Goal: Task Accomplishment & Management: Use online tool/utility

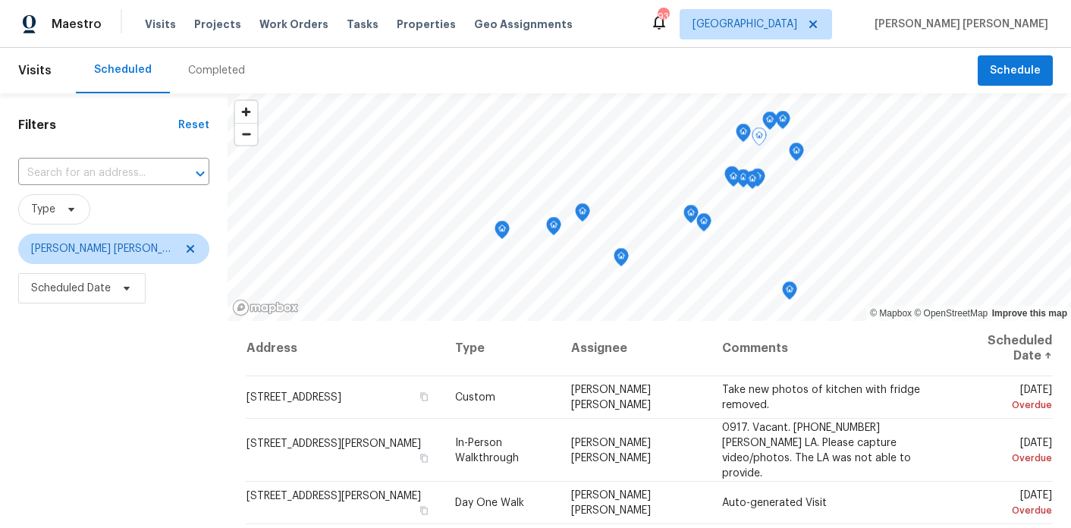
scroll to position [46, 0]
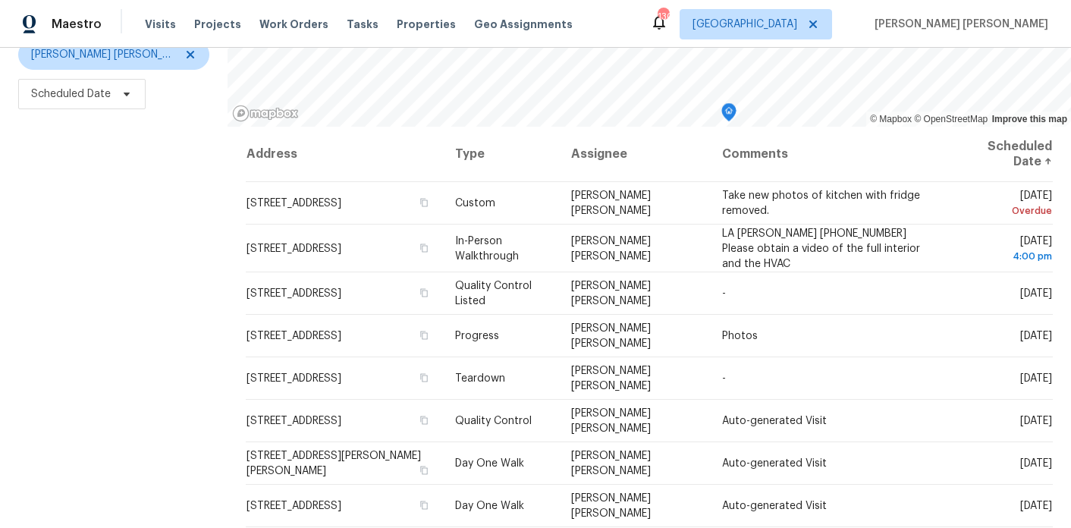
scroll to position [215, 0]
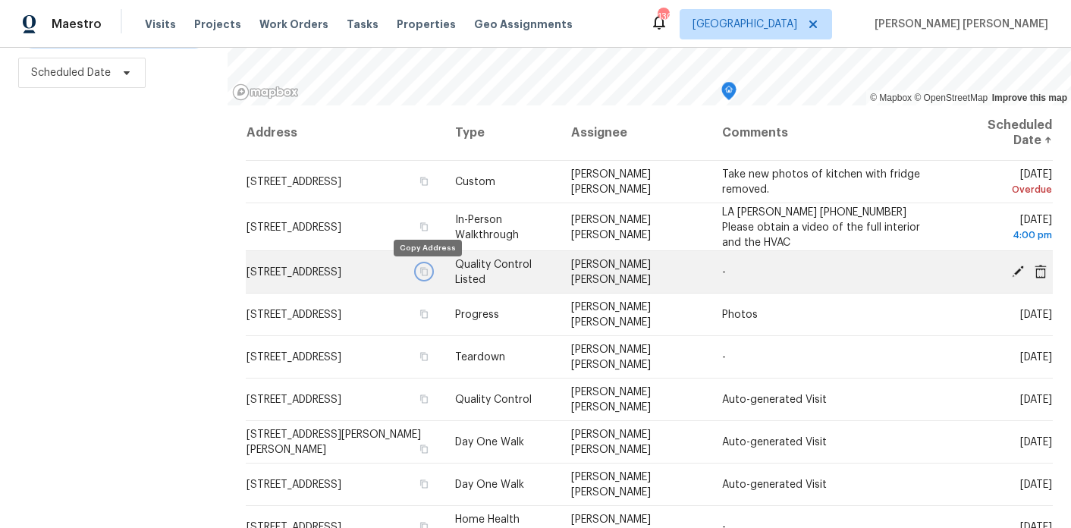
click at [425, 275] on icon "button" at bounding box center [424, 271] width 8 height 8
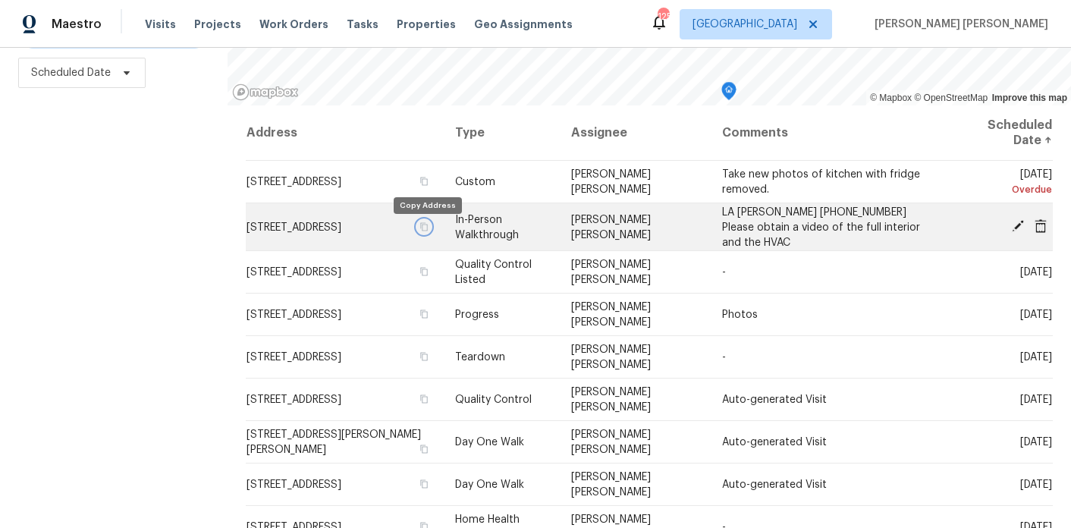
click at [431, 232] on button "button" at bounding box center [424, 226] width 14 height 14
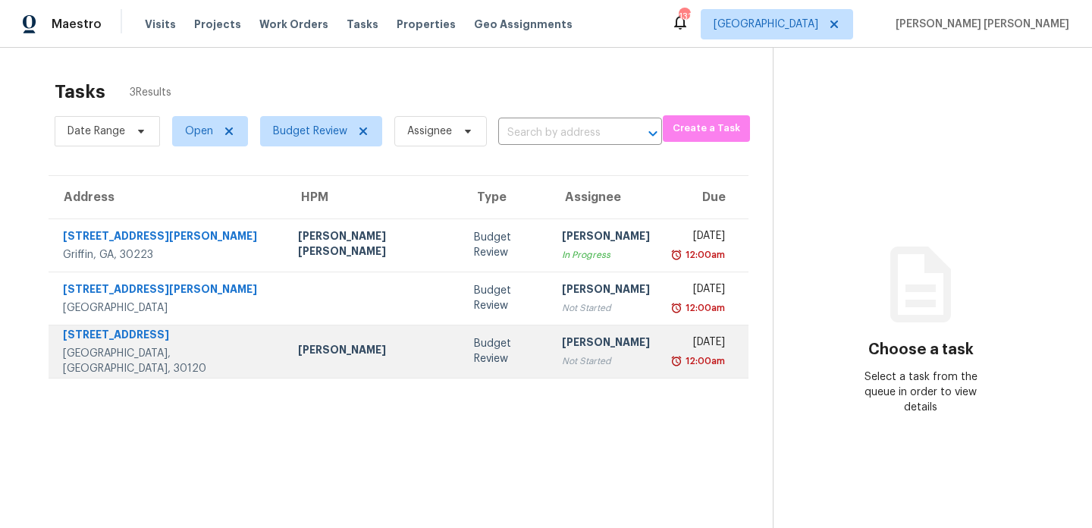
click at [341, 351] on div "[PERSON_NAME]" at bounding box center [374, 351] width 152 height 19
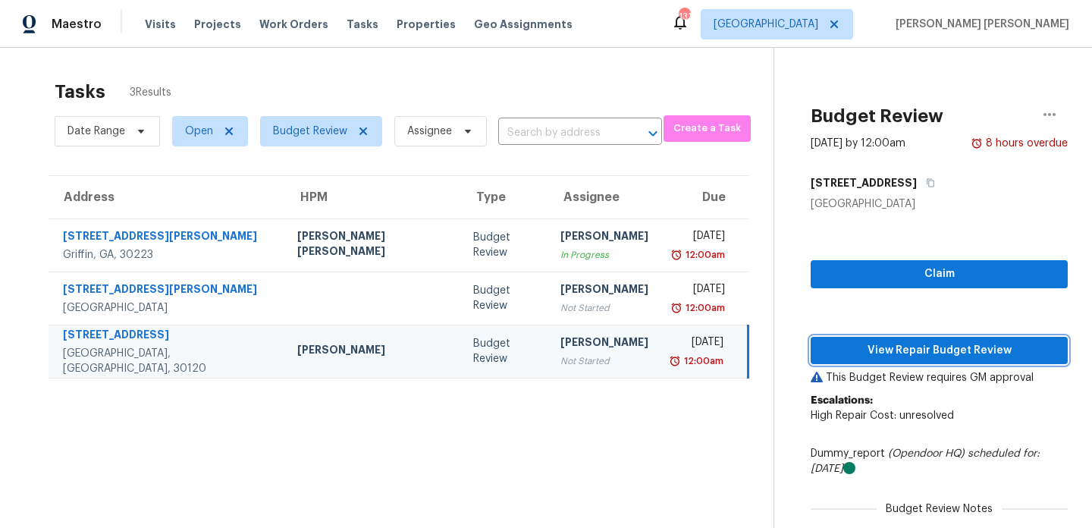
click at [919, 344] on span "View Repair Budget Review" at bounding box center [939, 350] width 233 height 19
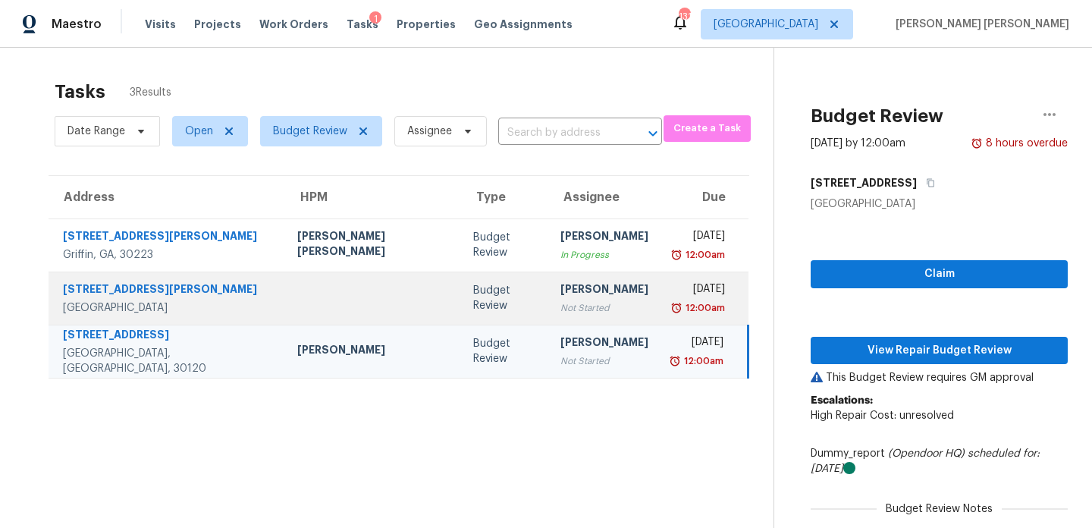
click at [294, 304] on td at bounding box center [372, 298] width 175 height 53
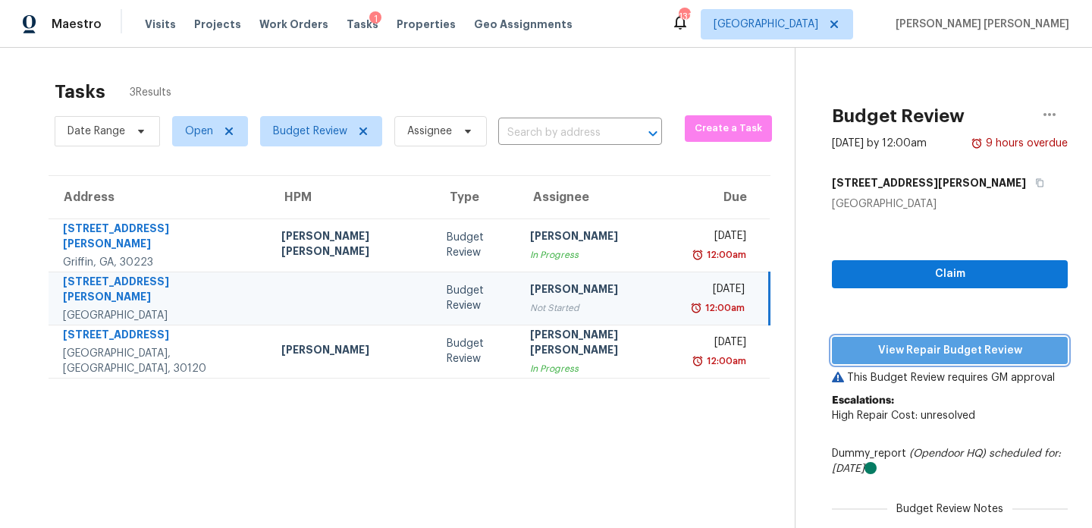
click at [919, 350] on span "View Repair Budget Review" at bounding box center [950, 350] width 212 height 19
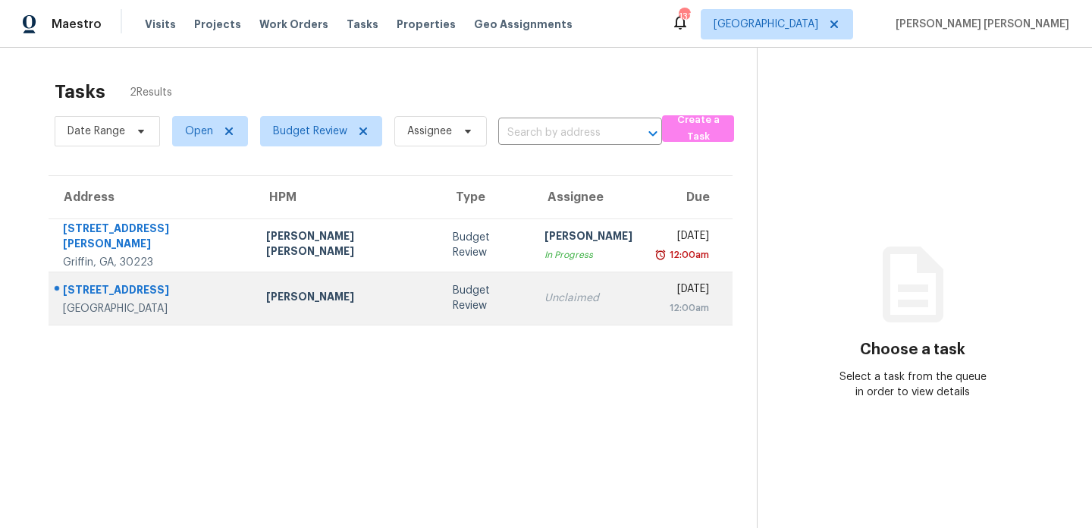
click at [299, 298] on div "[PERSON_NAME]" at bounding box center [347, 298] width 162 height 19
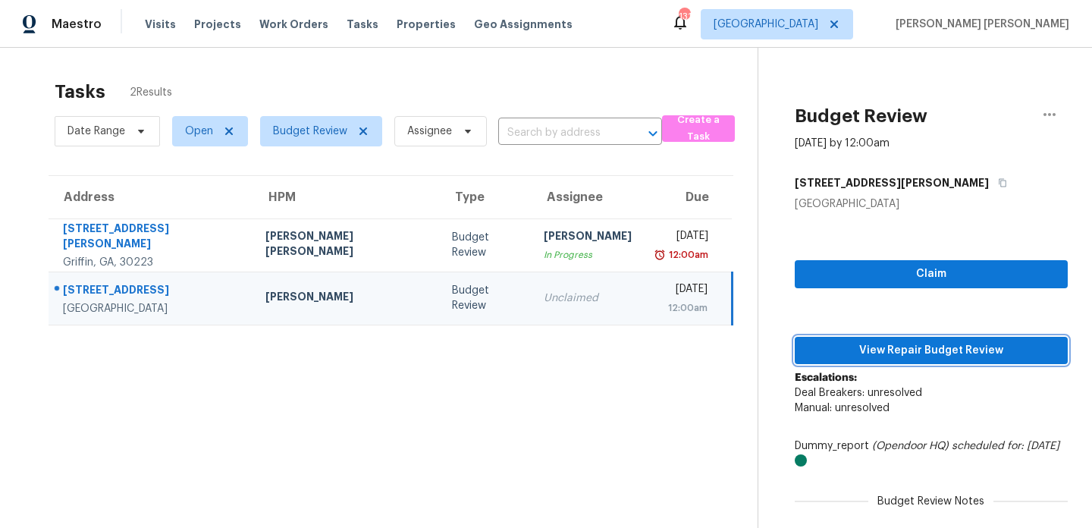
click at [1011, 357] on span "View Repair Budget Review" at bounding box center [931, 350] width 249 height 19
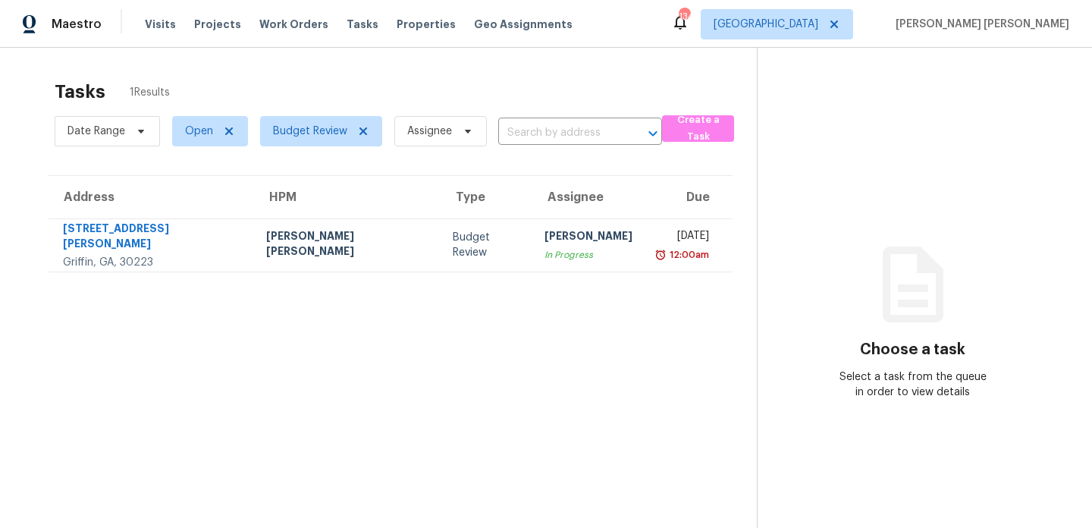
click at [399, 70] on div "Tasks 1 Results Date Range Open Budget Review Assignee ​ Create a Task Address …" at bounding box center [546, 312] width 1092 height 528
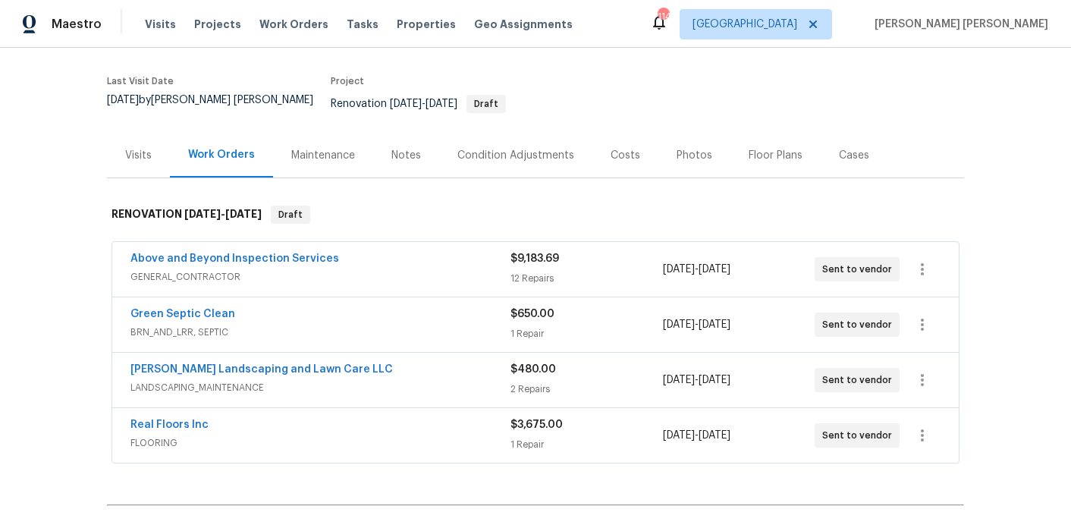
scroll to position [114, 0]
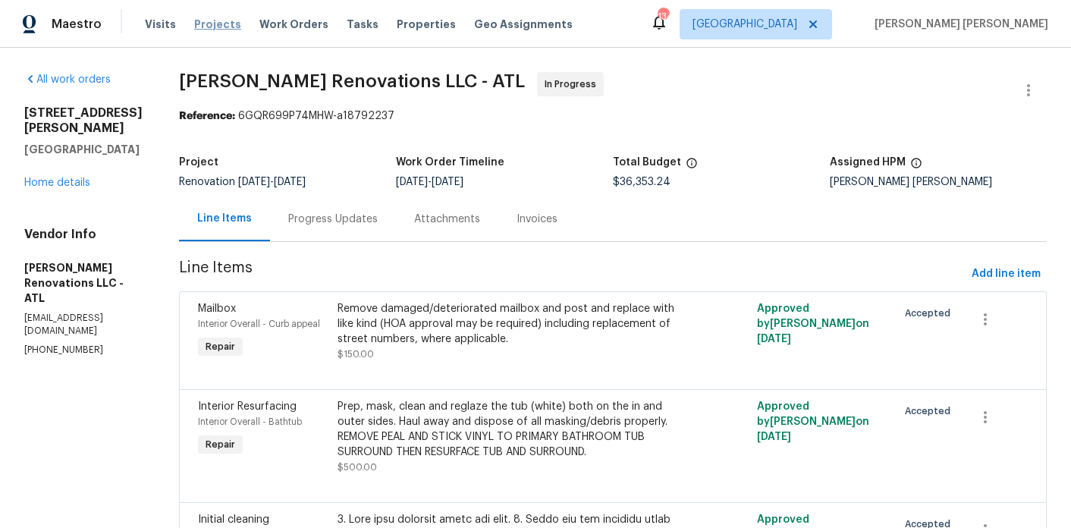
click at [217, 27] on span "Projects" at bounding box center [217, 24] width 47 height 15
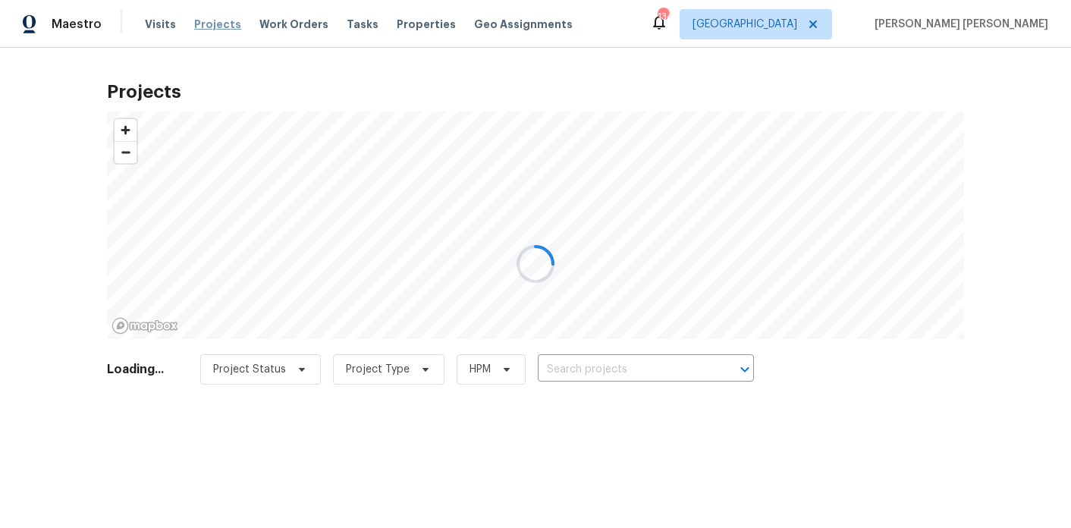
click at [217, 23] on div at bounding box center [535, 264] width 1071 height 528
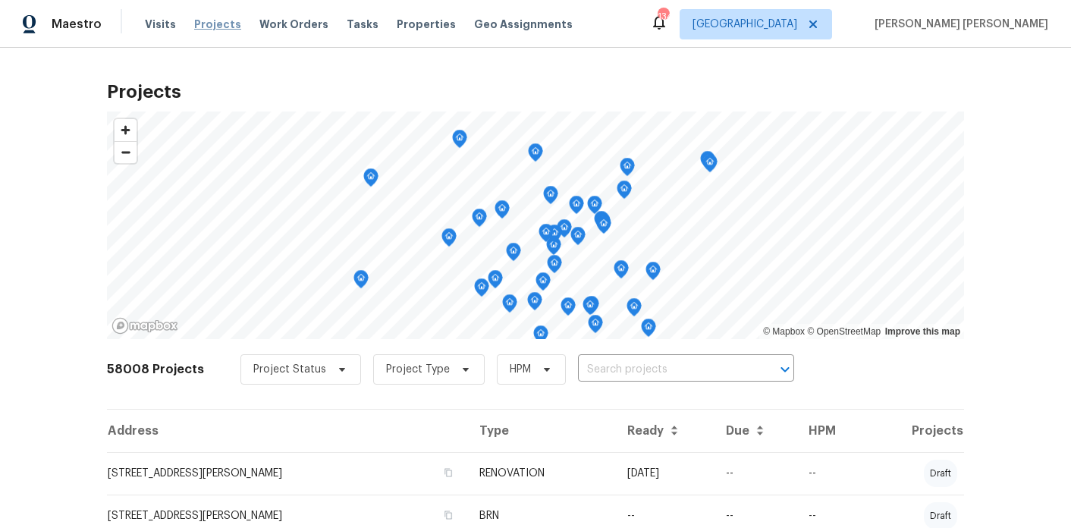
click at [222, 27] on span "Projects" at bounding box center [217, 24] width 47 height 15
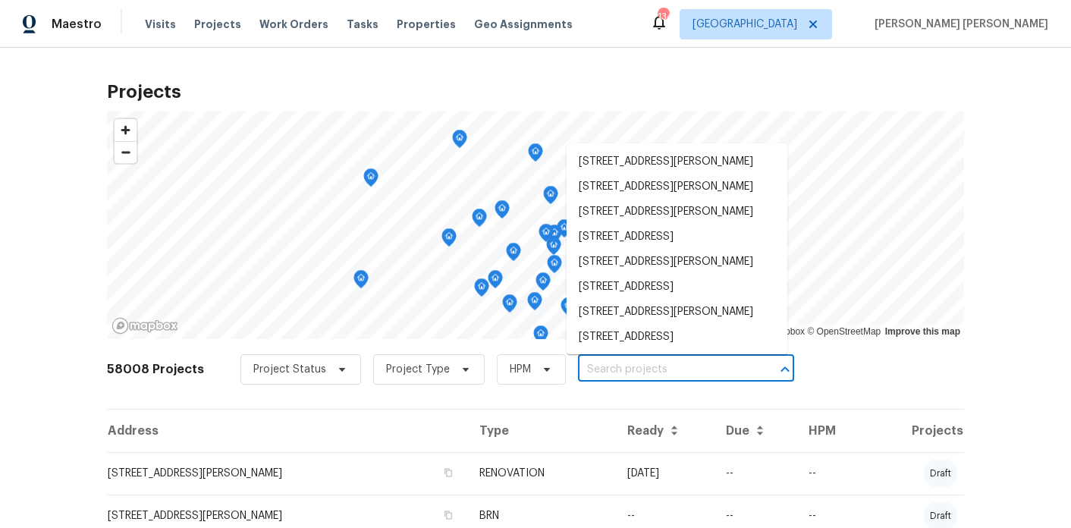
click at [624, 369] on input "text" at bounding box center [665, 370] width 174 height 24
paste input "[STREET_ADDRESS]"
type input "[STREET_ADDRESS]"
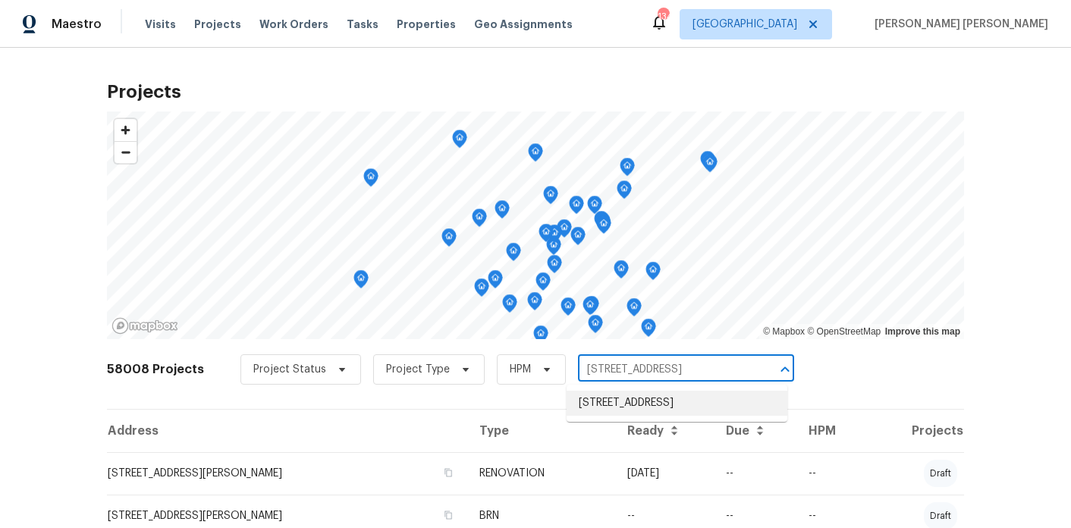
click at [613, 402] on li "68 Vale Pt, Newnan, GA 30265" at bounding box center [677, 403] width 221 height 25
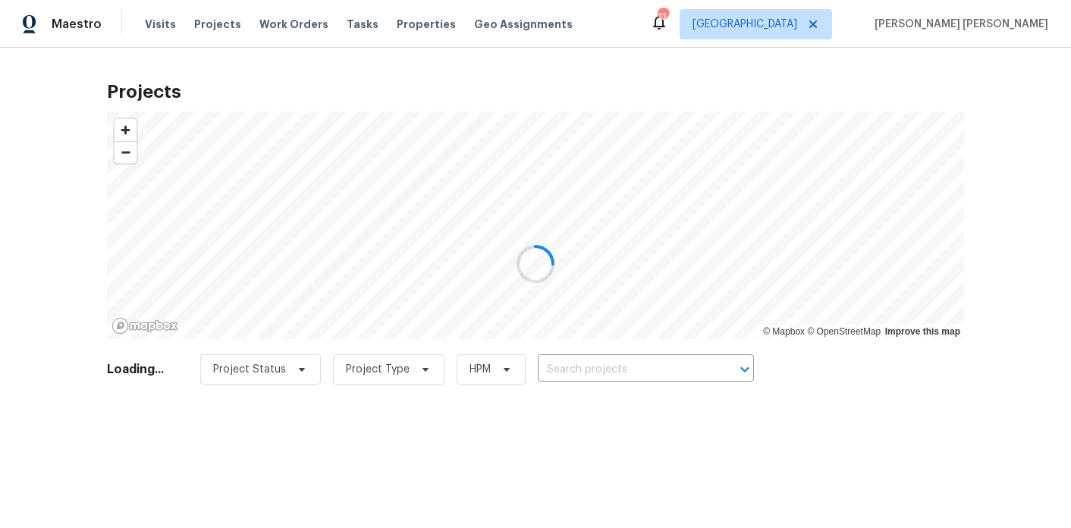
type input "68 Vale Pt, Newnan, GA 30265"
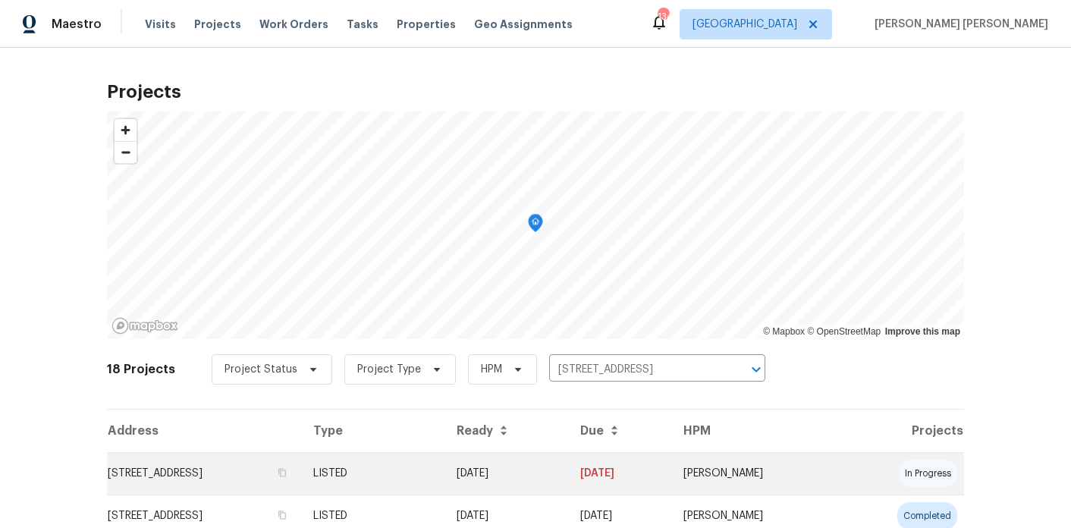
click at [215, 473] on td "68 Vale Pt, Newnan, GA 30265" at bounding box center [204, 473] width 194 height 42
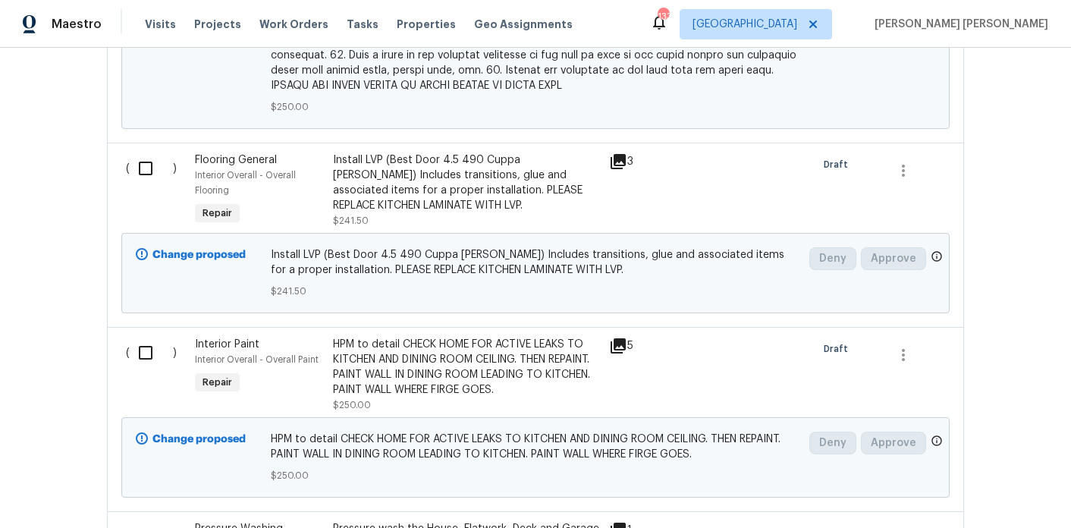
scroll to position [1846, 0]
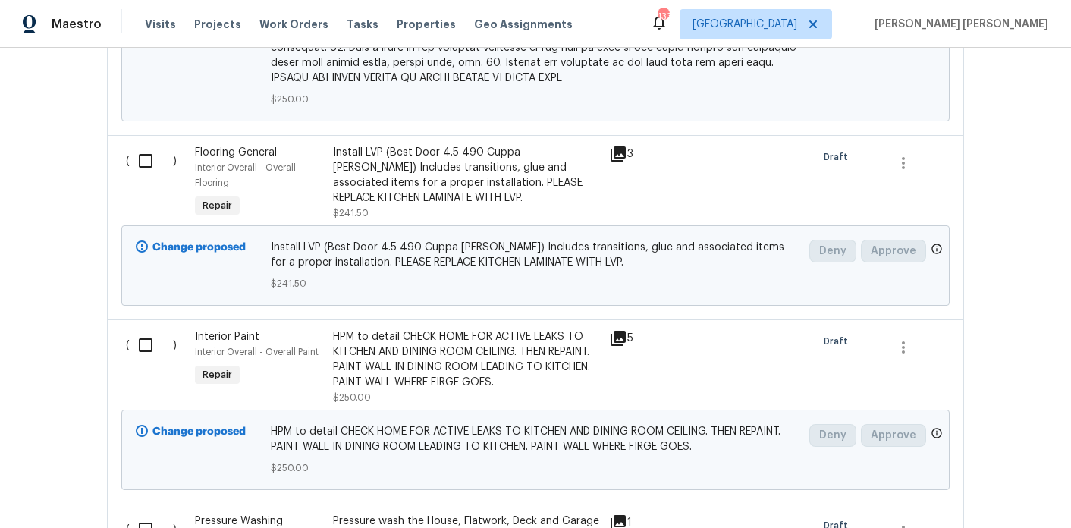
click at [551, 189] on div "Install LVP (Best Door 4.5 490 Cuppa Joe) Includes transitions, glue and associ…" at bounding box center [466, 175] width 267 height 61
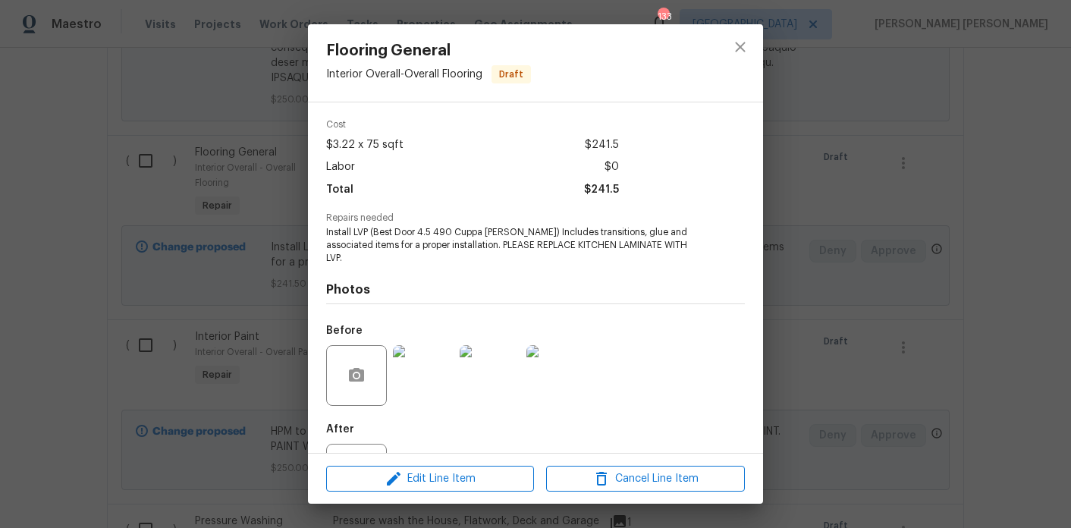
scroll to position [108, 0]
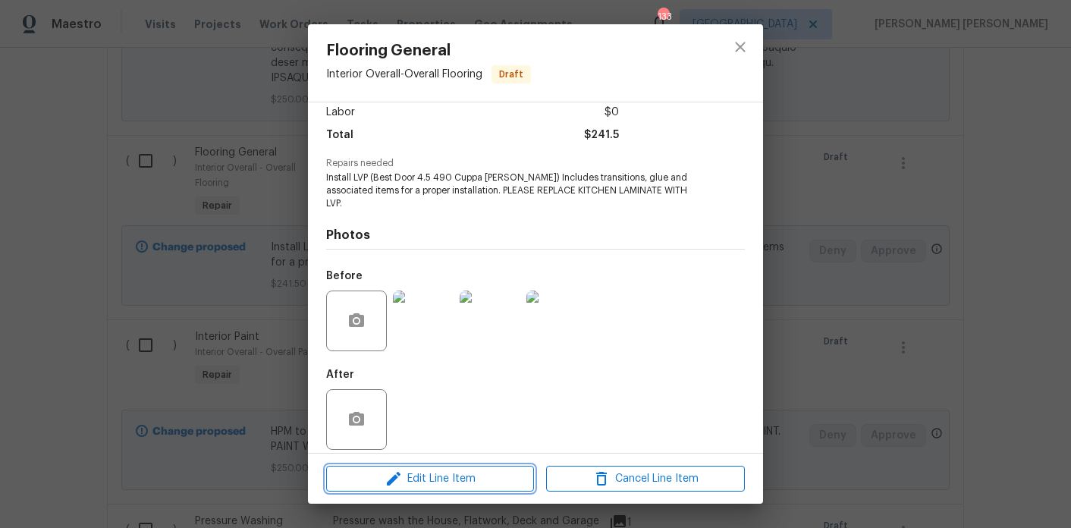
click at [451, 473] on span "Edit Line Item" at bounding box center [430, 479] width 199 height 19
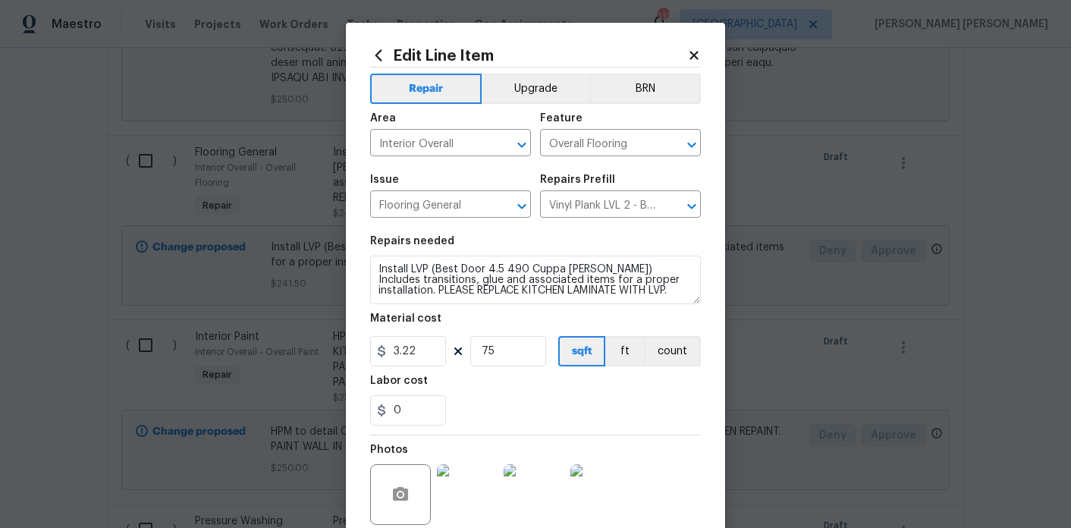
scroll to position [21, 0]
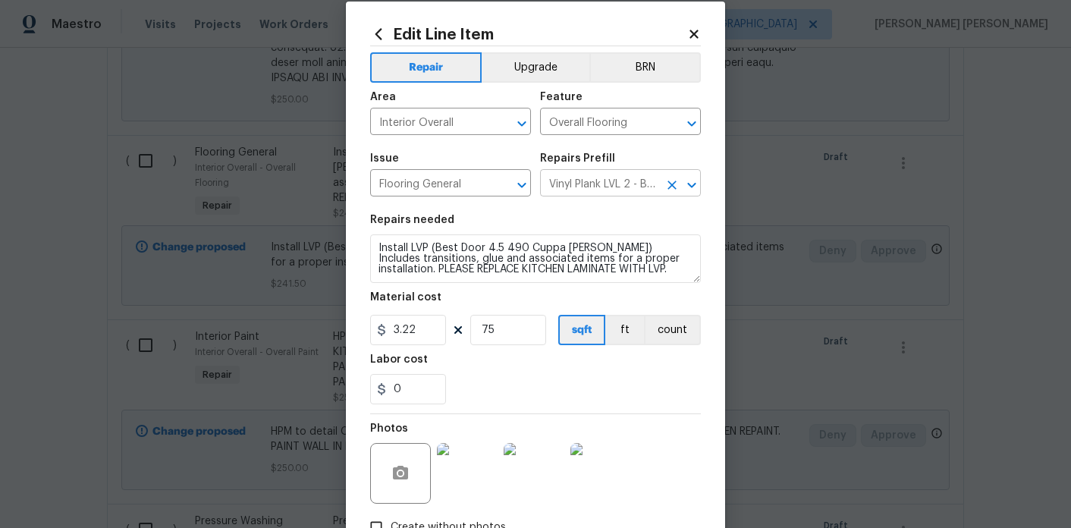
click at [615, 196] on input "Vinyl Plank LVL 2 - Best Door 4.5 (Brown) $3.22" at bounding box center [599, 185] width 118 height 24
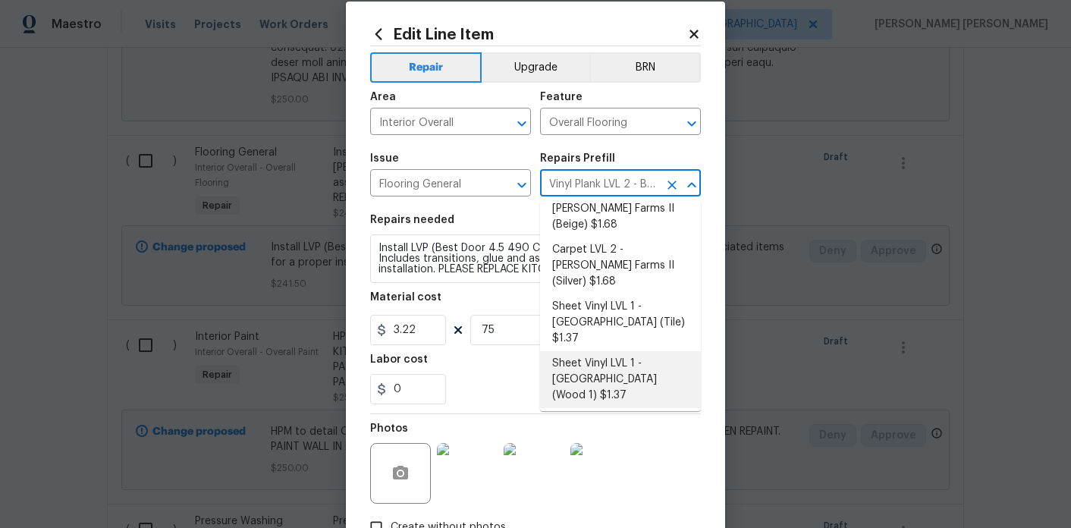
scroll to position [118, 0]
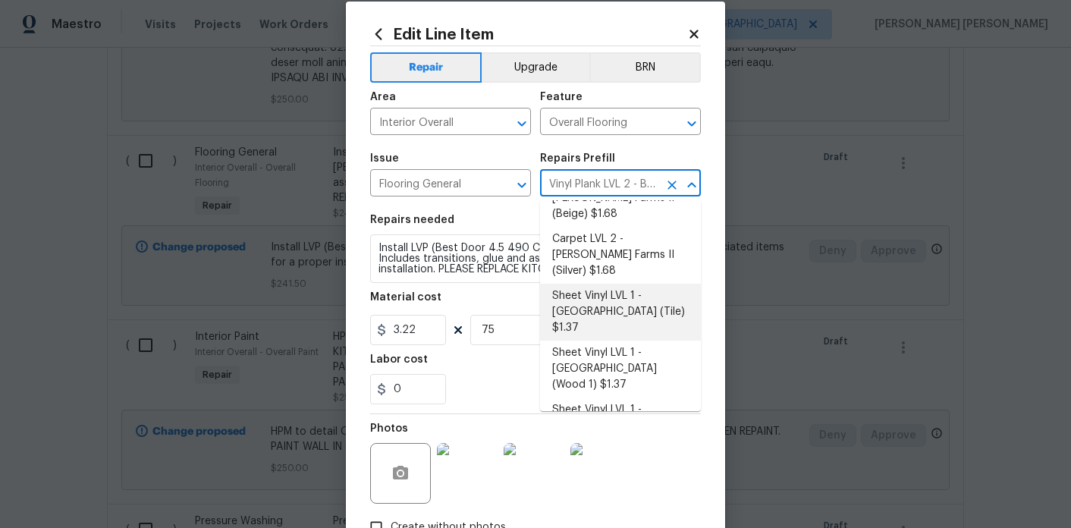
click at [577, 284] on li "Sheet Vinyl LVL 1 - Sugar Valley (Tile) $1.37" at bounding box center [620, 312] width 161 height 57
type input "Vinyl Plank LVL 2 - Best Door 4.5 (Brown) $3.22"
type textarea "Install sheet vinyl flooring (Sugar Valley - Tile "Look", 592 Cool Sands) inclu…"
type input "Sheet Vinyl LVL 1 - Sugar Valley (Tile) $1.37"
type input "1.37"
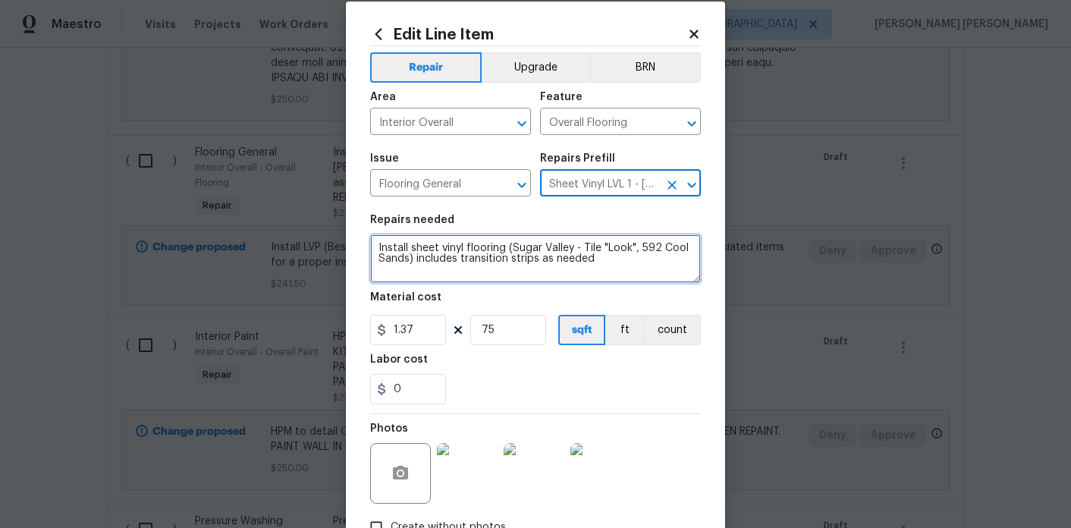
click at [668, 264] on textarea "Install sheet vinyl flooring (Sugar Valley - Tile "Look", 592 Cool Sands) inclu…" at bounding box center [535, 258] width 331 height 49
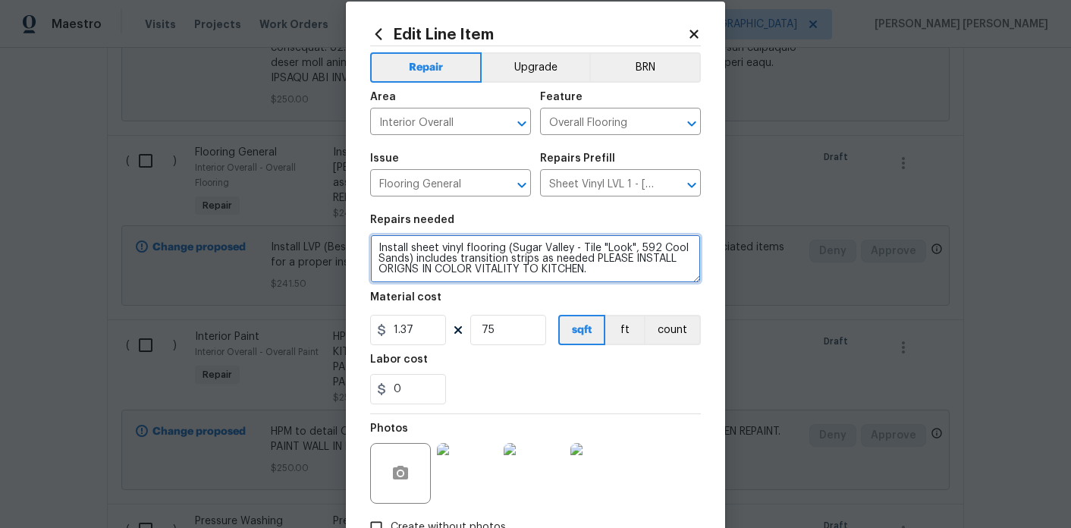
click at [524, 273] on textarea "Install sheet vinyl flooring (Sugar Valley - Tile "Look", 592 Cool Sands) inclu…" at bounding box center [535, 258] width 331 height 49
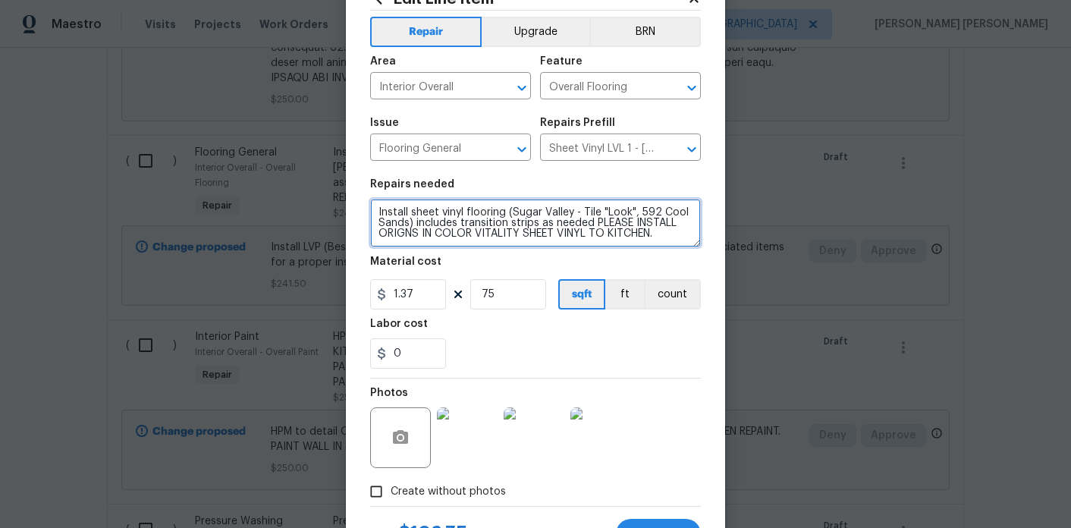
scroll to position [126, 0]
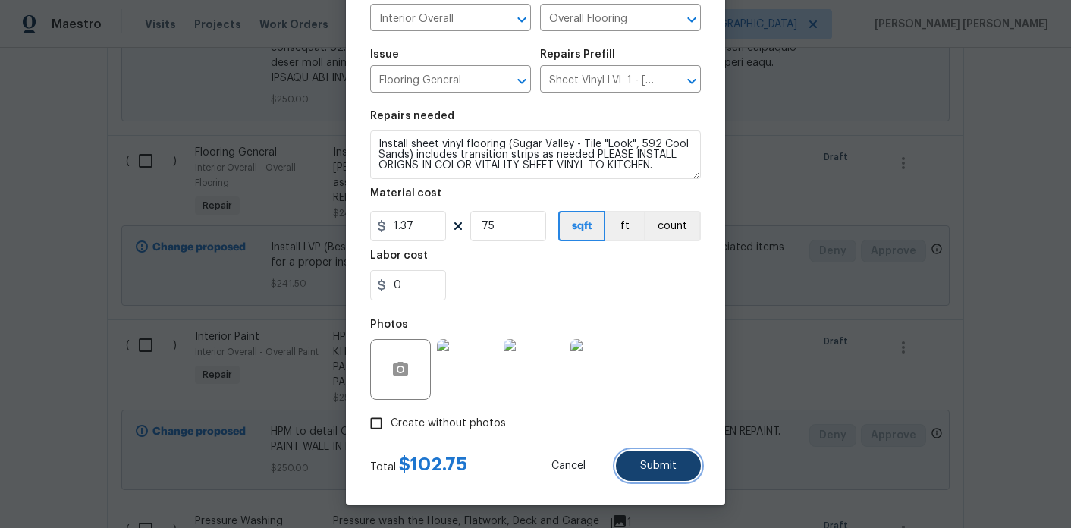
click at [651, 467] on span "Submit" at bounding box center [658, 466] width 36 height 11
type textarea "Install sheet vinyl flooring (Sugar Valley - Tile "Look", 592 Cool Sands) inclu…"
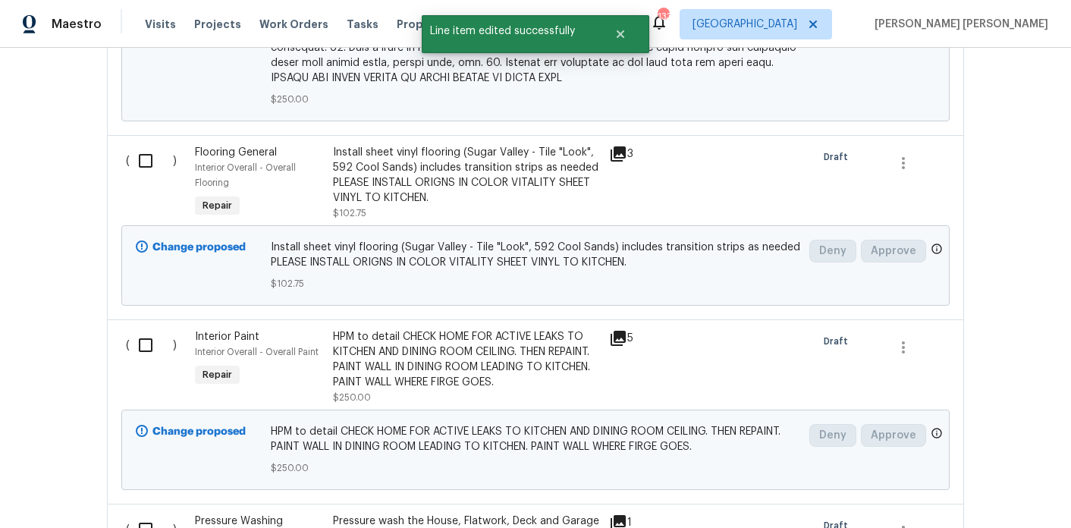
scroll to position [0, 0]
click at [149, 177] on div "( )" at bounding box center [155, 182] width 69 height 85
click at [147, 166] on input "checkbox" at bounding box center [151, 161] width 43 height 32
checkbox input "true"
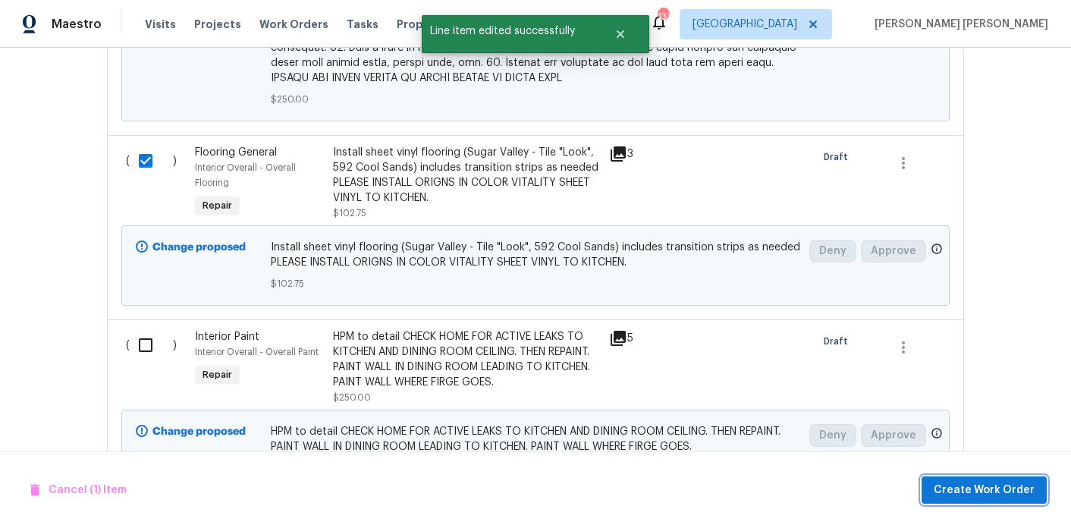
click at [985, 479] on button "Create Work Order" at bounding box center [984, 490] width 125 height 28
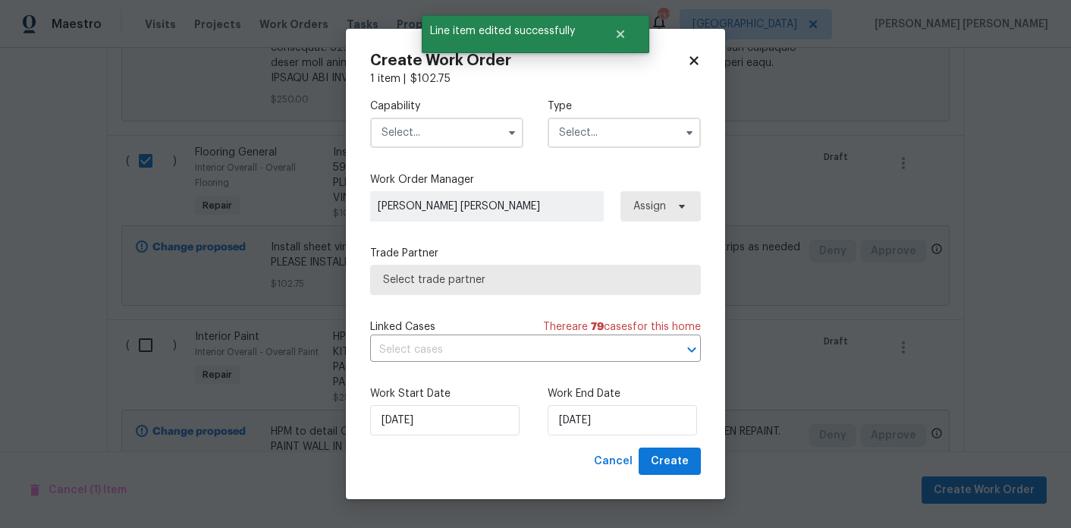
click at [442, 135] on input "text" at bounding box center [446, 133] width 153 height 30
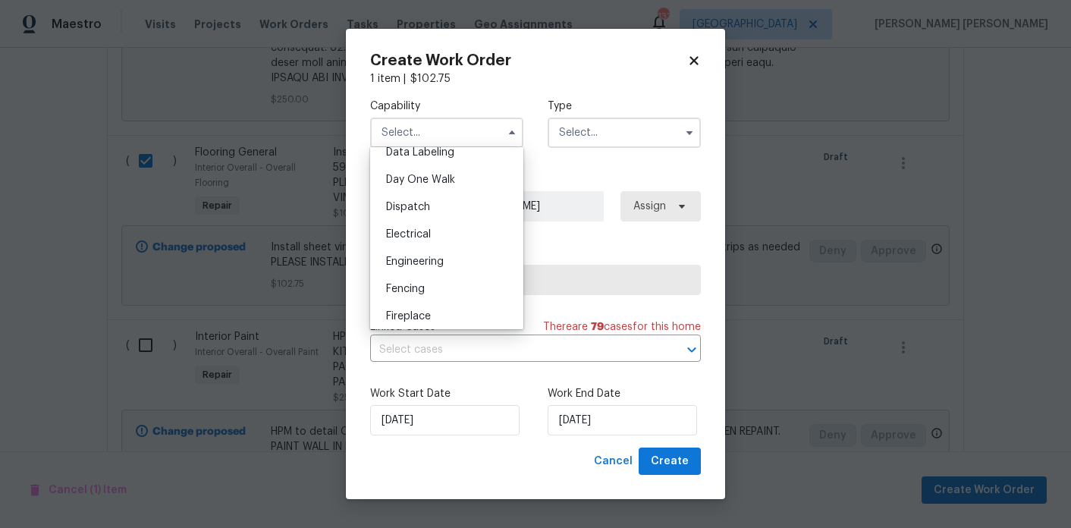
scroll to position [432, 0]
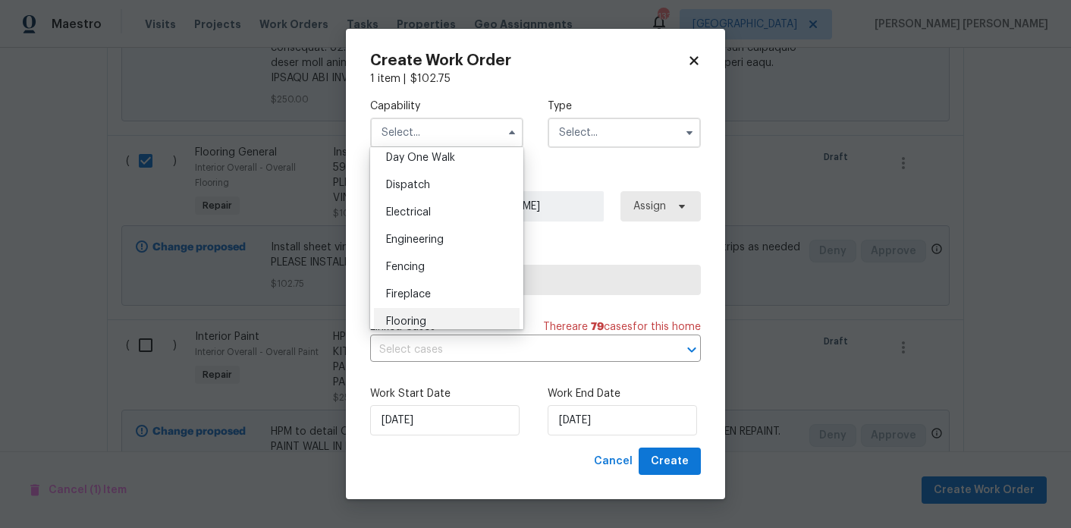
click at [425, 317] on span "Flooring" at bounding box center [406, 321] width 40 height 11
type input "Flooring"
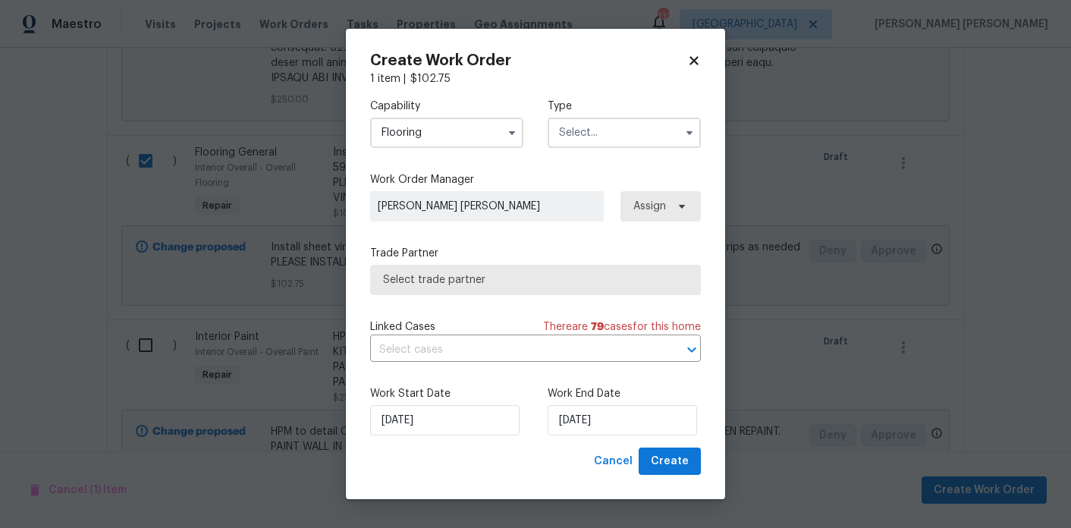
click at [596, 130] on input "text" at bounding box center [624, 133] width 153 height 30
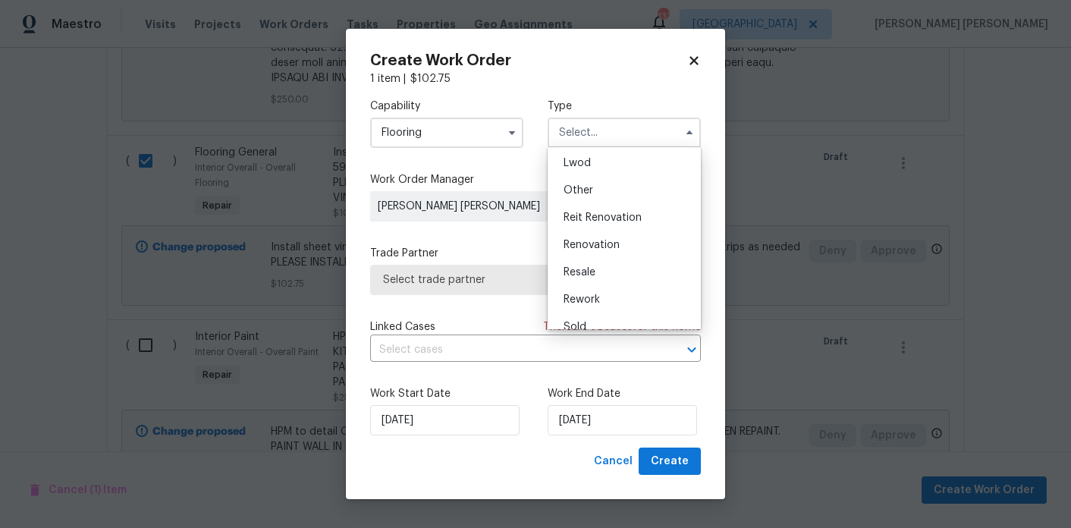
scroll to position [179, 0]
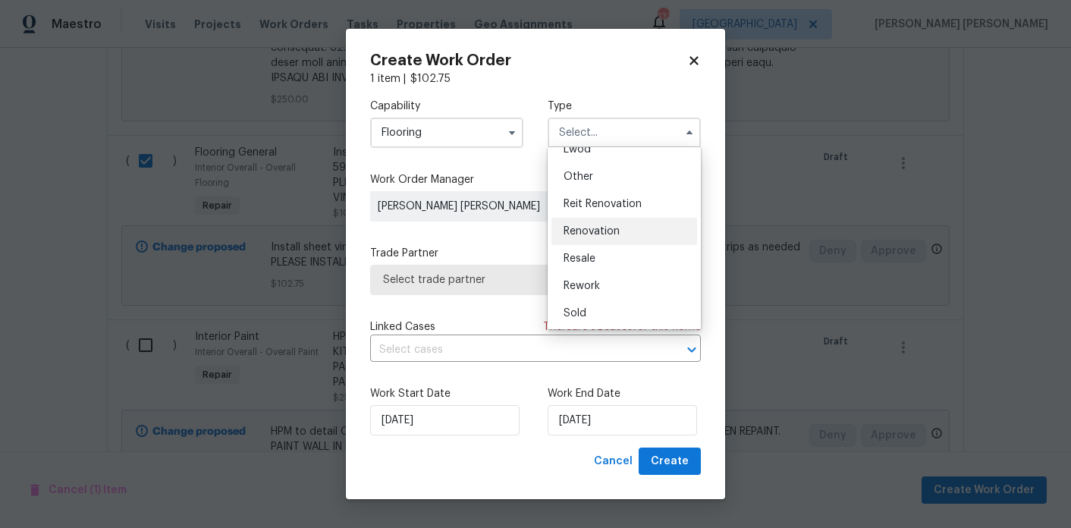
click at [618, 226] on span "Renovation" at bounding box center [592, 231] width 56 height 11
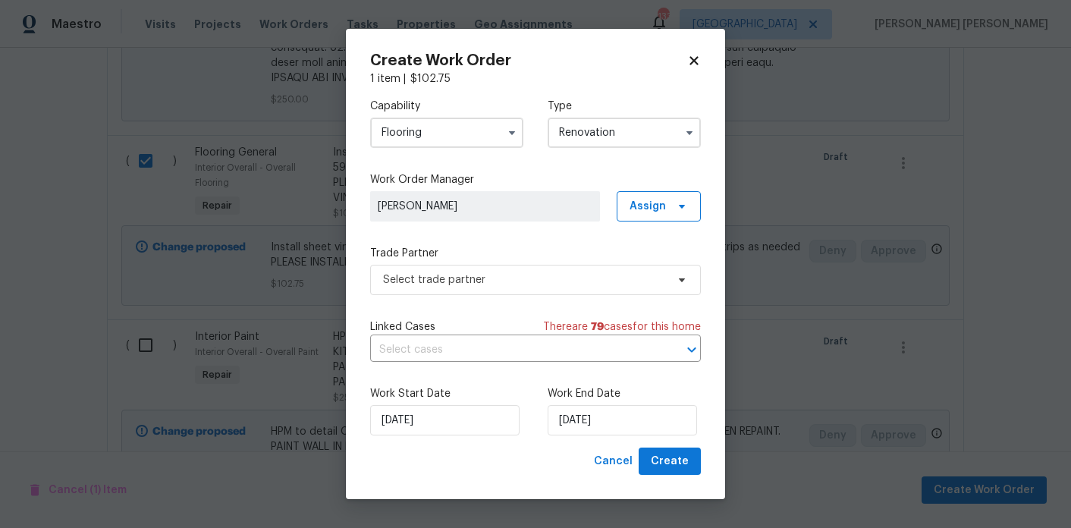
click at [615, 127] on input "Renovation" at bounding box center [624, 133] width 153 height 30
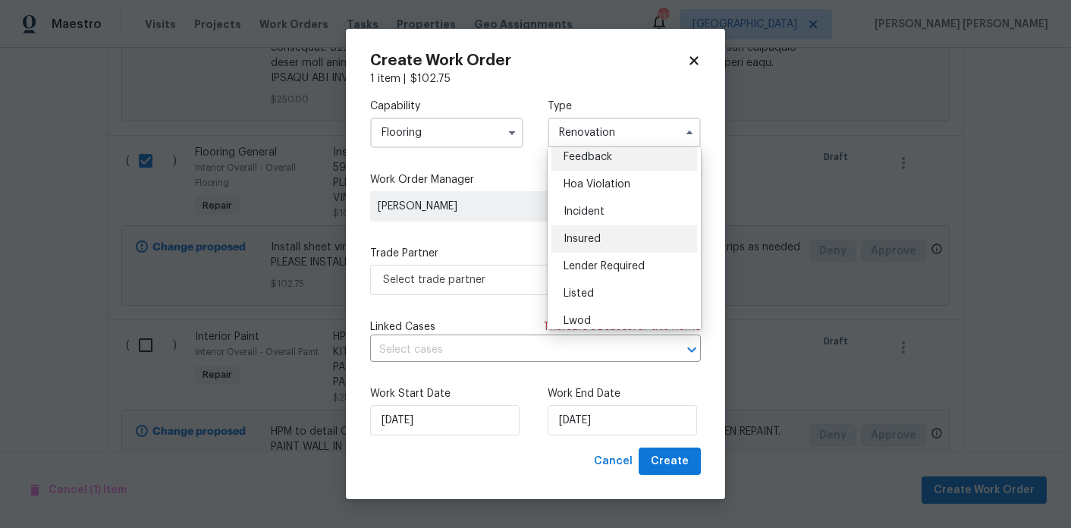
scroll to position [33, 0]
click at [590, 268] on span "Listed" at bounding box center [579, 267] width 30 height 11
type input "Listed"
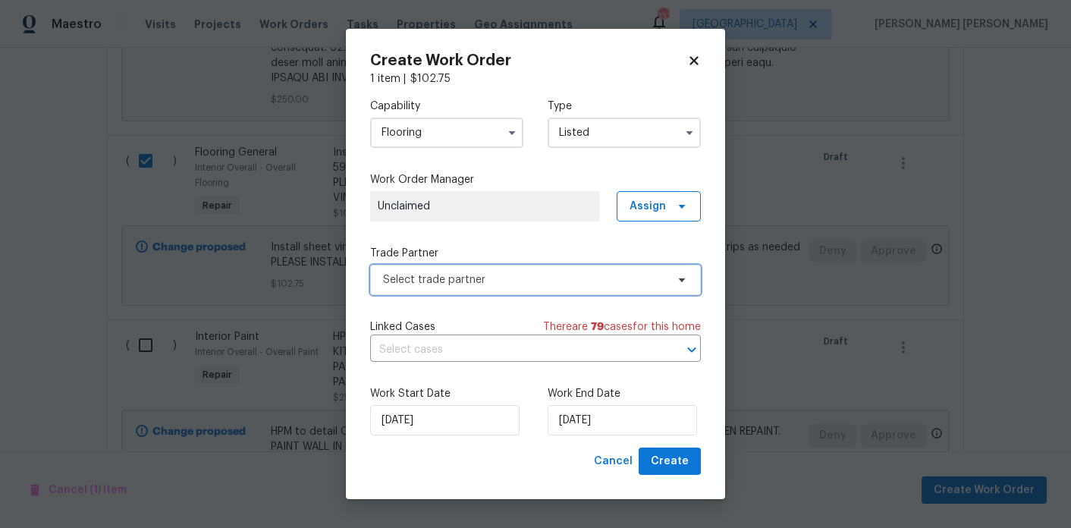
click at [567, 285] on span "Select trade partner" at bounding box center [524, 279] width 283 height 15
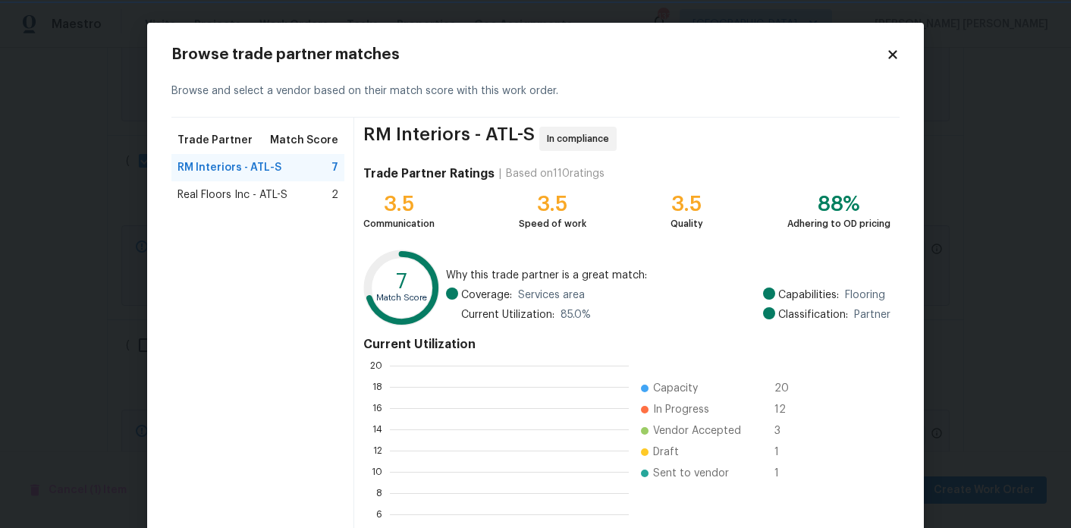
scroll to position [2, 2]
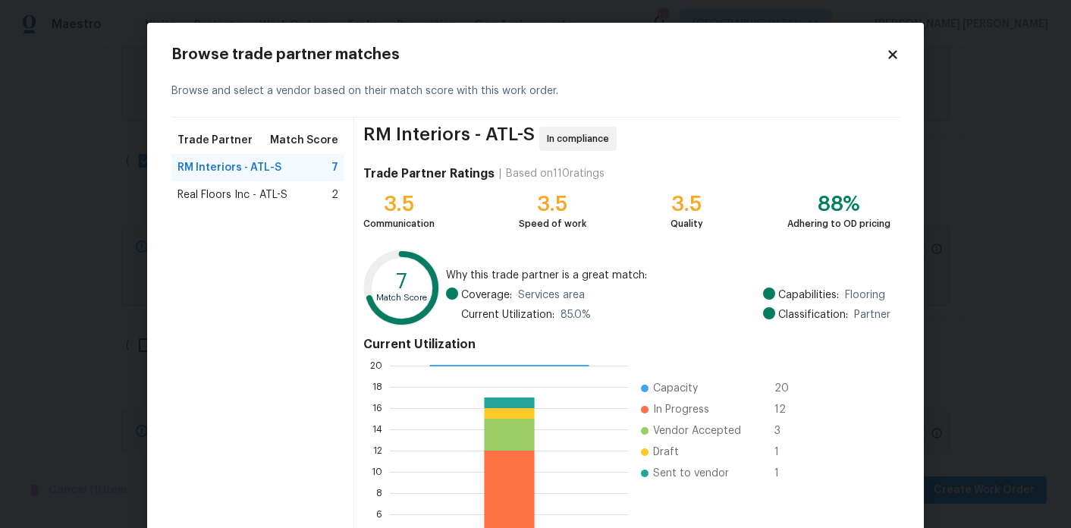
click at [295, 203] on div "Real Floors Inc - ATL-S 2" at bounding box center [257, 194] width 173 height 27
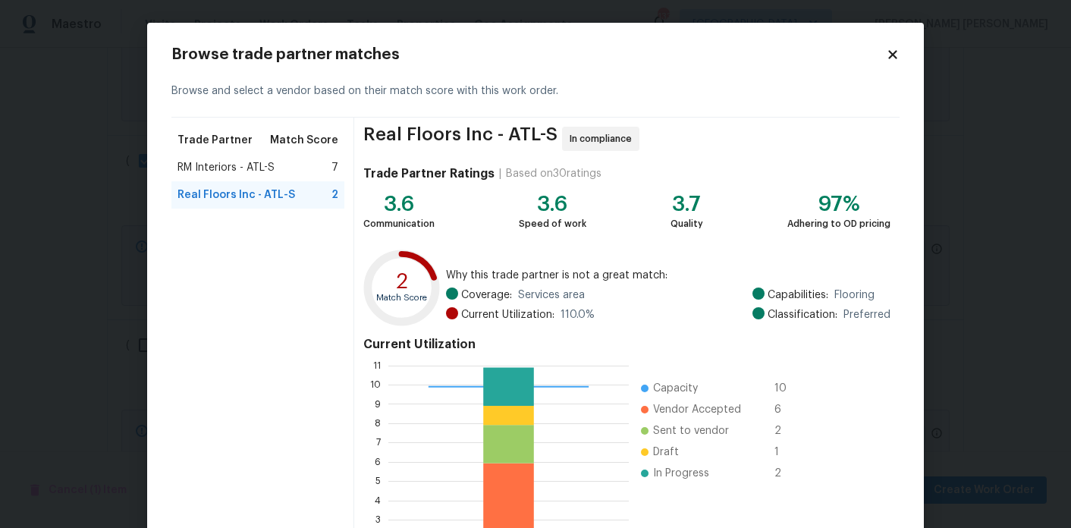
scroll to position [141, 0]
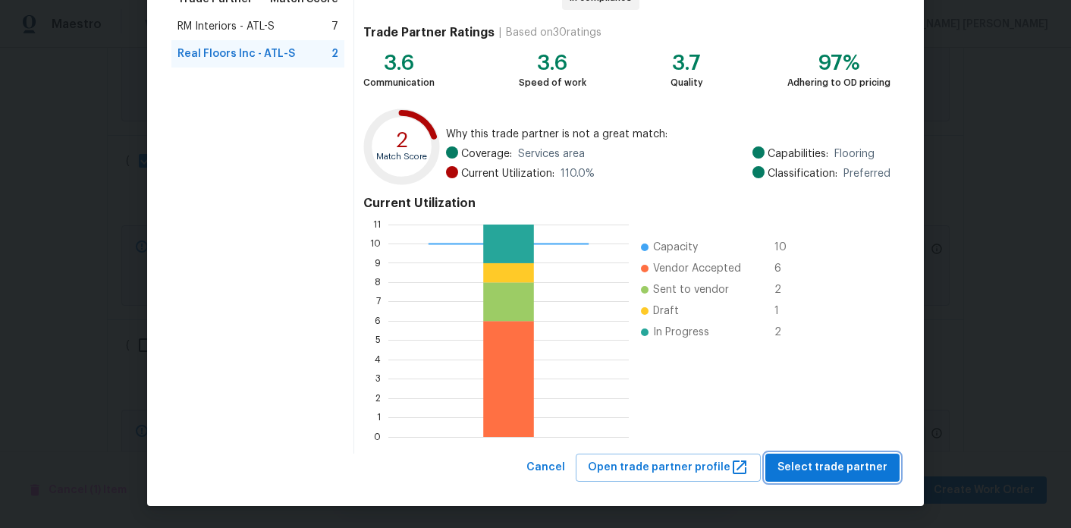
click at [848, 475] on span "Select trade partner" at bounding box center [833, 467] width 110 height 19
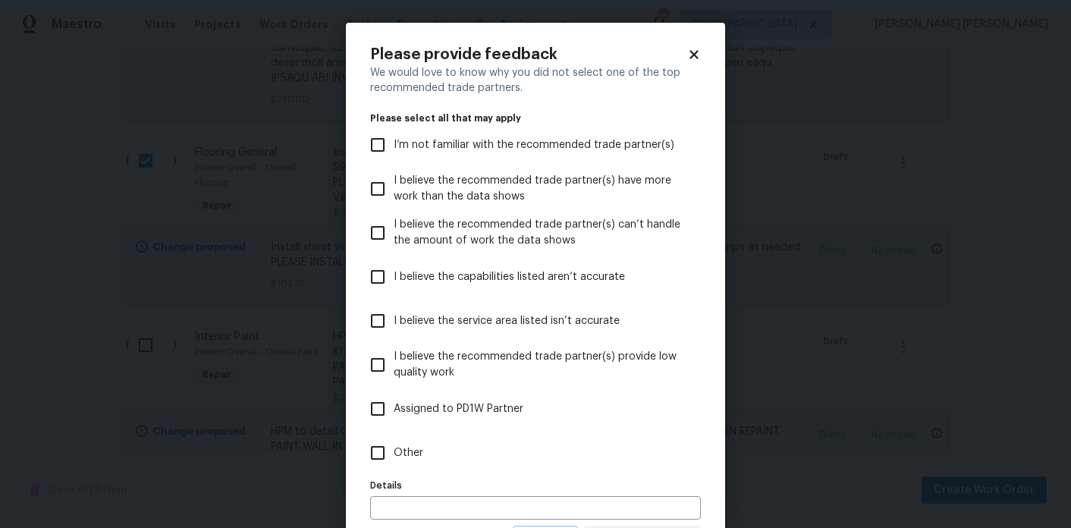
scroll to position [0, 0]
click at [385, 456] on input "Other" at bounding box center [378, 453] width 32 height 32
checkbox input "true"
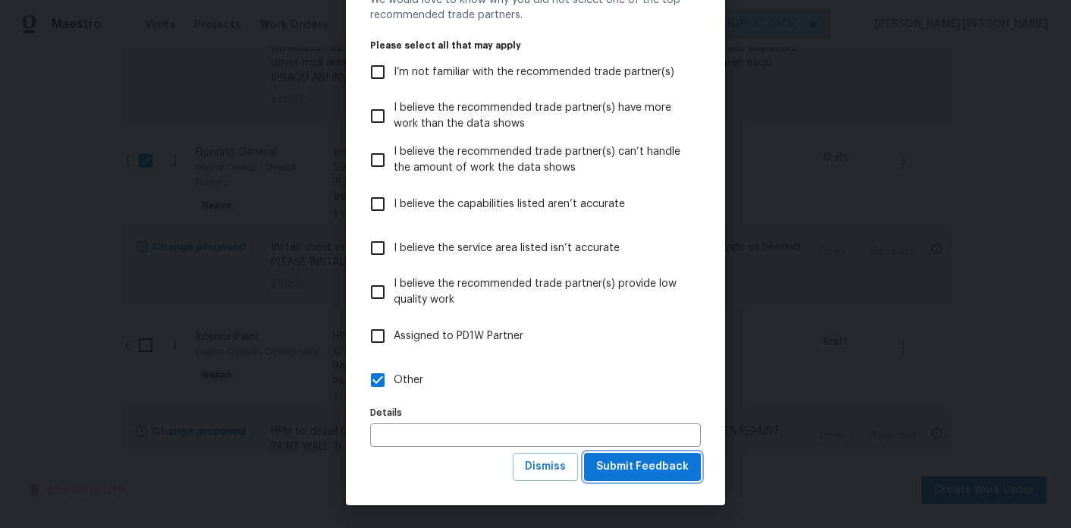
click at [636, 463] on span "Submit Feedback" at bounding box center [642, 466] width 93 height 19
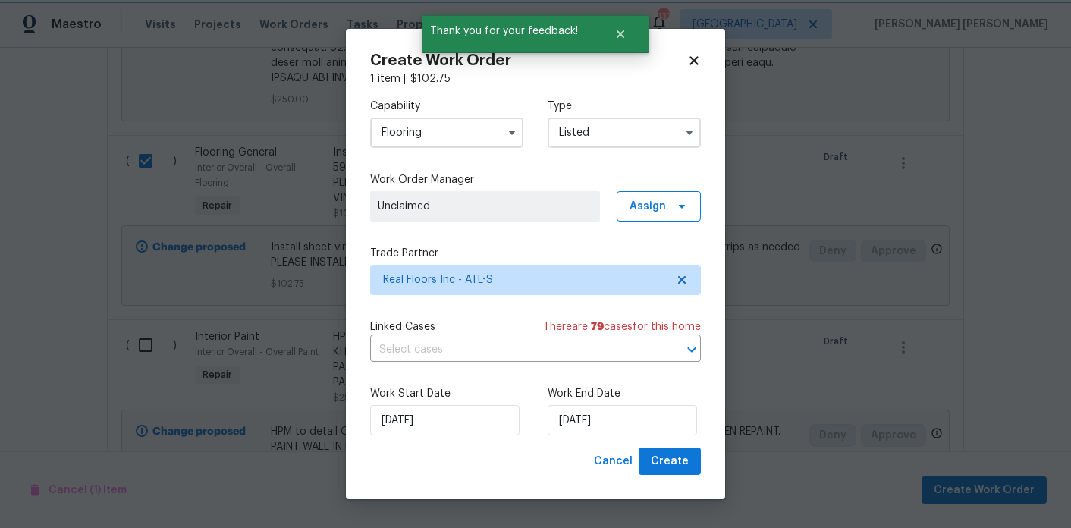
scroll to position [0, 0]
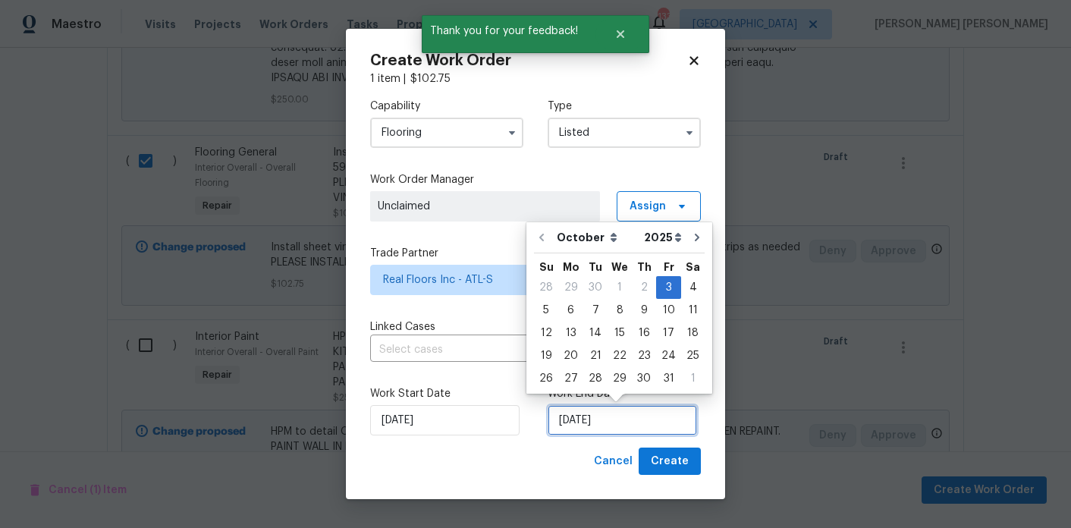
click at [620, 409] on input "[DATE]" at bounding box center [622, 420] width 149 height 30
click at [573, 313] on div "6" at bounding box center [570, 310] width 25 height 21
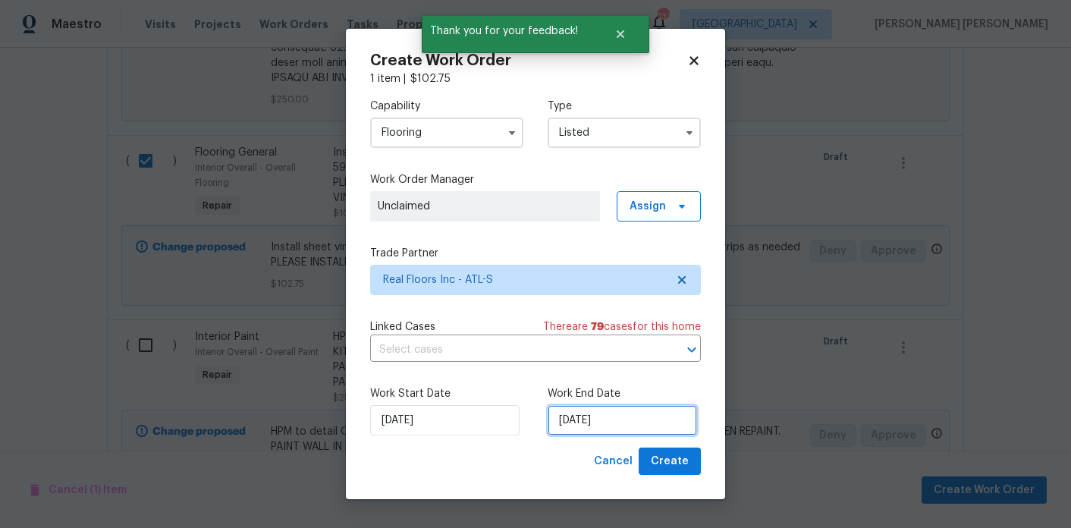
click at [623, 417] on input "10/6/2025" at bounding box center [622, 420] width 149 height 30
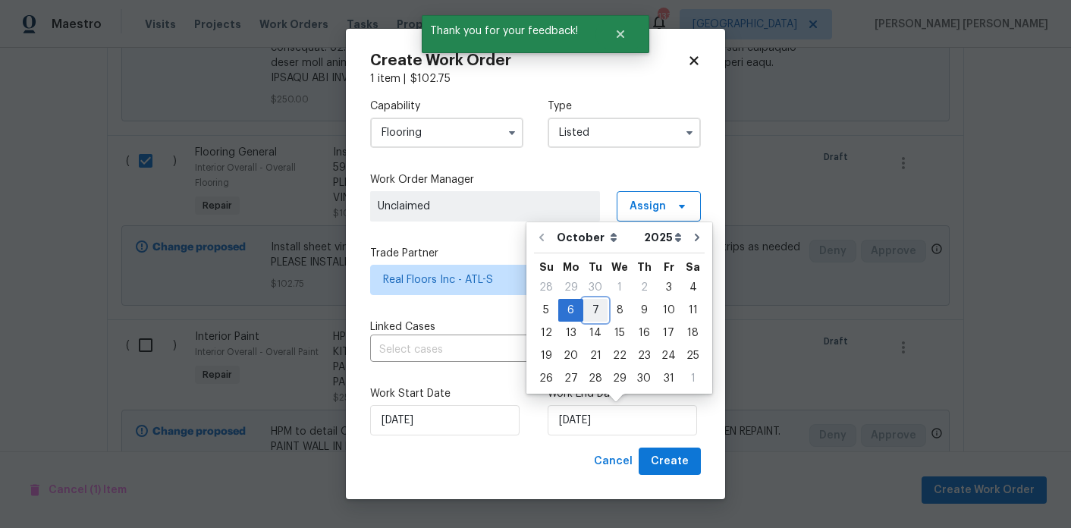
click at [596, 316] on div "7" at bounding box center [595, 310] width 24 height 21
type input "[DATE]"
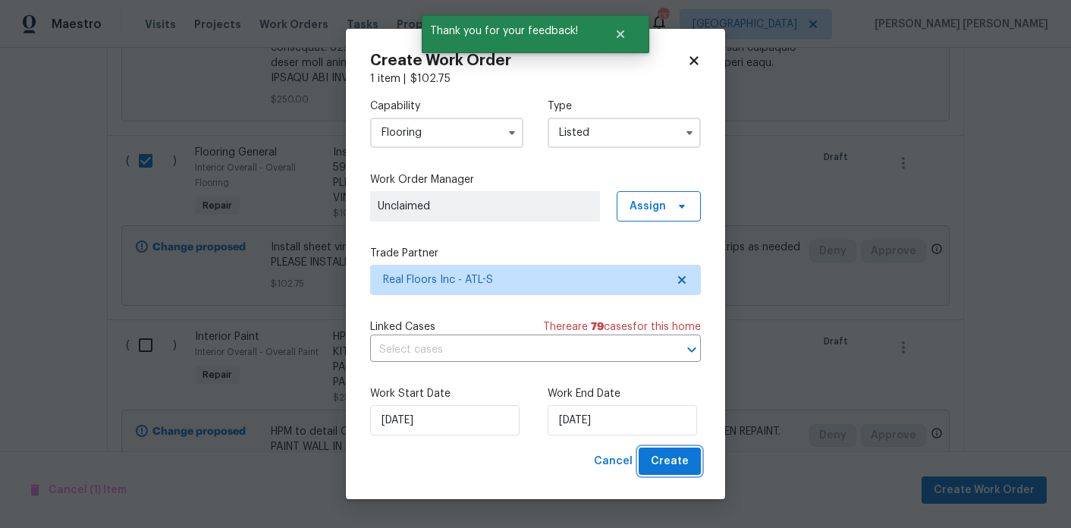
click at [671, 463] on span "Create" at bounding box center [670, 461] width 38 height 19
checkbox input "false"
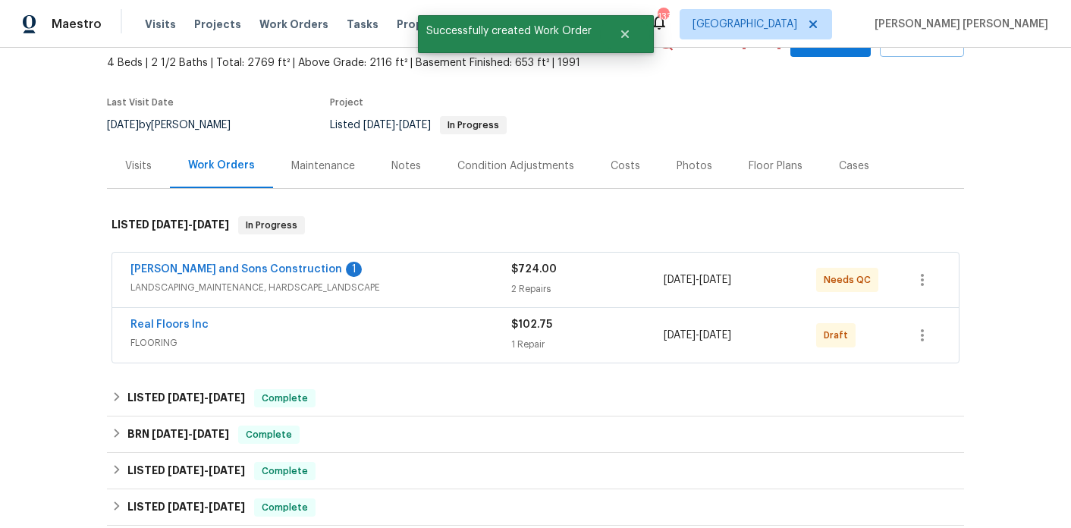
scroll to position [64, 0]
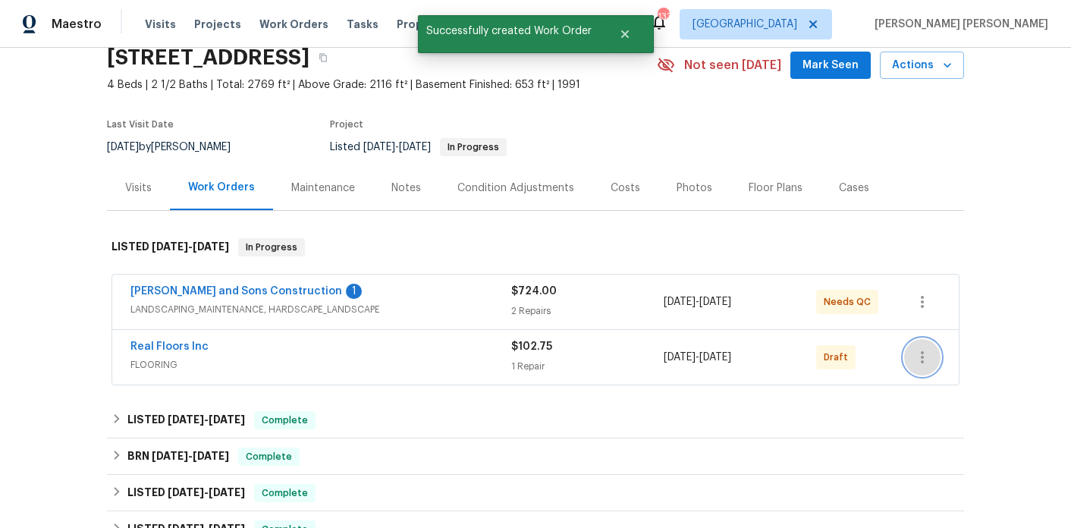
click at [927, 361] on icon "button" at bounding box center [922, 357] width 18 height 18
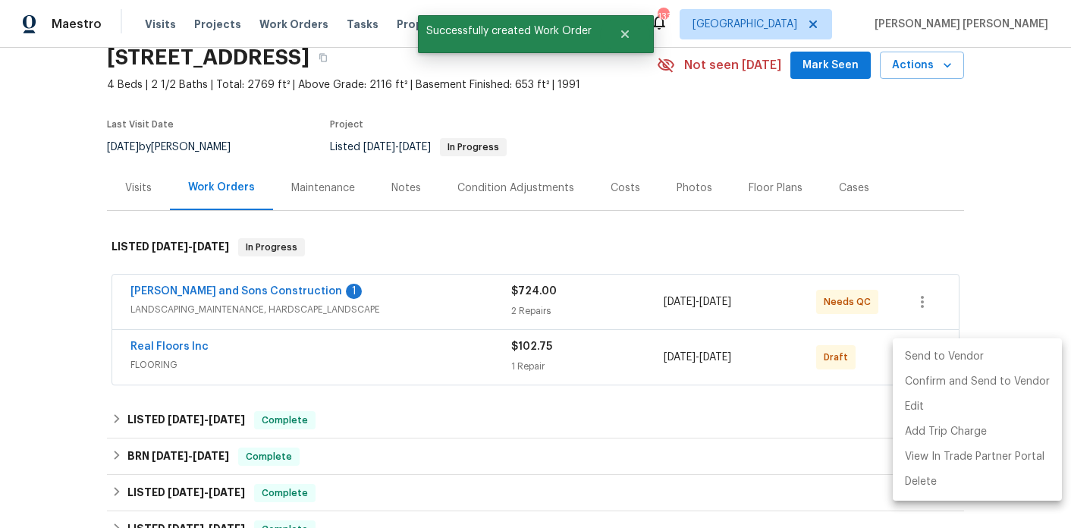
click at [935, 354] on li "Send to Vendor" at bounding box center [977, 356] width 169 height 25
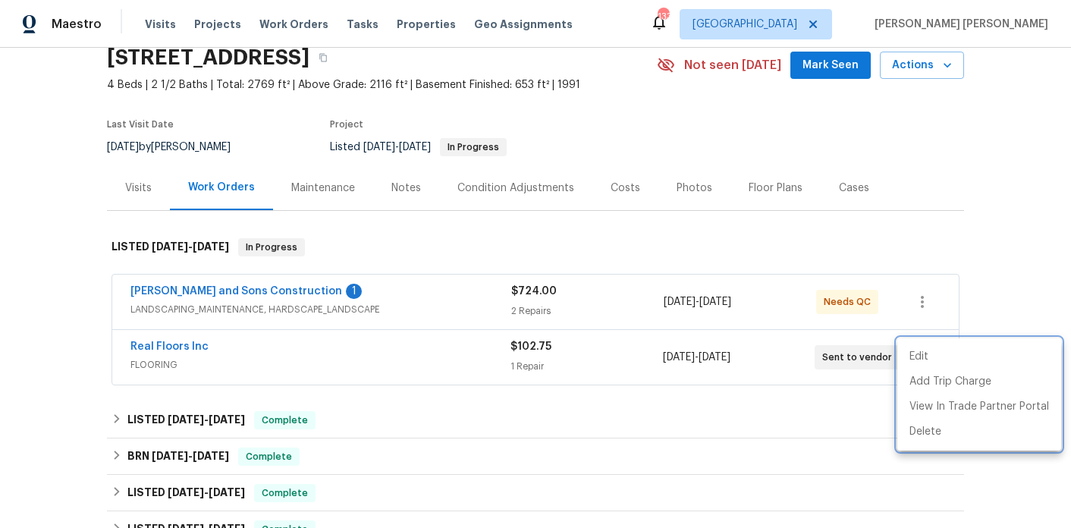
click at [171, 350] on div at bounding box center [535, 264] width 1071 height 528
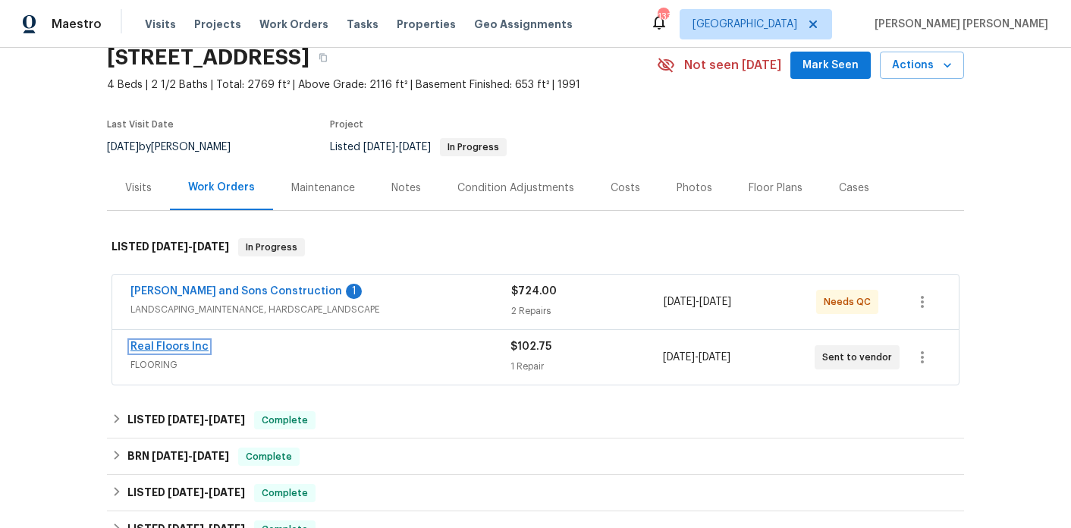
click at [162, 347] on link "Real Floors Inc" at bounding box center [169, 346] width 78 height 11
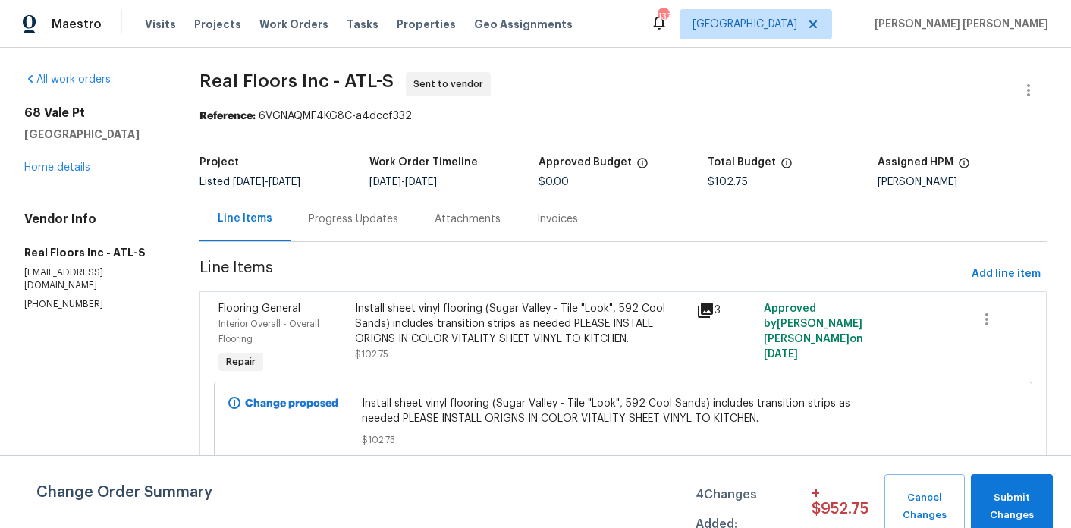
click at [345, 218] on div "Progress Updates" at bounding box center [354, 219] width 90 height 15
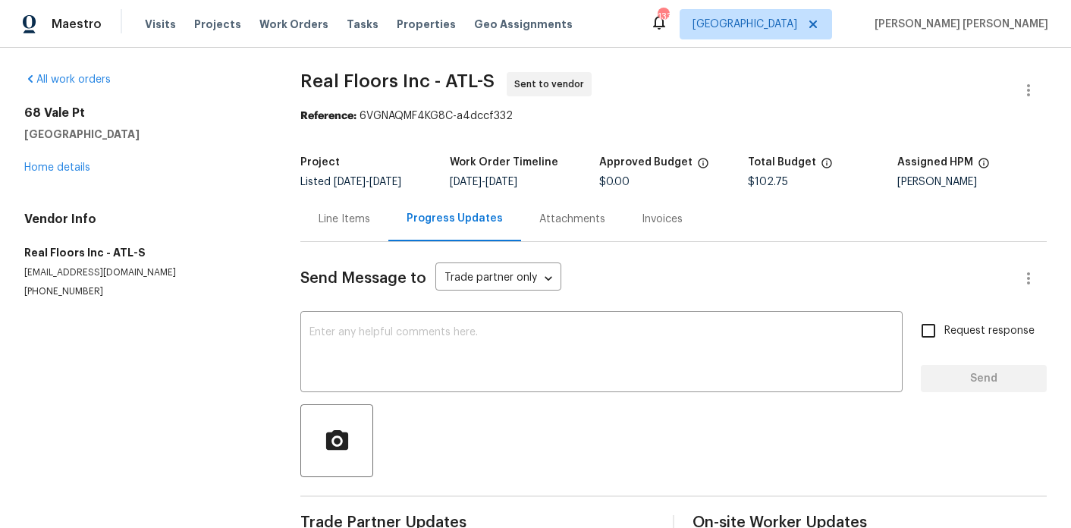
click at [250, 222] on h4 "Vendor Info" at bounding box center [144, 219] width 240 height 15
click at [343, 222] on div "Line Items" at bounding box center [345, 219] width 52 height 15
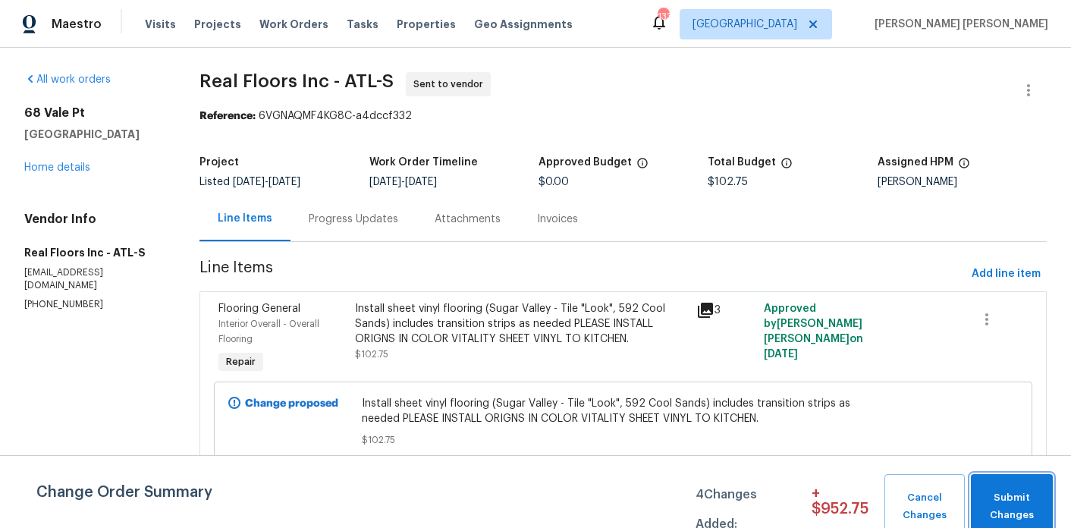
click at [1012, 484] on span "Submit Changes" at bounding box center [1012, 506] width 67 height 35
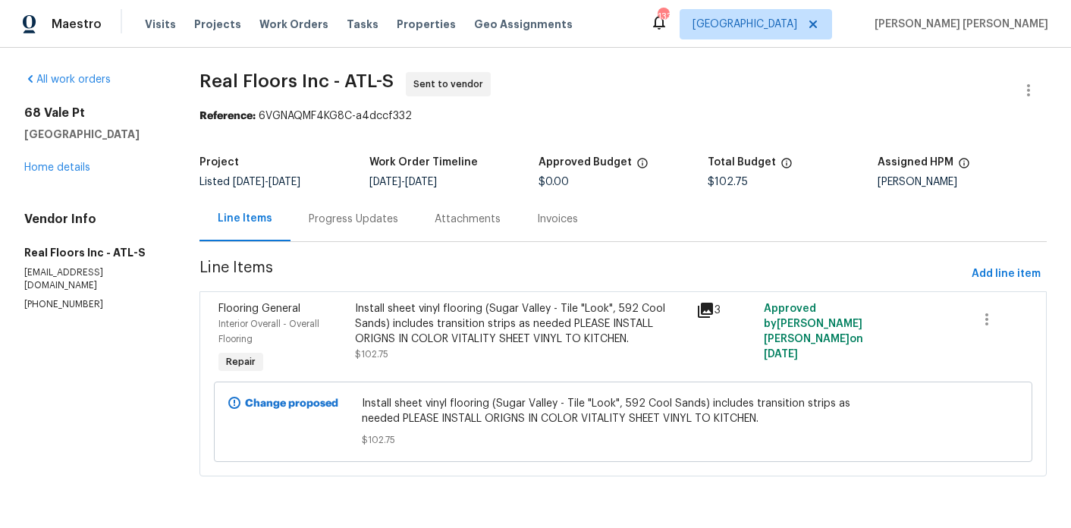
click at [378, 214] on div "Progress Updates" at bounding box center [354, 219] width 90 height 15
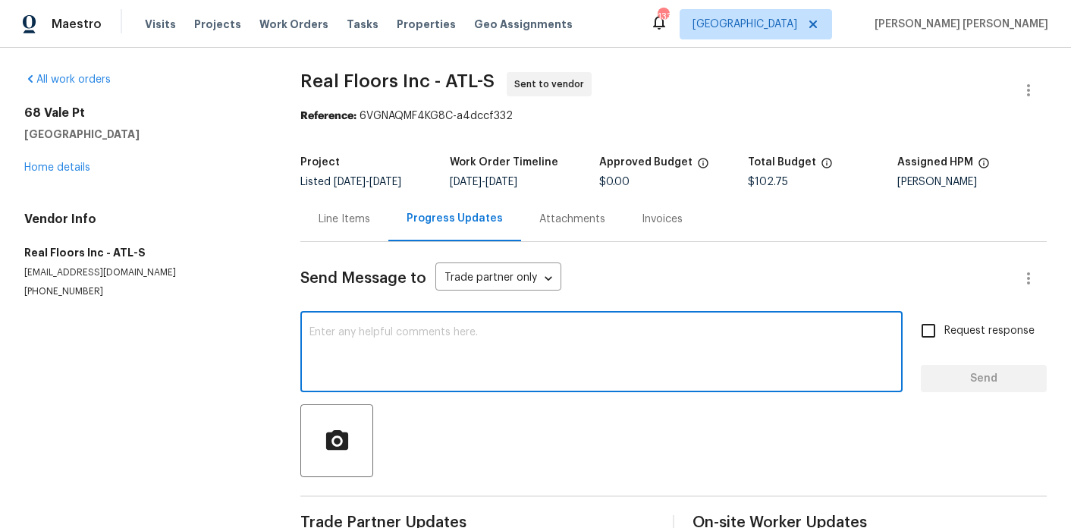
click at [397, 354] on textarea at bounding box center [602, 353] width 584 height 53
click at [447, 330] on textarea "Hey there, this property is rady to measure -" at bounding box center [602, 353] width 584 height 53
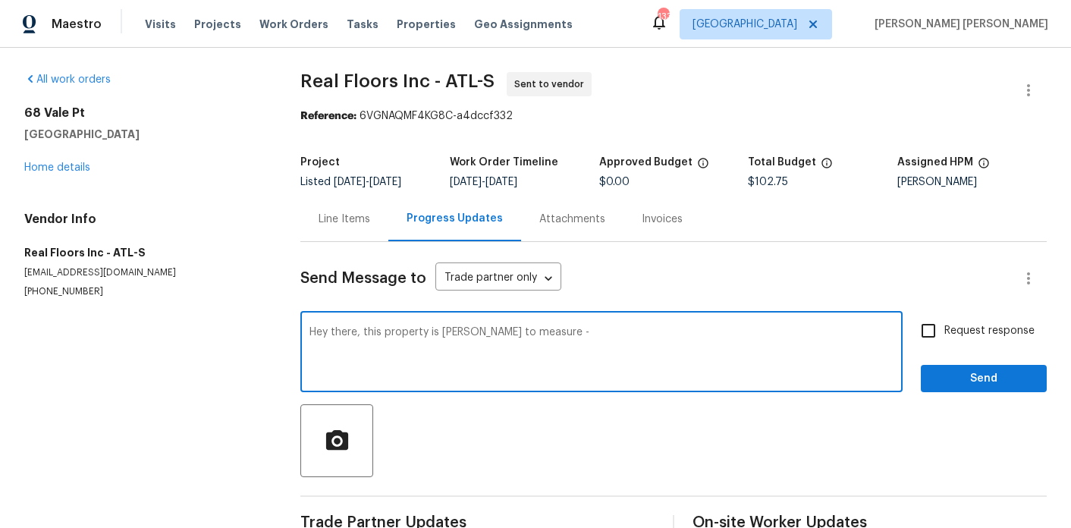
click at [562, 348] on textarea "Hey there, this property is raedy to measure -" at bounding box center [602, 353] width 584 height 53
click at [459, 330] on textarea "Hey there, this property is raedy to measure - please schedule for first availa…" at bounding box center [602, 353] width 584 height 53
type textarea "Hey there, this property is ready to measure - please schedule for first availa…"
click at [971, 332] on span "Request response" at bounding box center [990, 331] width 90 height 16
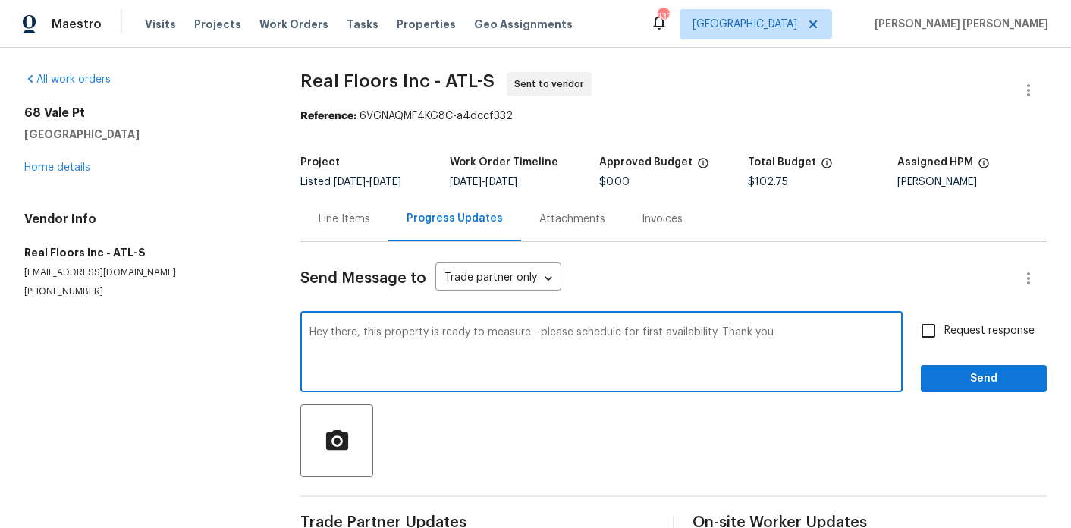
click at [945, 332] on input "Request response" at bounding box center [929, 331] width 32 height 32
checkbox input "true"
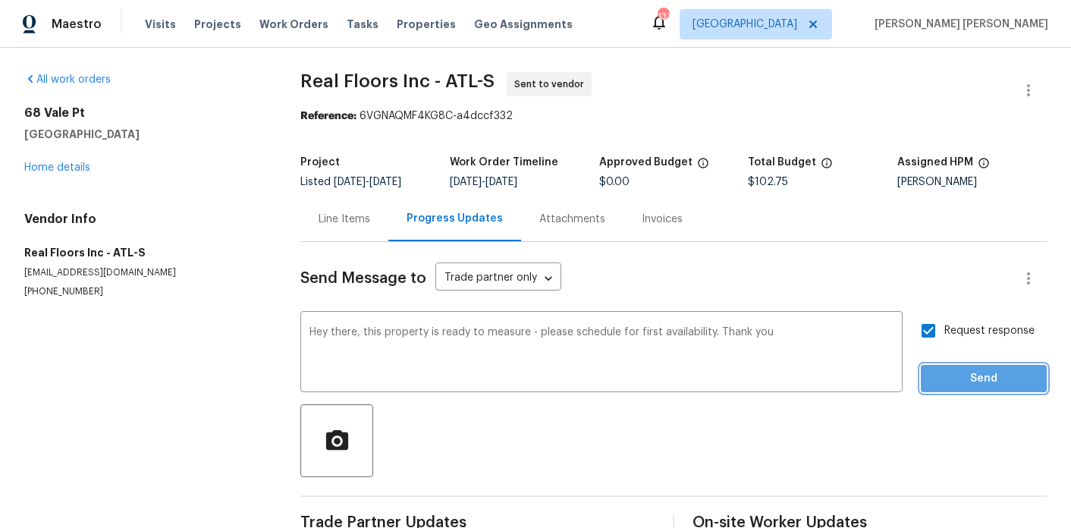
click at [971, 375] on span "Send" at bounding box center [984, 378] width 102 height 19
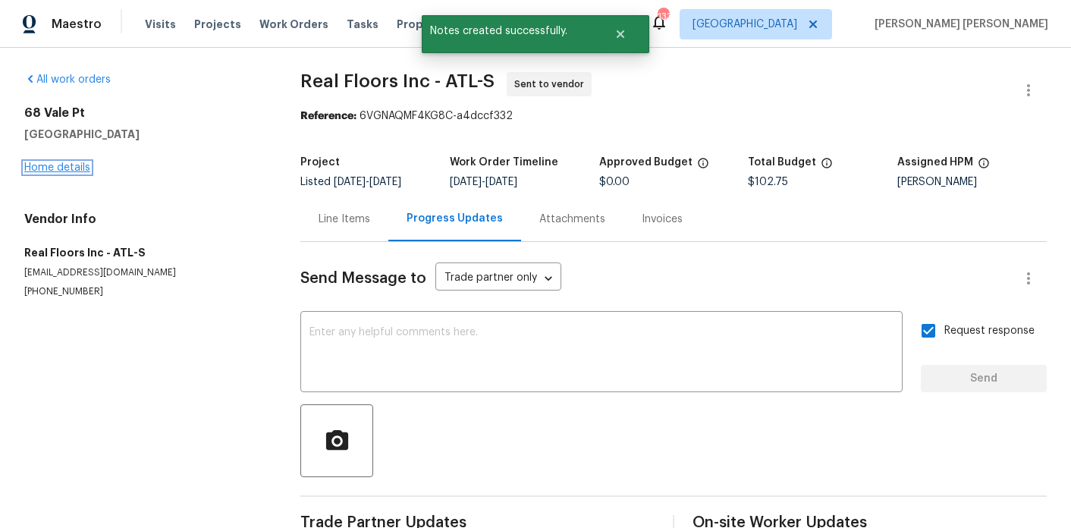
click at [75, 162] on link "Home details" at bounding box center [57, 167] width 66 height 11
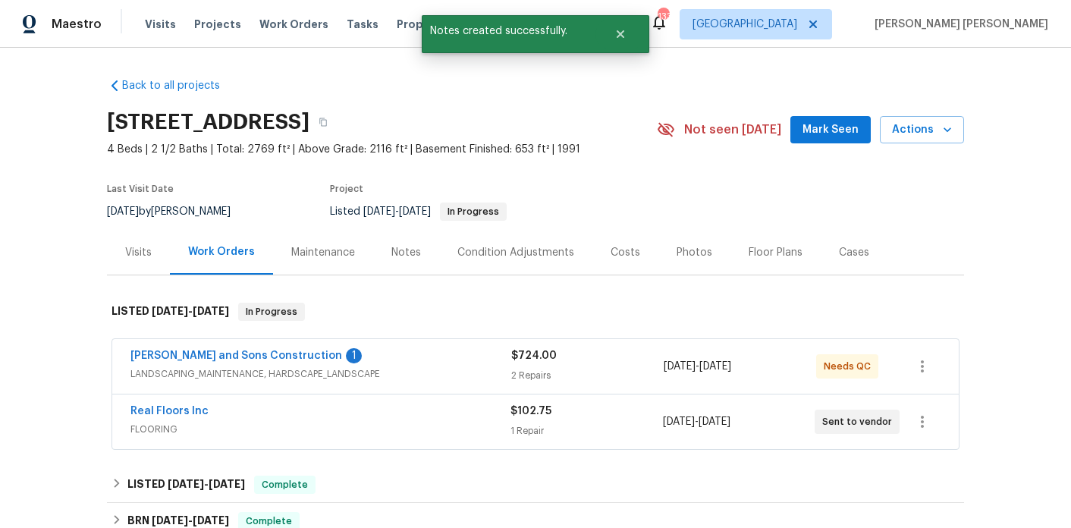
scroll to position [24, 0]
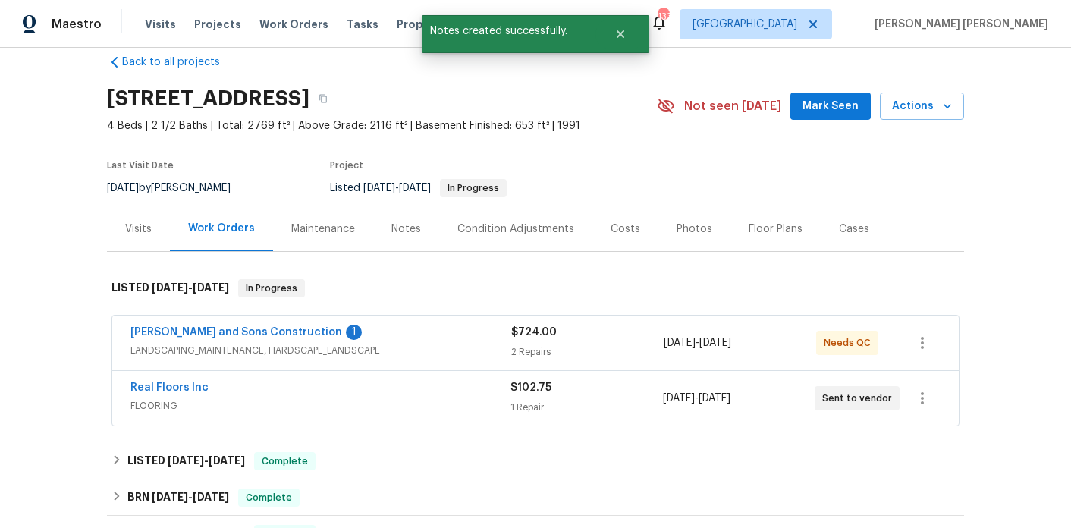
click at [409, 234] on div "Notes" at bounding box center [406, 229] width 30 height 15
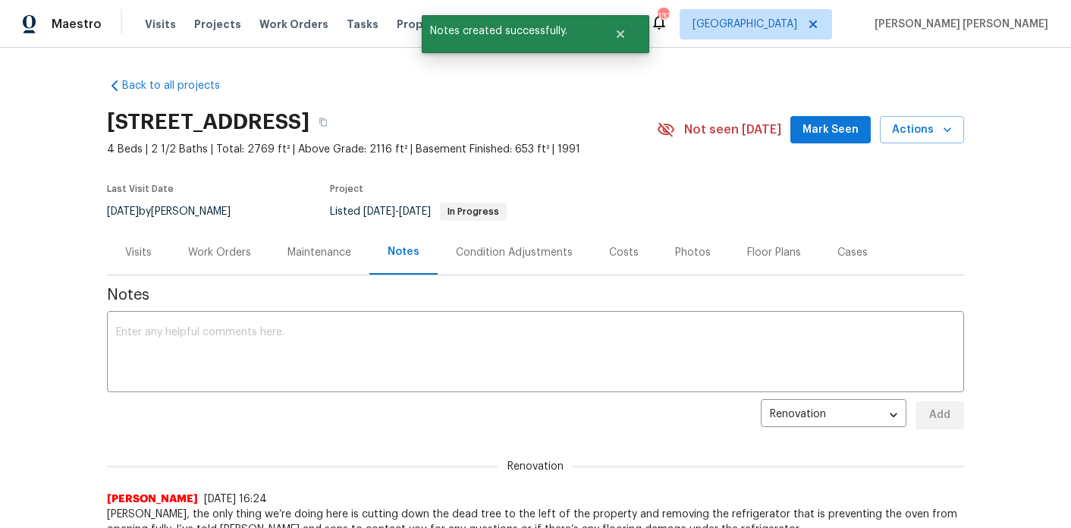
scroll to position [1, 0]
click at [350, 300] on span "Notes" at bounding box center [535, 294] width 857 height 15
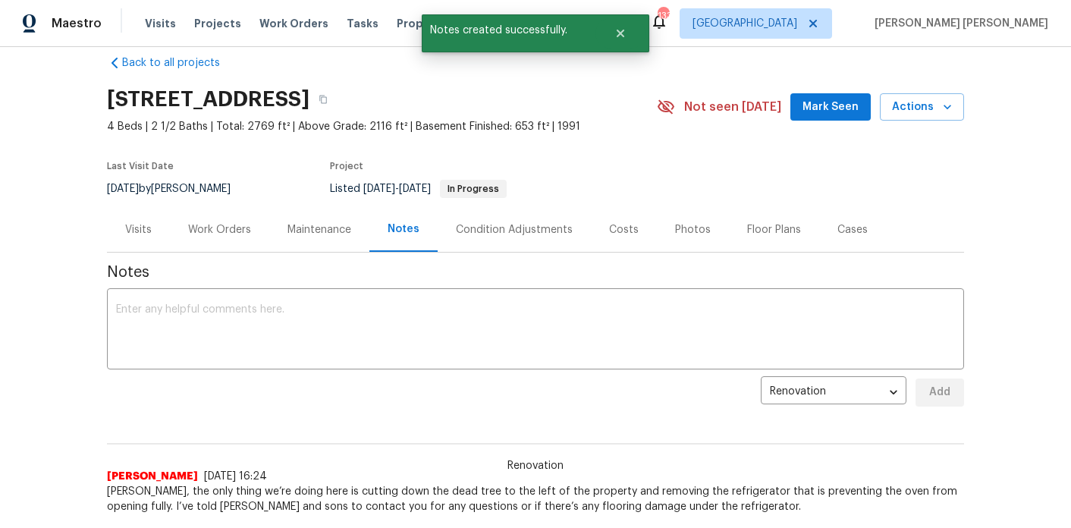
scroll to position [24, 0]
click at [345, 294] on div "x ​" at bounding box center [535, 329] width 857 height 77
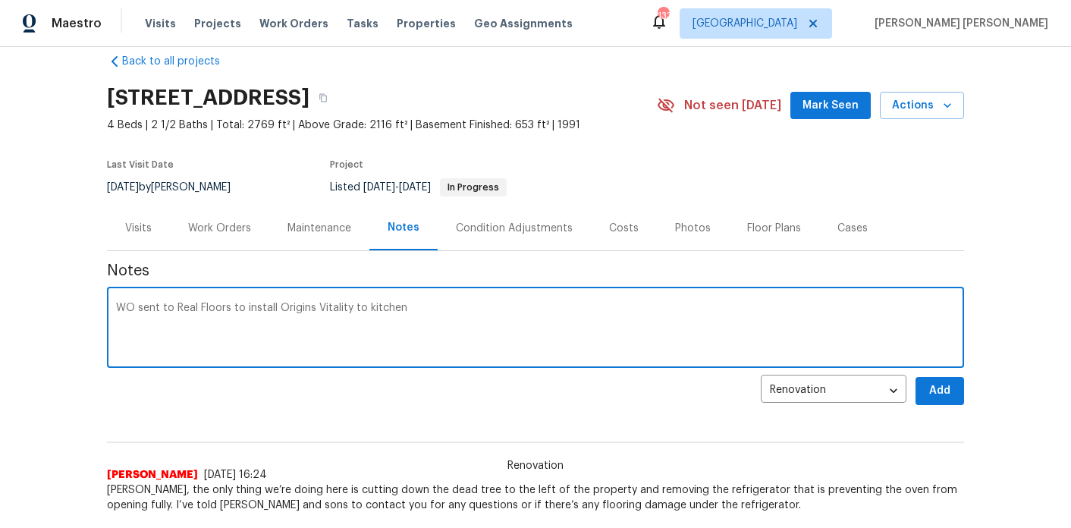
click at [416, 310] on textarea "WO sent to Real Floors to install Origins Vitality to kitchen" at bounding box center [535, 329] width 839 height 53
click at [337, 90] on button "button" at bounding box center [323, 97] width 27 height 27
click at [489, 303] on textarea "WO sent to Real Floors to install Origins Vitality to kitchen" at bounding box center [535, 329] width 839 height 53
click at [482, 316] on textarea "WO sent to Real Floors to install Origins Vitality to kitchen" at bounding box center [535, 329] width 839 height 53
paste textarea "HSR-713591"
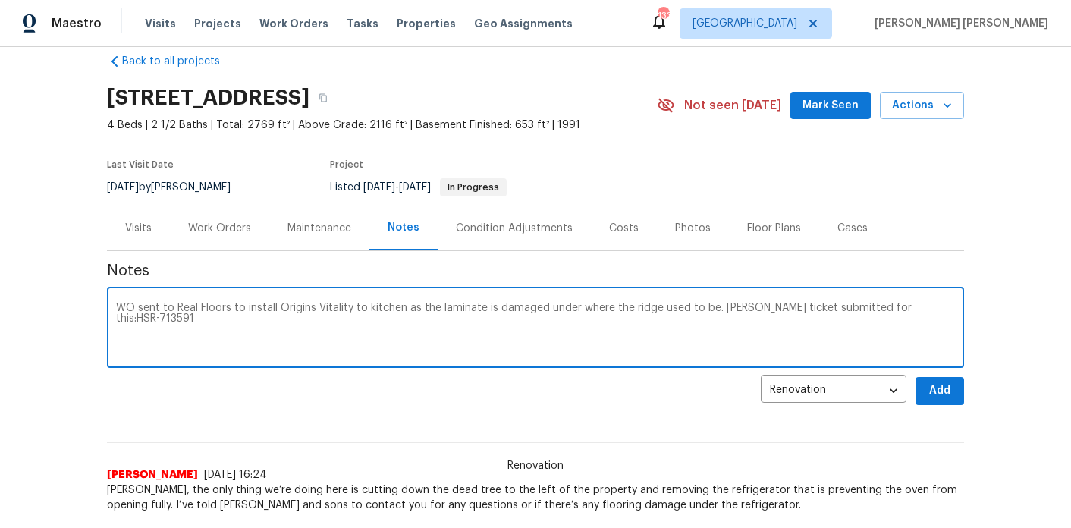
click at [864, 306] on textarea "WO sent to Real Floors to install Origins Vitality to kitchen as the laminate i…" at bounding box center [535, 329] width 839 height 53
type textarea "WO sent to Real Floors to install Origins Vitality to kitchen as the laminate i…"
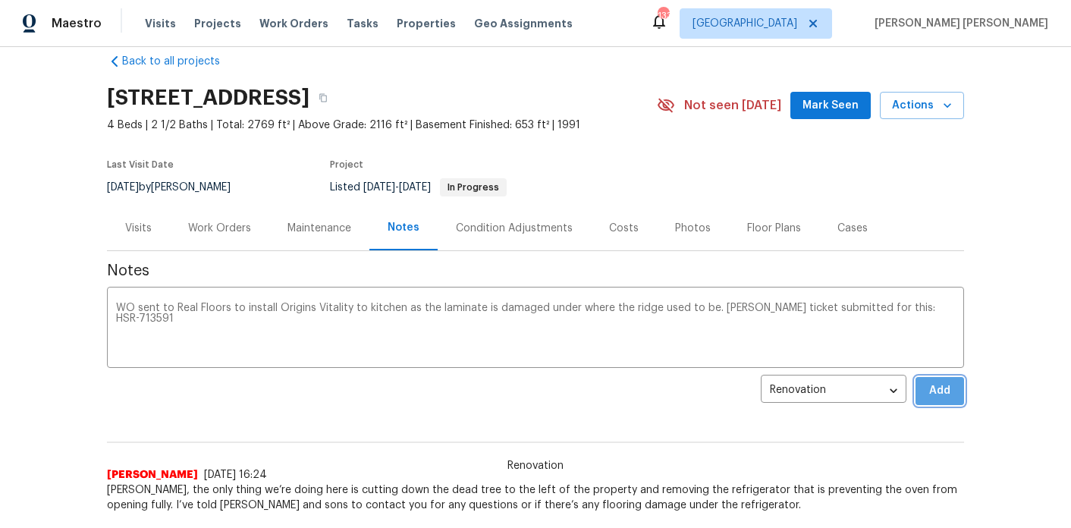
click at [938, 398] on span "Add" at bounding box center [940, 391] width 24 height 19
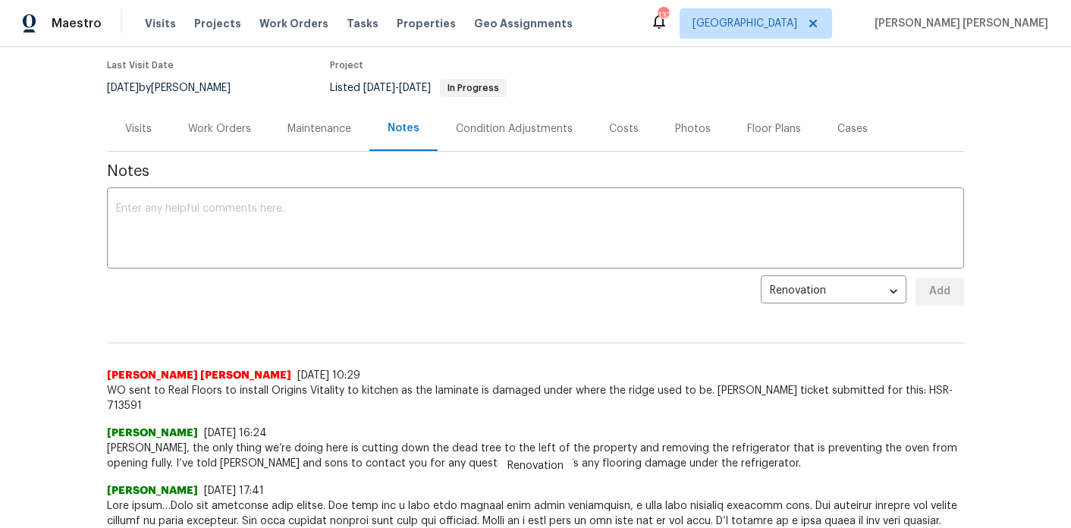
scroll to position [116, 0]
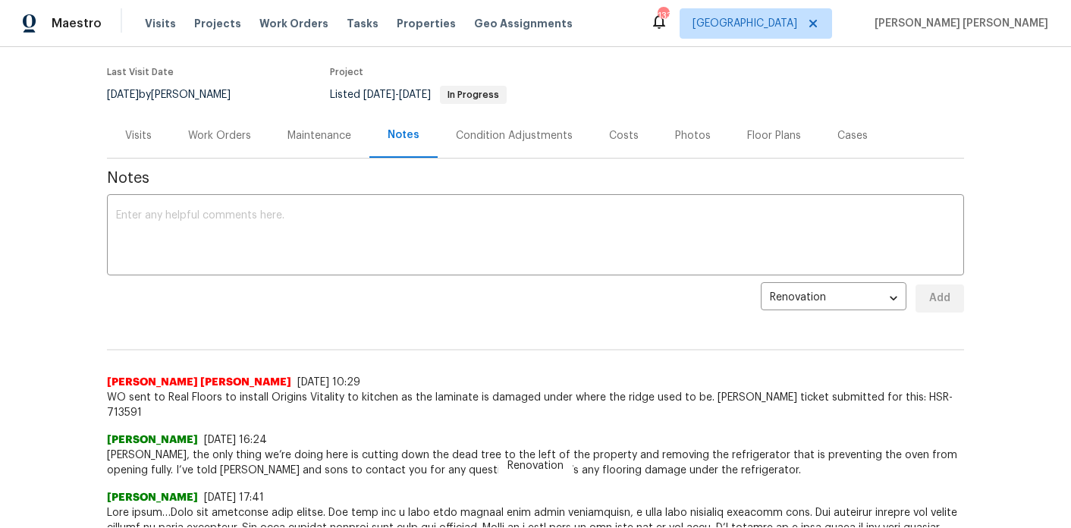
click at [211, 133] on div "Work Orders" at bounding box center [219, 135] width 63 height 15
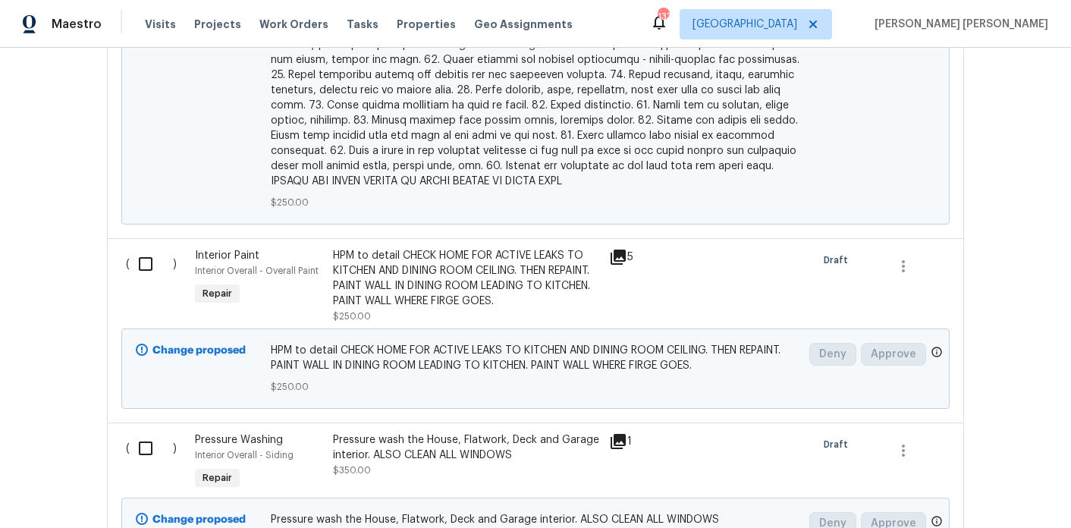
scroll to position [1951, 0]
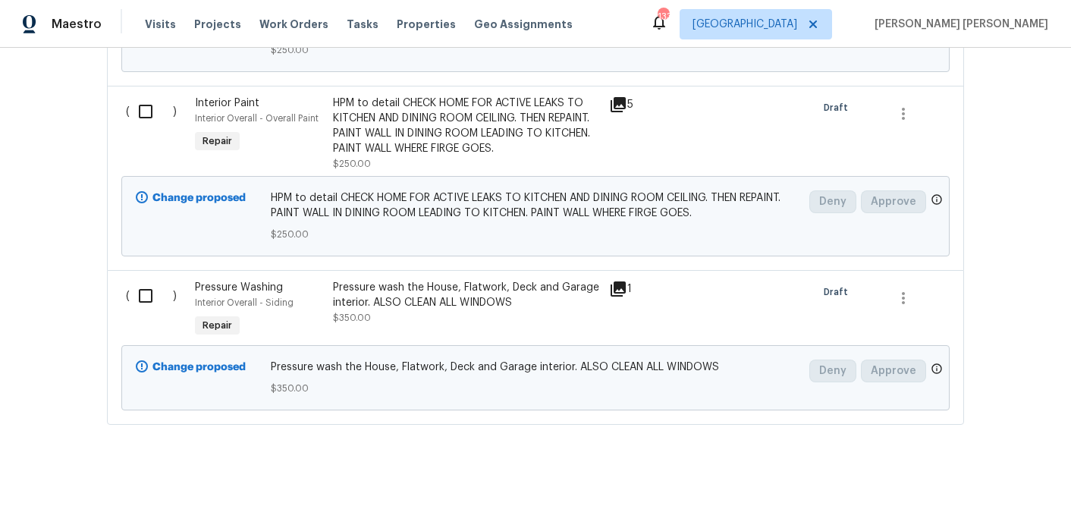
click at [142, 296] on input "checkbox" at bounding box center [151, 296] width 43 height 32
checkbox input "true"
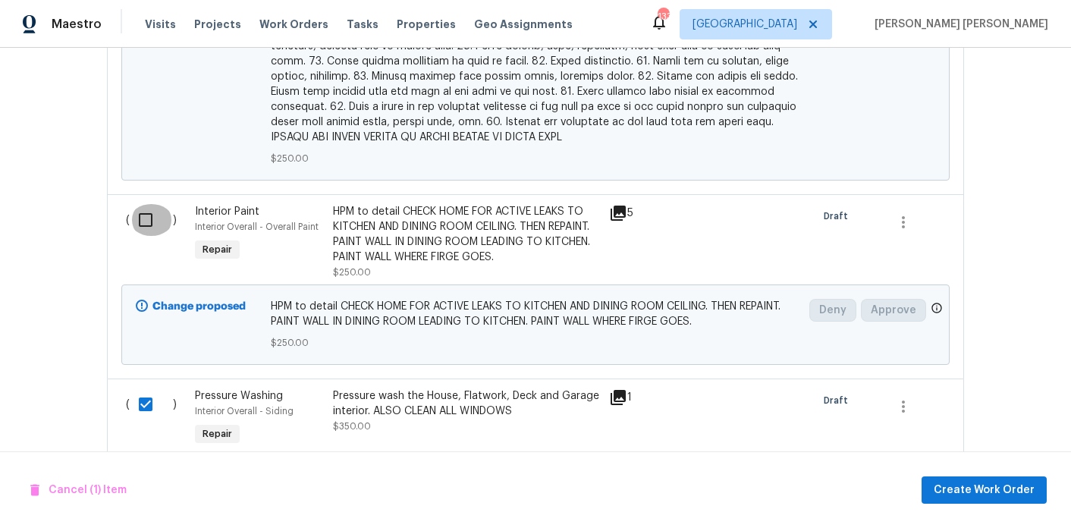
click at [139, 224] on input "checkbox" at bounding box center [151, 220] width 43 height 32
checkbox input "true"
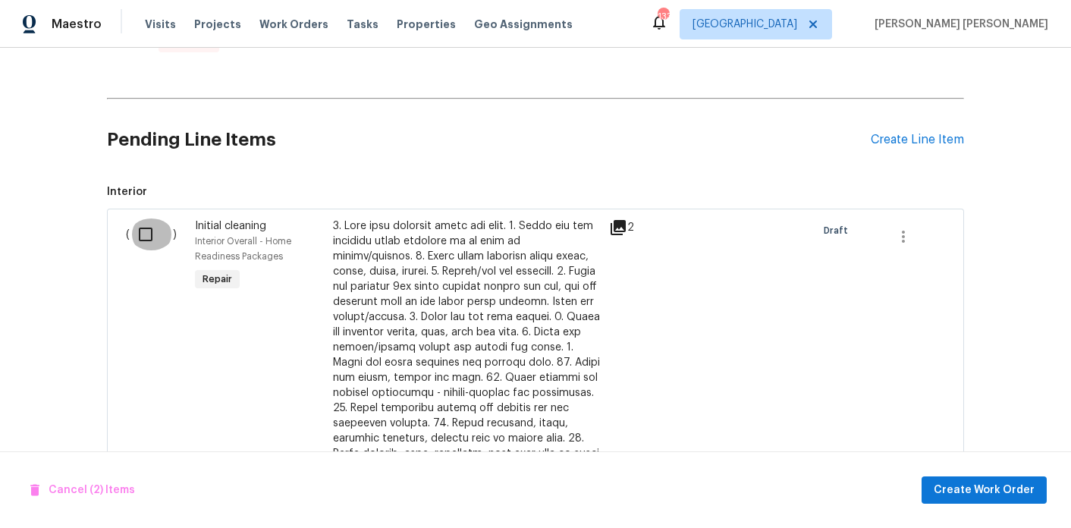
click at [148, 231] on input "checkbox" at bounding box center [151, 234] width 43 height 32
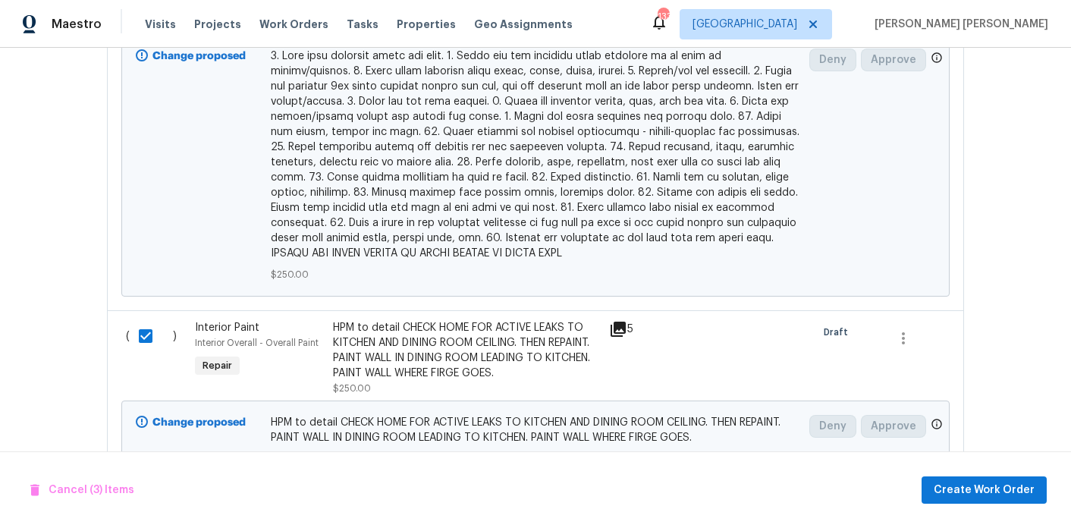
scroll to position [1951, 0]
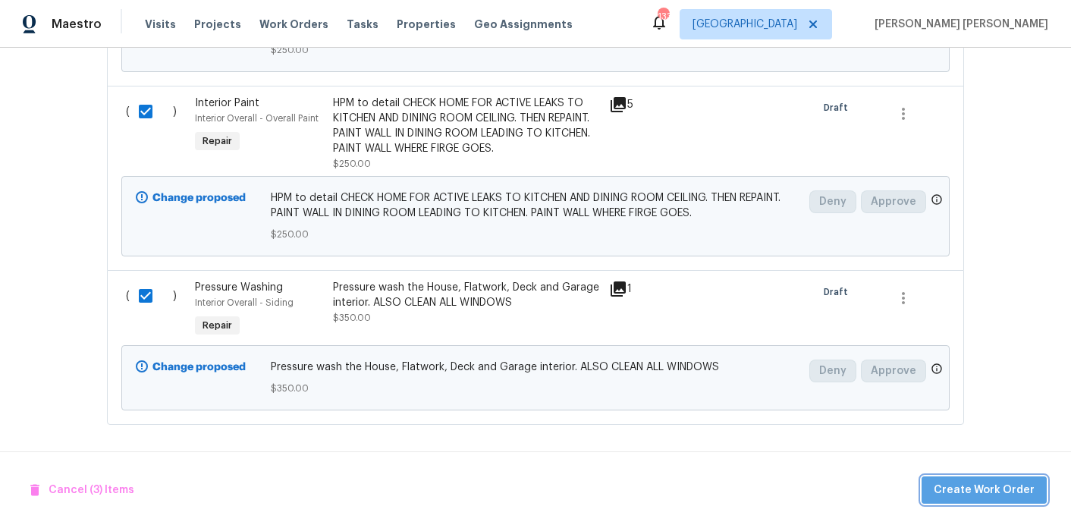
click at [1023, 484] on span "Create Work Order" at bounding box center [984, 490] width 101 height 19
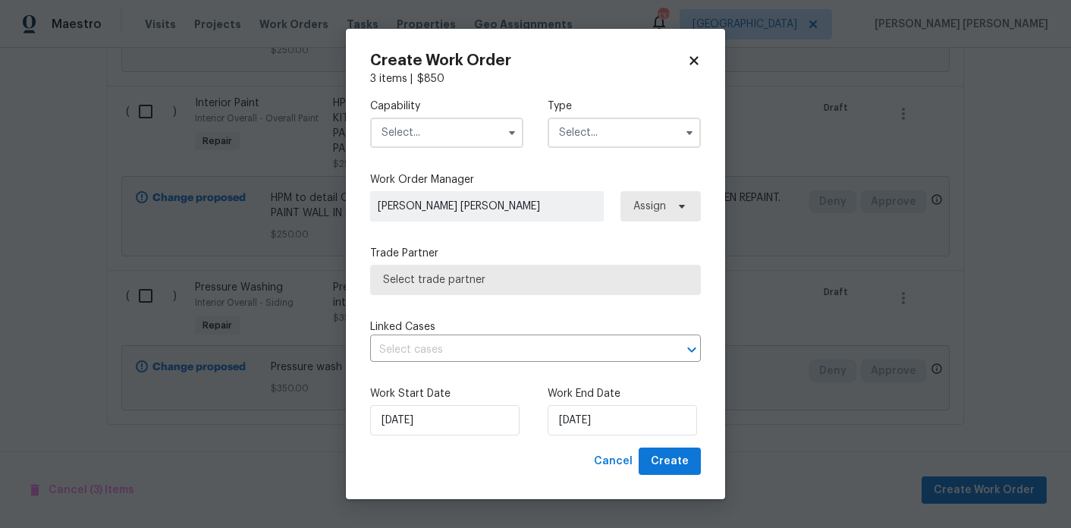
checkbox input "false"
click at [452, 133] on input "text" at bounding box center [446, 133] width 153 height 30
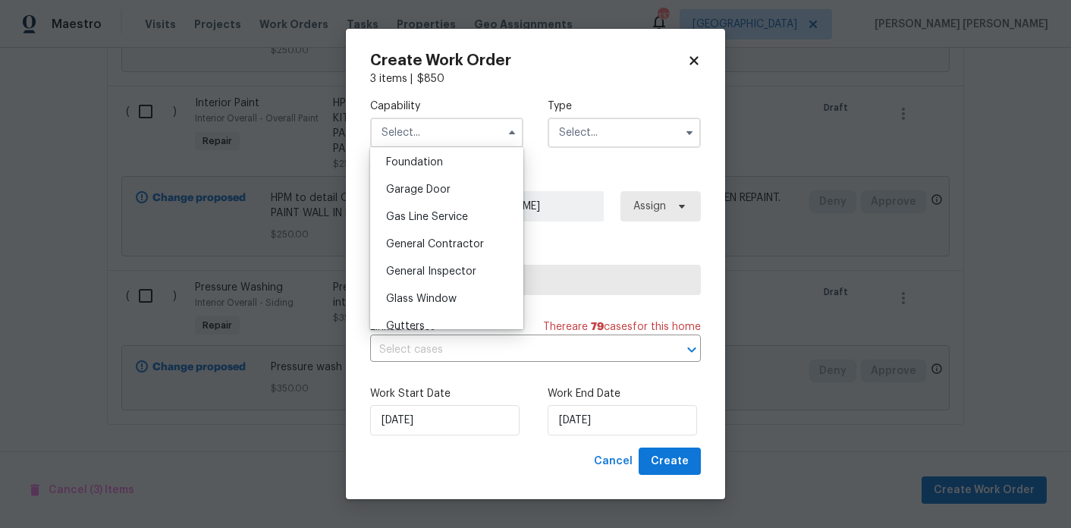
scroll to position [649, 0]
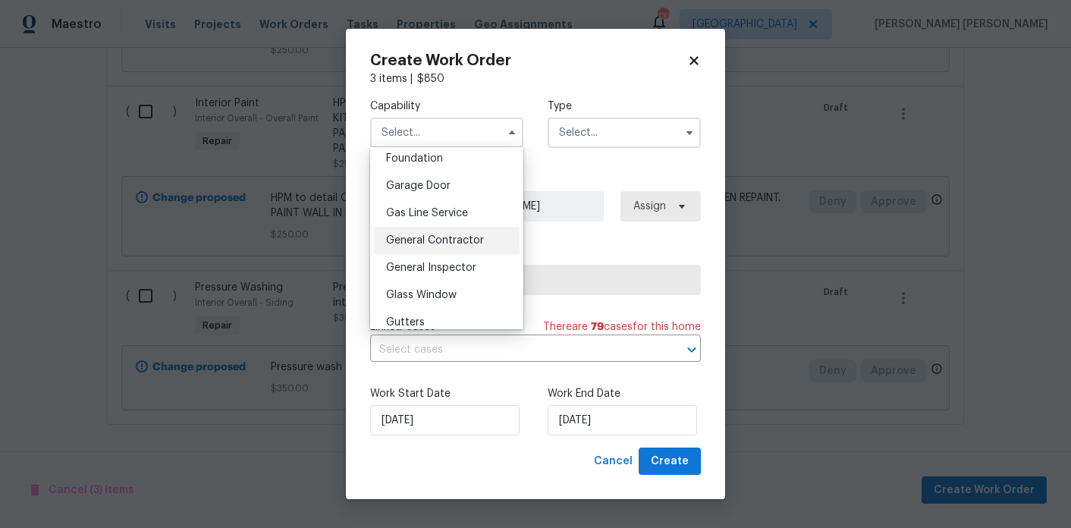
click at [471, 250] on div "General Contractor" at bounding box center [447, 240] width 146 height 27
type input "General Contractor"
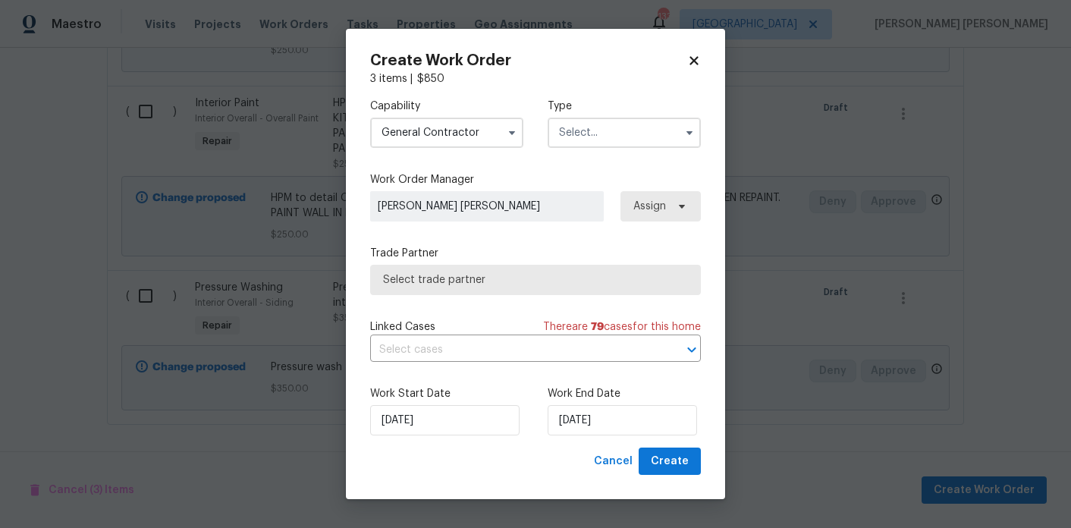
click at [641, 131] on input "text" at bounding box center [624, 133] width 153 height 30
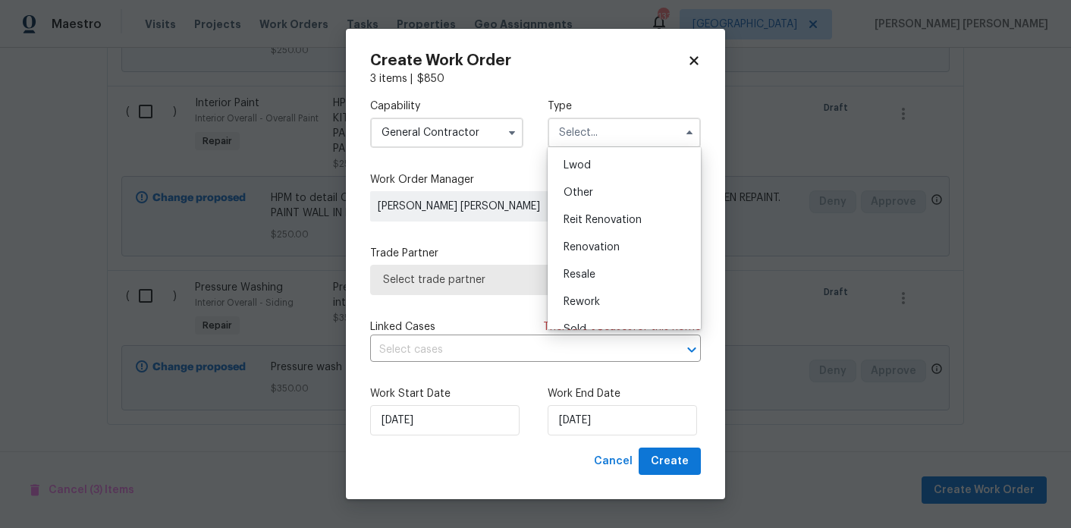
scroll to position [181, 0]
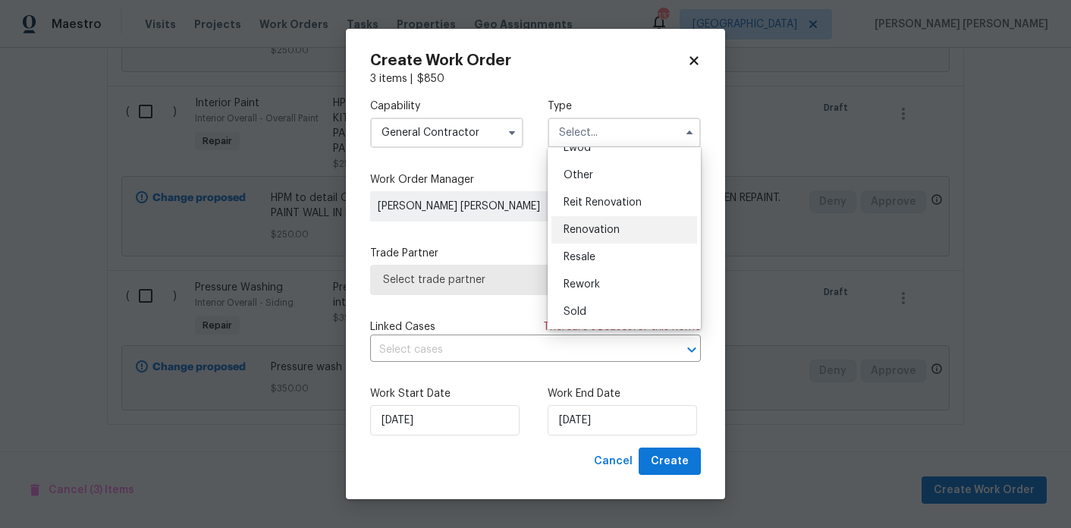
click at [615, 230] on span "Renovation" at bounding box center [592, 230] width 56 height 11
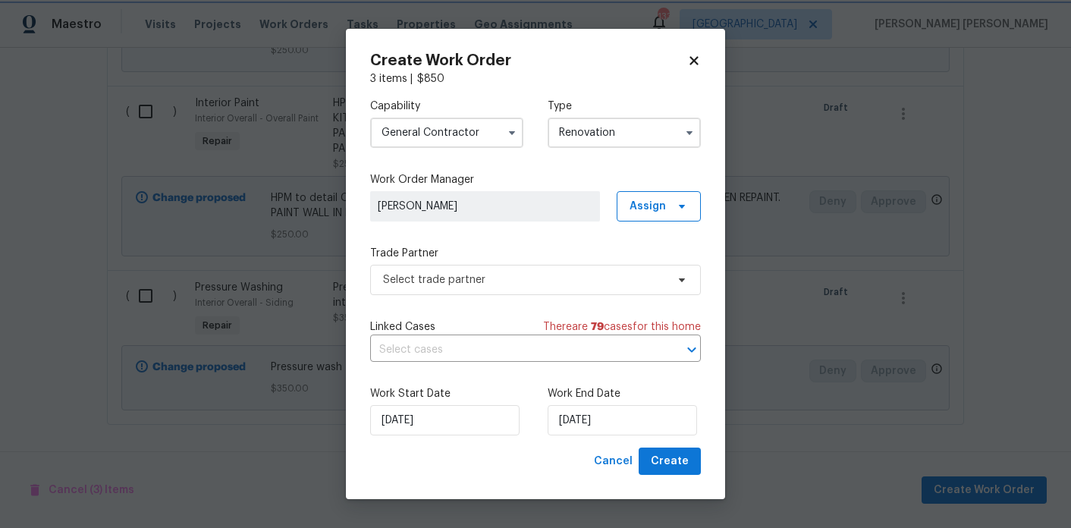
scroll to position [0, 0]
click at [615, 121] on input "Renovation" at bounding box center [624, 133] width 153 height 30
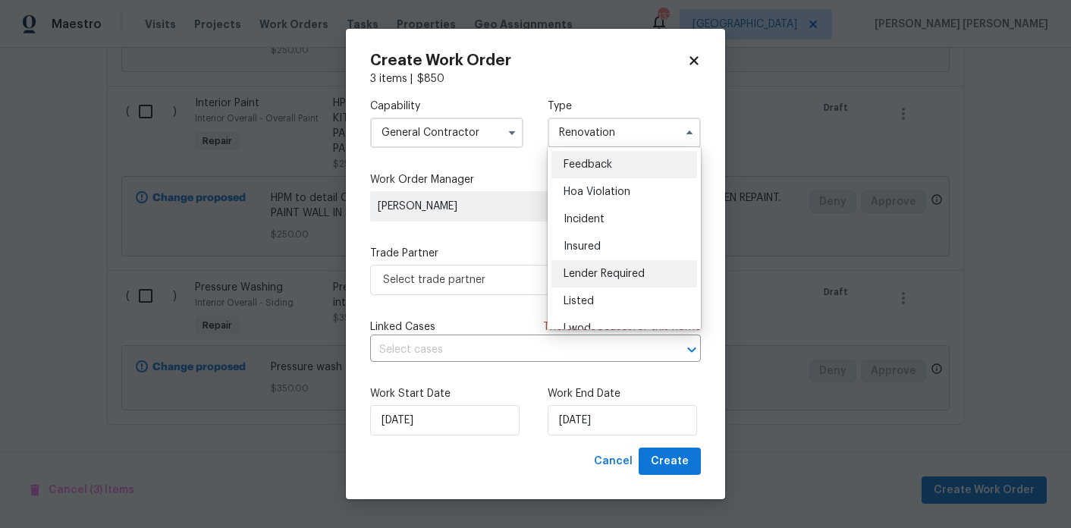
scroll to position [14, 0]
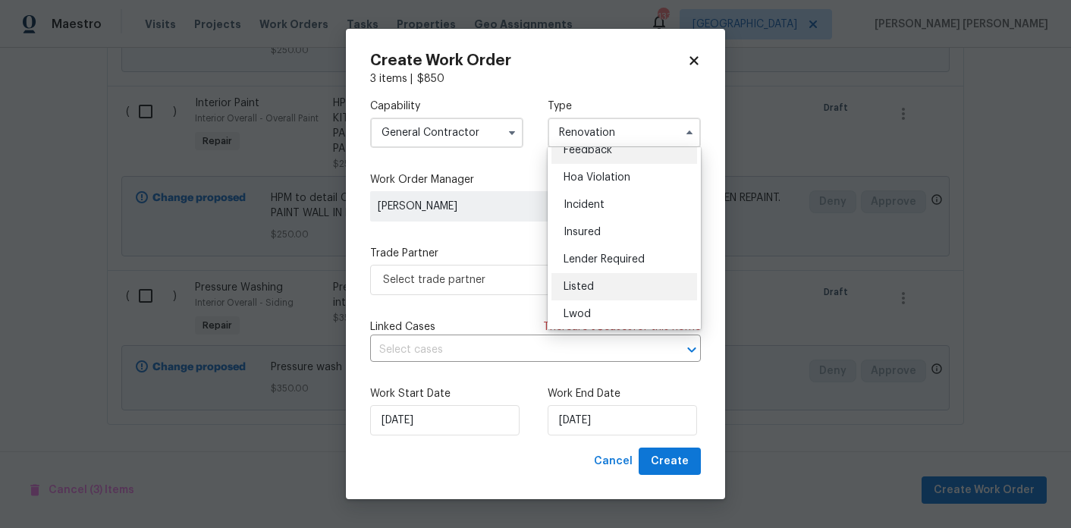
click at [597, 281] on div "Listed" at bounding box center [625, 286] width 146 height 27
type input "Listed"
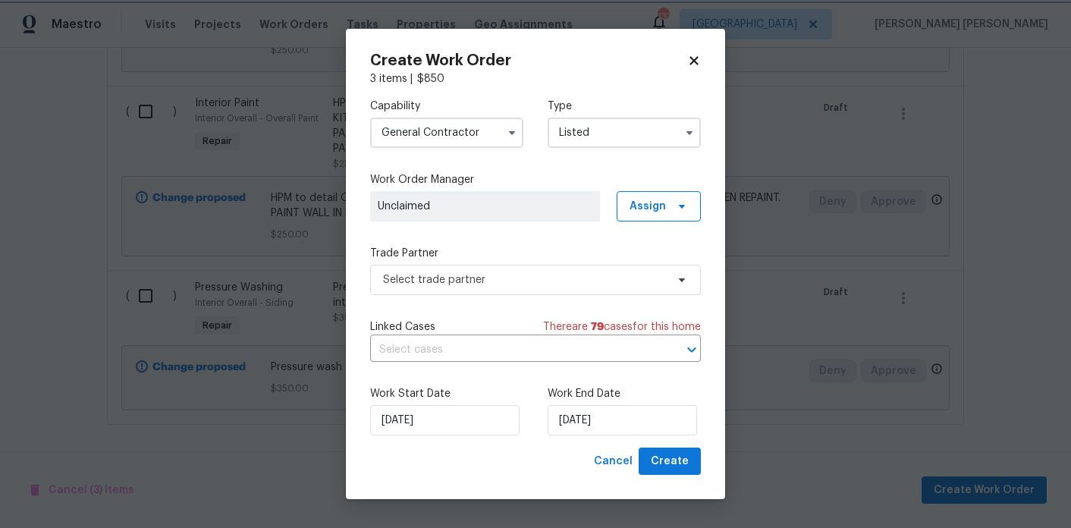
scroll to position [0, 0]
click at [538, 281] on span "Select trade partner" at bounding box center [524, 279] width 283 height 15
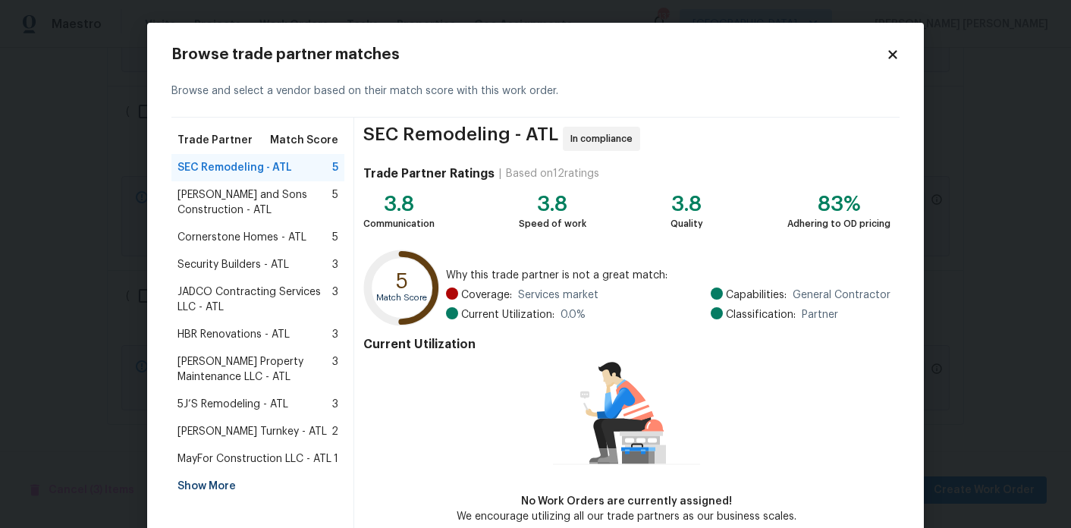
click at [212, 483] on div "Show More" at bounding box center [257, 486] width 173 height 27
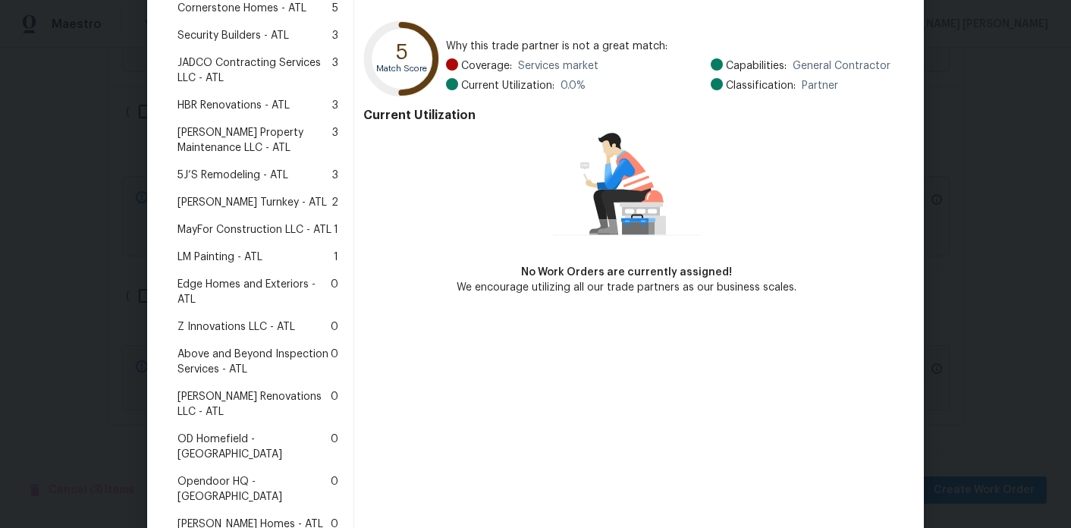
scroll to position [260, 0]
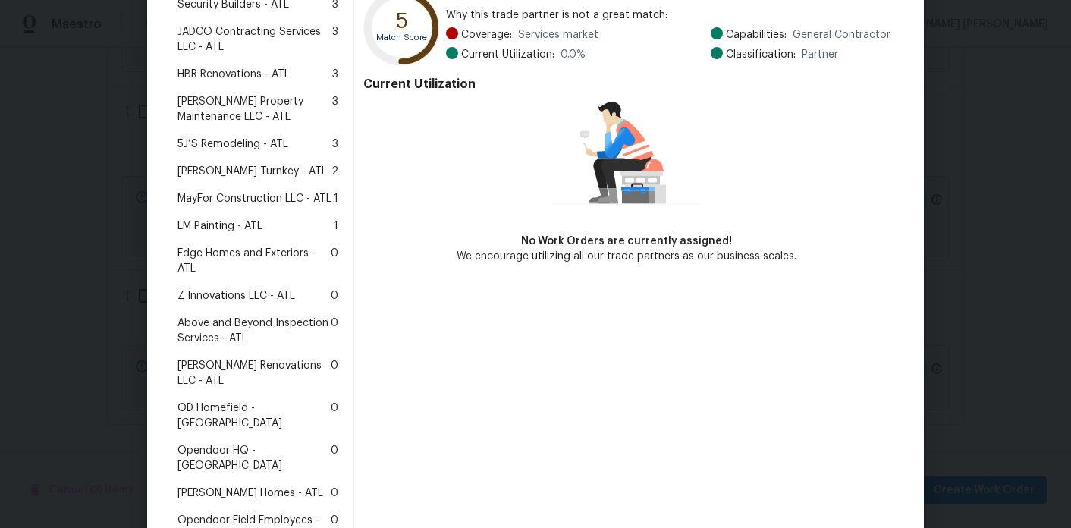
click at [263, 360] on span "[PERSON_NAME] Renovations LLC - ATL" at bounding box center [254, 373] width 153 height 30
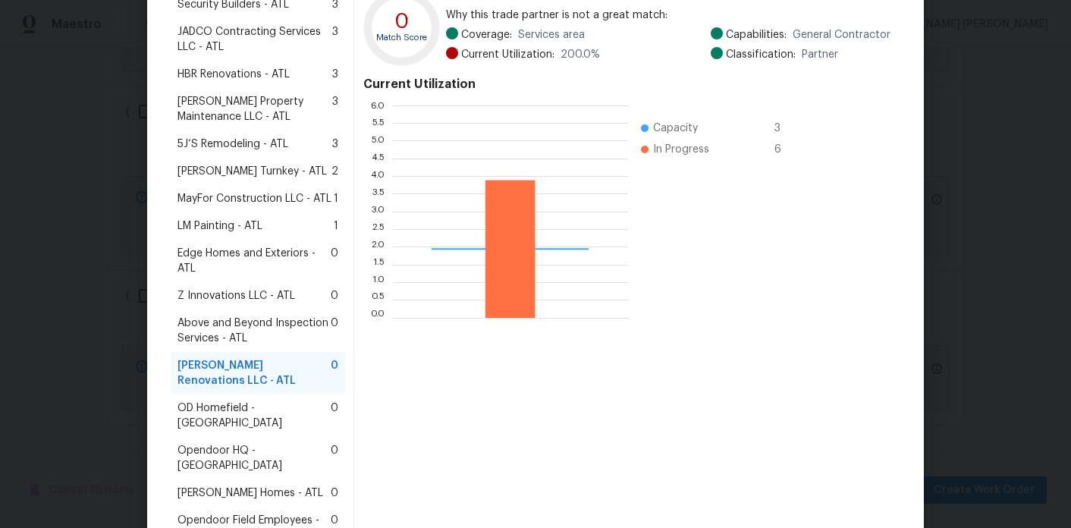
scroll to position [389, 0]
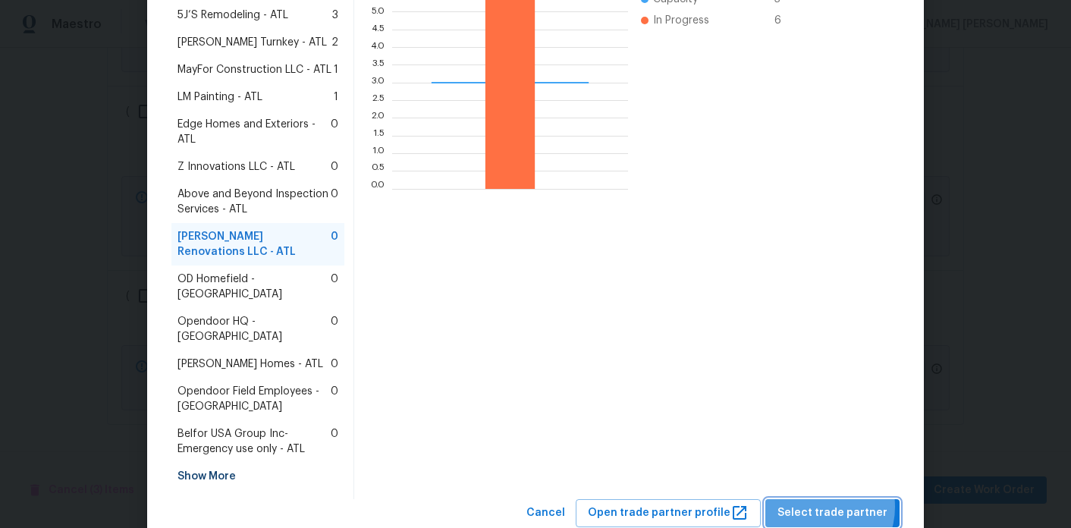
click at [822, 484] on span "Select trade partner" at bounding box center [833, 513] width 110 height 19
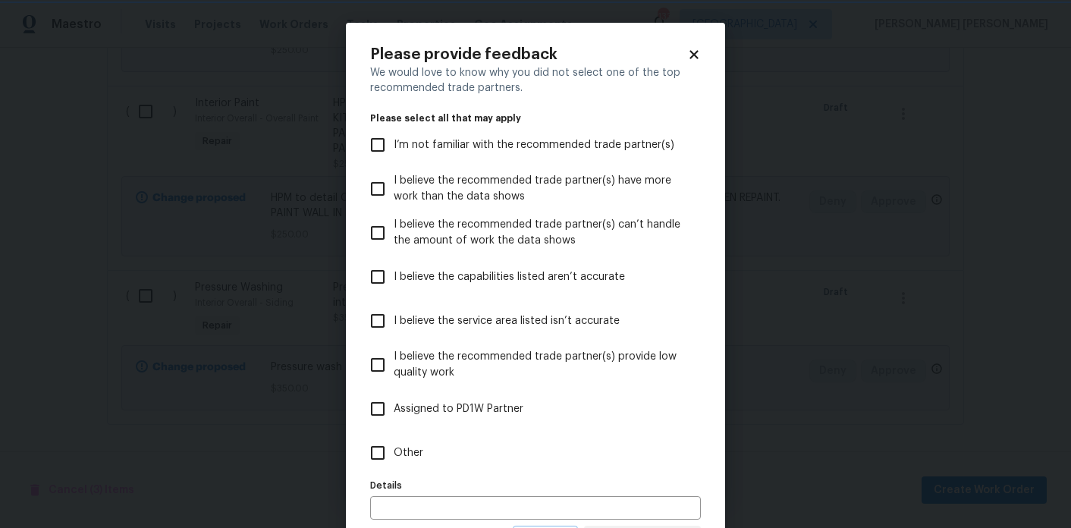
scroll to position [0, 0]
click at [429, 450] on label "Other" at bounding box center [525, 453] width 327 height 44
click at [394, 450] on input "Other" at bounding box center [378, 453] width 32 height 32
checkbox input "true"
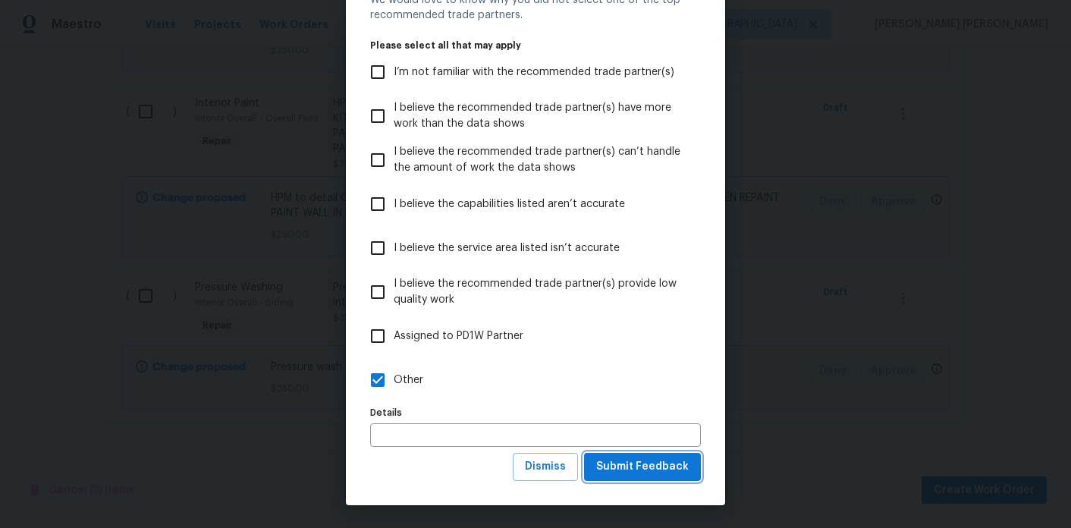
click at [680, 466] on span "Submit Feedback" at bounding box center [642, 466] width 93 height 19
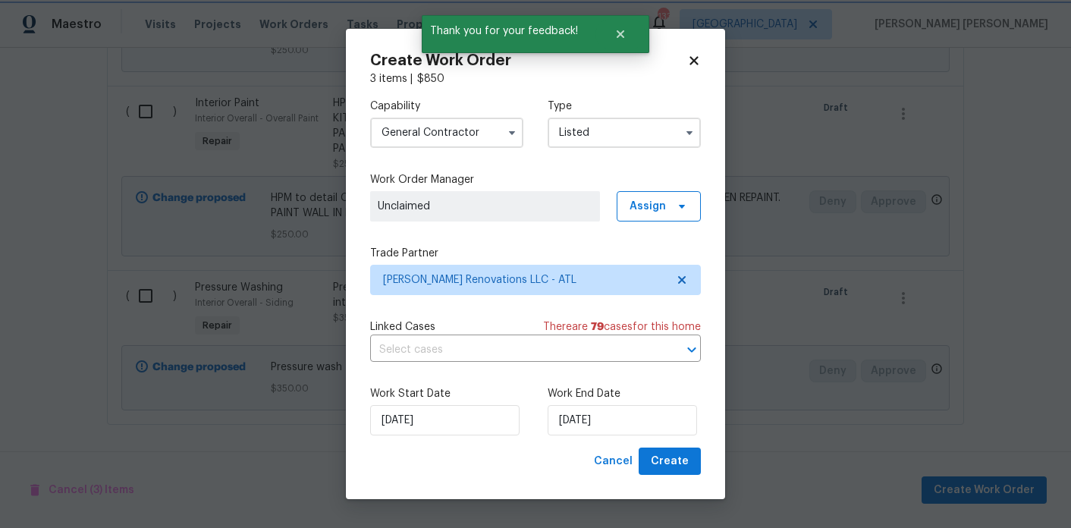
scroll to position [0, 0]
click at [571, 408] on input "[DATE]" at bounding box center [622, 420] width 149 height 30
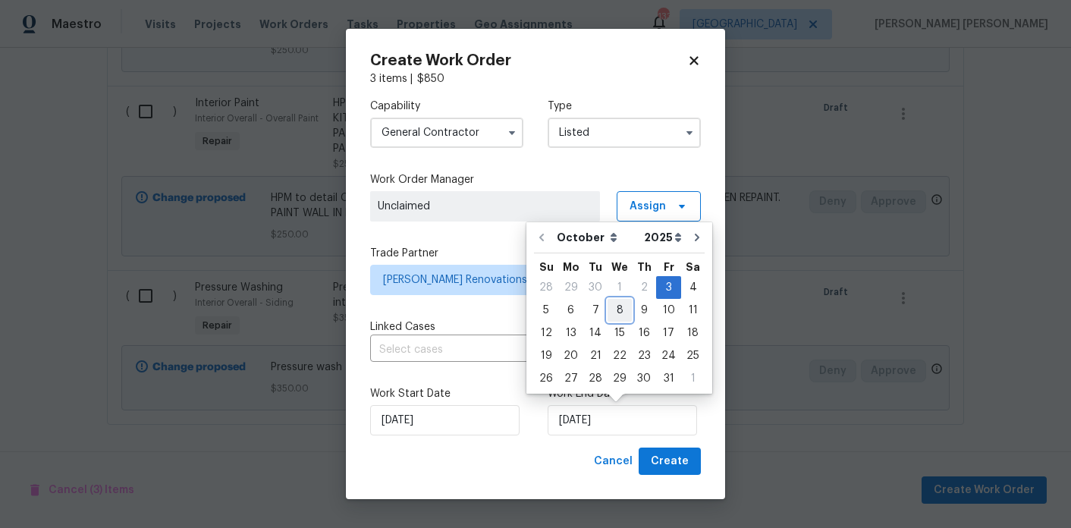
click at [608, 309] on div "8" at bounding box center [620, 310] width 24 height 21
type input "10/8/2025"
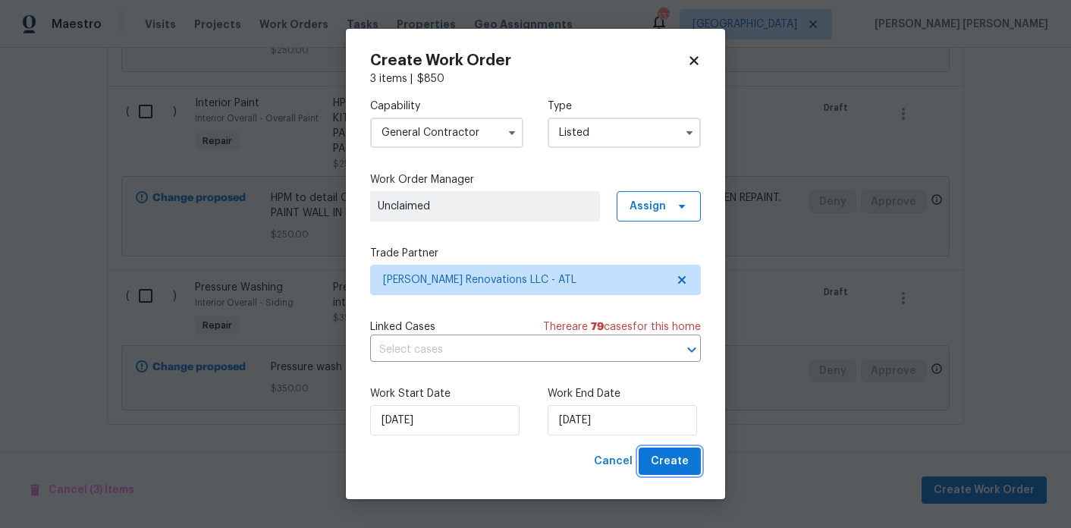
click at [677, 455] on span "Create" at bounding box center [670, 461] width 38 height 19
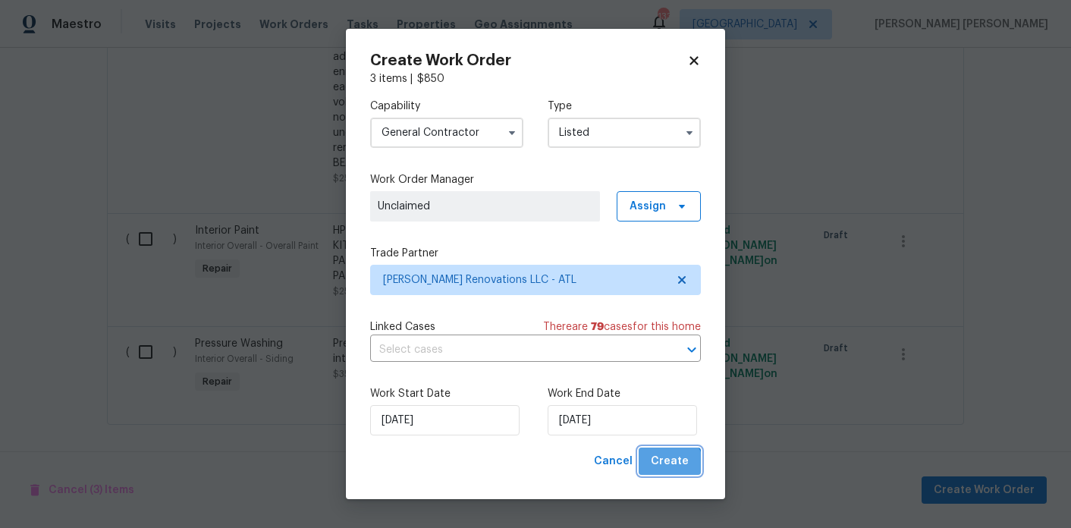
click at [663, 473] on button "Create" at bounding box center [670, 462] width 62 height 28
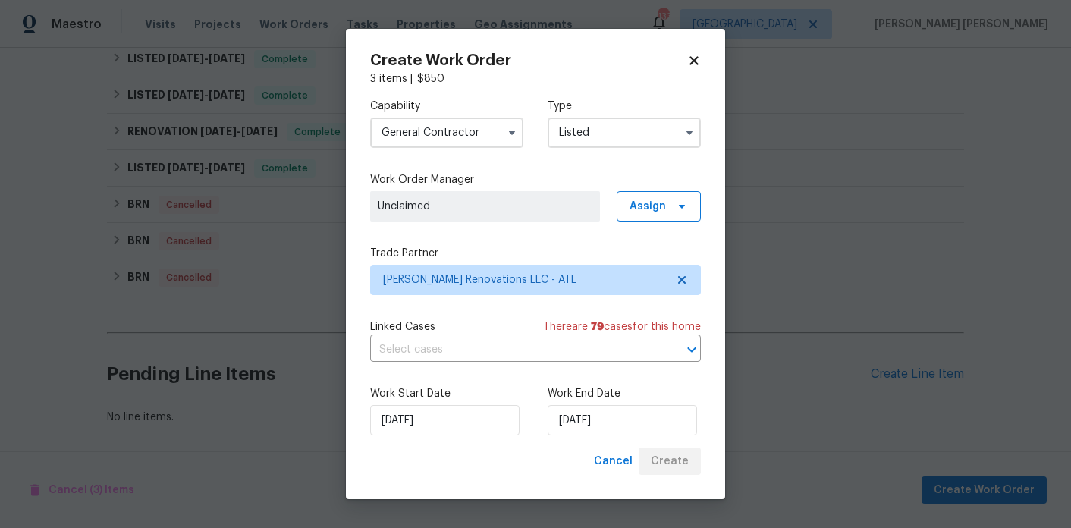
scroll to position [973, 0]
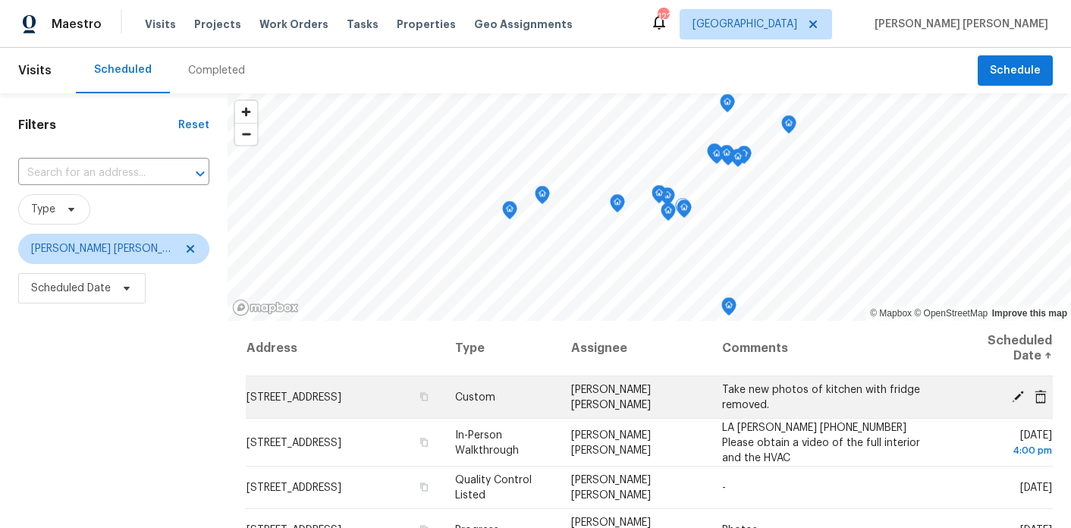
scroll to position [215, 0]
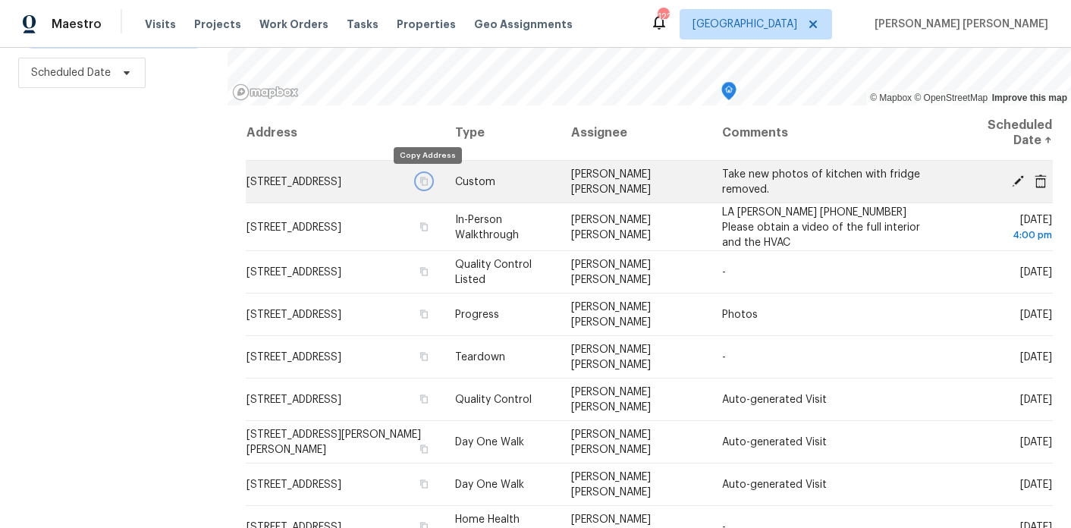
click at [422, 181] on icon "button" at bounding box center [424, 181] width 8 height 8
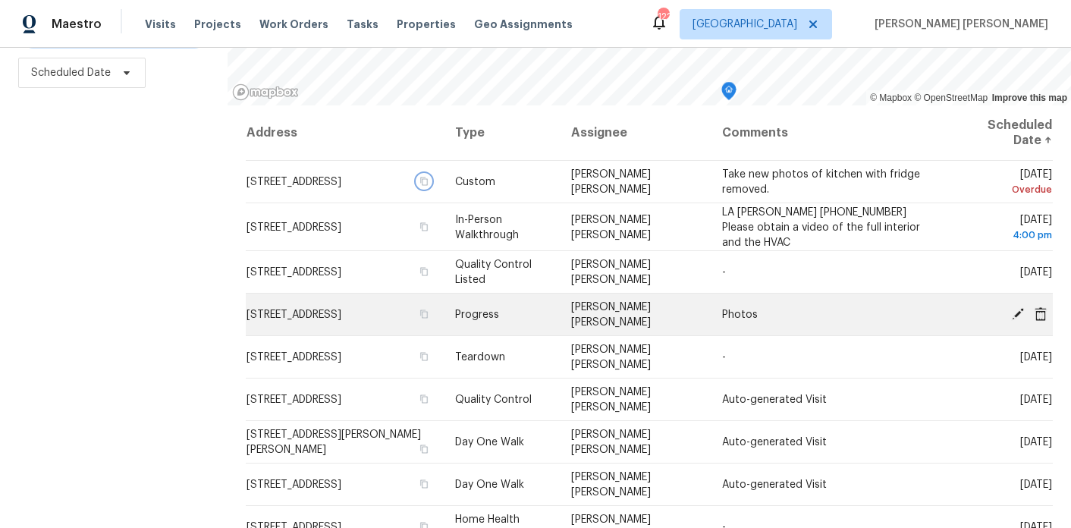
scroll to position [71, 0]
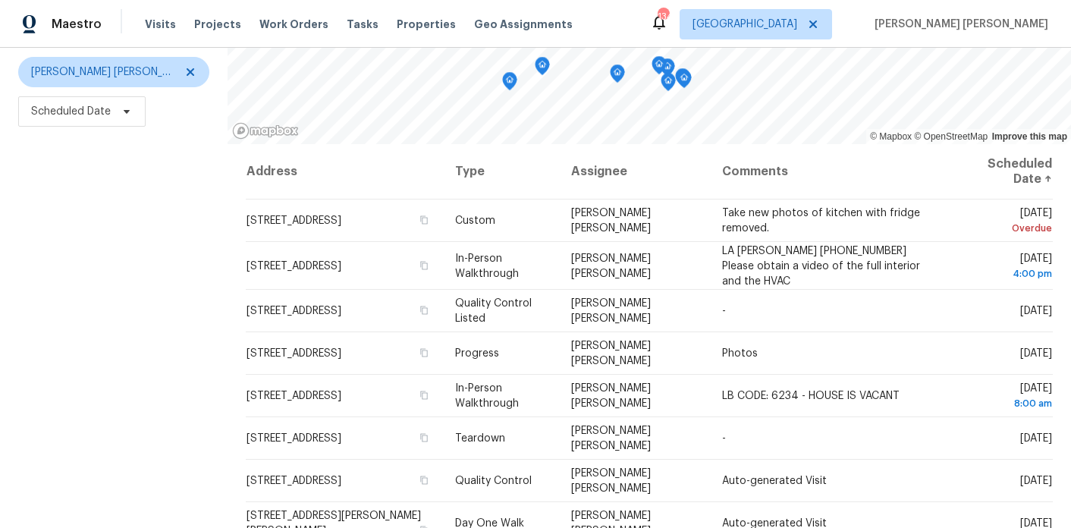
scroll to position [215, 0]
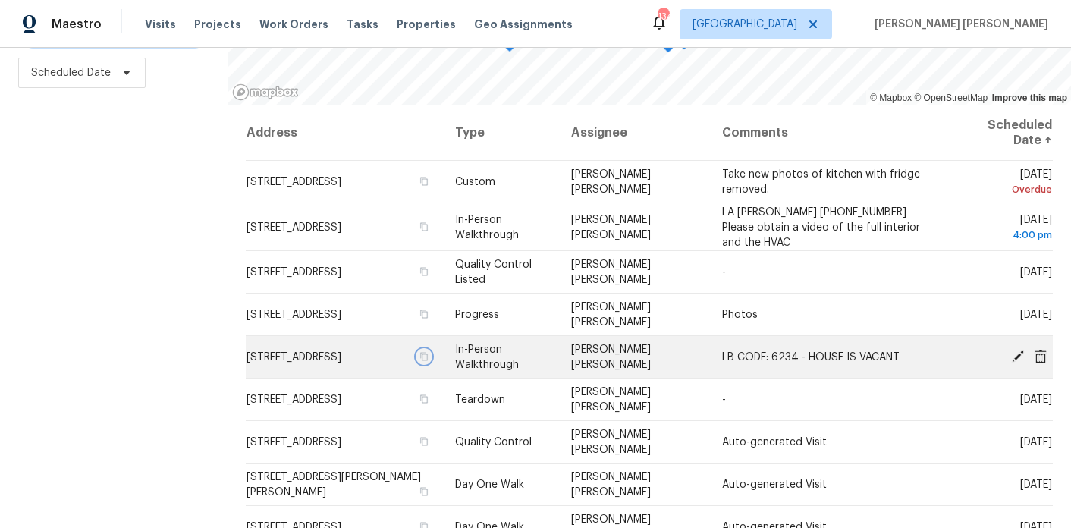
click at [426, 354] on icon "button" at bounding box center [424, 356] width 8 height 8
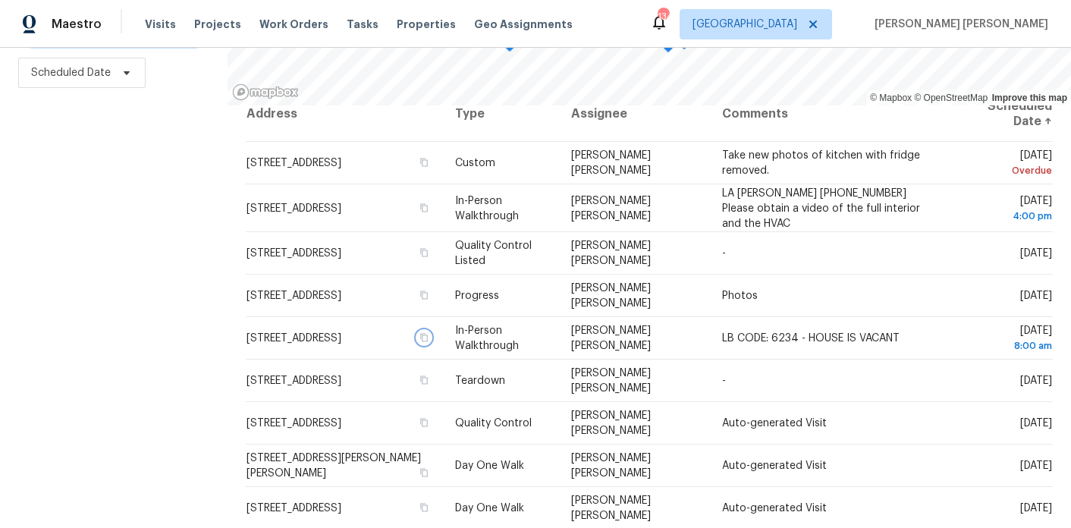
scroll to position [20, 0]
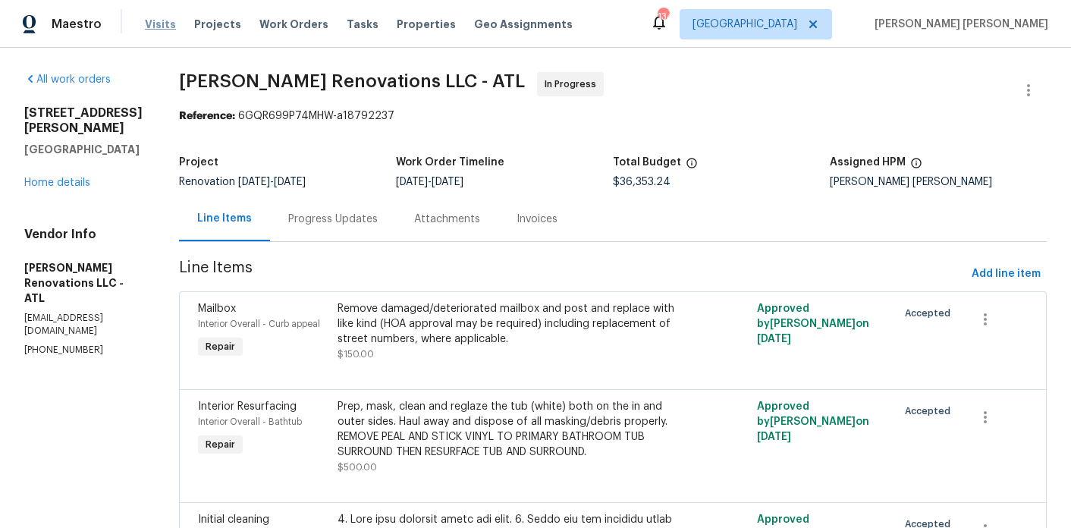
click at [148, 27] on span "Visits" at bounding box center [160, 24] width 31 height 15
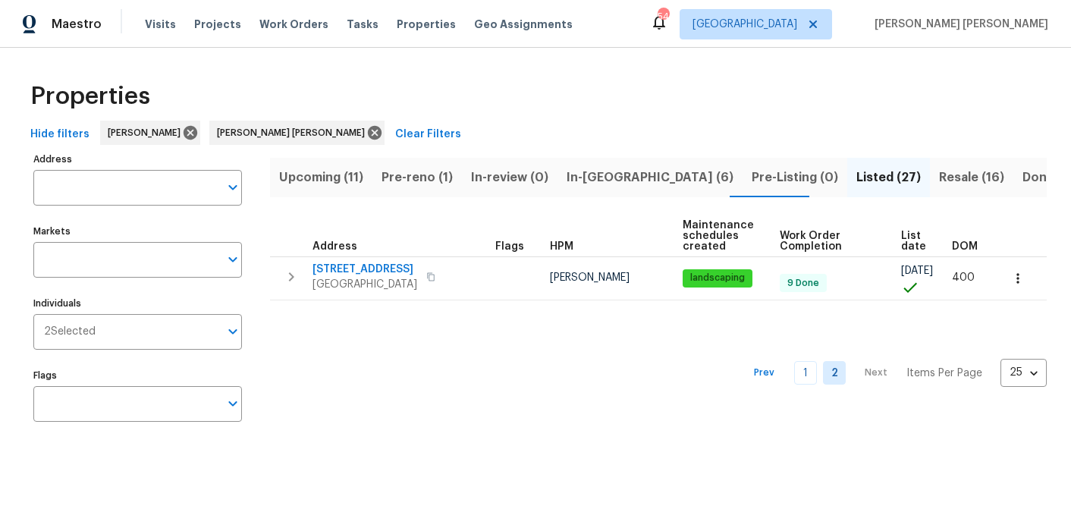
click at [576, 178] on span "In-[GEOGRAPHIC_DATA] (6)" at bounding box center [650, 177] width 167 height 21
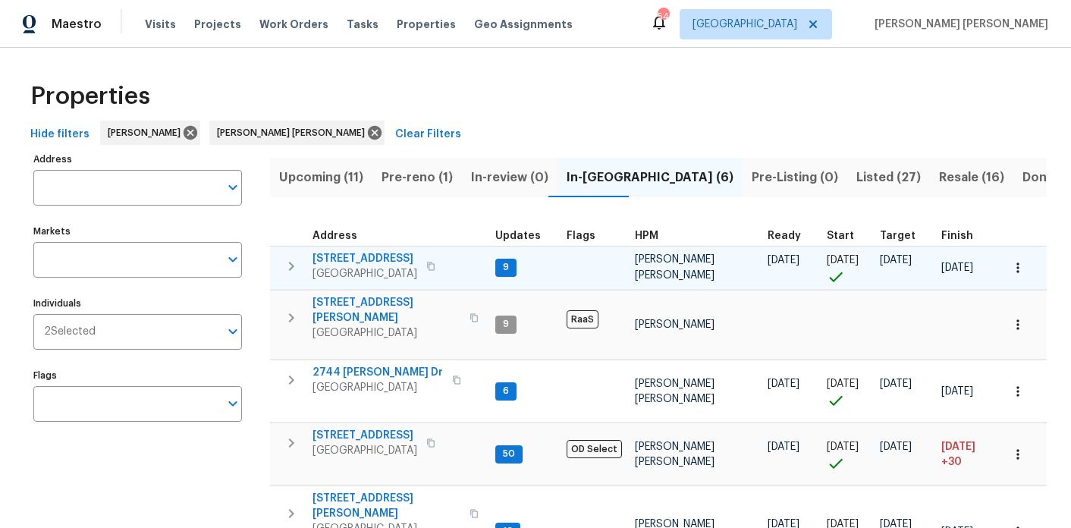
click at [381, 261] on span "9176 Chickasaw Ct" at bounding box center [365, 258] width 105 height 15
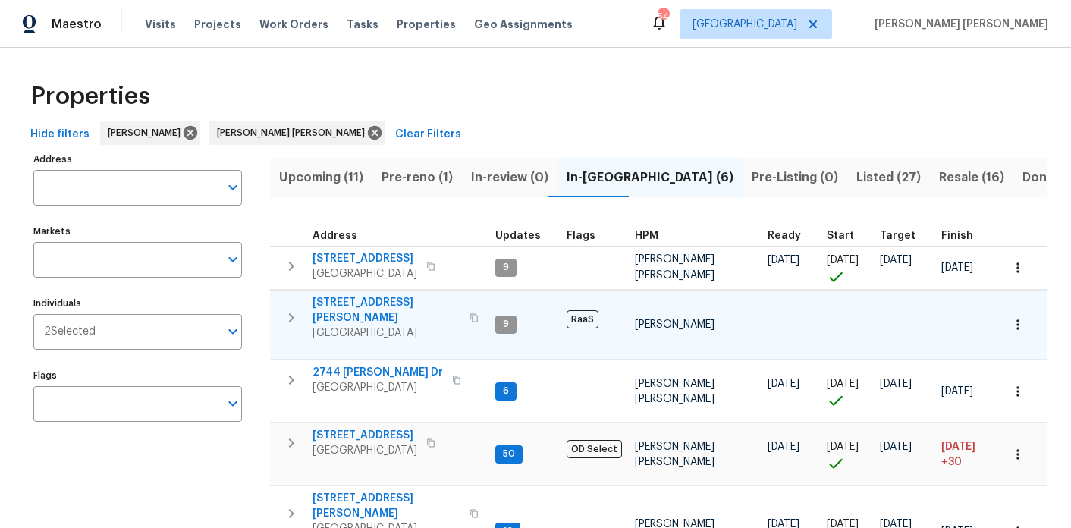
scroll to position [76, 0]
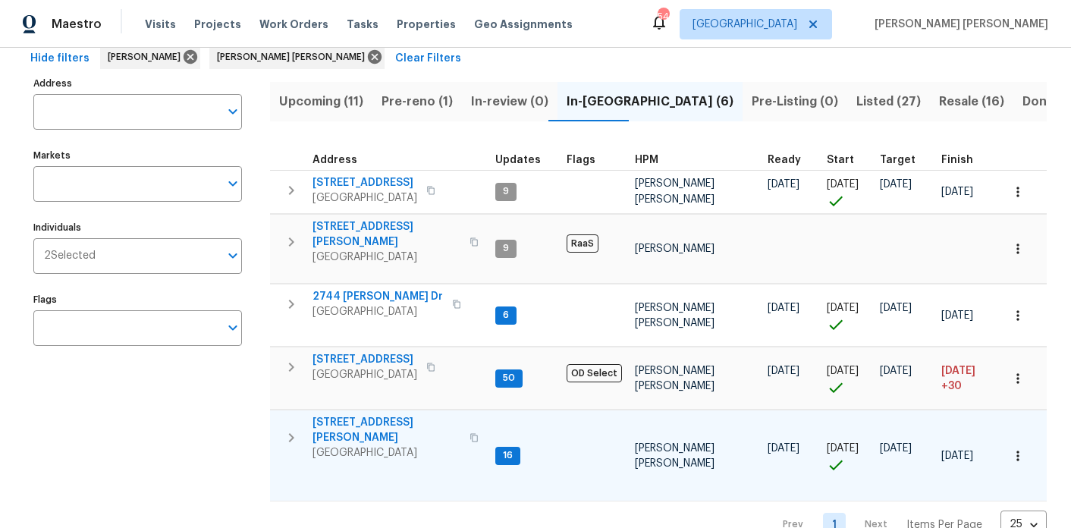
click at [353, 415] on span "2811 Carnes Rd" at bounding box center [387, 430] width 148 height 30
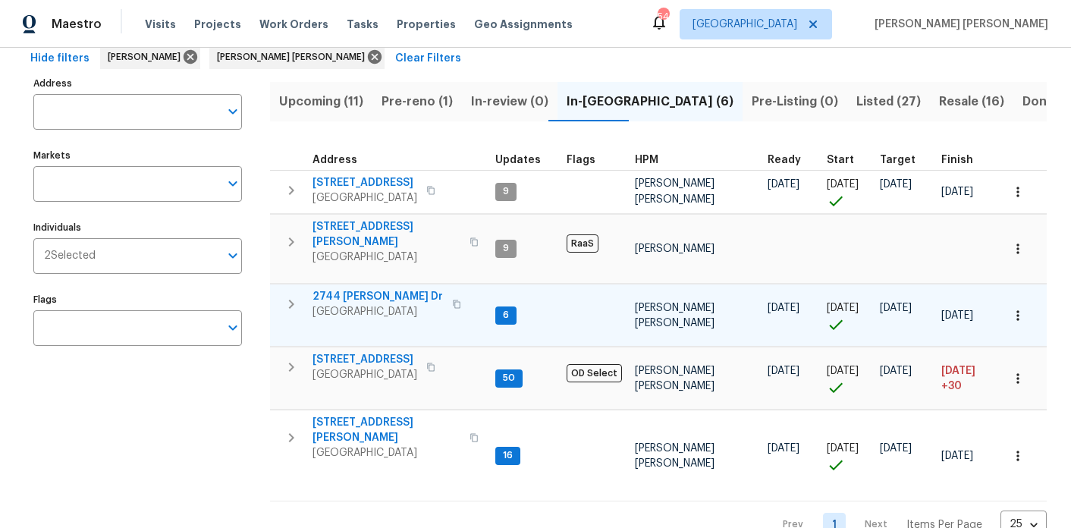
click at [364, 291] on span "2744 Lisa Dr" at bounding box center [378, 296] width 130 height 15
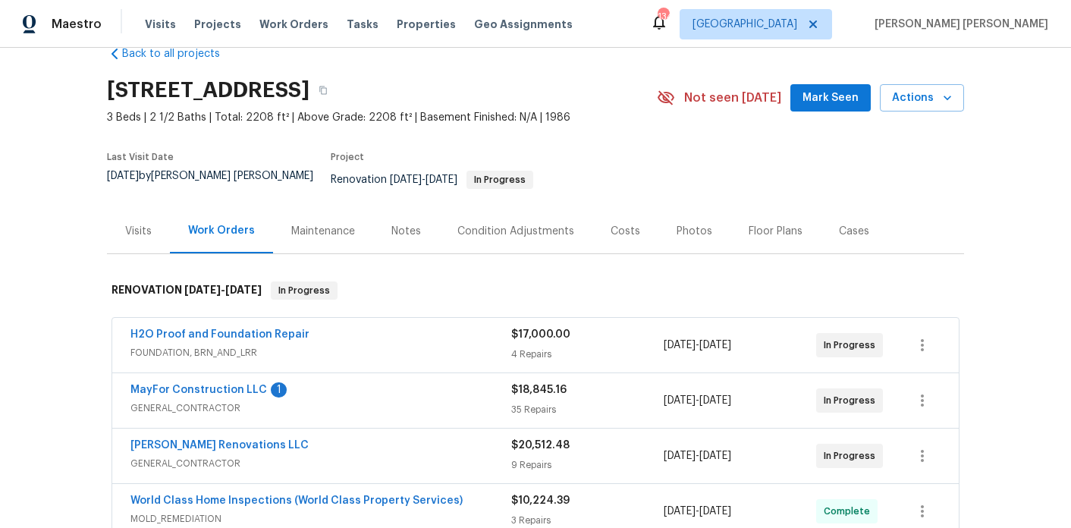
scroll to position [17, 0]
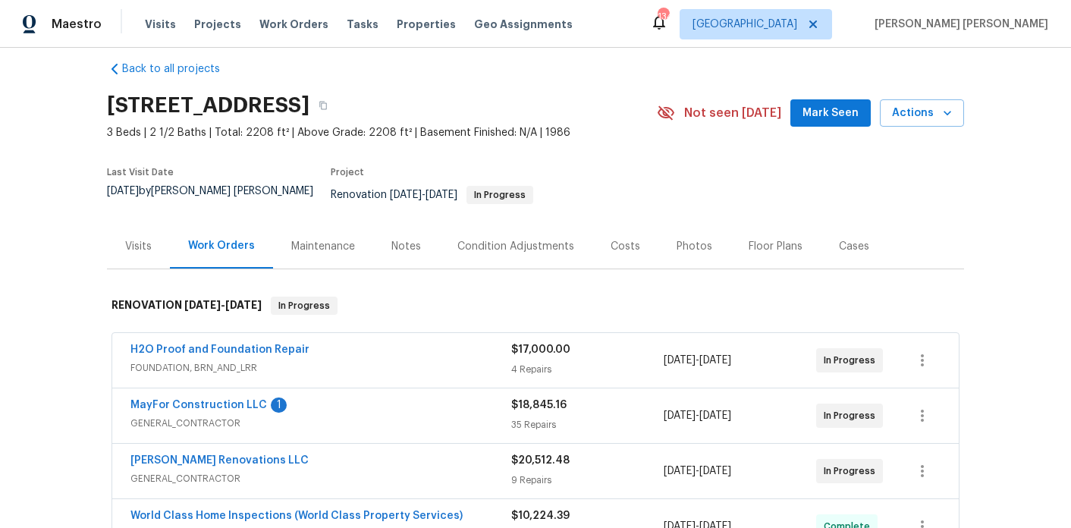
click at [398, 239] on div "Notes" at bounding box center [406, 246] width 30 height 15
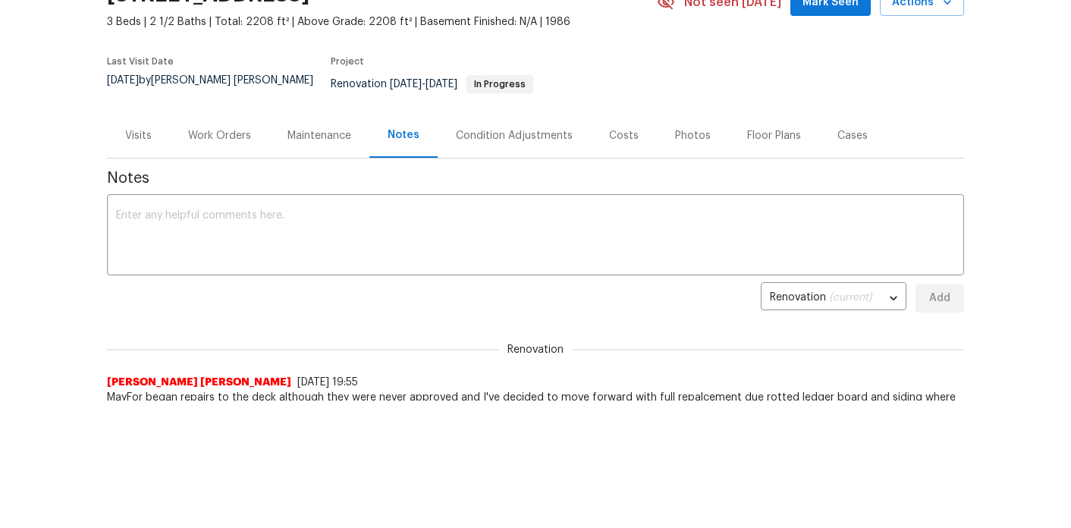
scroll to position [17, 0]
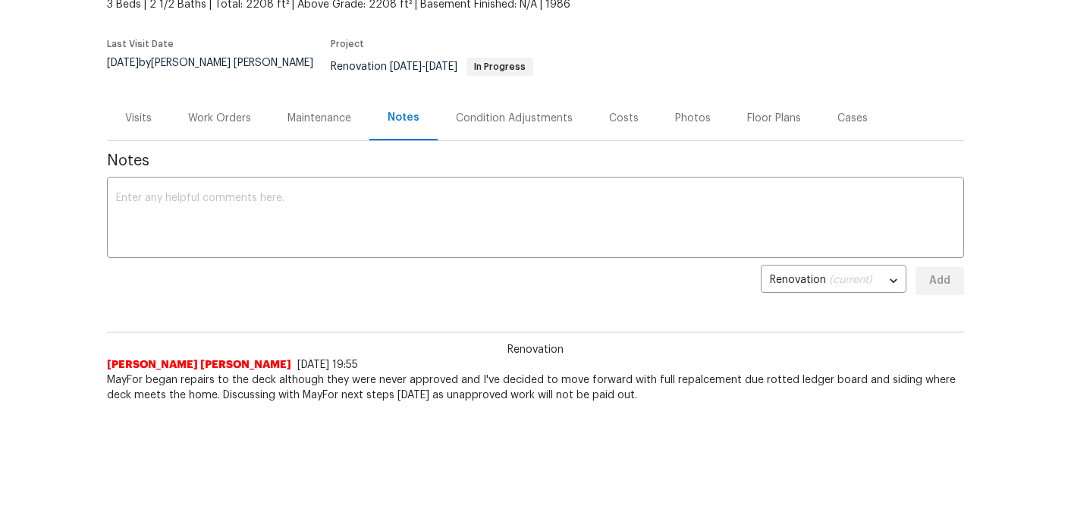
click at [232, 120] on div "Work Orders" at bounding box center [219, 118] width 99 height 45
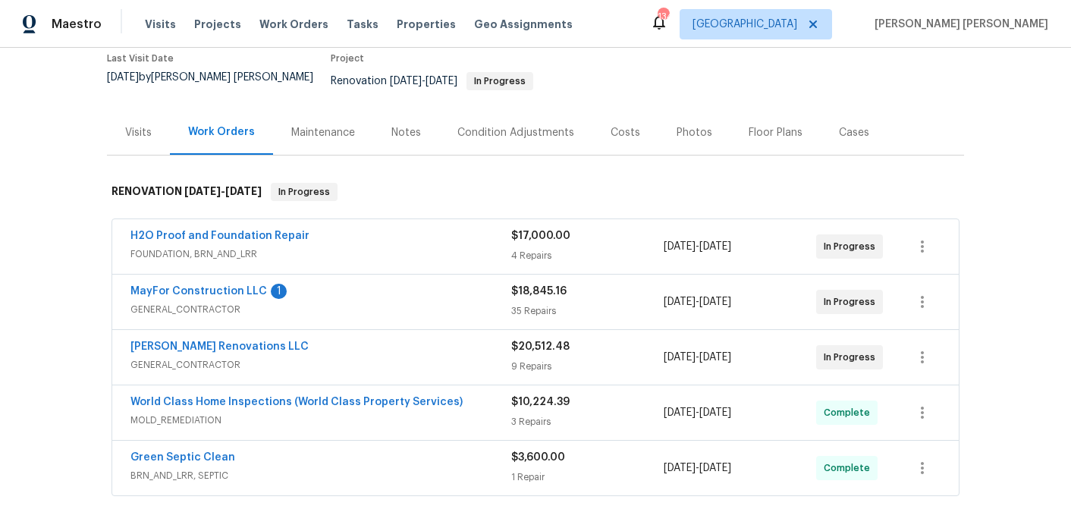
click at [610, 134] on div "Costs" at bounding box center [626, 132] width 66 height 45
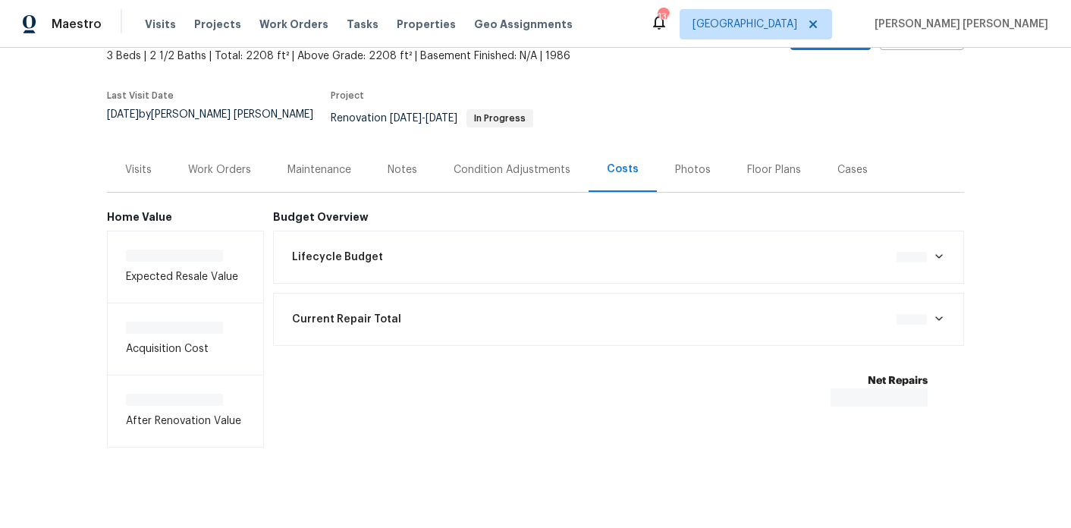
scroll to position [96, 0]
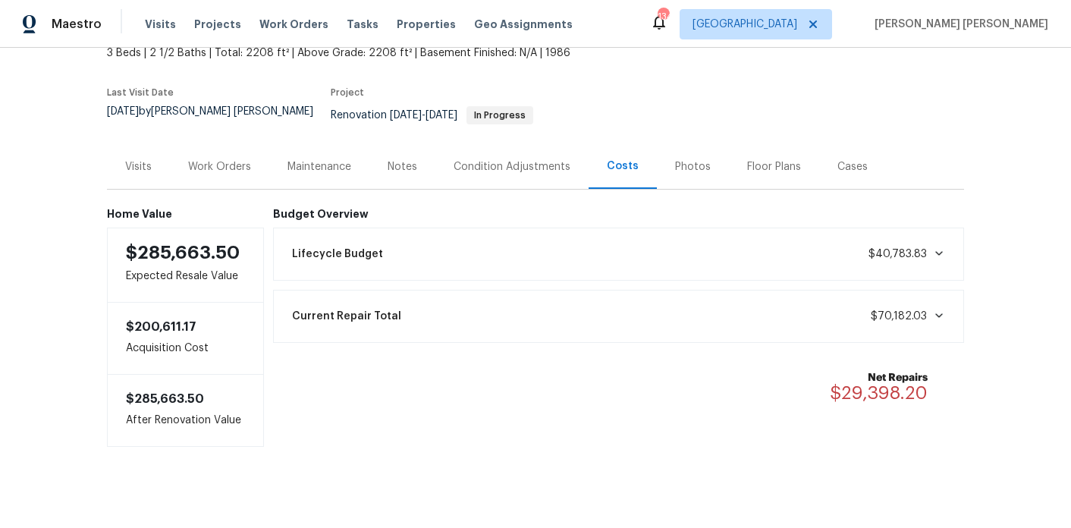
click at [243, 159] on div "Work Orders" at bounding box center [219, 166] width 63 height 15
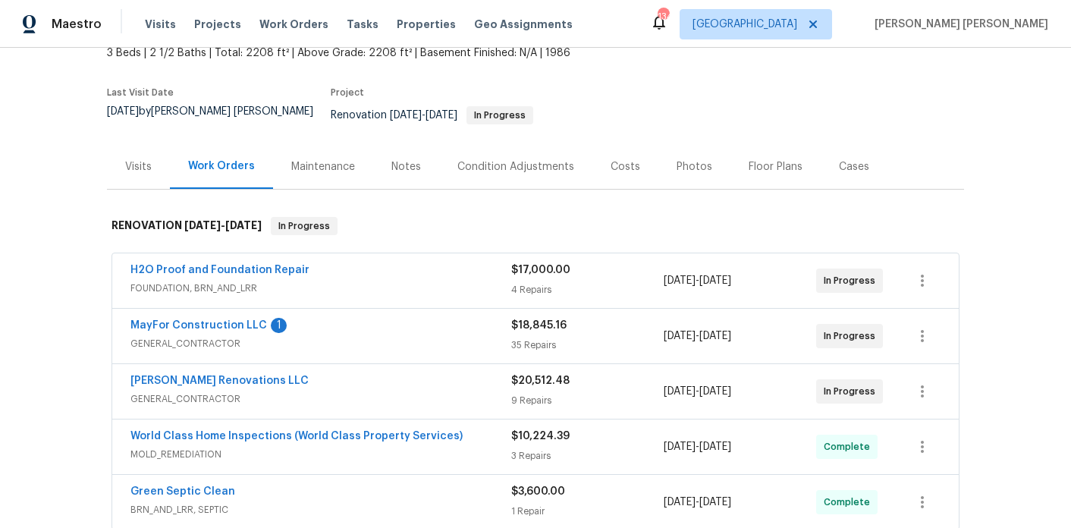
scroll to position [130, 0]
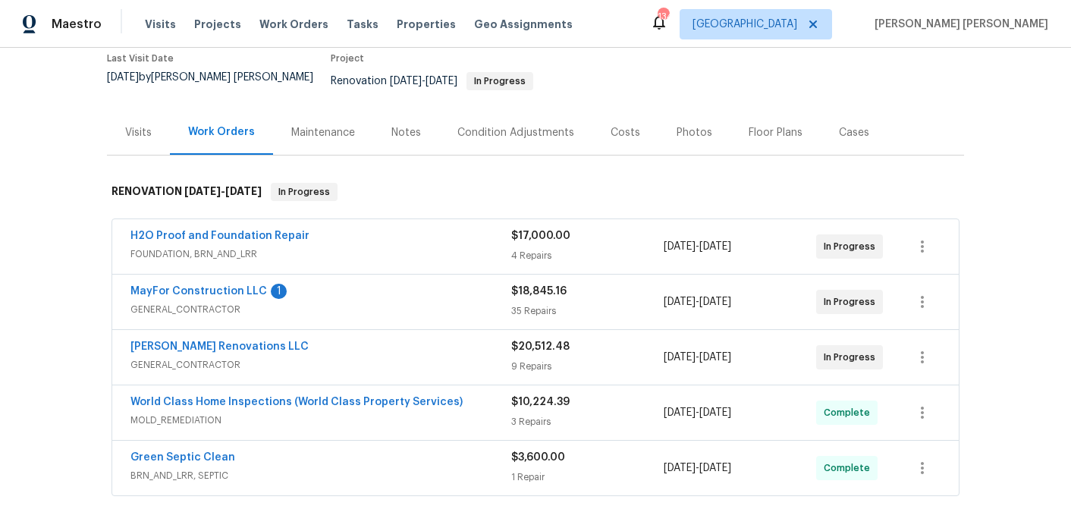
click at [407, 138] on div "Notes" at bounding box center [406, 132] width 66 height 45
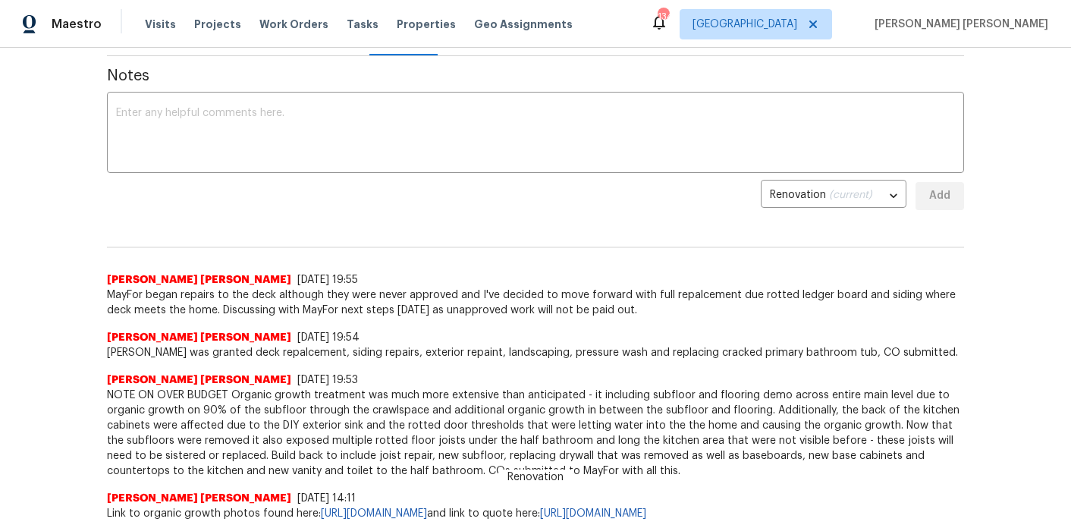
scroll to position [174, 0]
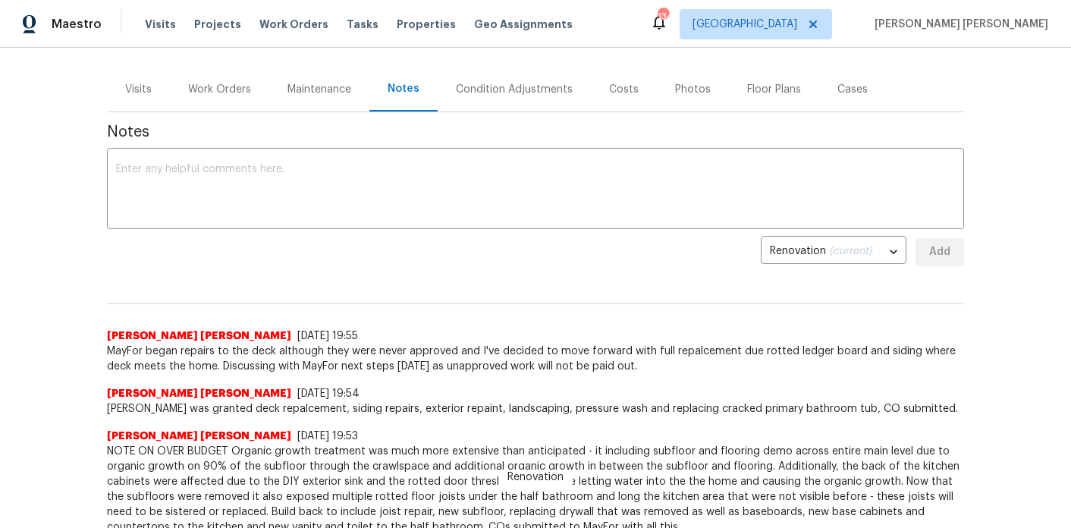
click at [618, 87] on div "Costs" at bounding box center [624, 89] width 66 height 45
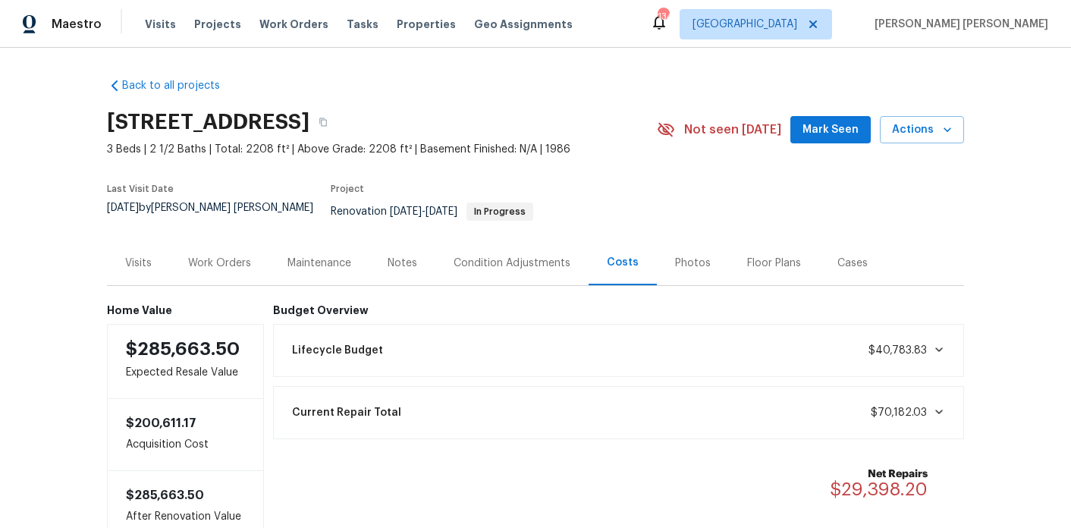
scroll to position [27, 0]
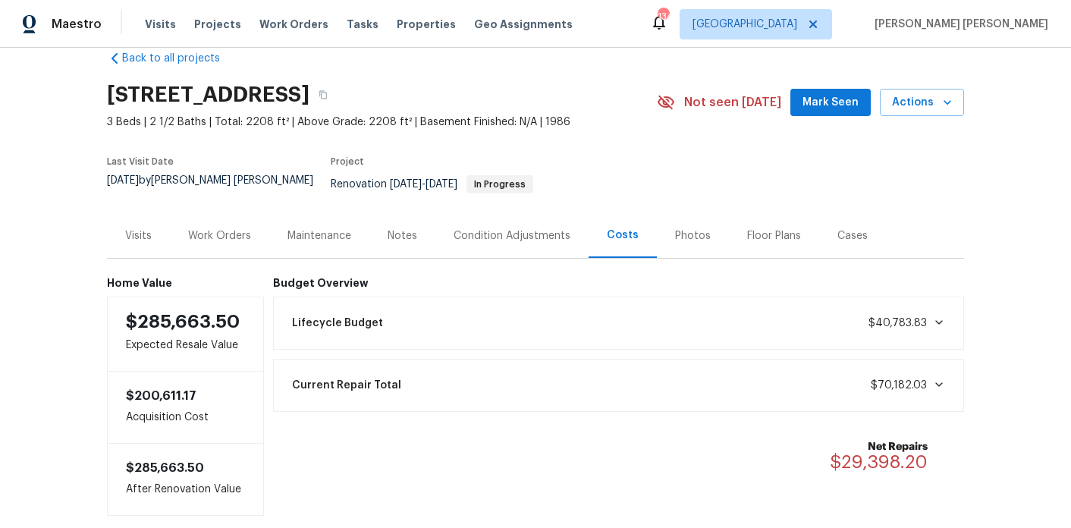
click at [404, 228] on div "Notes" at bounding box center [403, 235] width 30 height 15
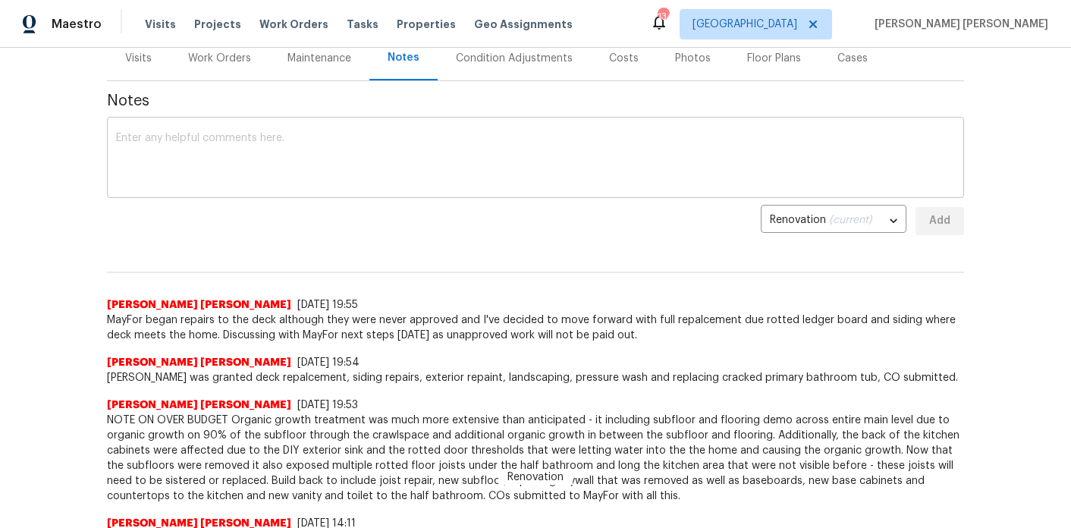
scroll to position [203, 0]
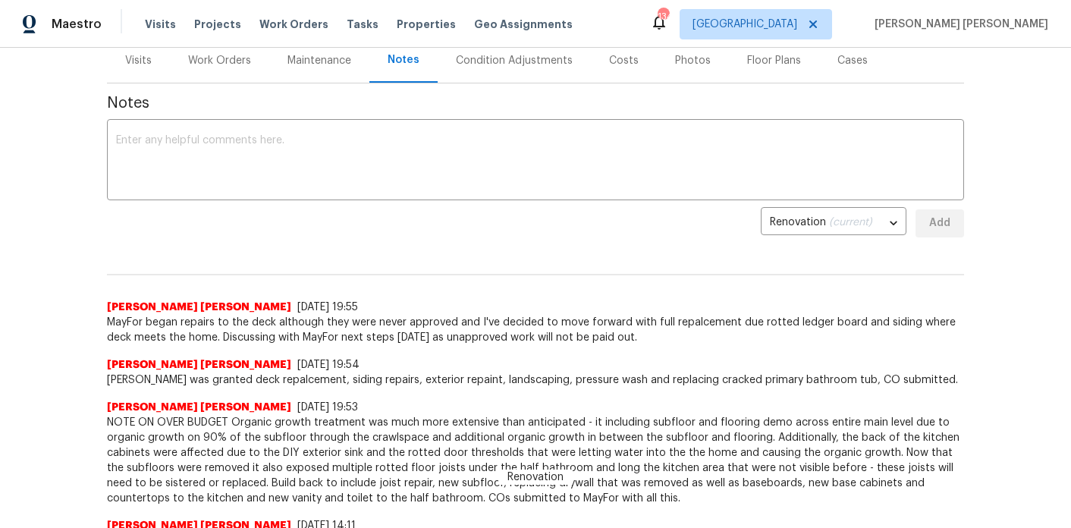
click at [235, 63] on div "Work Orders" at bounding box center [219, 60] width 99 height 45
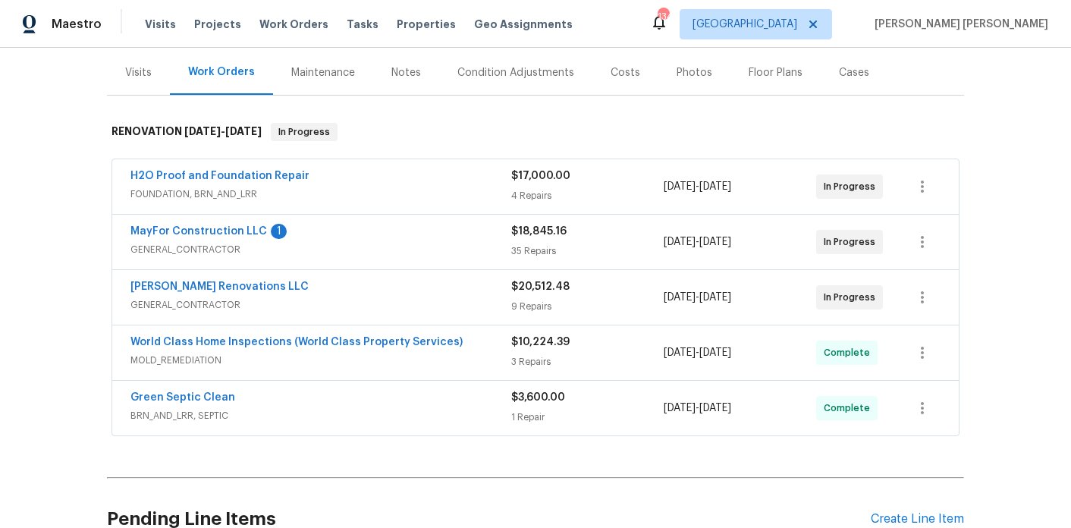
scroll to position [191, 0]
click at [206, 225] on link "MayFor Construction LLC" at bounding box center [198, 230] width 137 height 11
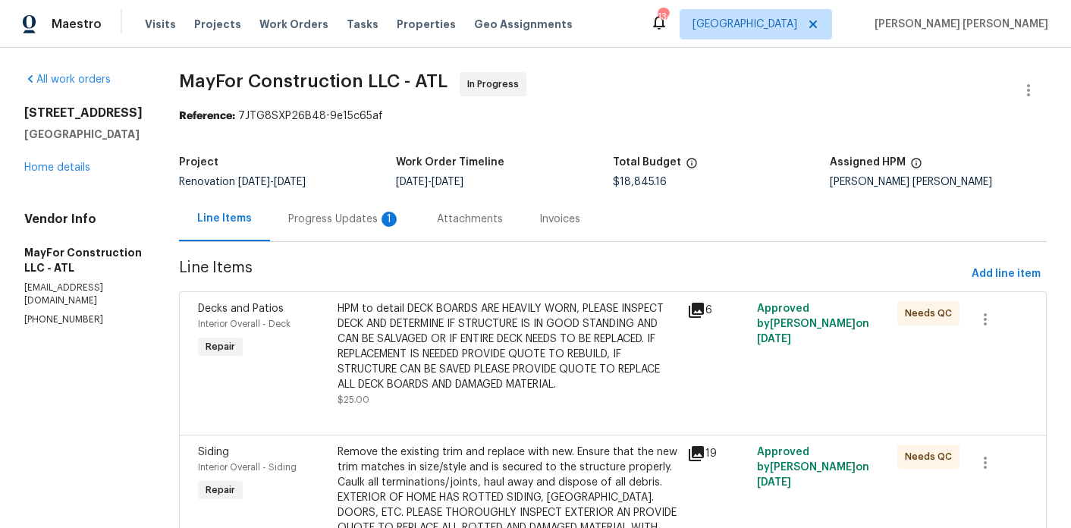
click at [397, 212] on div "1" at bounding box center [389, 219] width 15 height 15
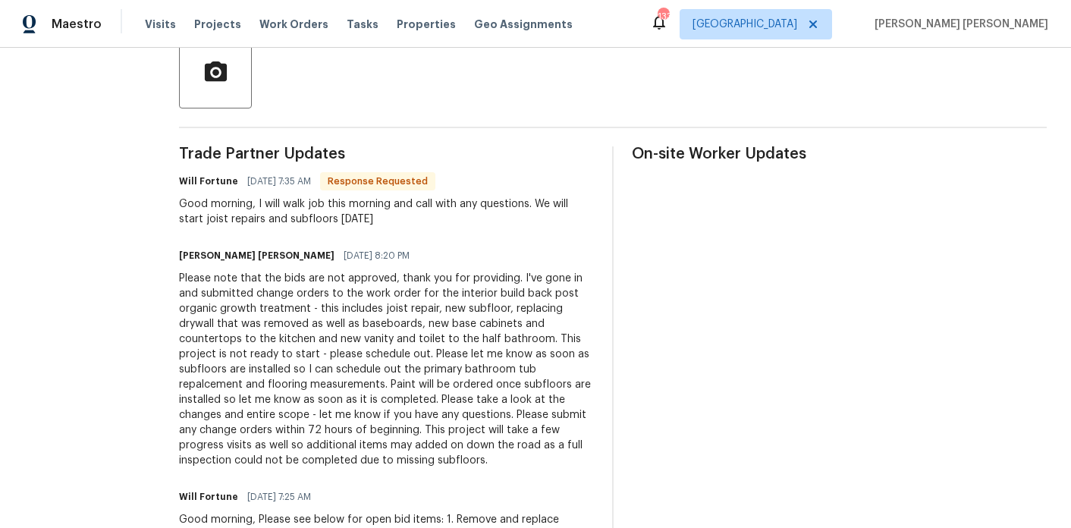
scroll to position [370, 0]
drag, startPoint x: 409, startPoint y: 223, endPoint x: 275, endPoint y: 203, distance: 135.7
click at [275, 203] on div "Good morning, I will walk job this morning and call with any questions. We will…" at bounding box center [386, 210] width 415 height 30
drag, startPoint x: 438, startPoint y: 219, endPoint x: 193, endPoint y: 201, distance: 245.0
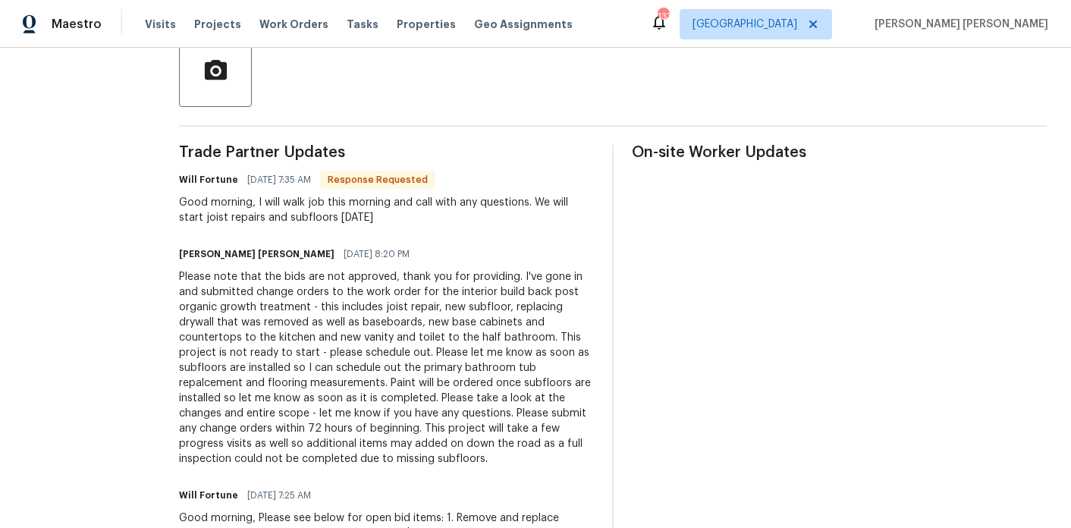
click at [193, 201] on div "All work orders 9176 Chickasaw Ct Jonesboro, GA 30236 Home details Vendor Info …" at bounding box center [535, 348] width 1071 height 1341
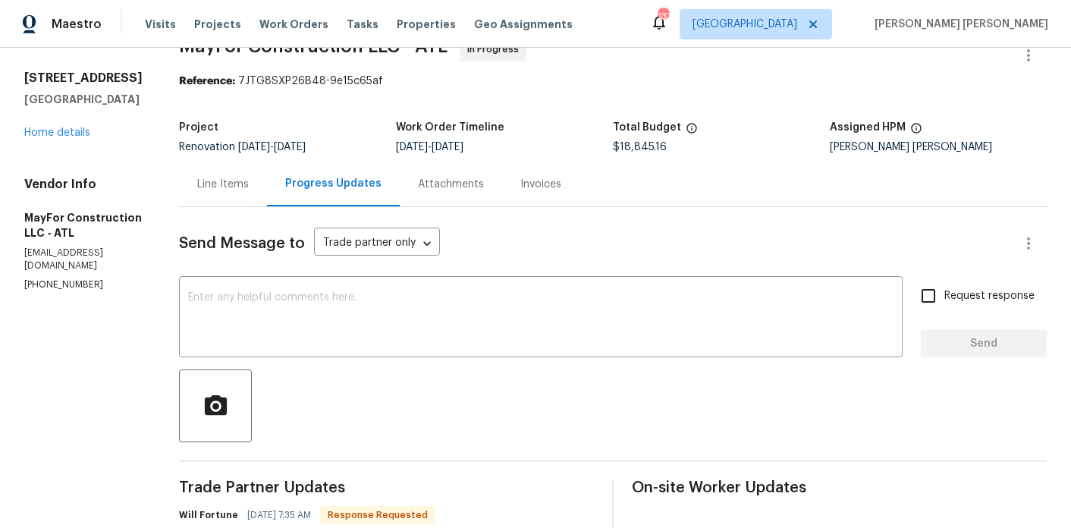
scroll to position [0, 0]
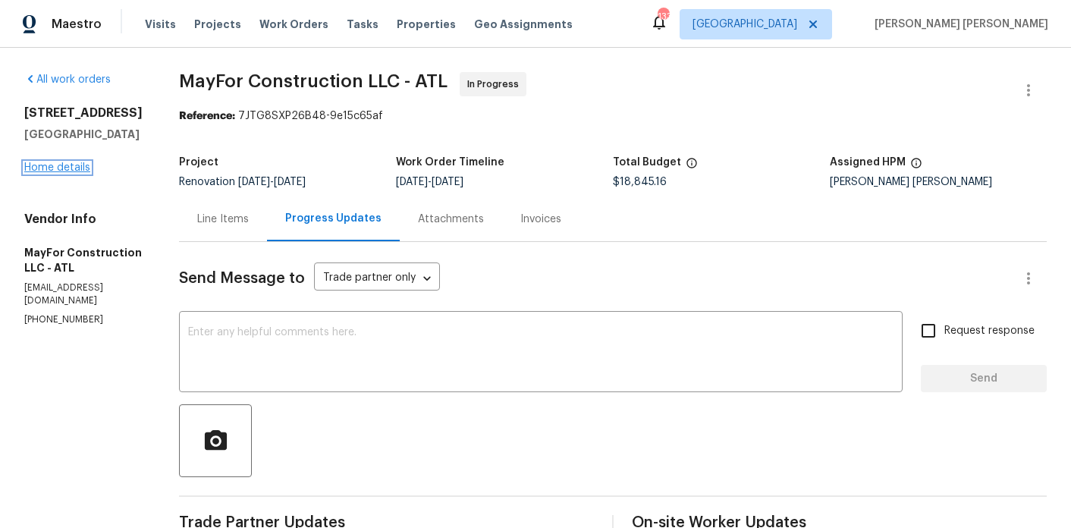
click at [63, 168] on link "Home details" at bounding box center [57, 167] width 66 height 11
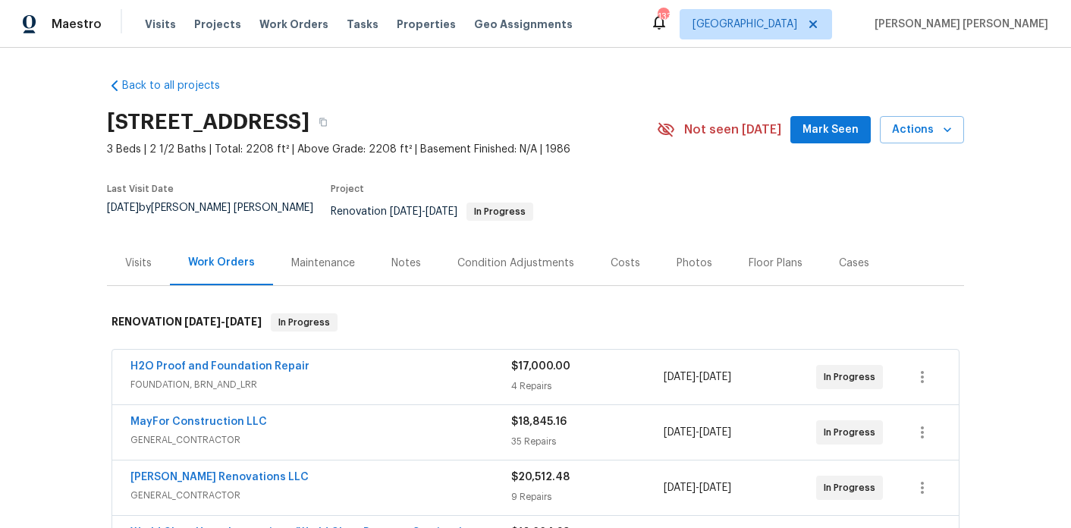
scroll to position [65, 0]
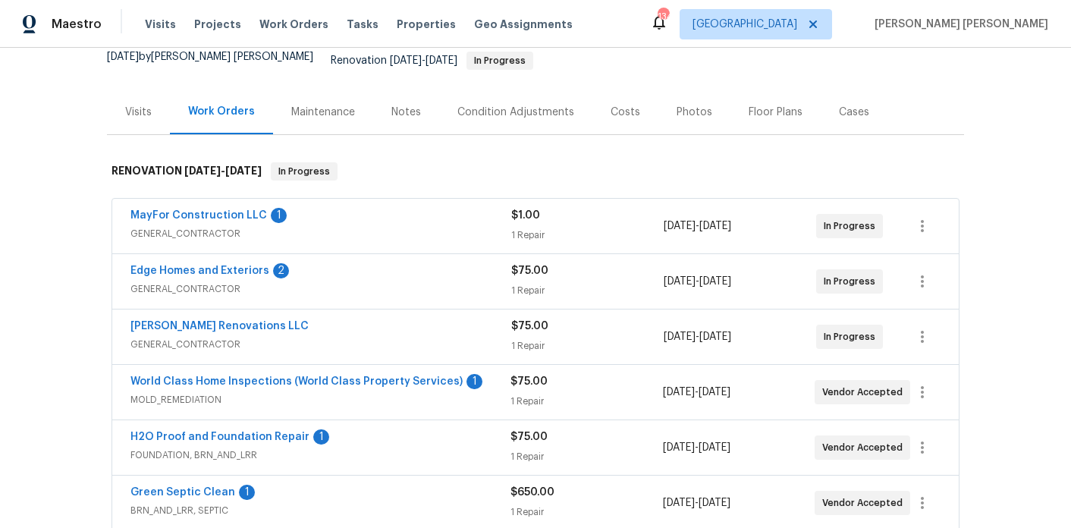
scroll to position [196, 0]
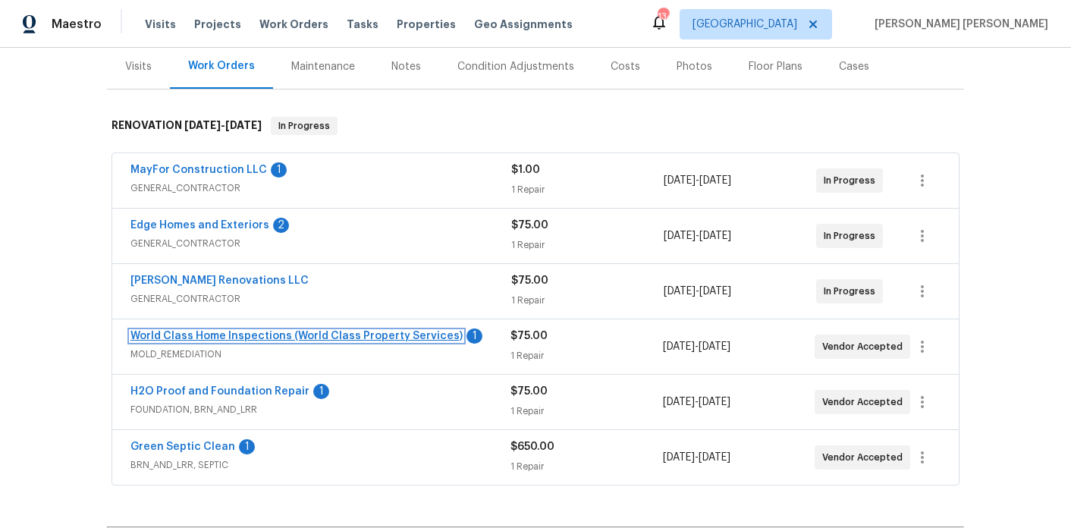
click at [266, 331] on link "World Class Home Inspections (World Class Property Services)" at bounding box center [296, 336] width 332 height 11
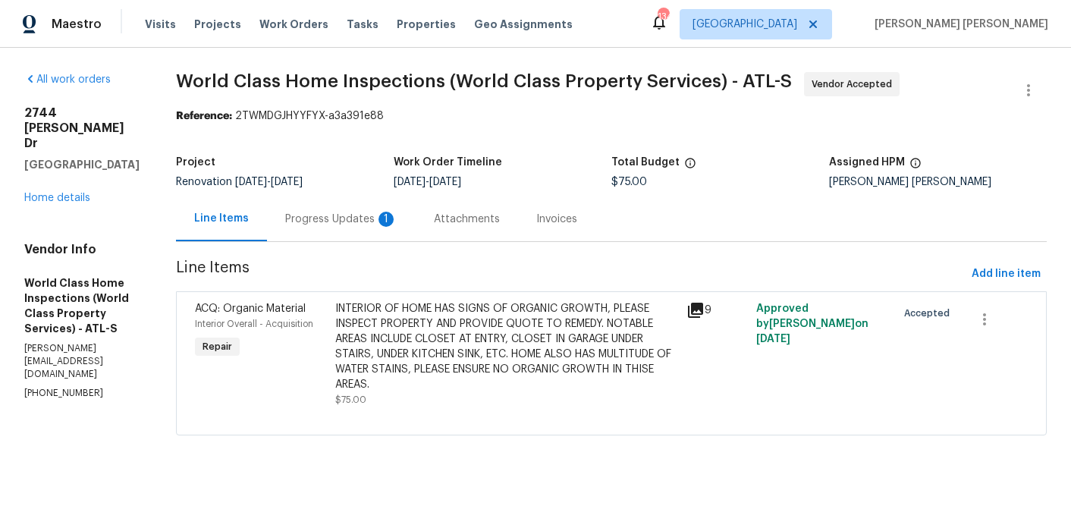
click at [367, 218] on div "Progress Updates 1" at bounding box center [341, 219] width 112 height 15
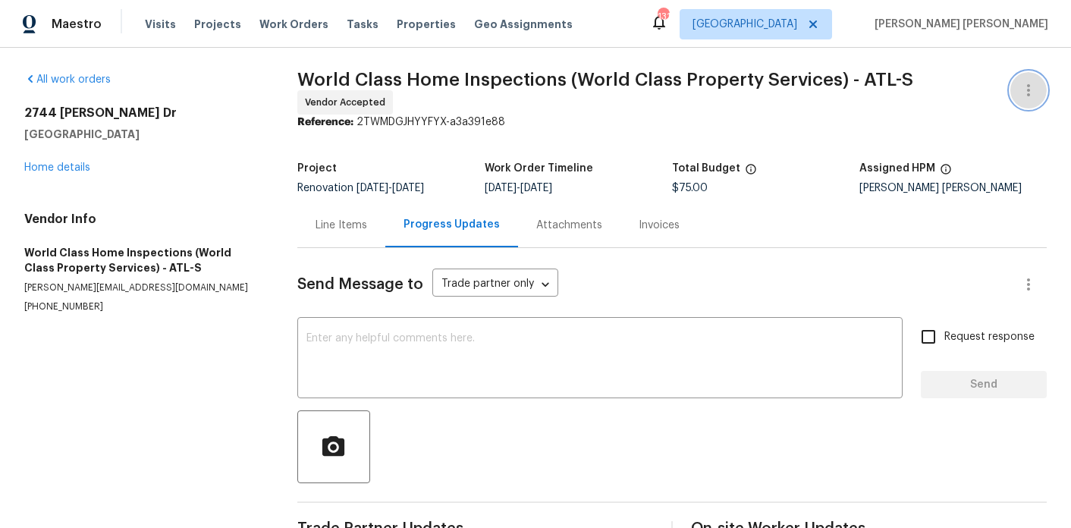
click at [1039, 93] on button "button" at bounding box center [1029, 90] width 36 height 36
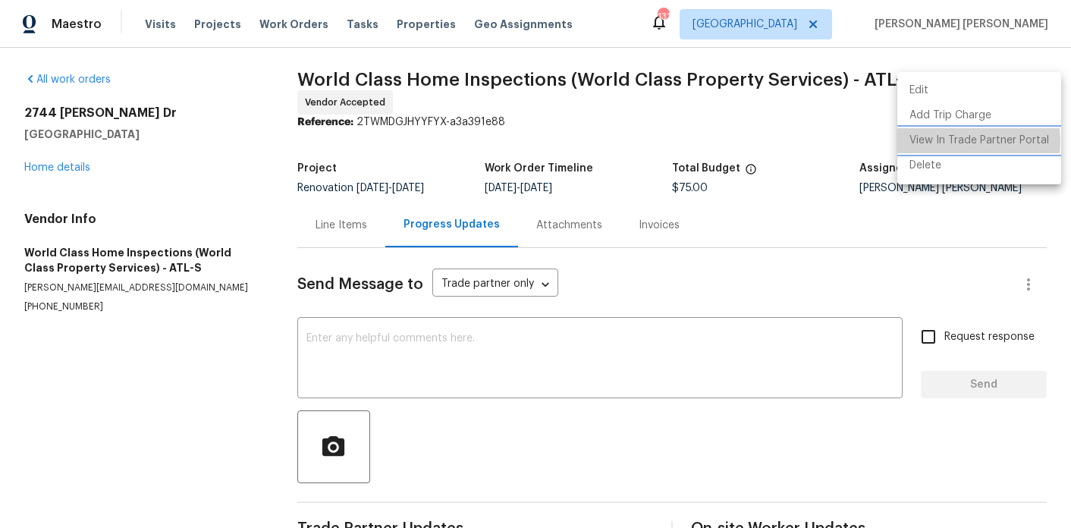
click at [953, 141] on li "View In Trade Partner Portal" at bounding box center [979, 140] width 164 height 25
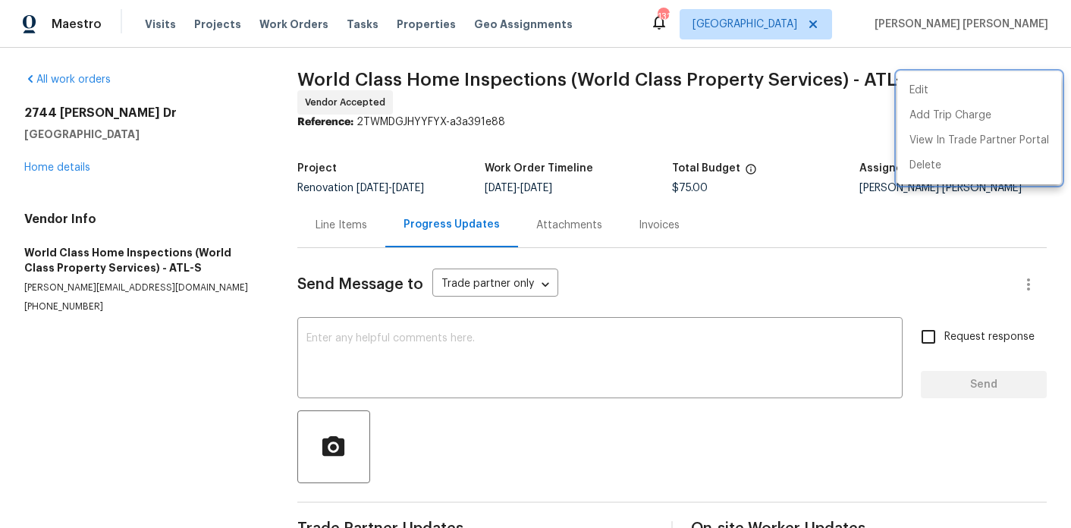
click at [364, 226] on div at bounding box center [535, 264] width 1071 height 528
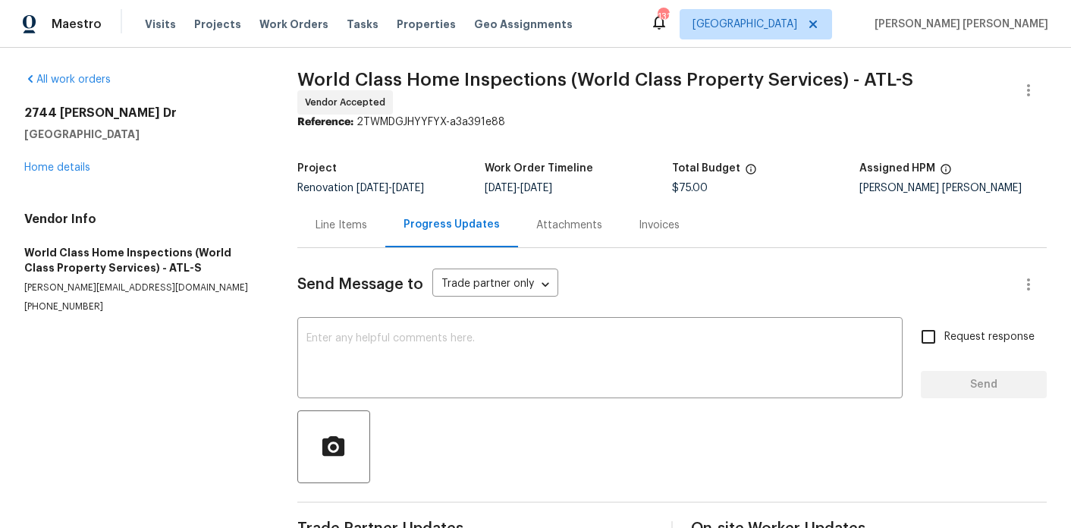
click at [349, 225] on div "Line Items" at bounding box center [342, 225] width 52 height 15
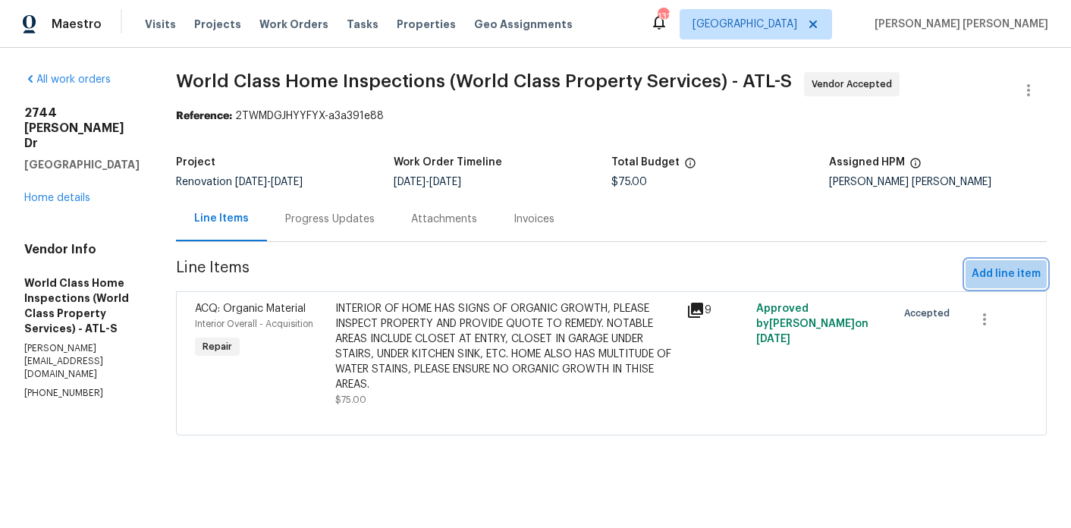
click at [1031, 274] on span "Add line item" at bounding box center [1006, 274] width 69 height 19
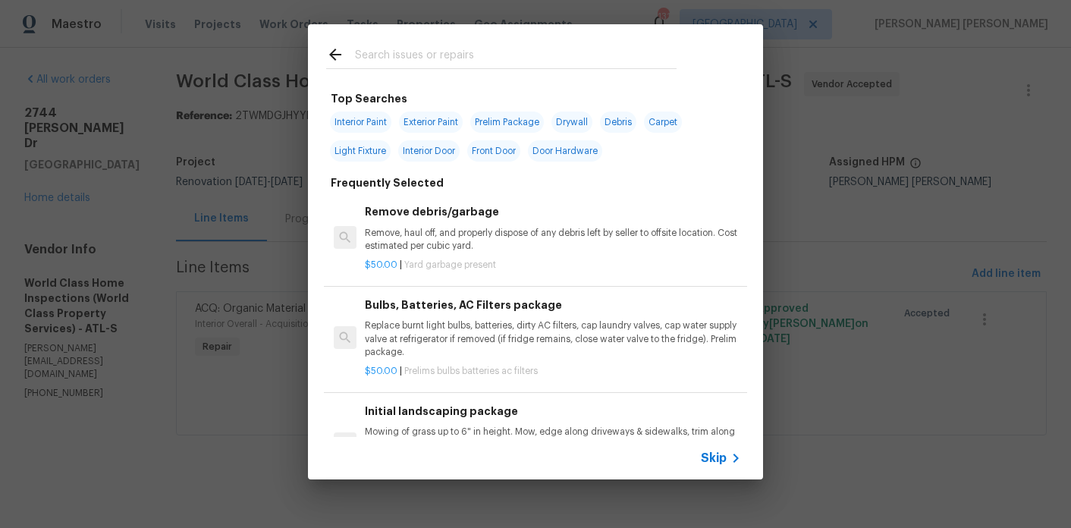
click at [432, 61] on input "text" at bounding box center [516, 57] width 322 height 23
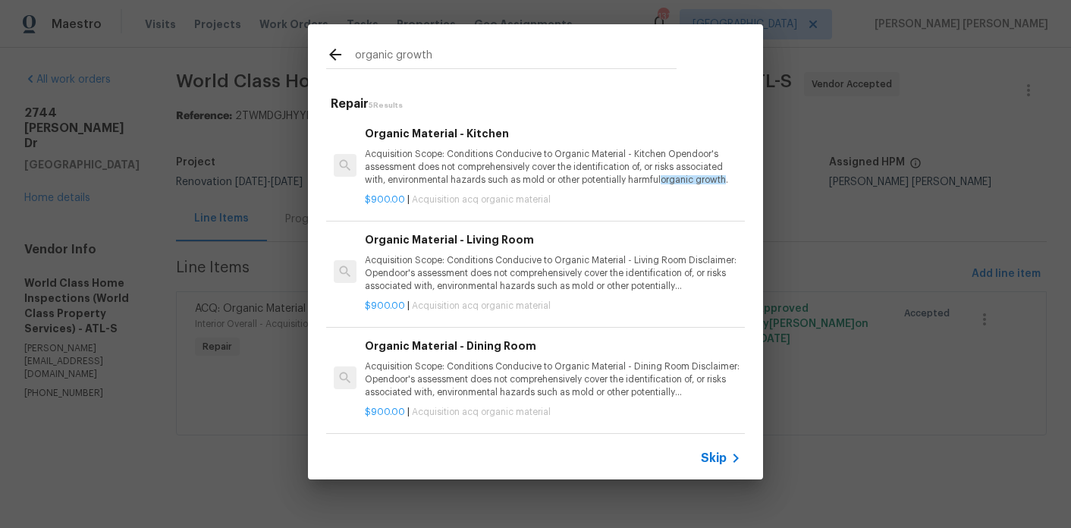
type input "organic growth"
click at [467, 151] on p "Acquisition Scope: Conditions Conducive to Organic Material - Kitchen Opendoor'…" at bounding box center [553, 167] width 376 height 39
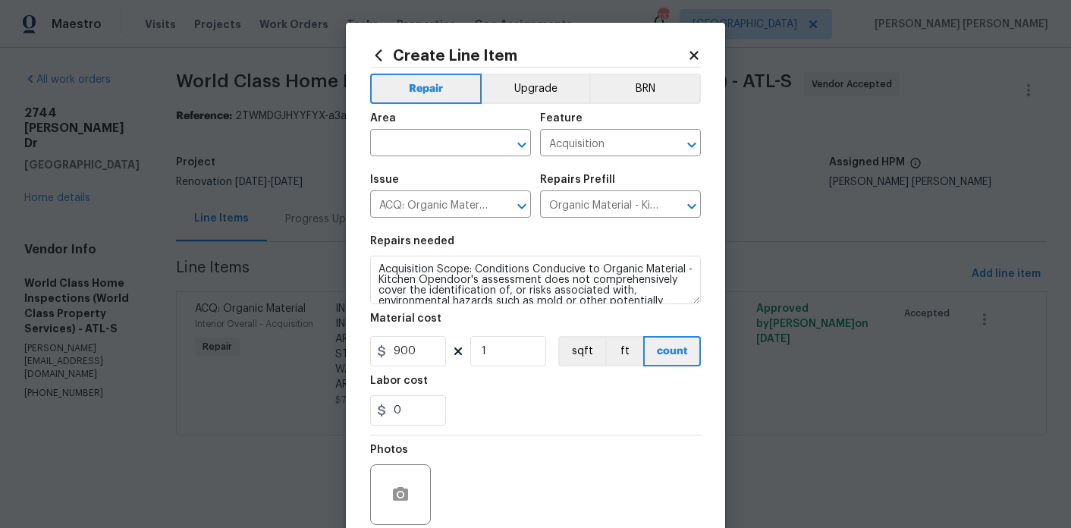
click at [434, 310] on section "Repairs needed Acquisition Scope: Conditions Conducive to Organic Material - Ki…" at bounding box center [535, 331] width 331 height 208
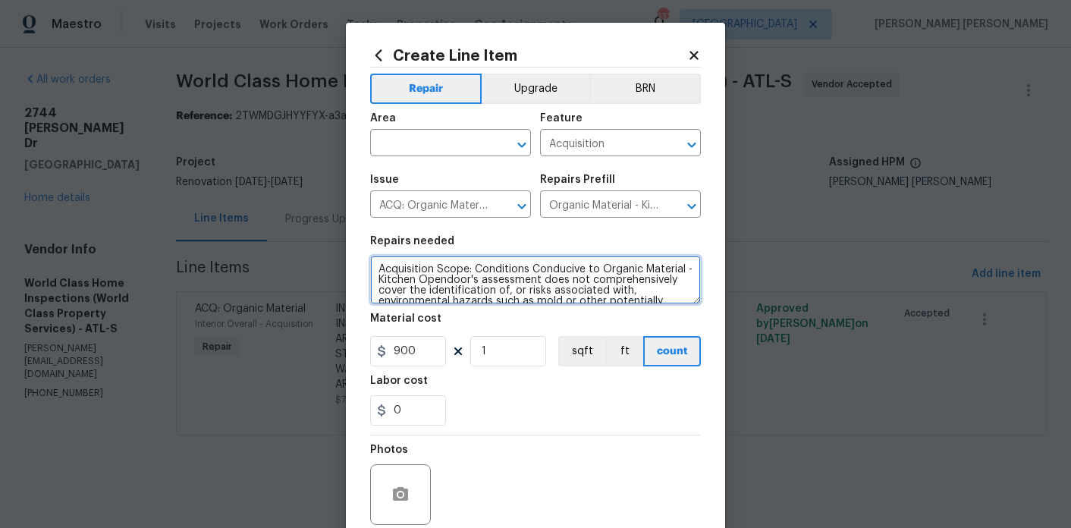
click at [439, 290] on textarea "Acquisition Scope: Conditions Conducive to Organic Material - Kitchen Opendoor'…" at bounding box center [535, 280] width 331 height 49
paste textarea "PPE Suit/Gloves Ea $57.68 Respirator Ea $42.81 Remove drywall $2,429.77 Remove …"
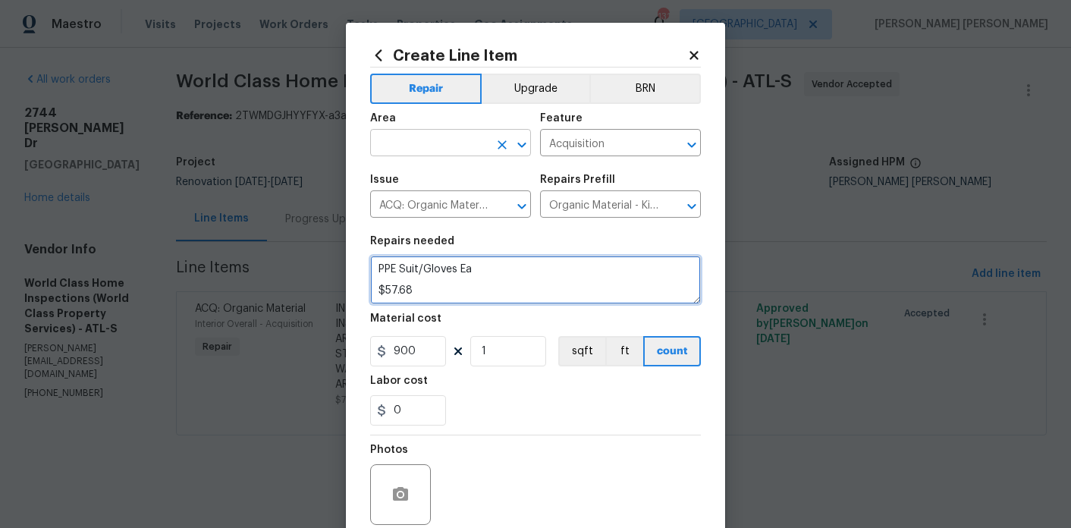
scroll to position [545, 0]
type textarea "PPE Suit/Gloves Ea $57.68 Respirator Ea $42.81 Remove drywall $2,429.77 Remove …"
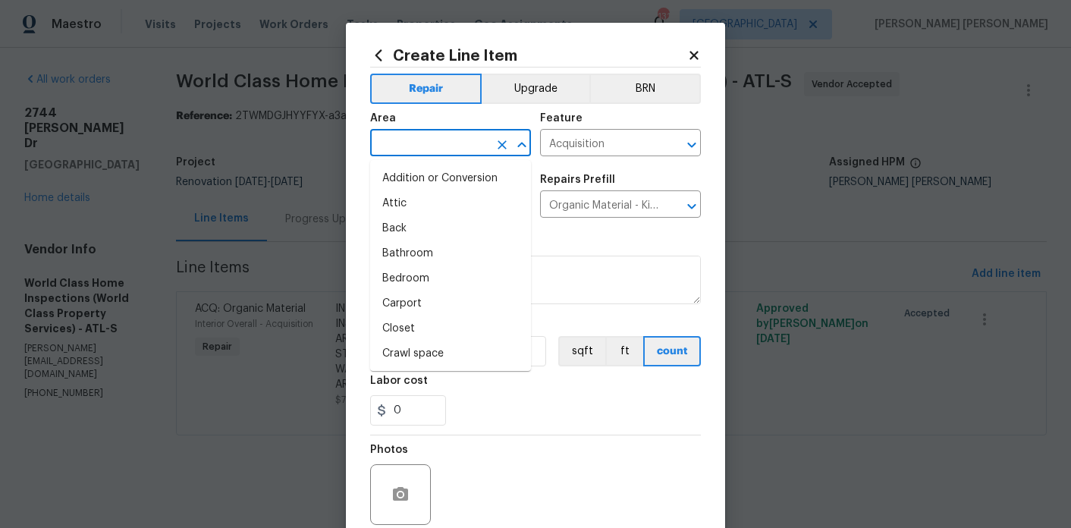
click at [429, 143] on input "text" at bounding box center [429, 145] width 118 height 24
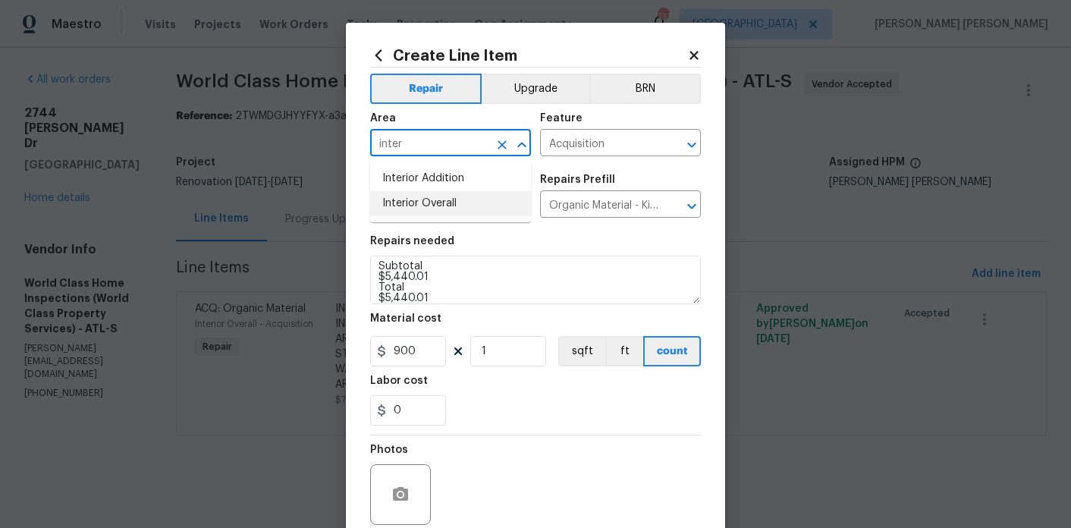
click at [422, 206] on li "Interior Overall" at bounding box center [450, 203] width 161 height 25
type input "Interior Overall"
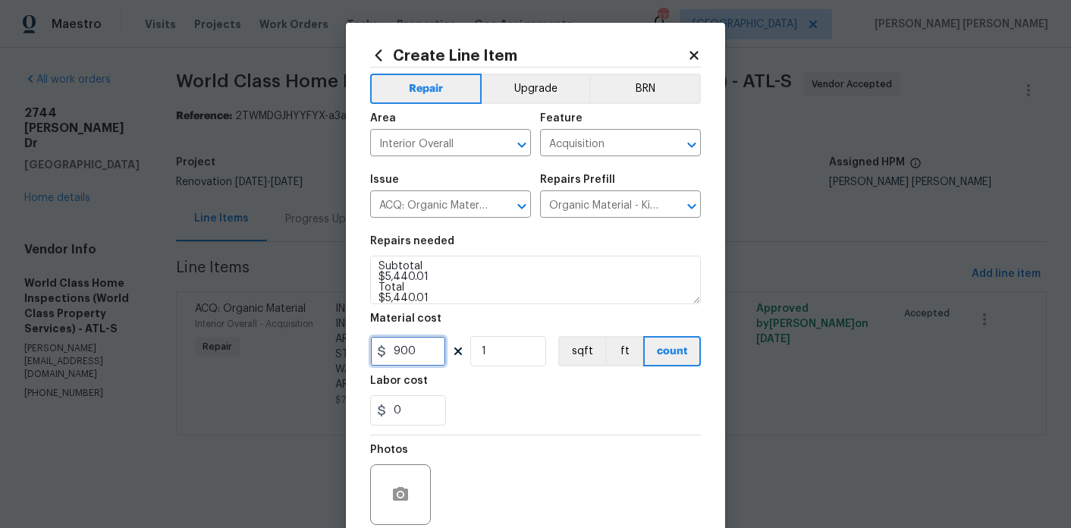
click at [421, 344] on input "900" at bounding box center [408, 351] width 76 height 30
type input "5365.01"
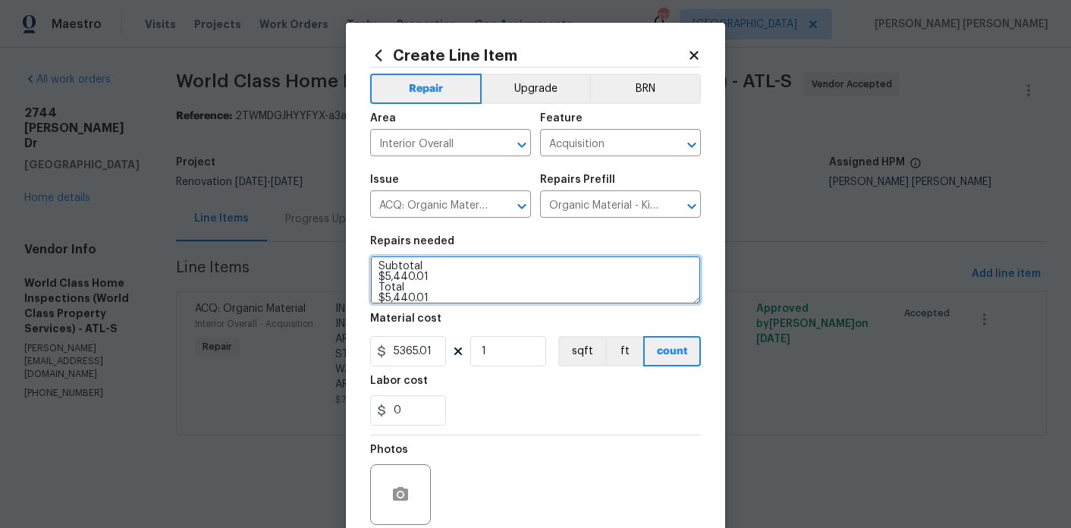
drag, startPoint x: 434, startPoint y: 278, endPoint x: 376, endPoint y: 270, distance: 58.9
click at [376, 270] on textarea "PPE Suit/Gloves Ea $57.68 Respirator Ea $42.81 Remove drywall $2,429.77 Remove …" at bounding box center [535, 280] width 331 height 49
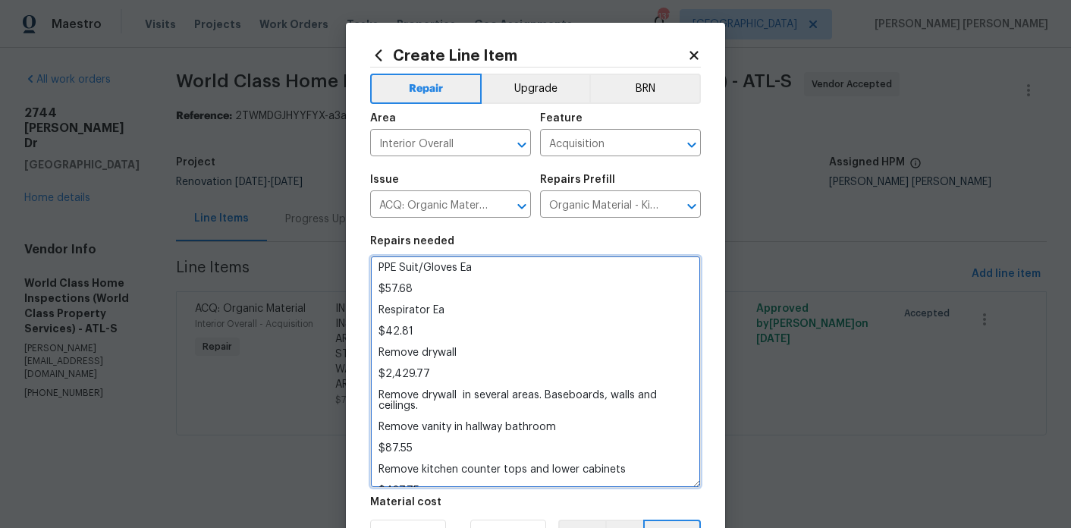
drag, startPoint x: 696, startPoint y: 303, endPoint x: 727, endPoint y: 487, distance: 186.1
click at [727, 487] on div "Create Line Item Repair Upgrade BRN Area Interior Overall ​ Feature Acquisition…" at bounding box center [535, 264] width 1071 height 528
click at [379, 289] on textarea "PPE Suit/Gloves Ea $57.68 Respirator Ea $42.81 Remove drywall $2,429.77 Remove …" at bounding box center [535, 372] width 331 height 232
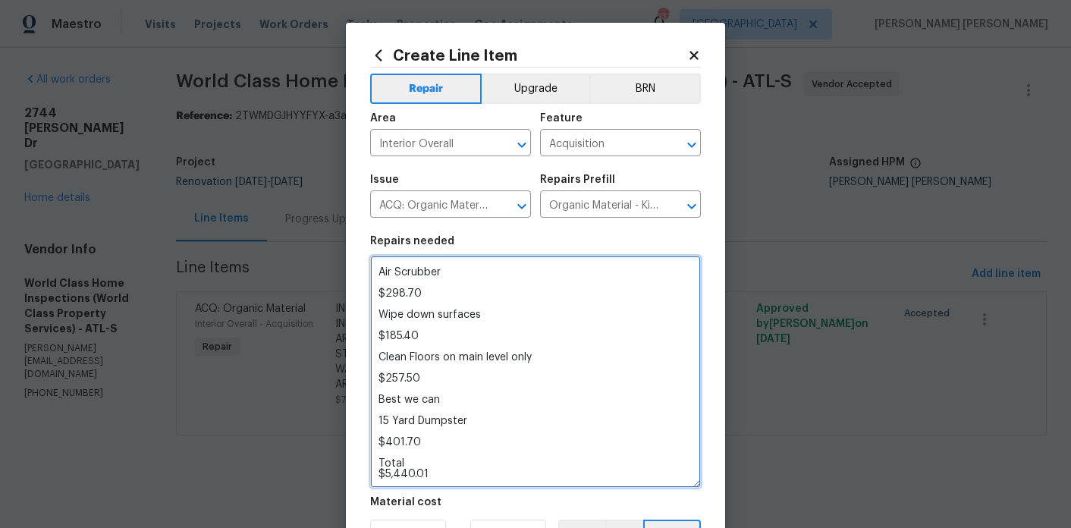
scroll to position [310, 0]
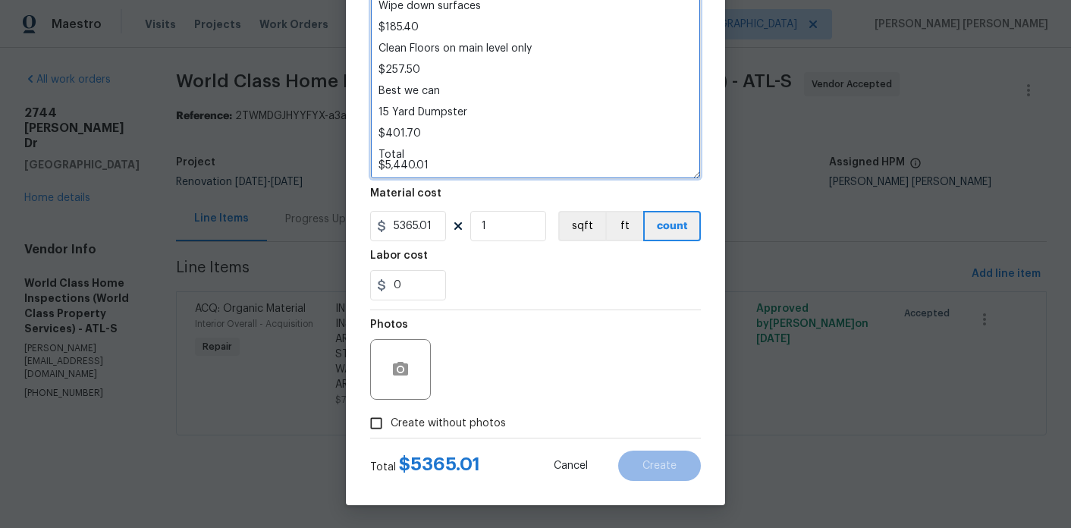
type textarea "PPE Suit/Gloves Ea $57.68 Respirator Ea $42.81 Remove drywall $2,429.77 Remove …"
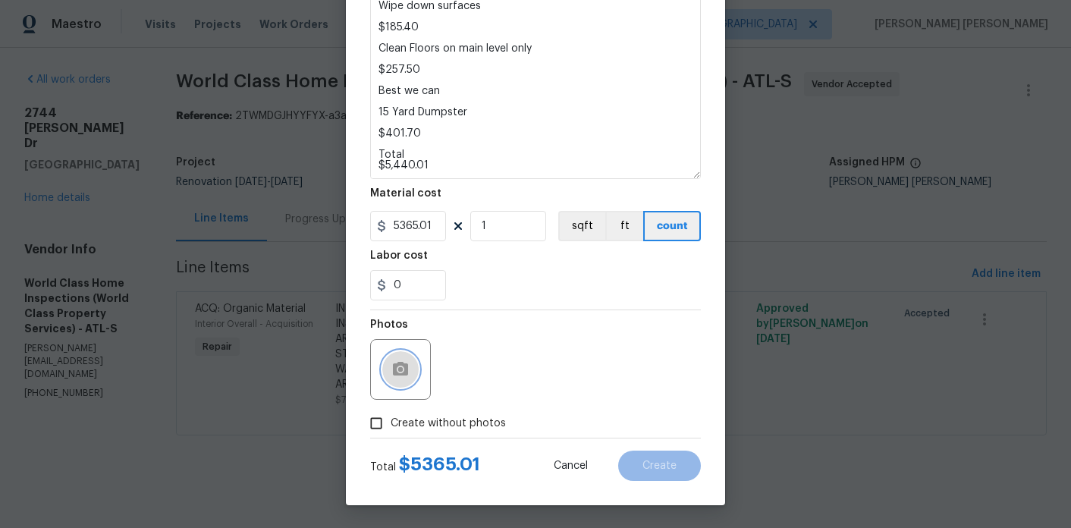
click at [406, 369] on icon "button" at bounding box center [400, 369] width 15 height 14
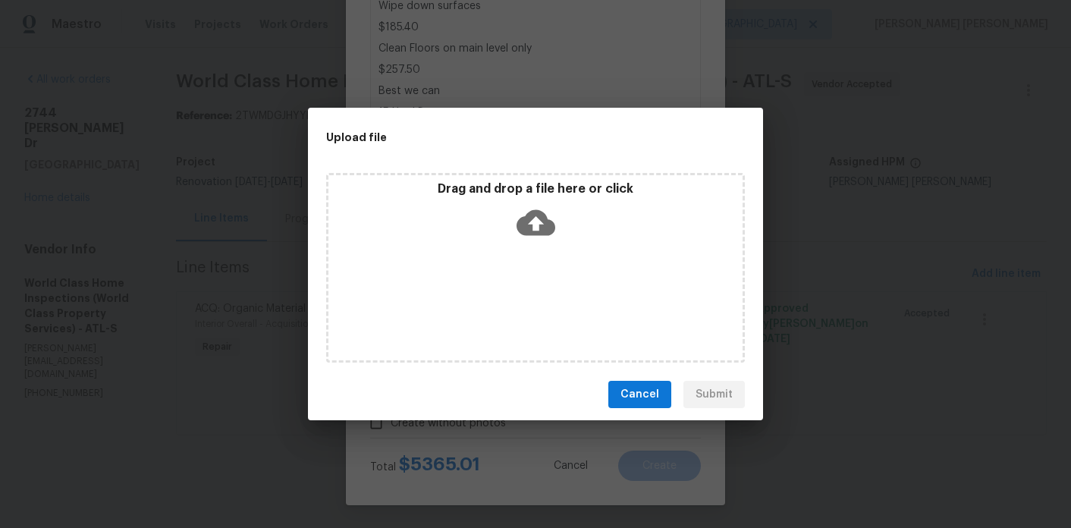
click at [649, 381] on button "Cancel" at bounding box center [639, 395] width 63 height 28
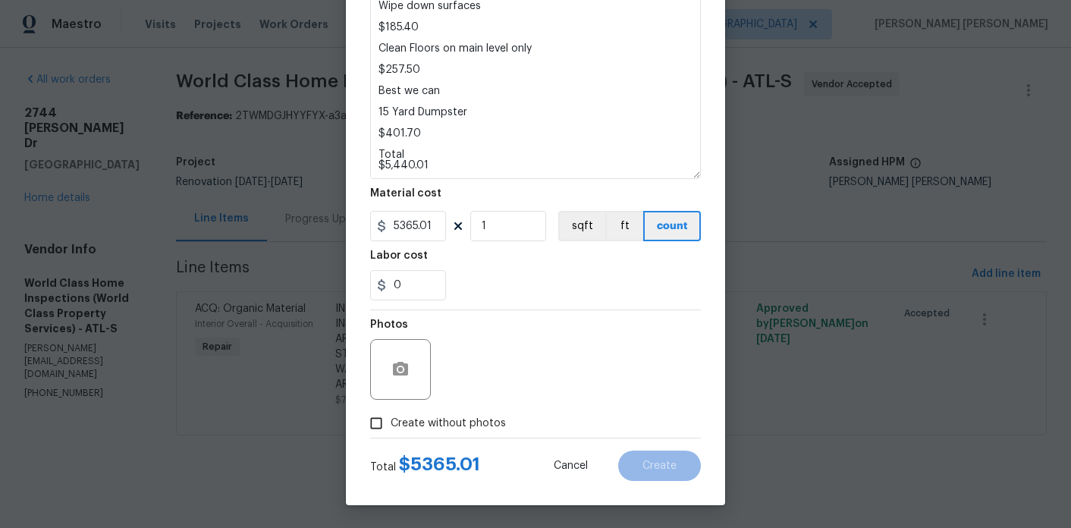
click at [426, 431] on span "Create without photos" at bounding box center [448, 424] width 115 height 16
click at [391, 431] on input "Create without photos" at bounding box center [376, 423] width 29 height 29
checkbox input "true"
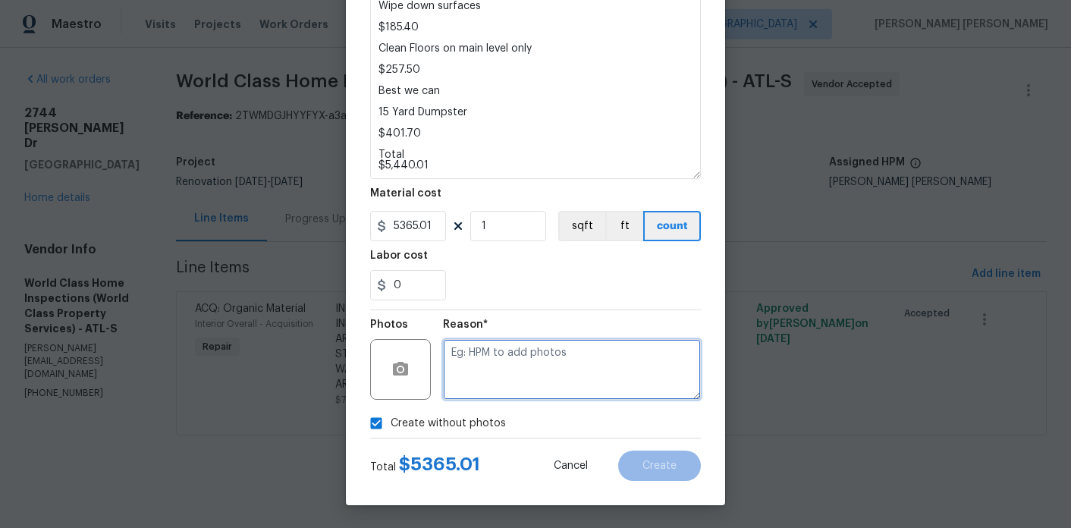
click at [493, 369] on textarea at bounding box center [572, 369] width 258 height 61
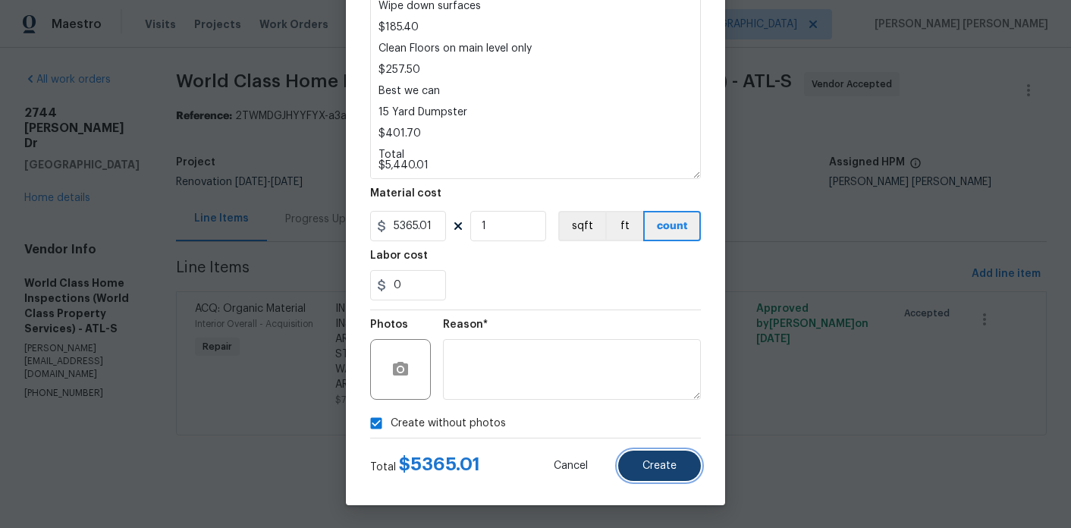
click at [663, 480] on button "Create" at bounding box center [659, 466] width 83 height 30
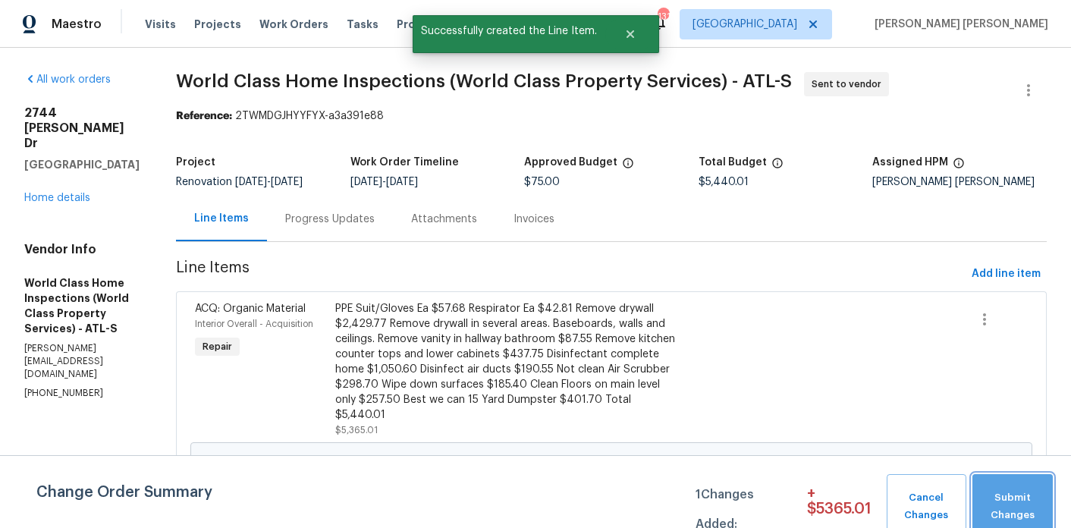
click at [1021, 490] on span "Submit Changes" at bounding box center [1012, 506] width 65 height 35
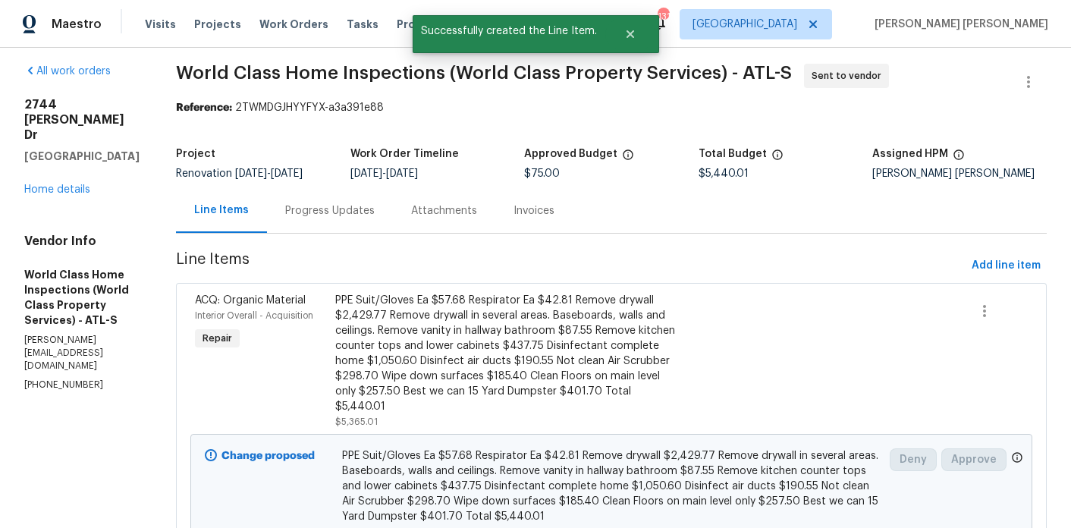
scroll to position [9, 0]
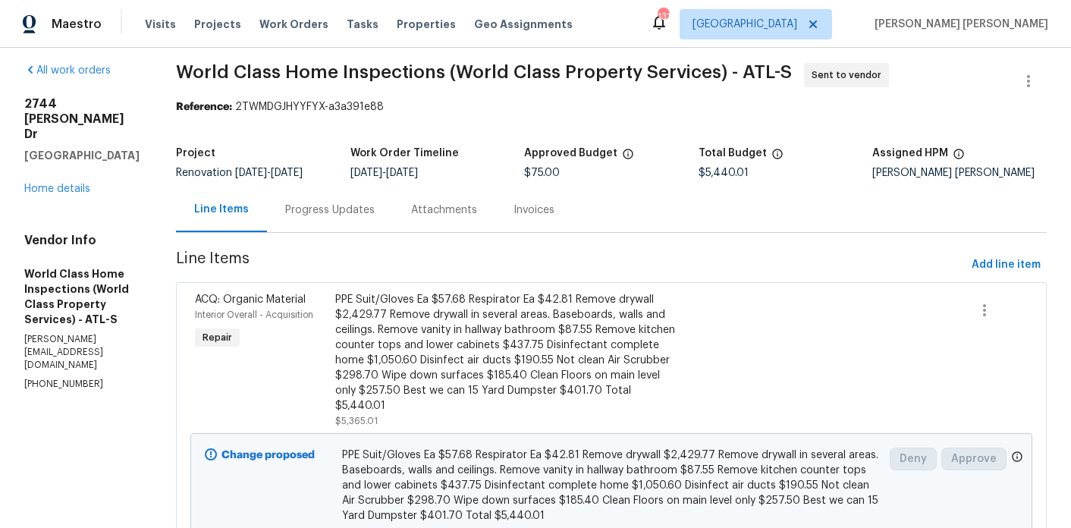
click at [59, 152] on div "2744 Lisa Dr Jonesboro, GA 30236 Home details" at bounding box center [81, 146] width 115 height 100
click at [59, 165] on div "2744 Lisa Dr Jonesboro, GA 30236 Home details" at bounding box center [81, 146] width 115 height 100
click at [59, 184] on link "Home details" at bounding box center [57, 189] width 66 height 11
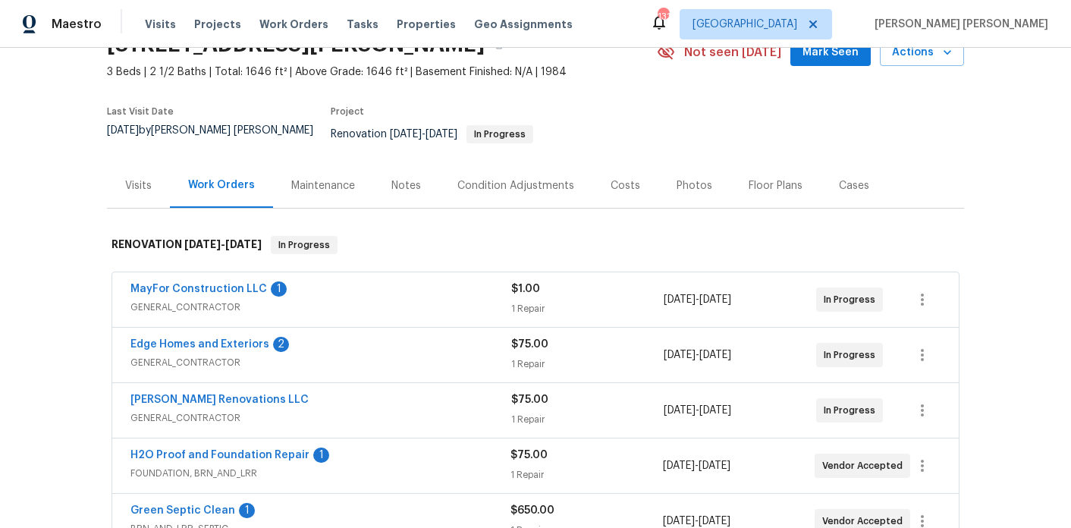
scroll to position [99, 0]
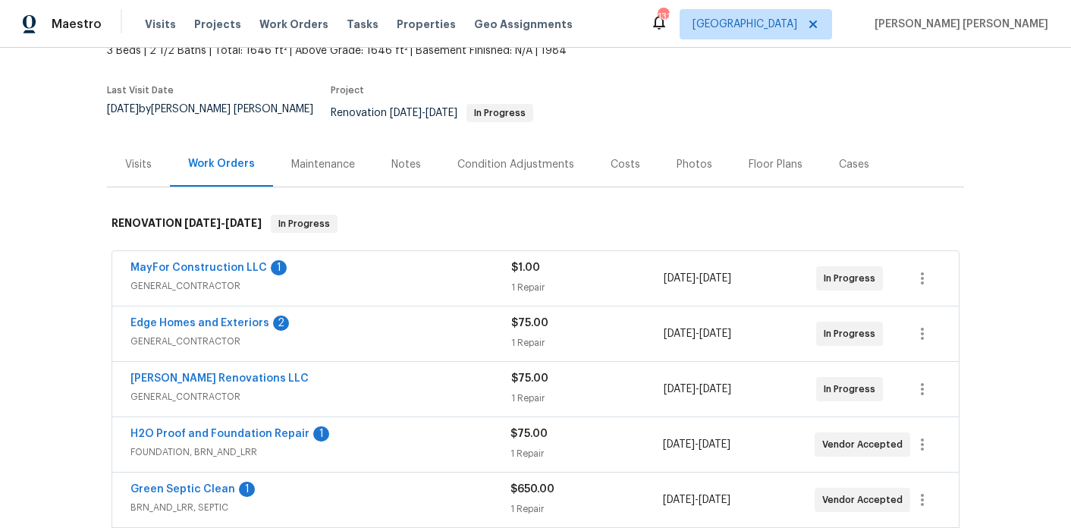
click at [422, 143] on div "Notes" at bounding box center [406, 164] width 66 height 45
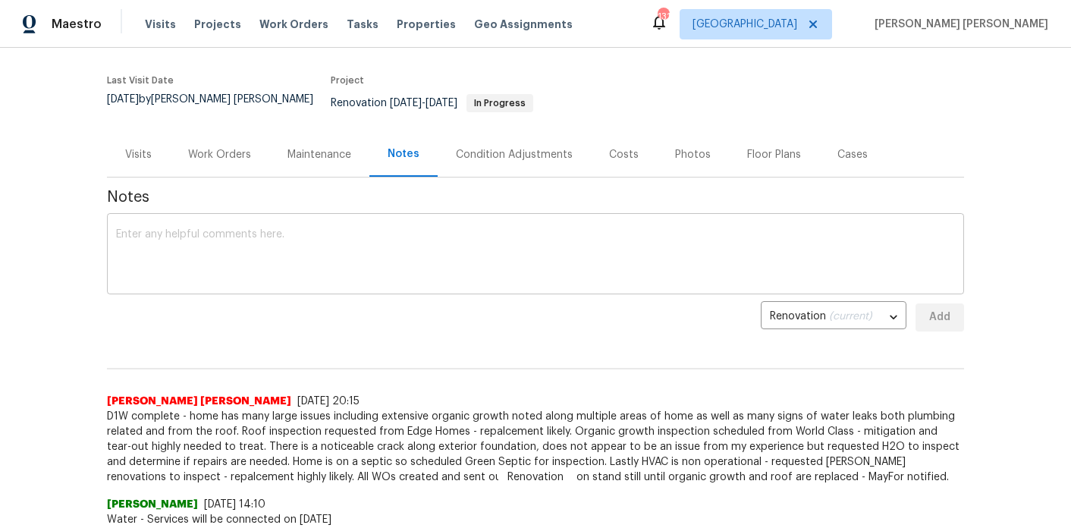
scroll to position [118, 0]
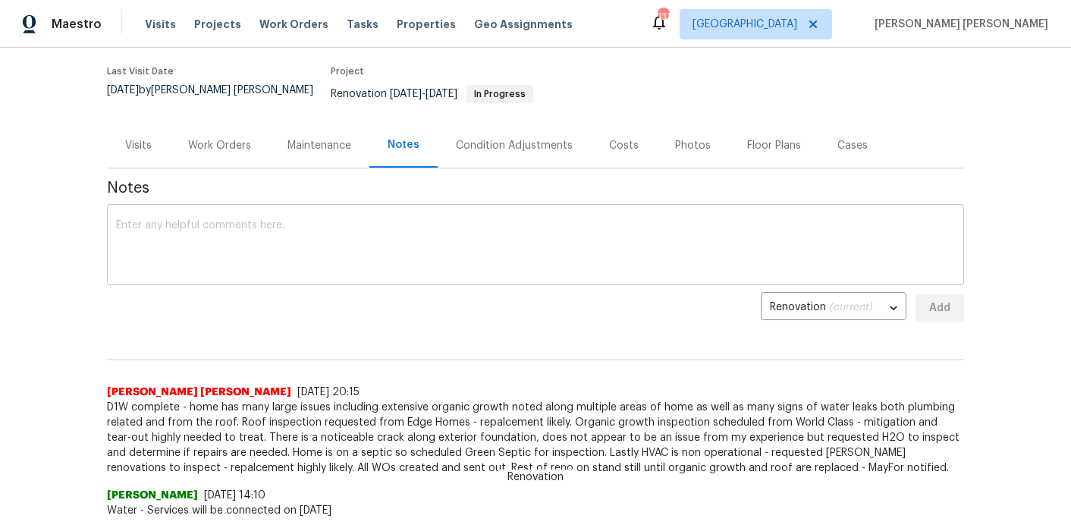
click at [341, 223] on textarea at bounding box center [535, 246] width 839 height 53
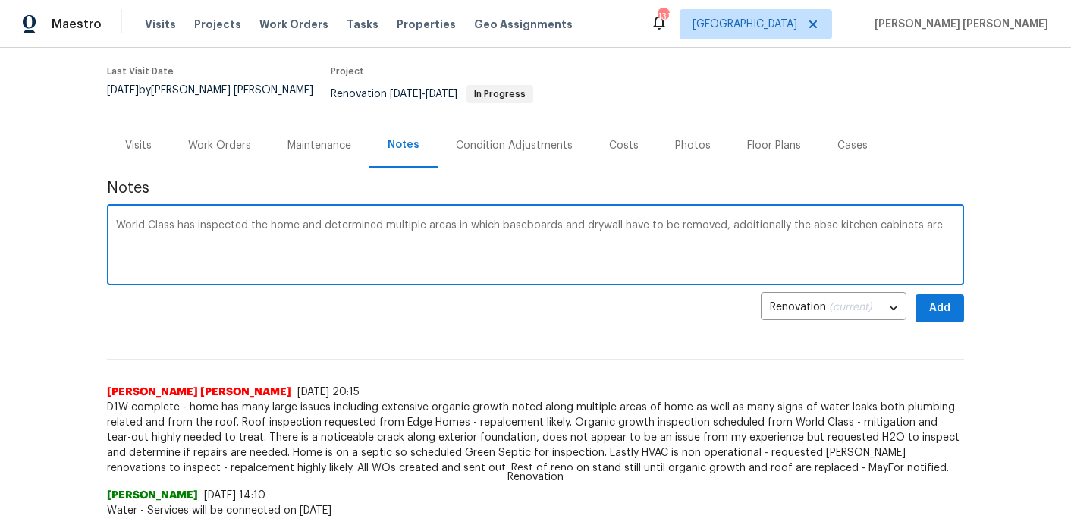
click at [819, 220] on textarea "World Class has inspected the home and determined multiple areas in which baseb…" at bounding box center [535, 246] width 839 height 53
click at [939, 220] on textarea "World Class has inspected the home and determined multiple areas in which baseb…" at bounding box center [535, 246] width 839 height 53
paste textarea "PPE Suit/Gloves Ea $57.68 Respirator Ea $42.81 Remove drywall $2,429.77 Remove …"
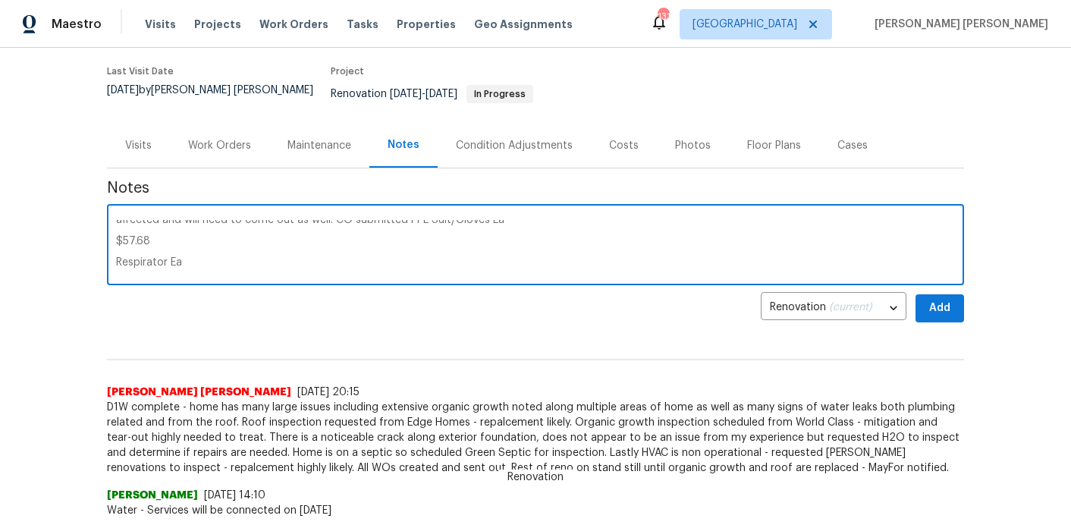
scroll to position [0, 0]
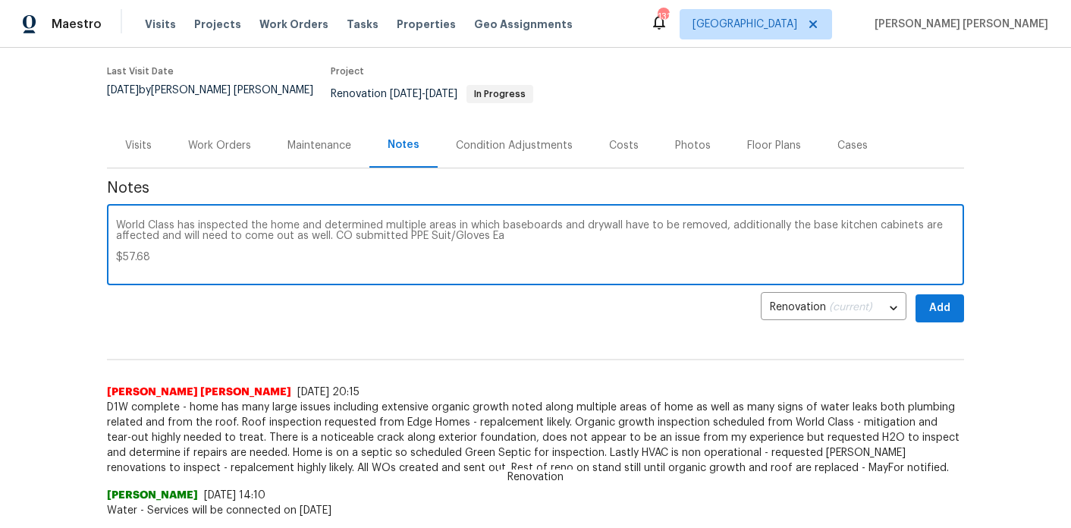
click at [115, 246] on div "World Class has inspected the home and determined multiple areas in which baseb…" at bounding box center [535, 246] width 857 height 77
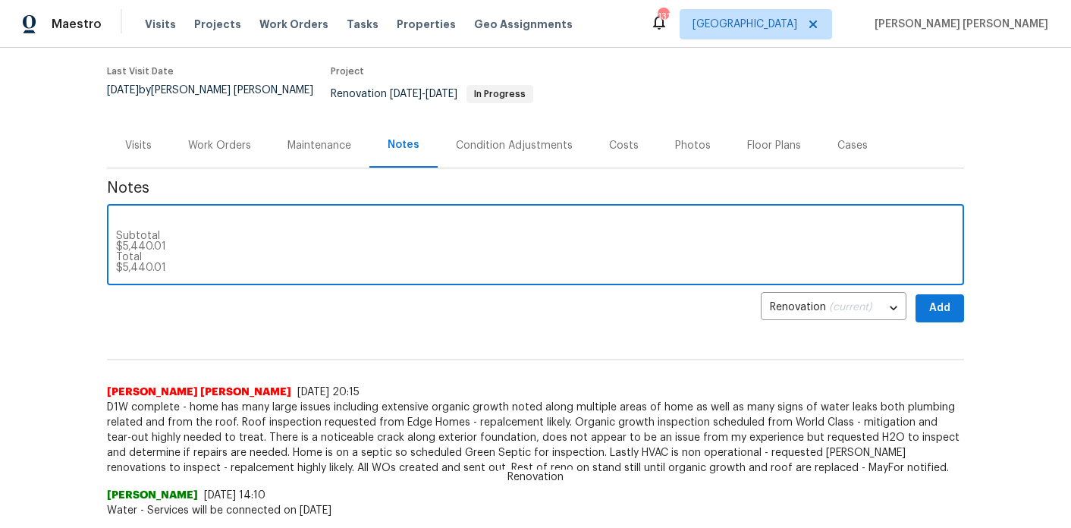
drag, startPoint x: 168, startPoint y: 235, endPoint x: 113, endPoint y: 225, distance: 56.4
click at [113, 225] on div "World Class has inspected the home and determined multiple areas in which baseb…" at bounding box center [535, 246] width 857 height 77
click at [115, 227] on div "World Class has inspected the home and determined multiple areas in which baseb…" at bounding box center [535, 246] width 857 height 77
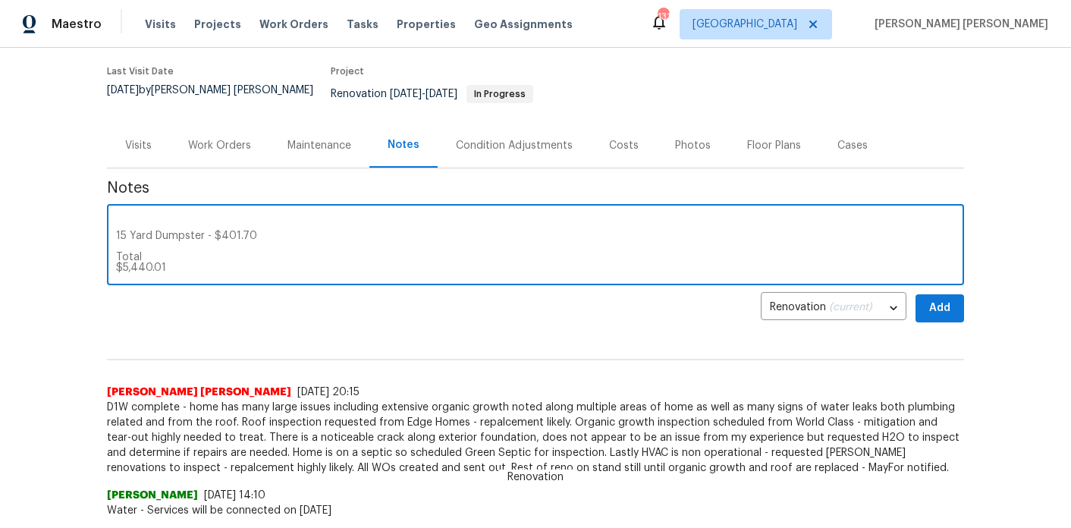
click at [115, 225] on div "World Class has inspected the home and determined multiple areas in which baseb…" at bounding box center [535, 246] width 857 height 77
click at [118, 222] on textarea "World Class has inspected the home and determined multiple areas in which baseb…" at bounding box center [535, 246] width 839 height 53
click at [123, 226] on textarea "World Class has inspected the home and determined multiple areas in which baseb…" at bounding box center [535, 246] width 839 height 53
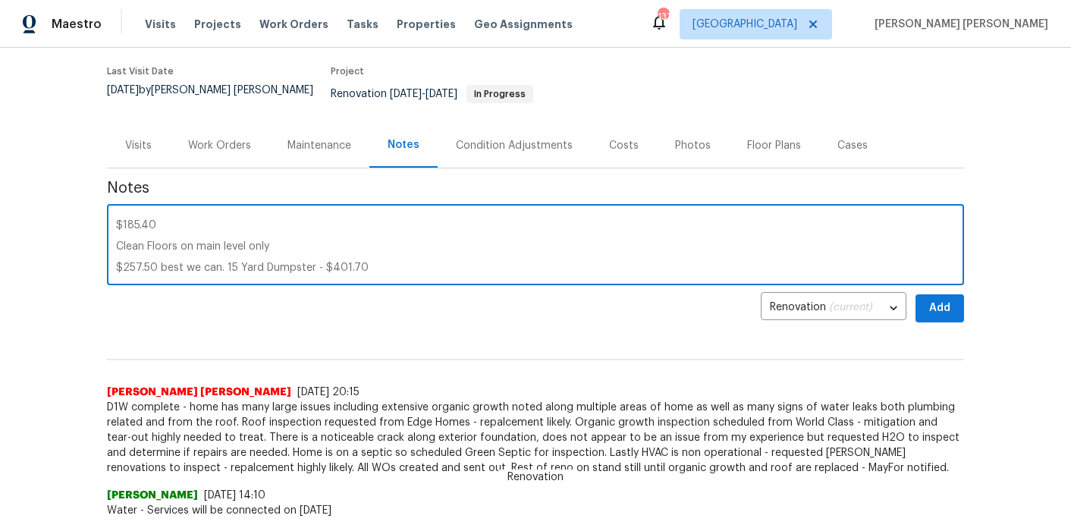
click at [117, 253] on textarea "World Class has inspected the home and determined multiple areas in which baseb…" at bounding box center [535, 246] width 839 height 53
click at [118, 234] on textarea "World Class has inspected the home and determined multiple areas in which baseb…" at bounding box center [535, 246] width 839 height 53
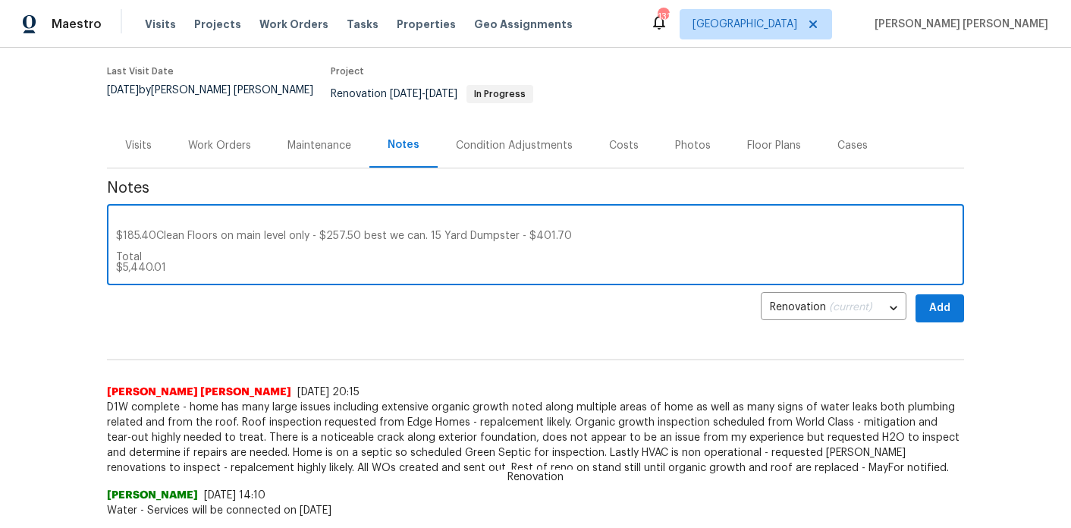
scroll to position [404, 0]
click at [117, 227] on textarea "World Class has inspected the home and determined multiple areas in which baseb…" at bounding box center [535, 246] width 839 height 53
click at [119, 224] on textarea "World Class has inspected the home and determined multiple areas in which baseb…" at bounding box center [535, 246] width 839 height 53
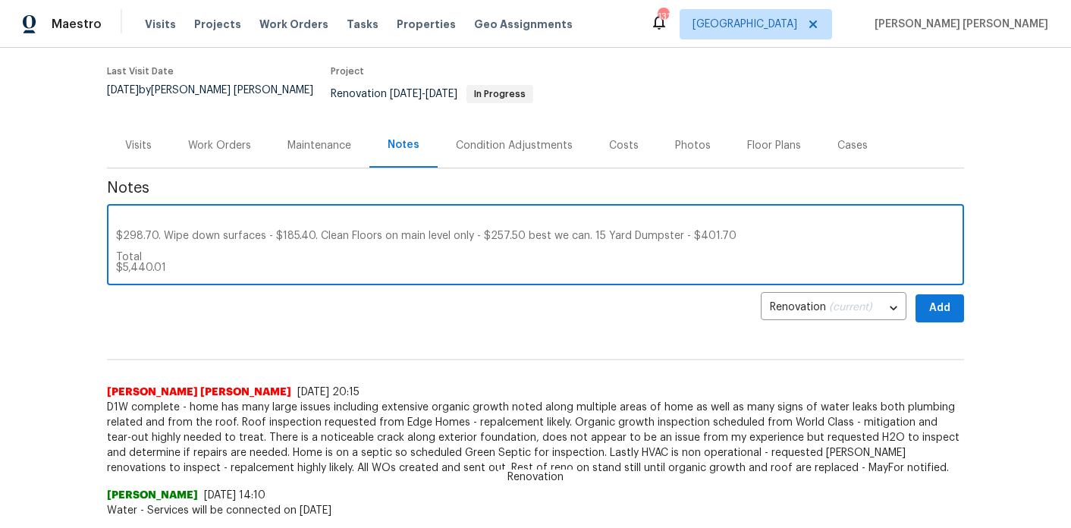
click at [119, 220] on textarea "World Class has inspected the home and determined multiple areas in which baseb…" at bounding box center [535, 246] width 839 height 53
click at [118, 225] on textarea "World Class has inspected the home and determined multiple areas in which baseb…" at bounding box center [535, 246] width 839 height 53
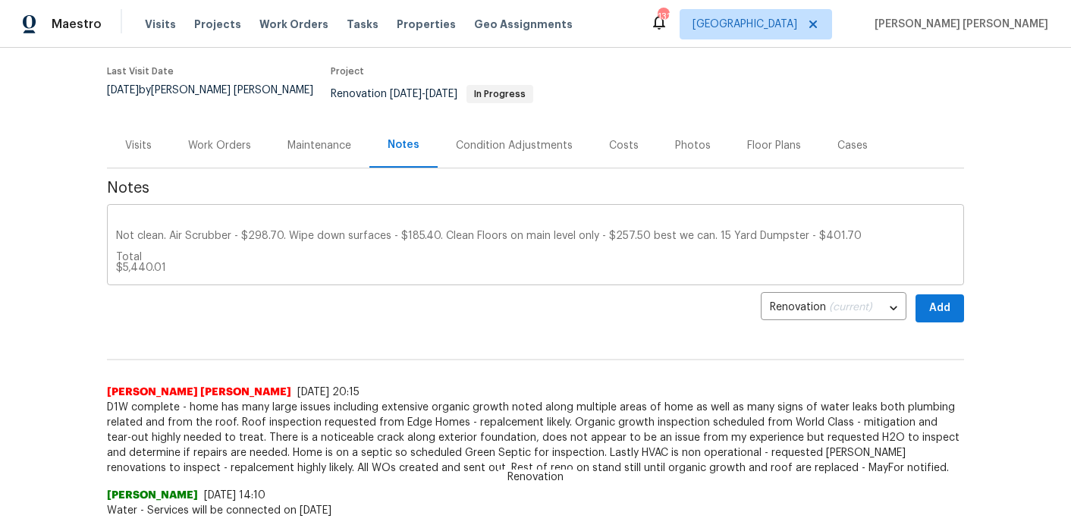
click at [112, 225] on div "World Class has inspected the home and determined multiple areas in which baseb…" at bounding box center [535, 246] width 857 height 77
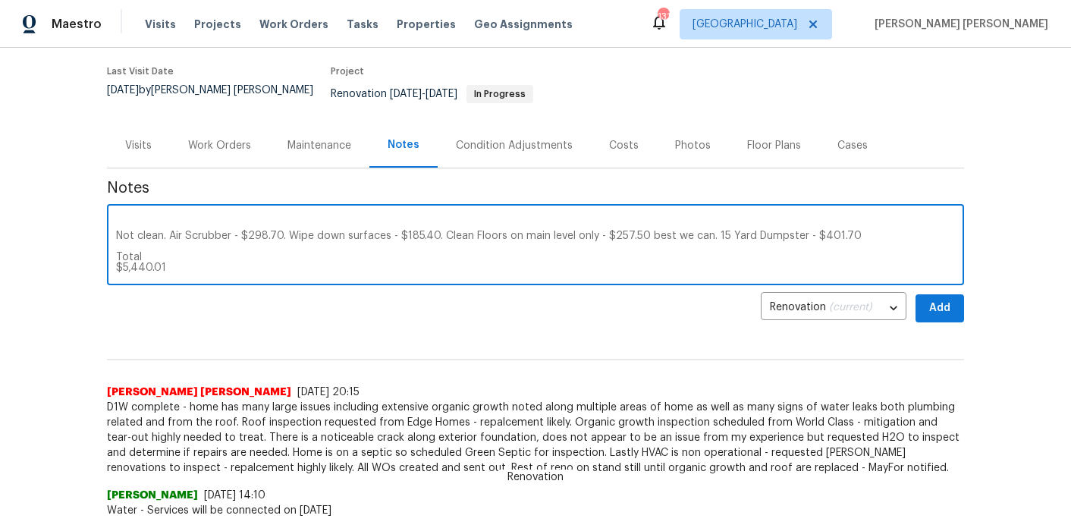
click at [116, 225] on textarea "World Class has inspected the home and determined multiple areas in which baseb…" at bounding box center [535, 246] width 839 height 53
click at [120, 222] on textarea "World Class has inspected the home and determined multiple areas in which baseb…" at bounding box center [535, 246] width 839 height 53
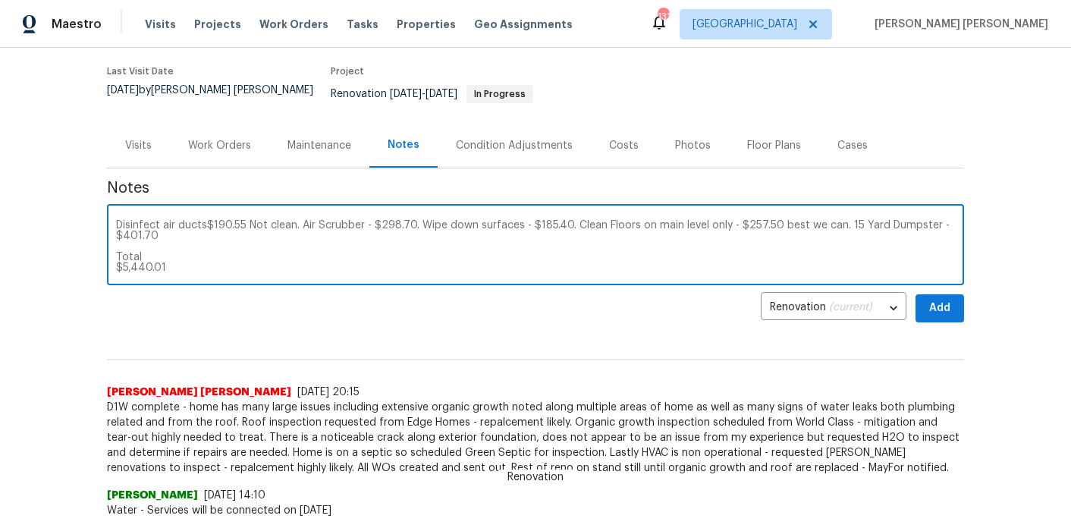
scroll to position [276, 0]
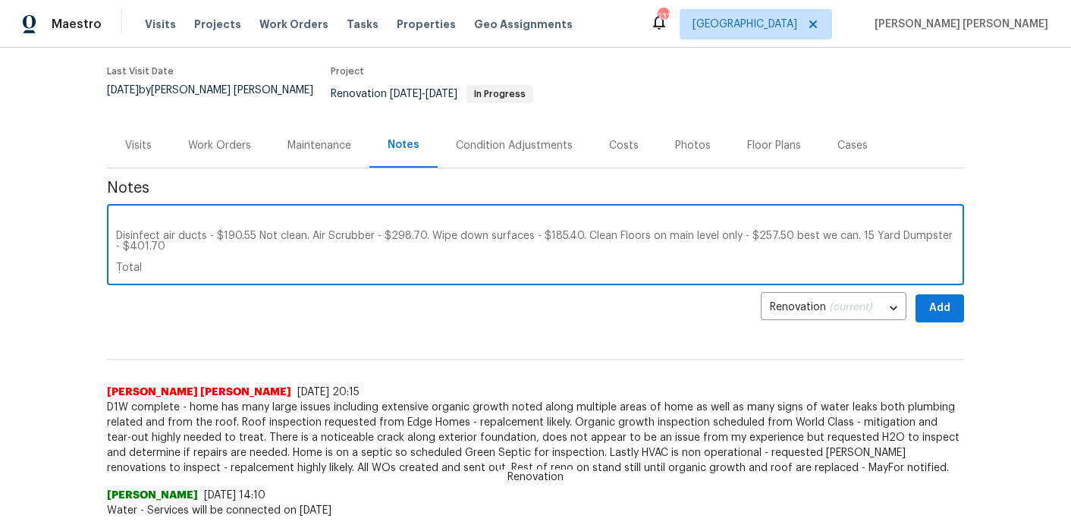
click at [117, 222] on textarea "World Class has inspected the home and determined multiple areas in which baseb…" at bounding box center [535, 246] width 839 height 53
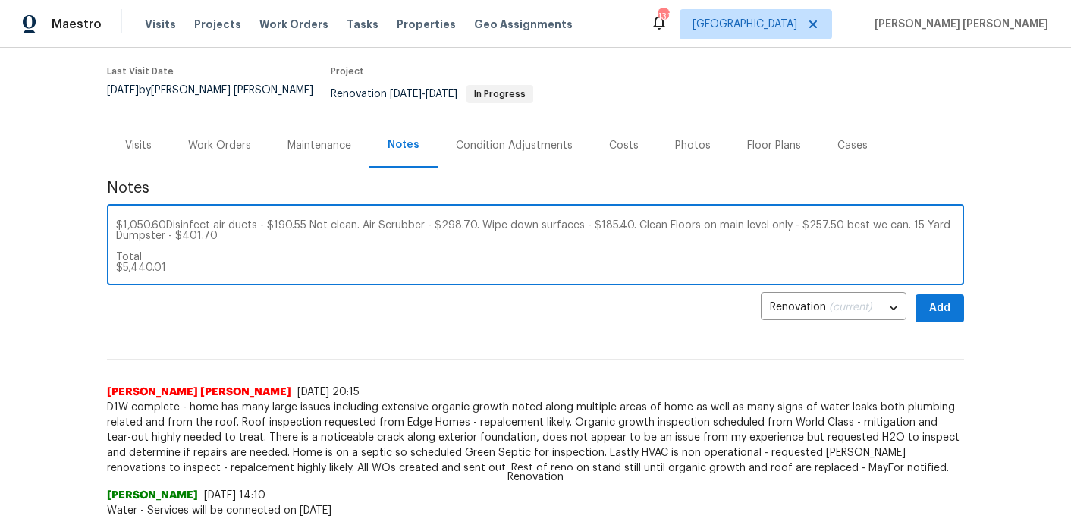
scroll to position [255, 0]
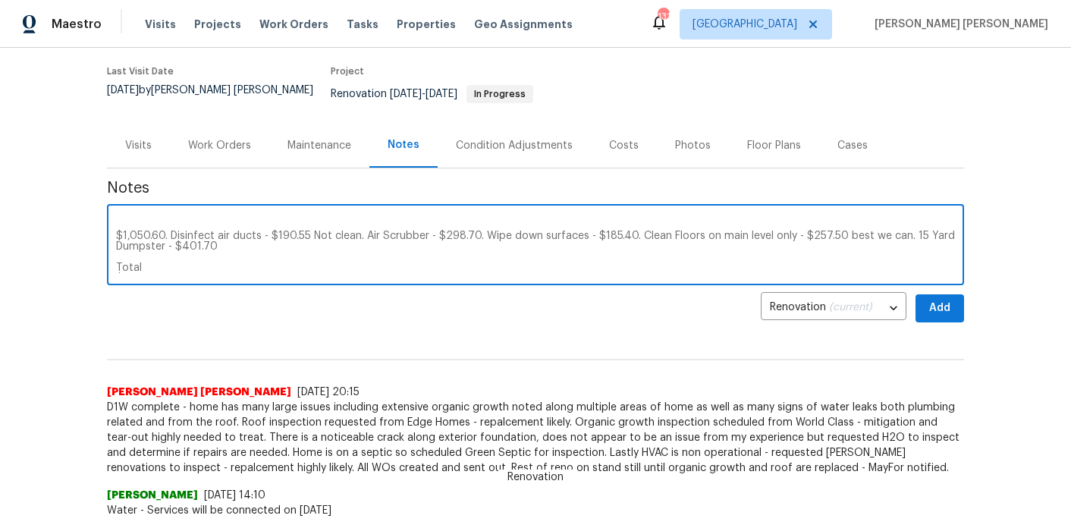
click at [117, 226] on textarea "World Class has inspected the home and determined multiple areas in which baseb…" at bounding box center [535, 246] width 839 height 53
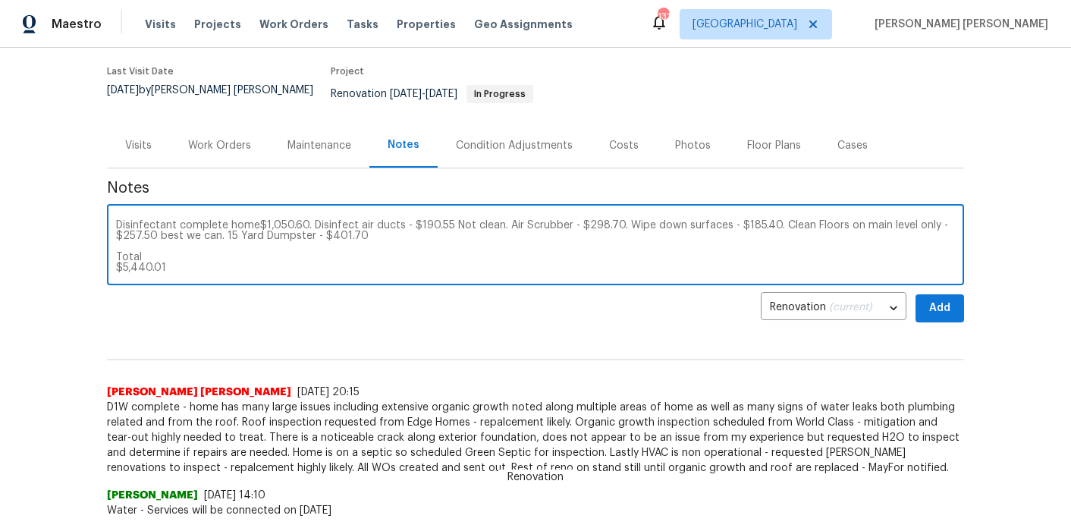
scroll to position [234, 0]
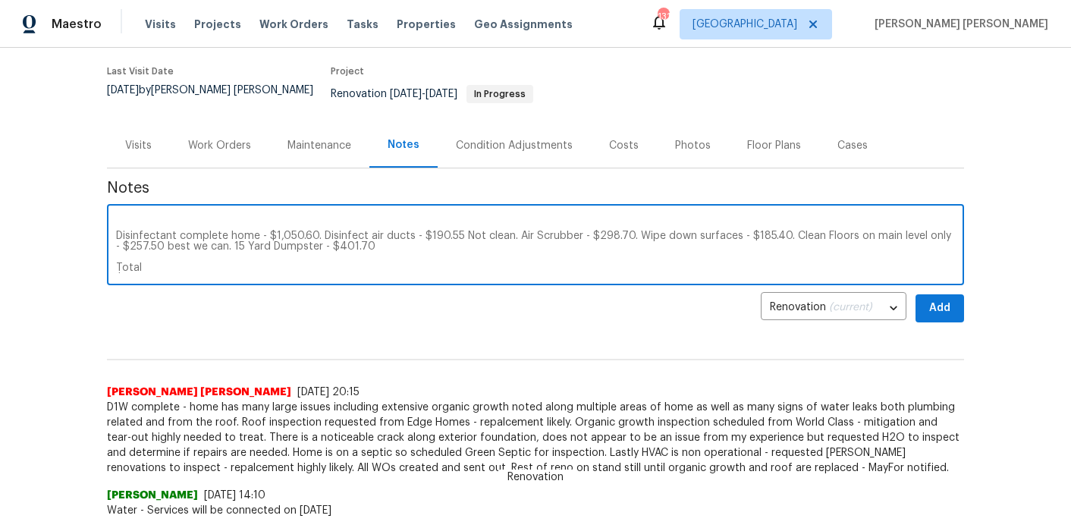
click at [117, 222] on textarea "World Class has inspected the home and determined multiple areas in which baseb…" at bounding box center [535, 246] width 839 height 53
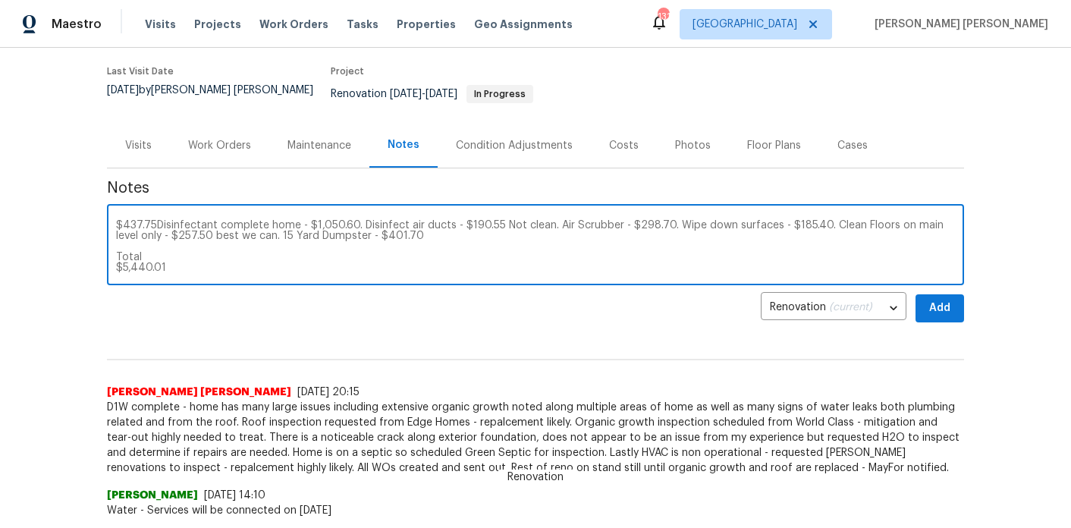
scroll to position [212, 0]
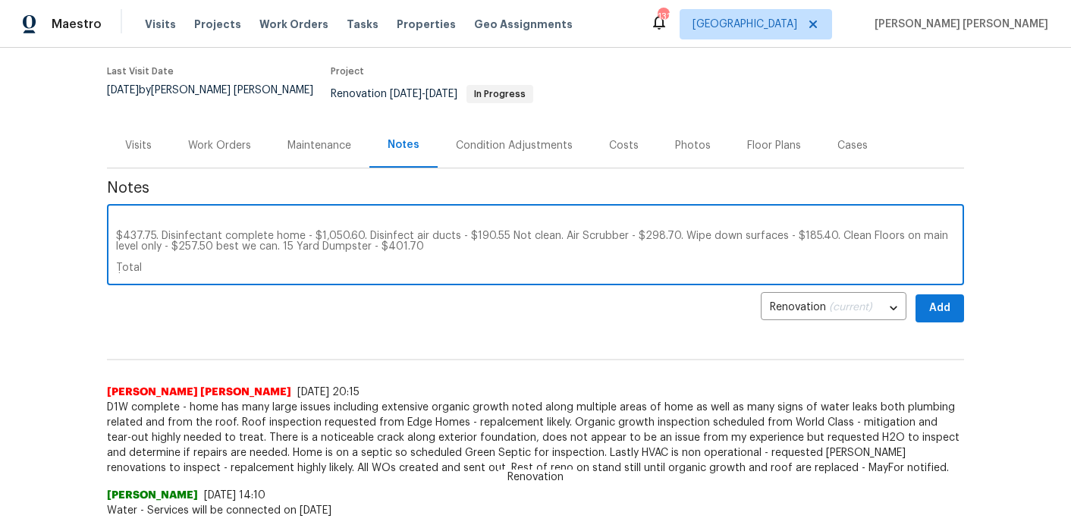
click at [114, 223] on div "World Class has inspected the home and determined multiple areas in which baseb…" at bounding box center [535, 246] width 857 height 77
click at [115, 224] on div "World Class has inspected the home and determined multiple areas in which baseb…" at bounding box center [535, 246] width 857 height 77
click at [118, 224] on textarea "World Class has inspected the home and determined multiple areas in which baseb…" at bounding box center [535, 246] width 839 height 53
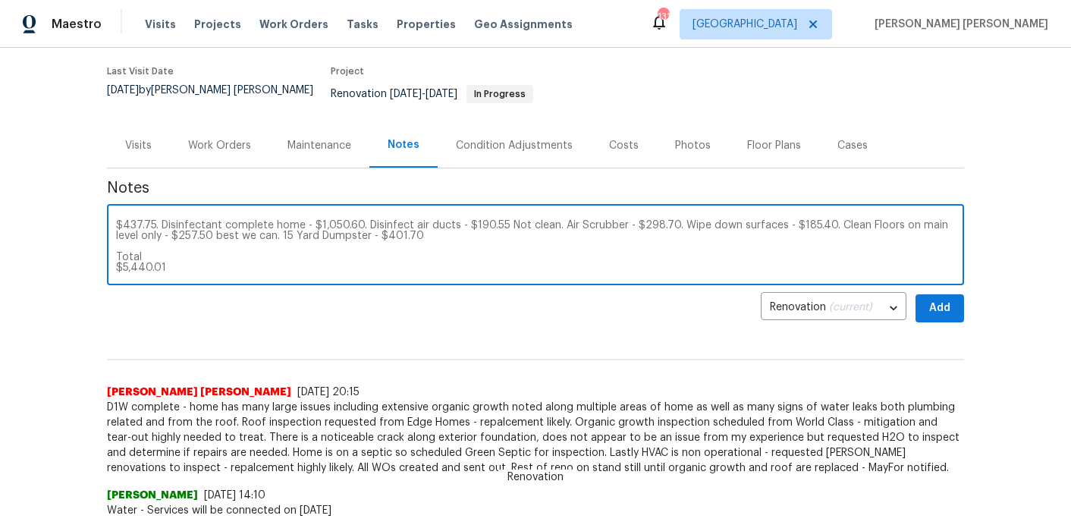
scroll to position [202, 0]
click at [118, 220] on textarea "World Class has inspected the home and determined multiple areas in which baseb…" at bounding box center [535, 246] width 839 height 53
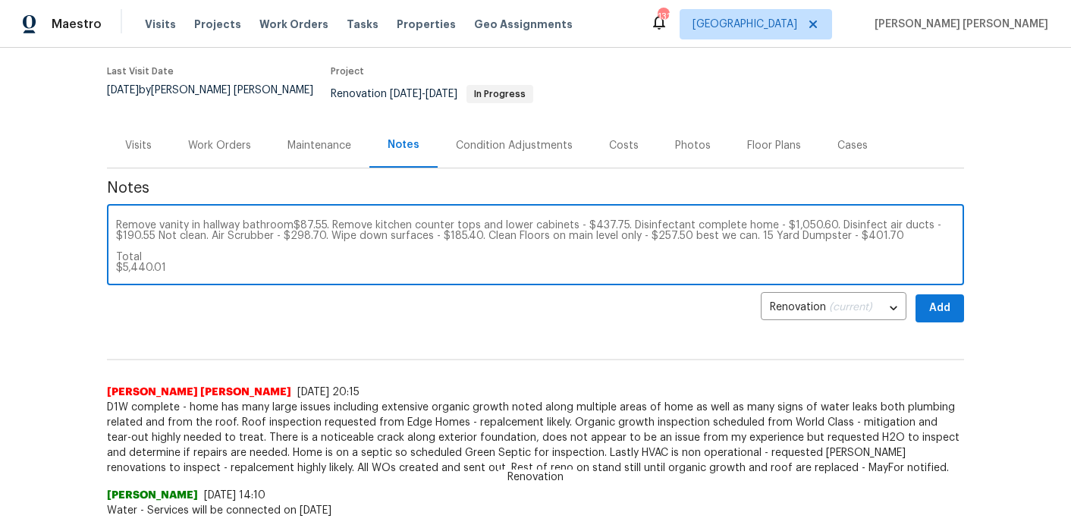
scroll to position [159, 0]
click at [117, 220] on textarea "World Class has inspected the home and determined multiple areas in which baseb…" at bounding box center [535, 246] width 839 height 53
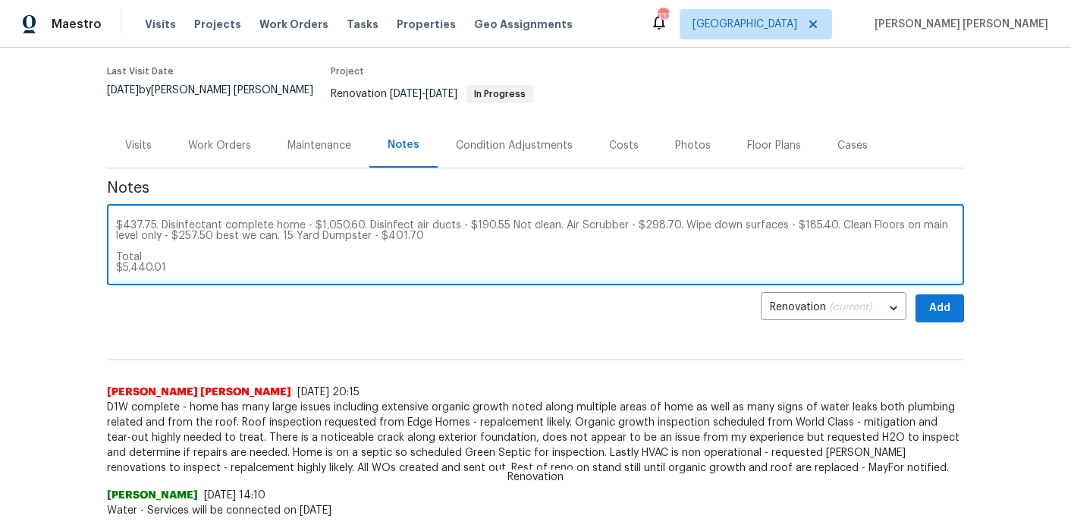
scroll to position [138, 0]
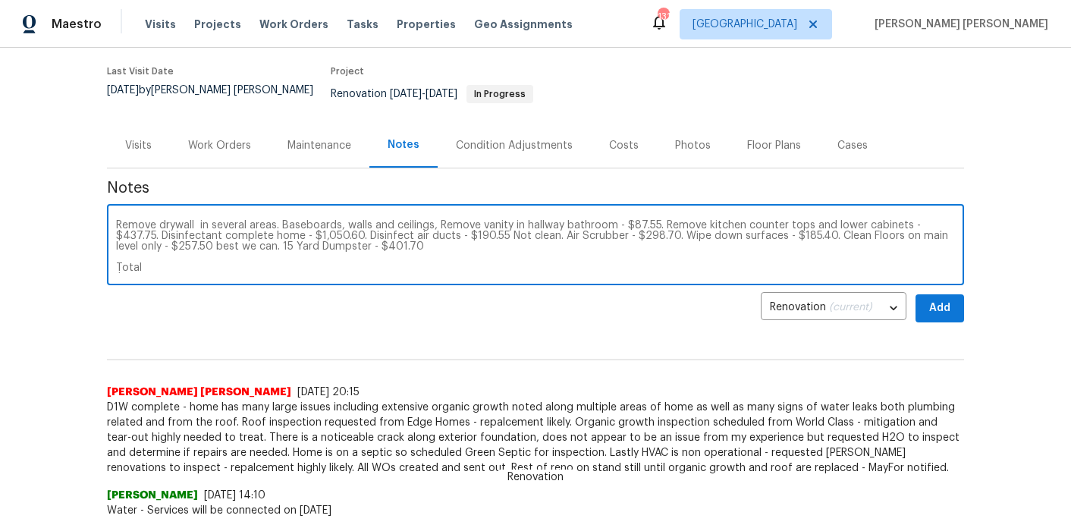
click at [117, 220] on textarea "World Class has inspected the home and determined multiple areas in which baseb…" at bounding box center [535, 246] width 839 height 53
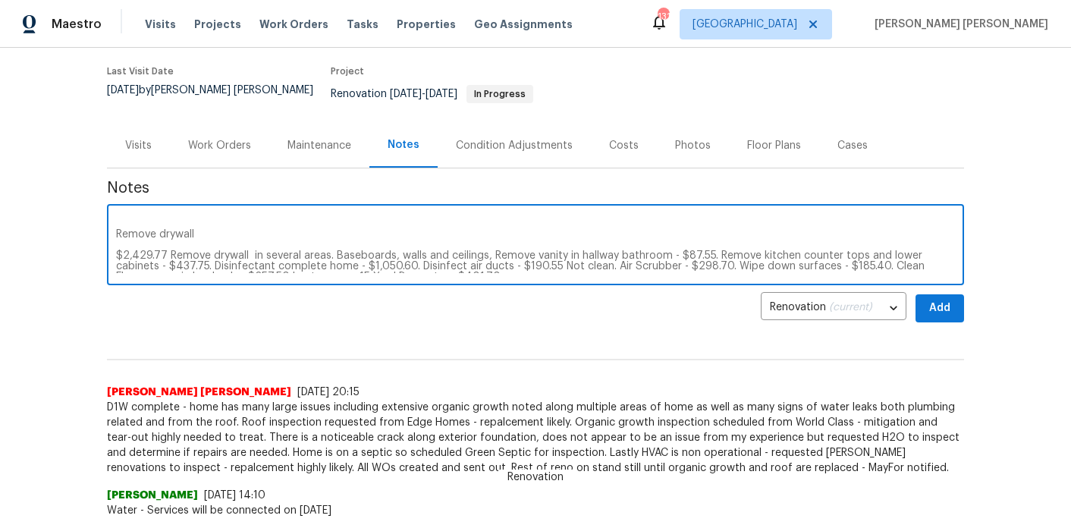
scroll to position [88, 0]
click at [483, 244] on textarea "World Class has inspected the home and determined multiple areas in which baseb…" at bounding box center [535, 246] width 839 height 53
click at [168, 240] on textarea "World Class has inspected the home and determined multiple areas in which baseb…" at bounding box center [535, 246] width 839 height 53
click at [118, 240] on textarea "World Class has inspected the home and determined multiple areas in which baseb…" at bounding box center [535, 246] width 839 height 53
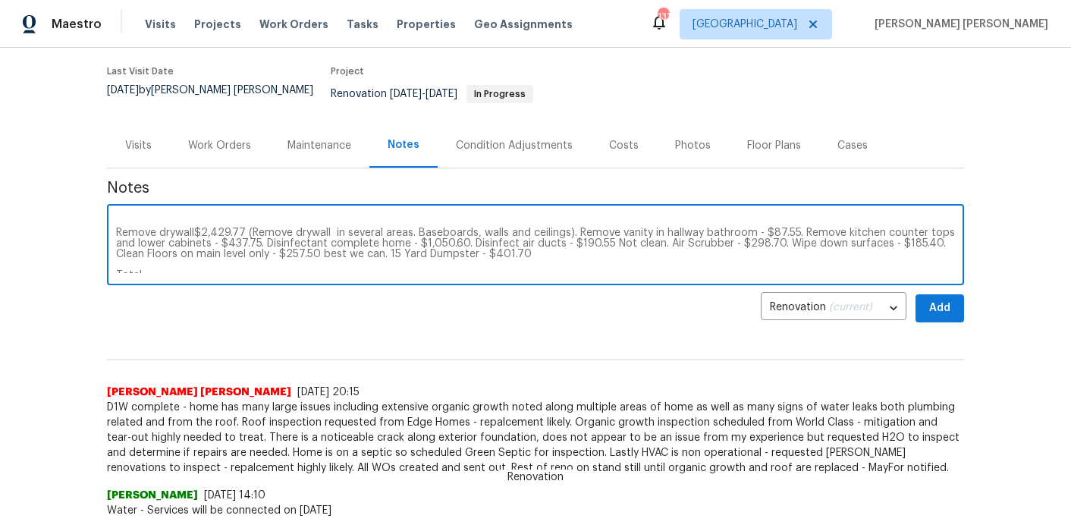
scroll to position [77, 0]
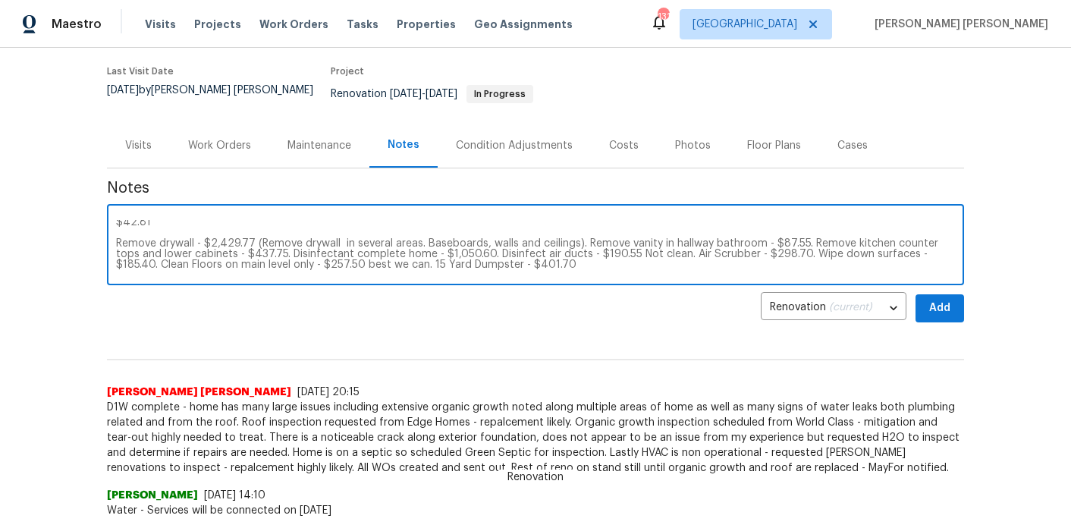
click at [117, 234] on textarea "World Class has inspected the home and determined multiple areas in which baseb…" at bounding box center [535, 246] width 839 height 53
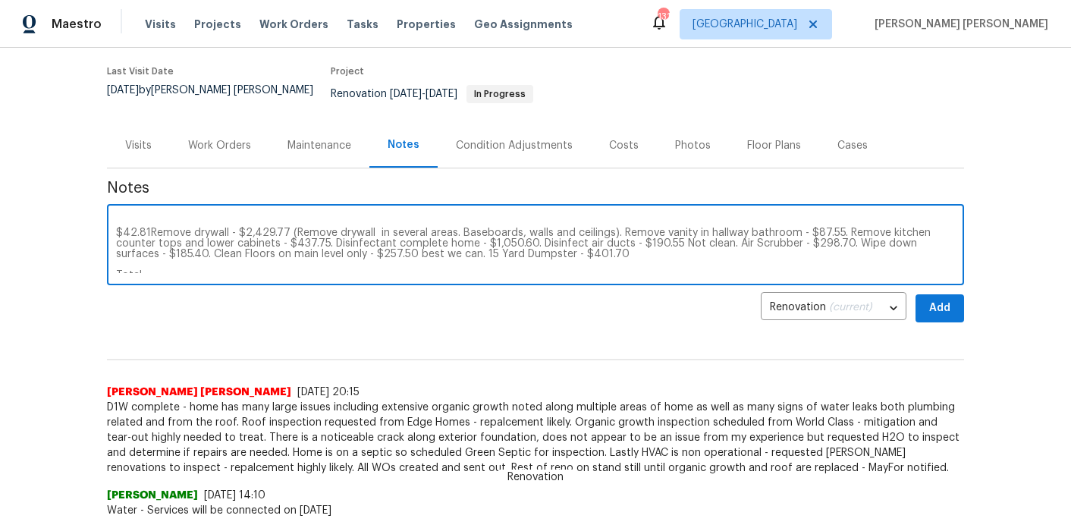
scroll to position [56, 0]
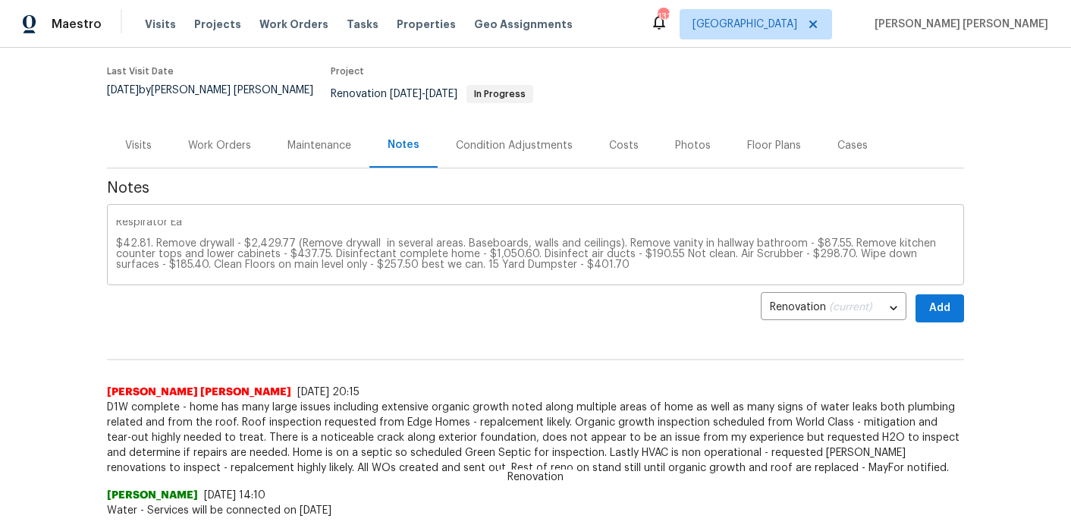
click at [115, 230] on div "World Class has inspected the home and determined multiple areas in which baseb…" at bounding box center [535, 246] width 857 height 77
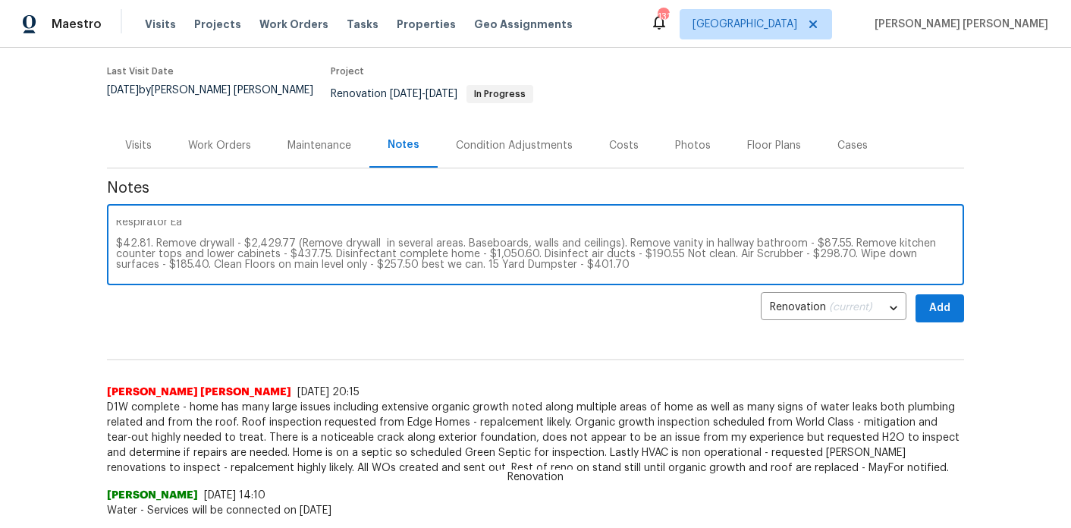
click at [118, 232] on textarea "World Class has inspected the home and determined multiple areas in which baseb…" at bounding box center [535, 246] width 839 height 53
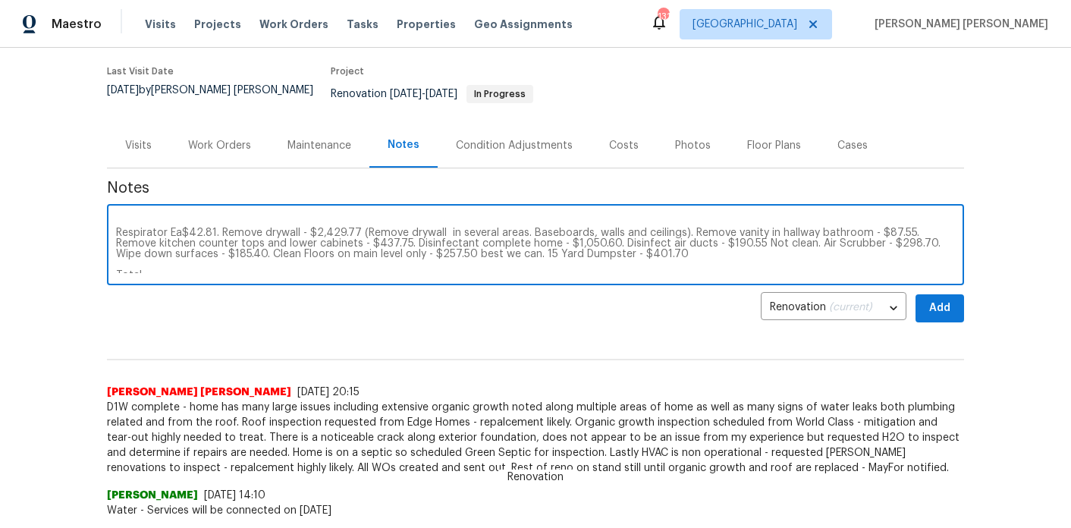
scroll to position [35, 0]
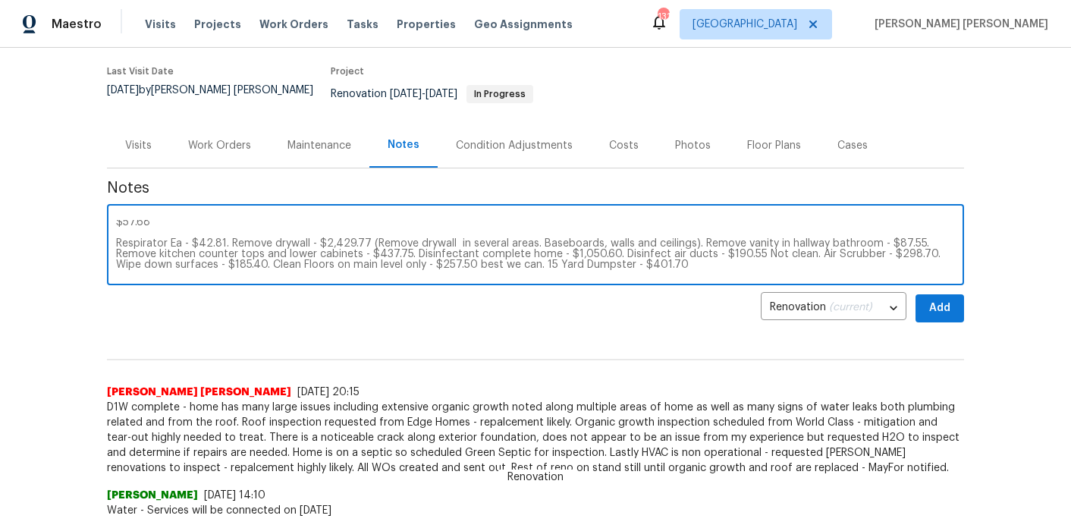
click at [117, 234] on textarea "World Class has inspected the home and determined multiple areas in which baseb…" at bounding box center [535, 246] width 839 height 53
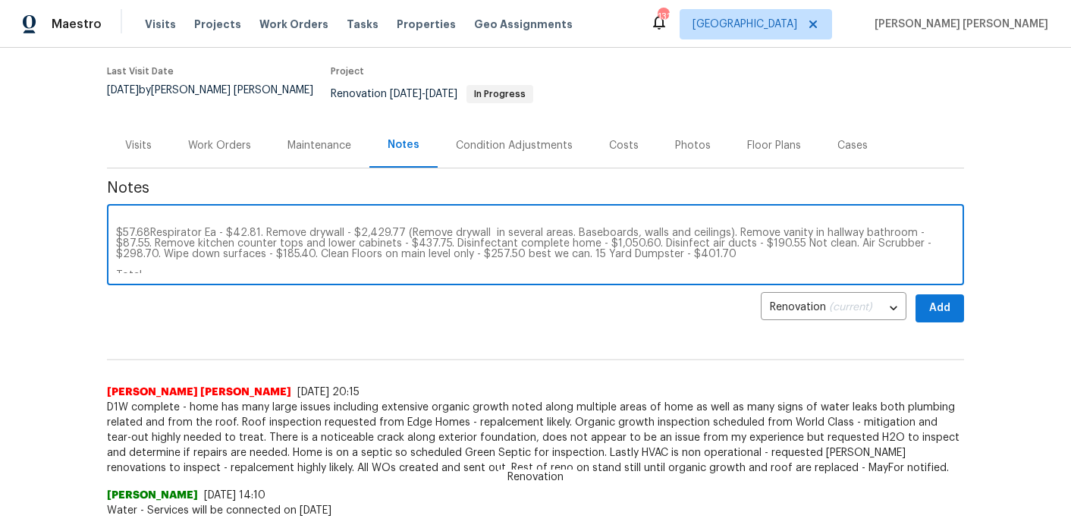
scroll to position [14, 0]
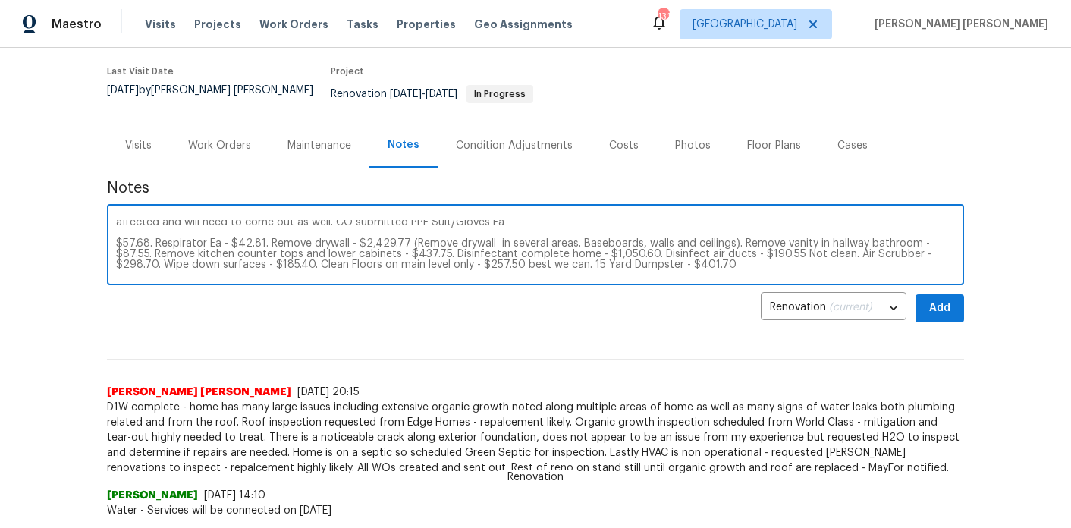
click at [118, 229] on textarea "World Class has inspected the home and determined multiple areas in which baseb…" at bounding box center [535, 246] width 839 height 53
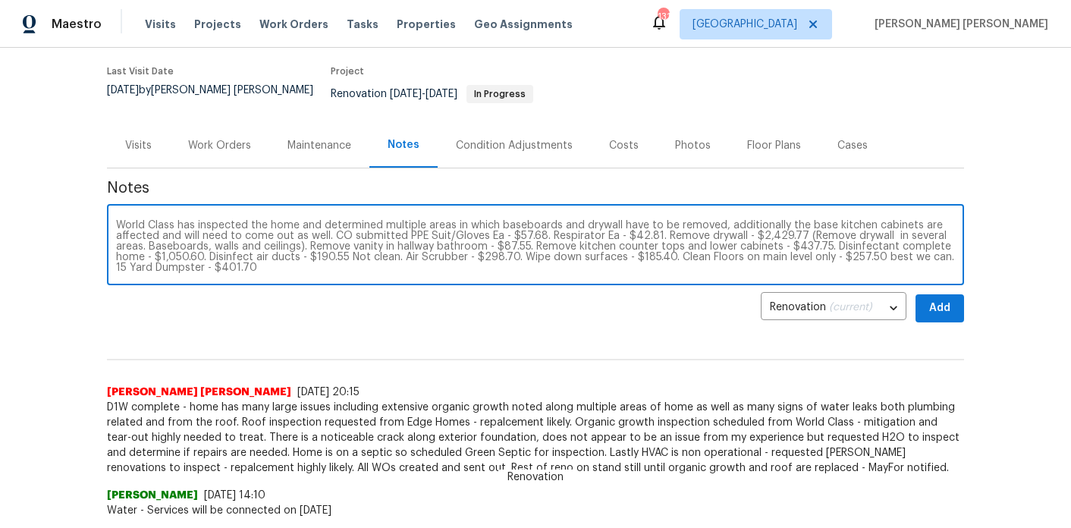
scroll to position [32, 0]
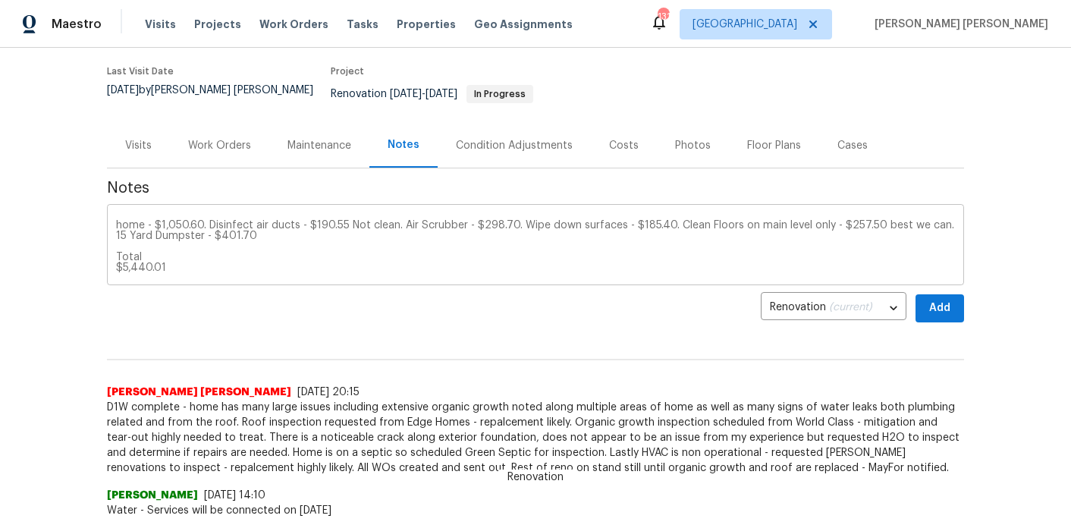
click at [275, 264] on div "World Class has inspected the home and determined multiple areas in which baseb…" at bounding box center [535, 246] width 857 height 77
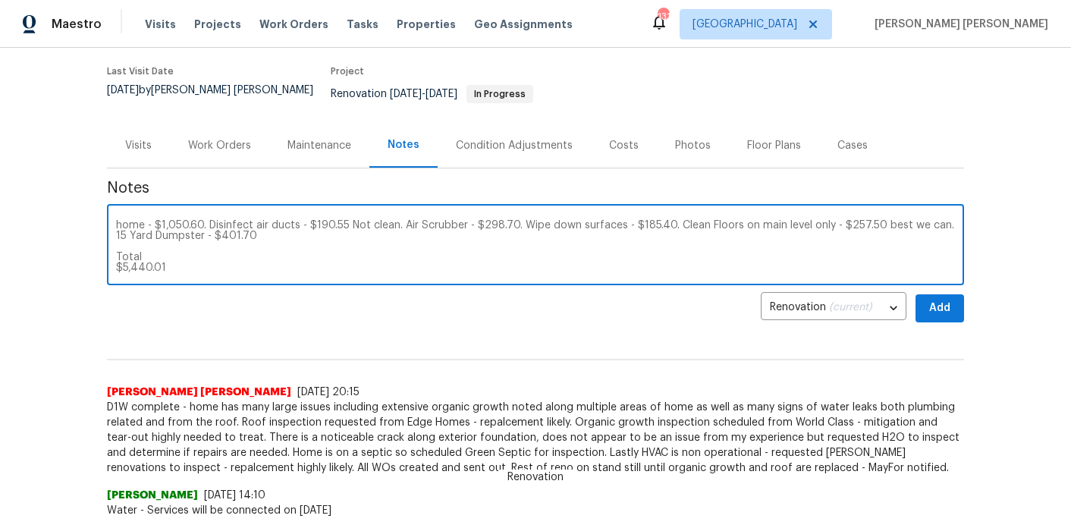
scroll to position [0, 0]
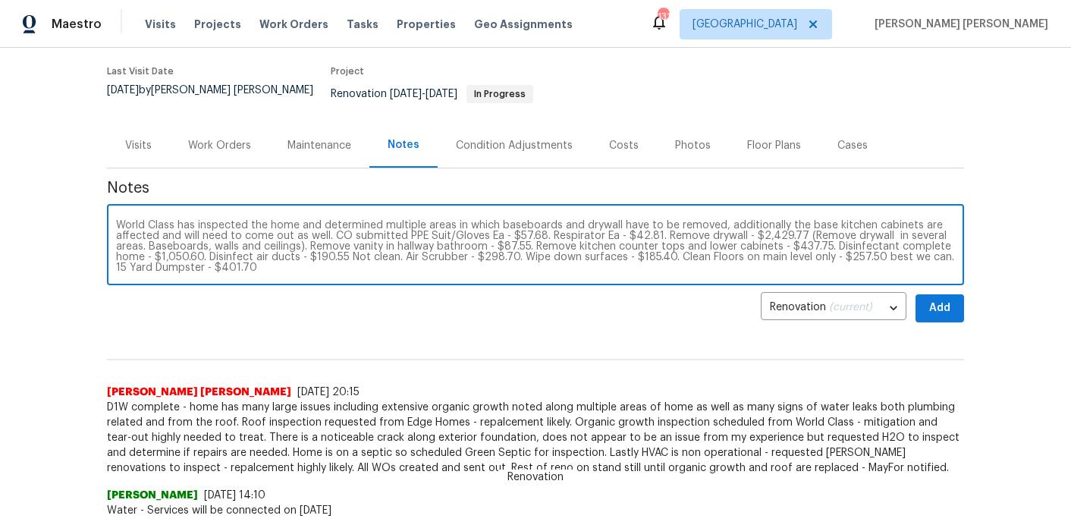
click at [329, 225] on textarea "World Class has inspected the home and determined multiple areas in which baseb…" at bounding box center [535, 246] width 839 height 53
type textarea "World Class has inspected the home and determined multiple areas in which baseb…"
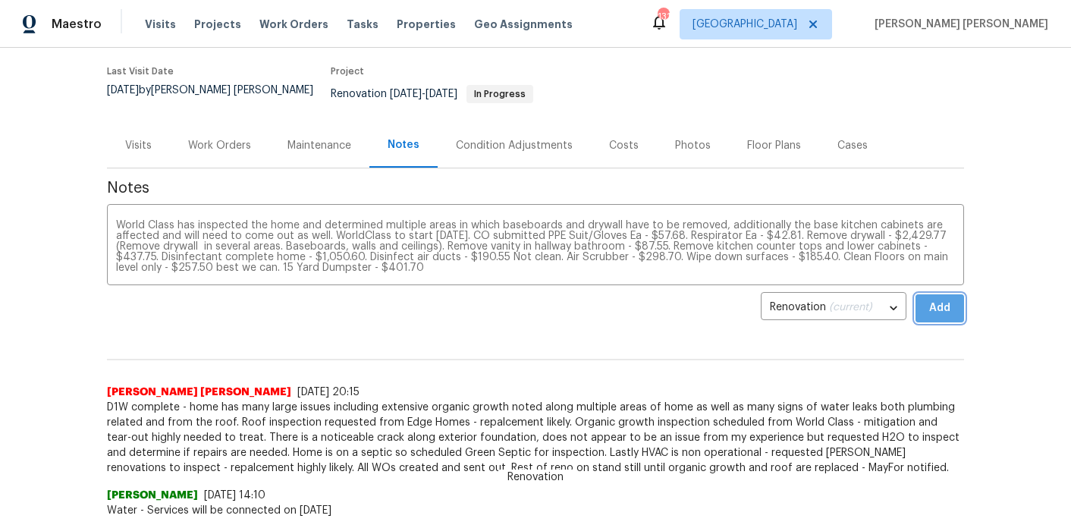
click at [941, 299] on span "Add" at bounding box center [940, 308] width 24 height 19
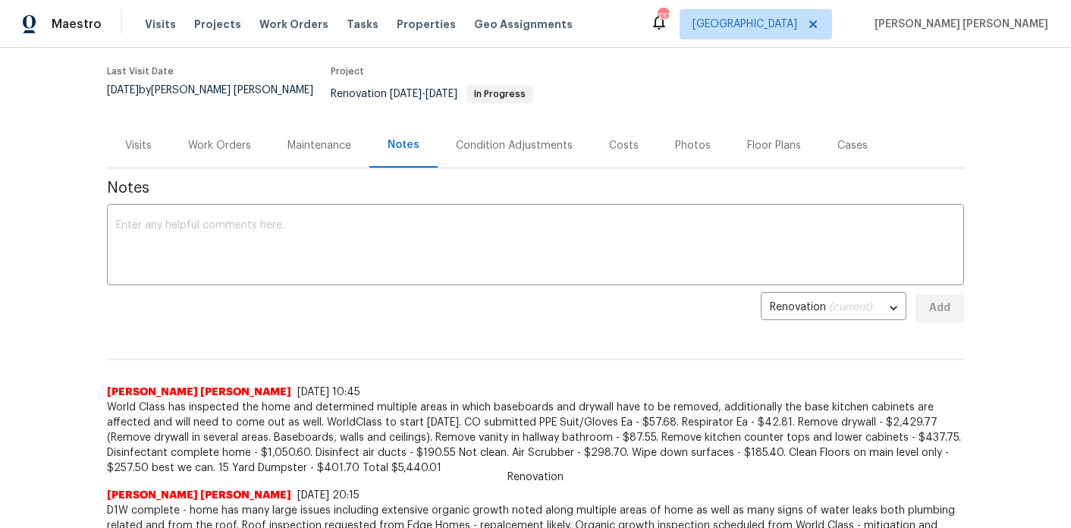
click at [232, 140] on div "Work Orders" at bounding box center [219, 145] width 63 height 15
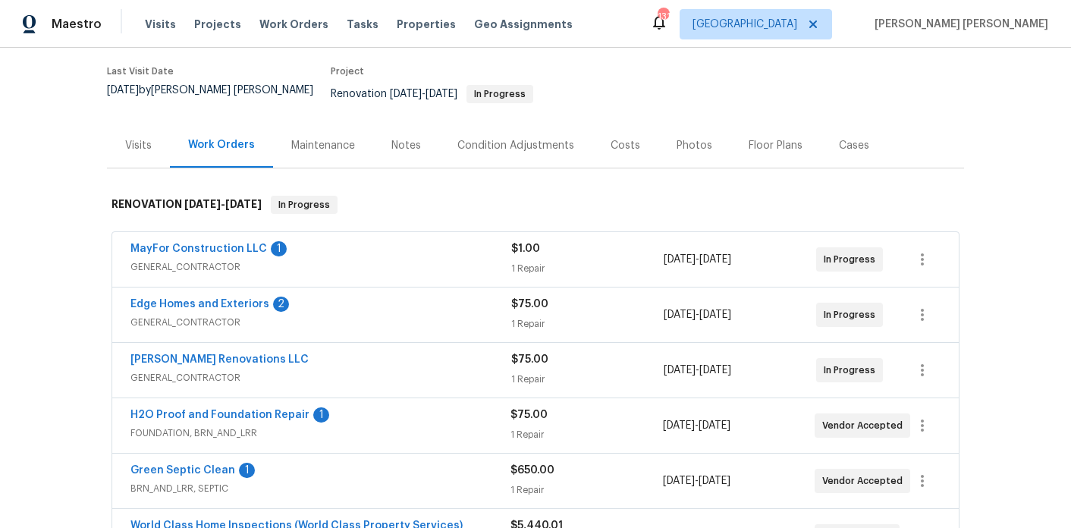
scroll to position [256, 0]
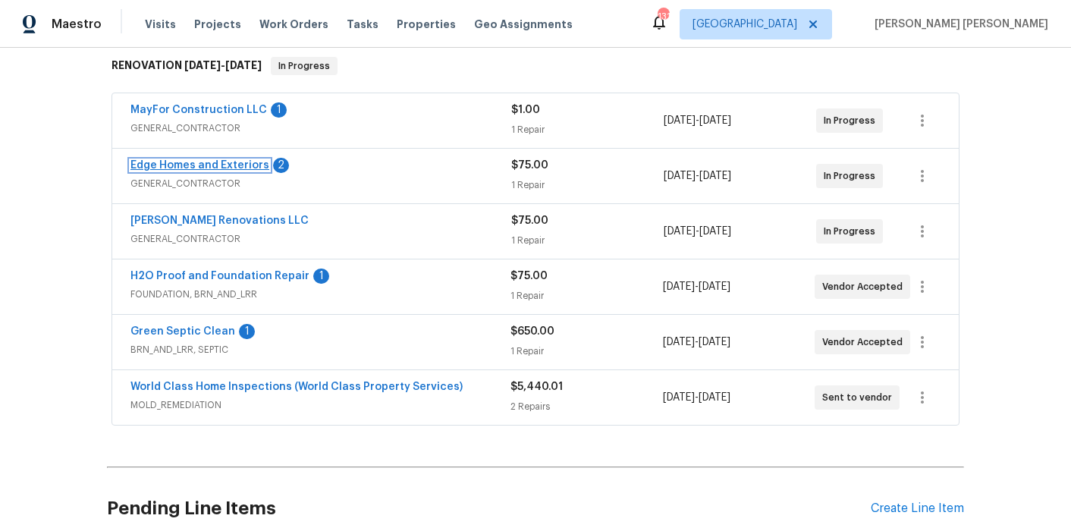
click at [216, 160] on link "Edge Homes and Exteriors" at bounding box center [199, 165] width 139 height 11
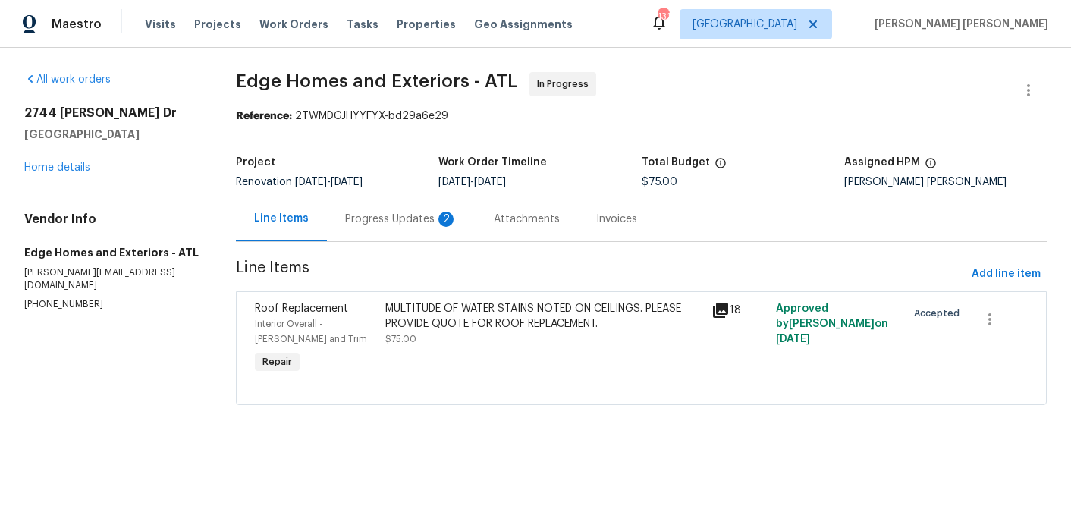
click at [394, 207] on div "Progress Updates 2" at bounding box center [401, 218] width 149 height 45
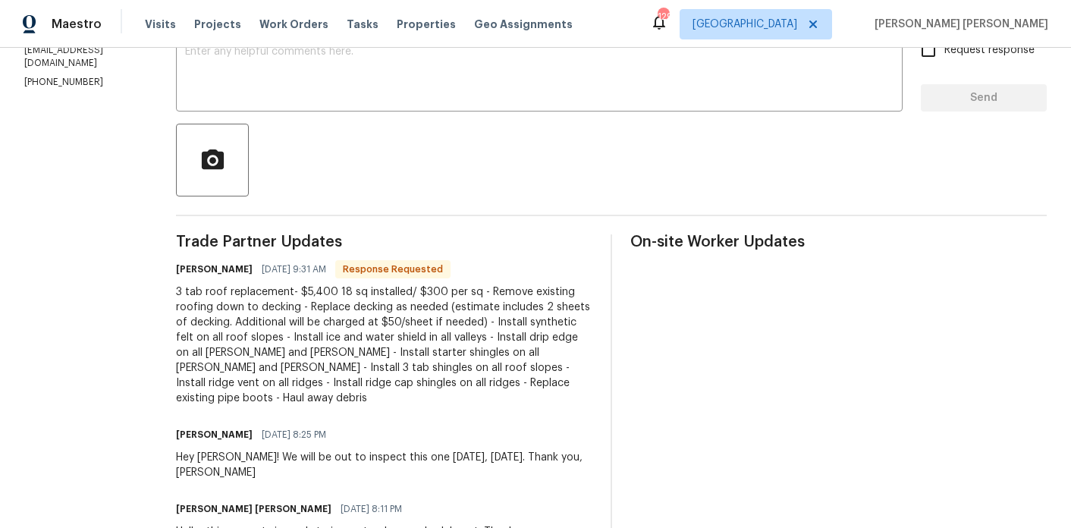
scroll to position [301, 0]
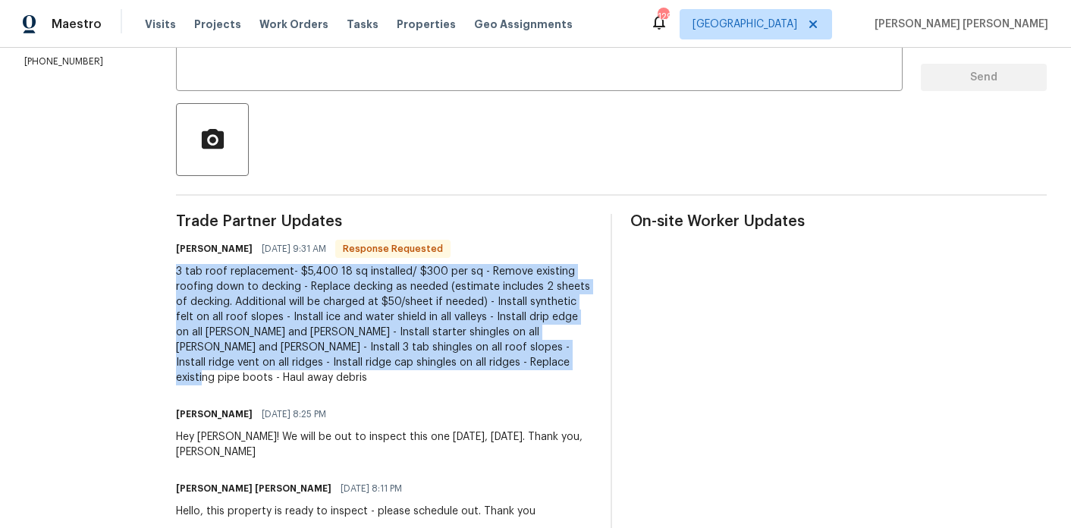
drag, startPoint x: 334, startPoint y: 364, endPoint x: 140, endPoint y: 275, distance: 213.2
click at [140, 275] on div "All work orders 2744 Lisa Dr Jonesboro, GA 30236 Home details Vendor Info Edge …" at bounding box center [535, 154] width 1071 height 815
copy div "3 tab roof replacement- $5,400 18 sq installed/ $300 per sq - Remove existing r…"
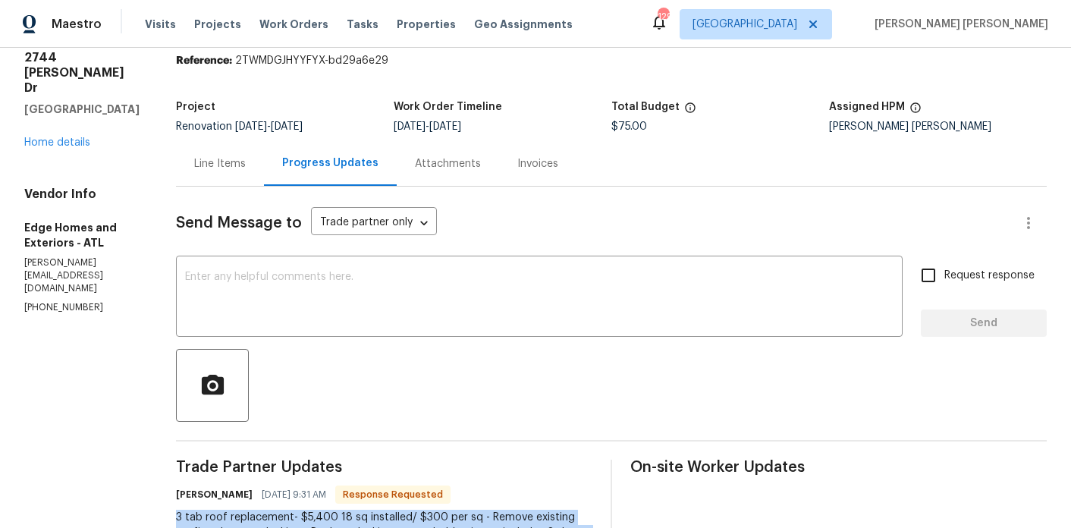
scroll to position [24, 0]
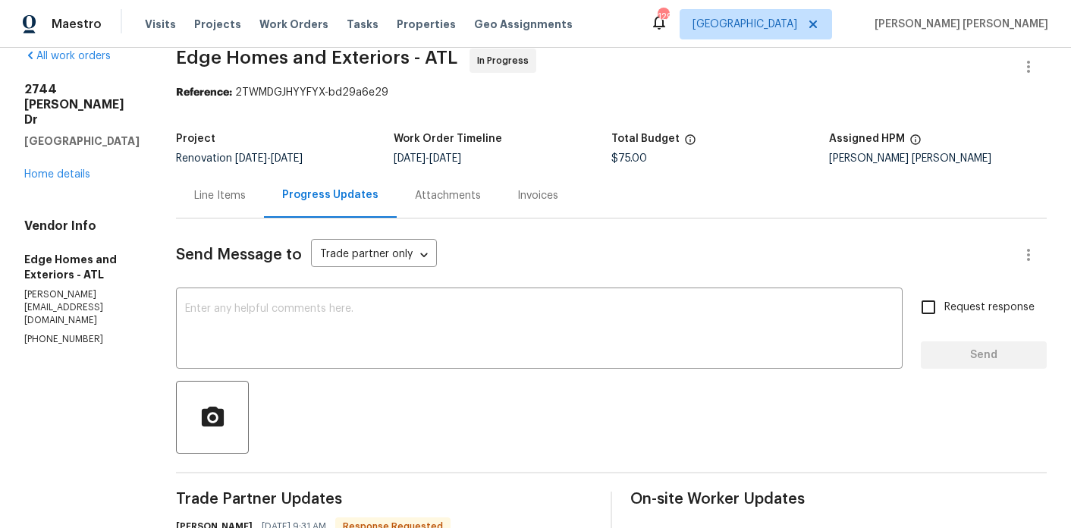
click at [198, 200] on div "Line Items" at bounding box center [220, 195] width 52 height 15
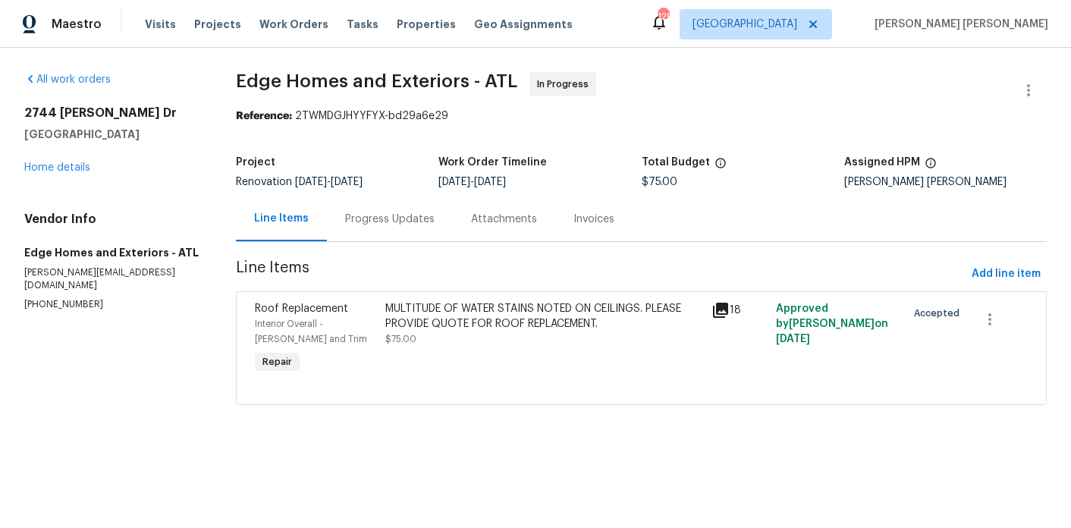
click at [439, 316] on div "MULTITUDE OF WATER STAINS NOTED ON CEILINGS. PLEASE PROVIDE QUOTE FOR ROOF REPL…" at bounding box center [543, 316] width 316 height 30
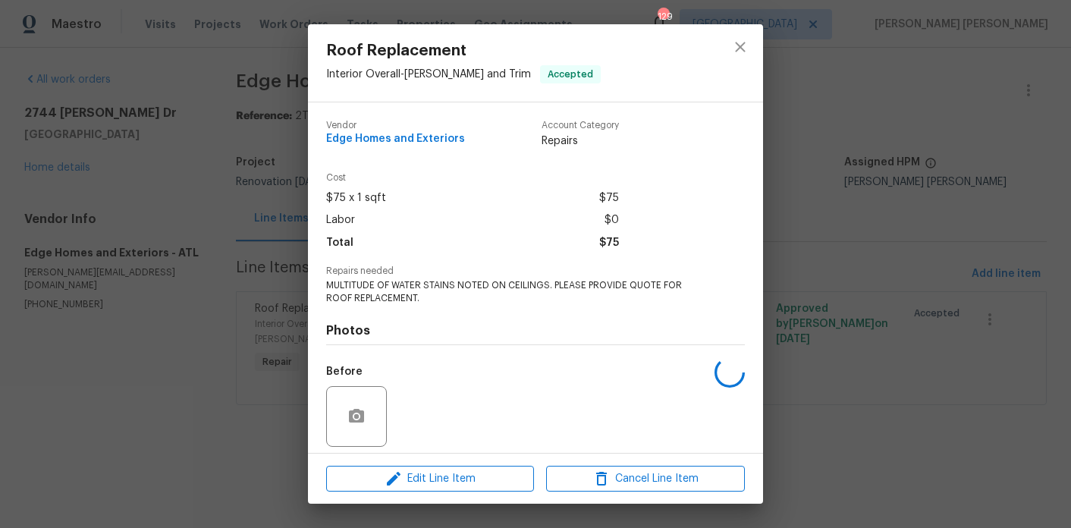
scroll to position [108, 0]
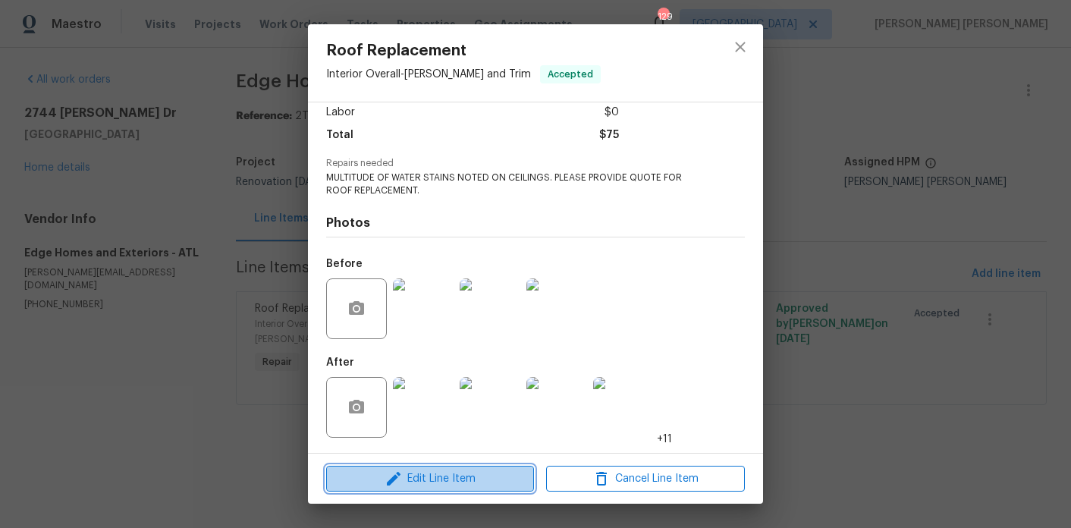
click at [420, 470] on span "Edit Line Item" at bounding box center [430, 479] width 199 height 19
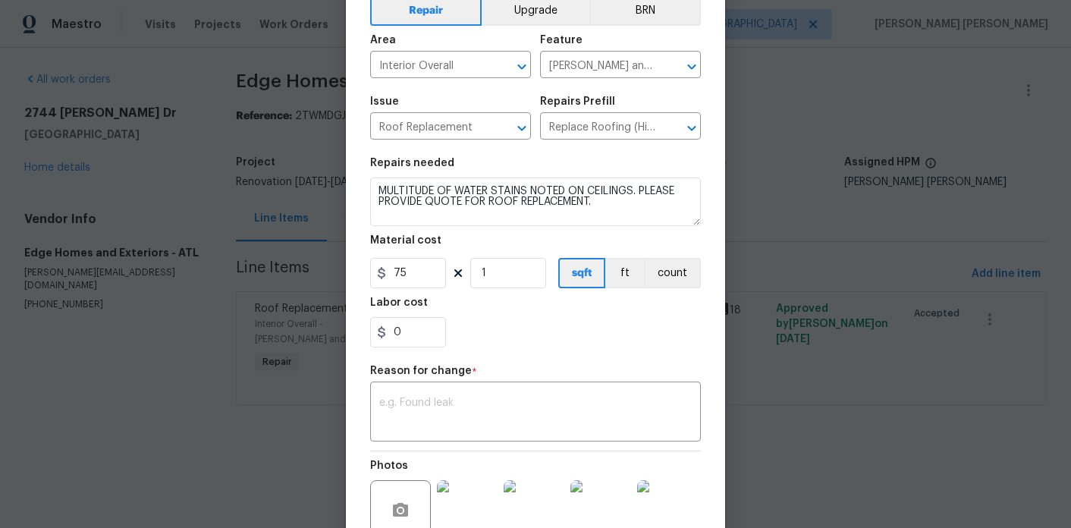
scroll to position [127, 0]
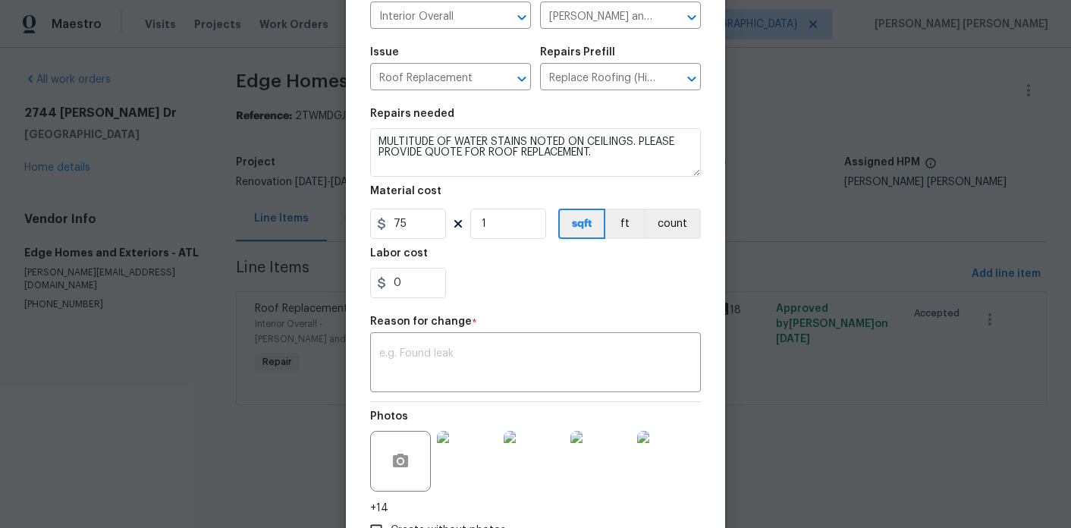
click at [851, 274] on body "Maestro Visits Projects Work Orders Tasks Properties Geo Assignments 129 Atlant…" at bounding box center [535, 224] width 1071 height 448
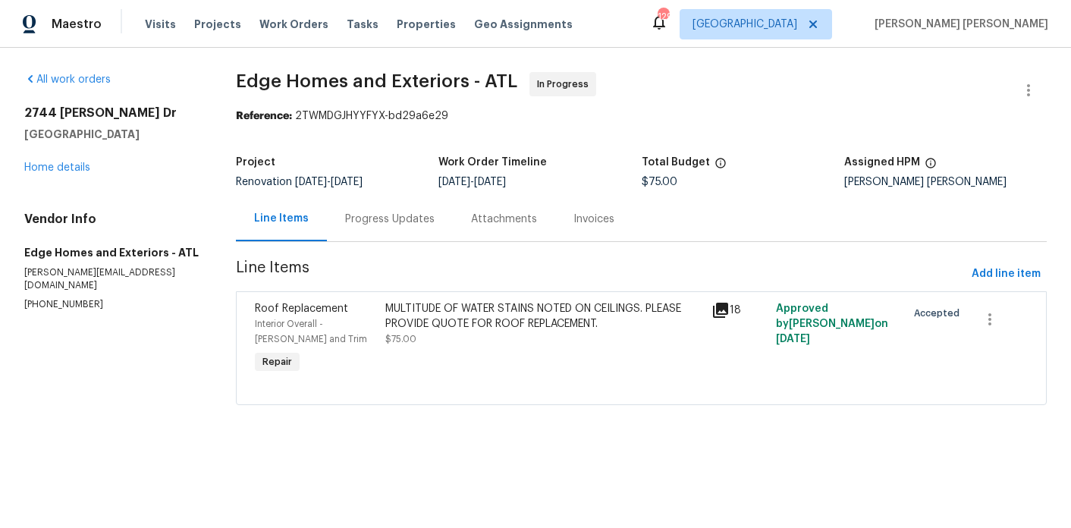
scroll to position [0, 0]
click at [996, 266] on span "Add line item" at bounding box center [1006, 274] width 69 height 19
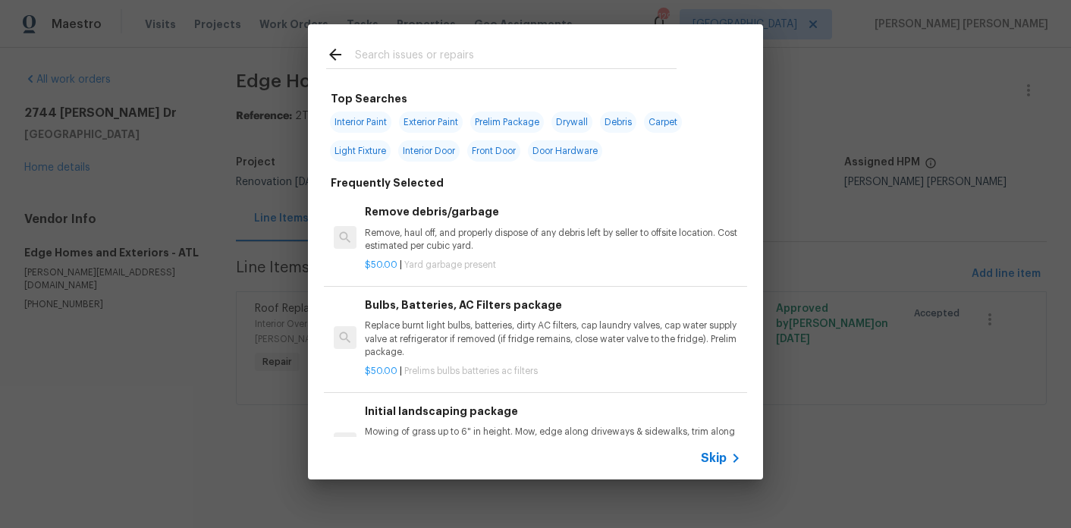
click at [453, 51] on input "text" at bounding box center [516, 57] width 322 height 23
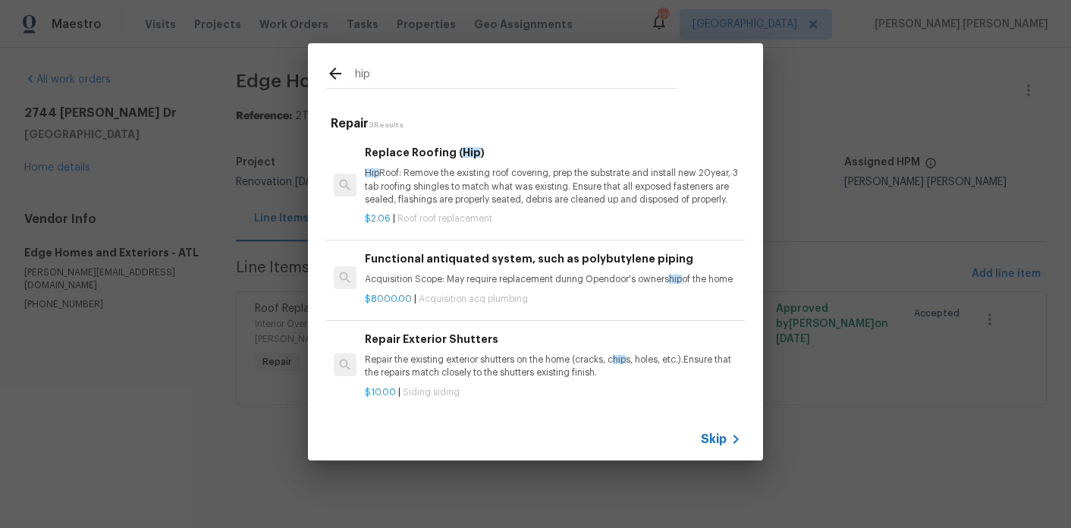
type input "hip"
click at [471, 174] on p "Hip Roof: Remove the existing roof covering, prep the substrate and install new…" at bounding box center [553, 186] width 376 height 39
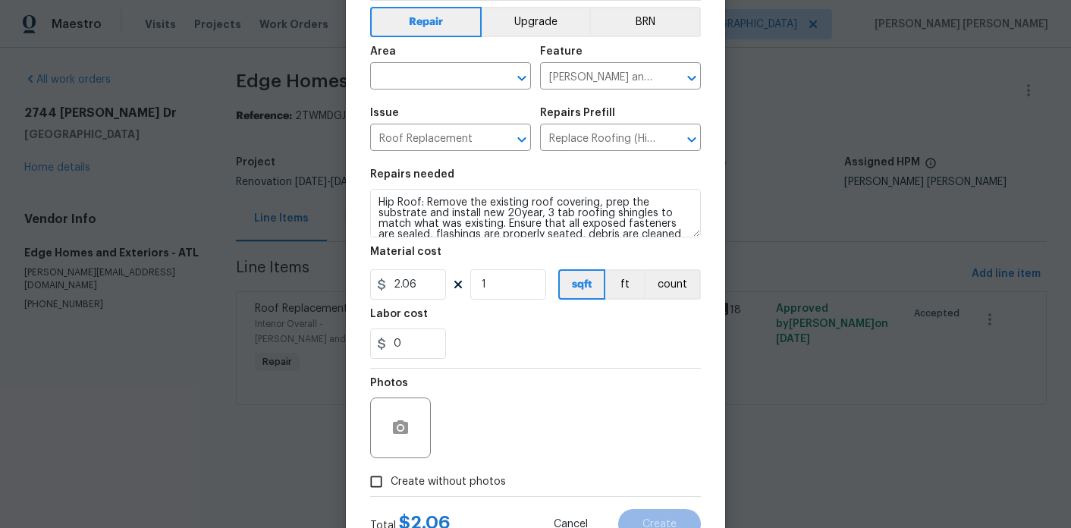
scroll to position [21, 0]
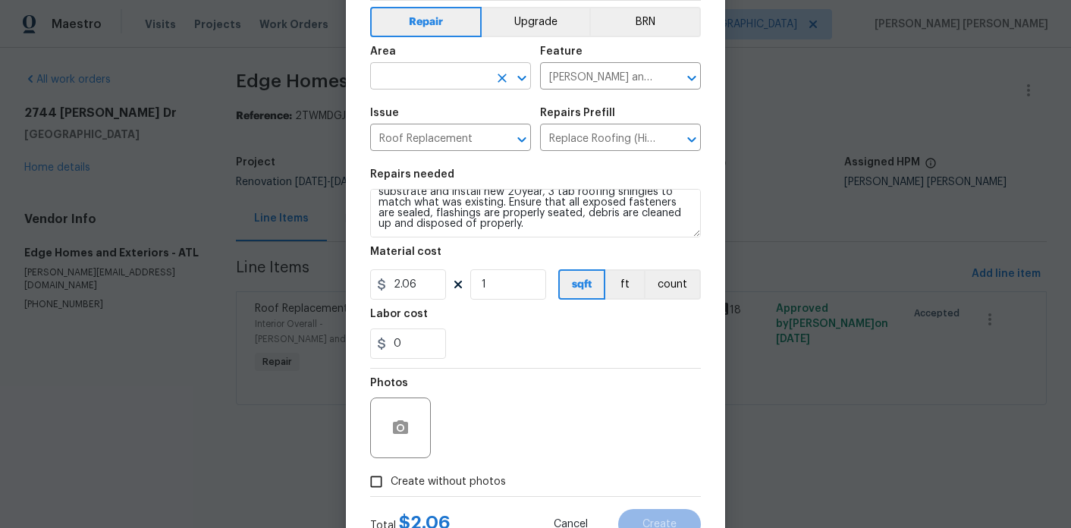
click at [451, 84] on input "text" at bounding box center [429, 78] width 118 height 24
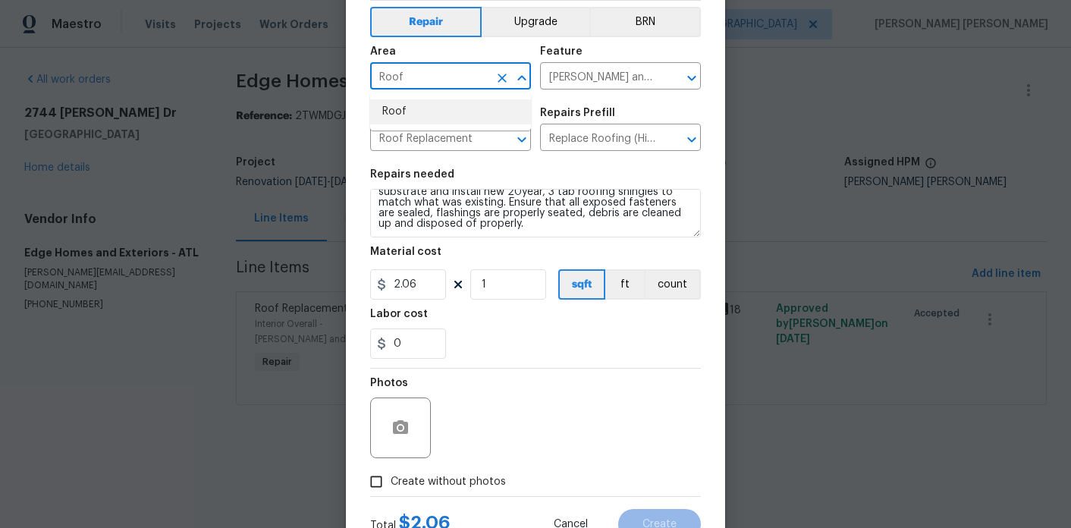
click at [433, 114] on li "Roof" at bounding box center [450, 111] width 161 height 25
type input "Roof"
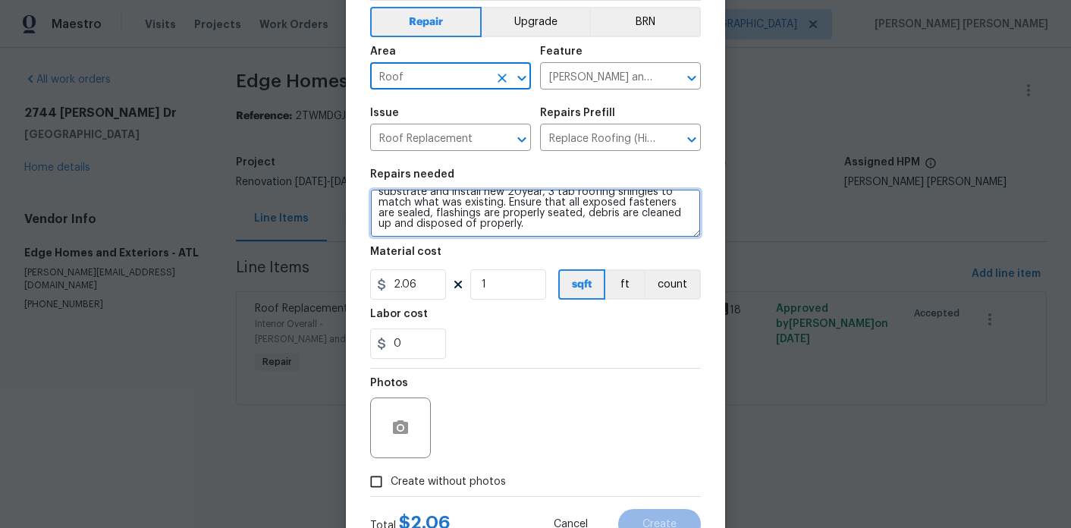
click at [524, 230] on textarea "Hip Roof: Remove the existing roof covering, prep the substrate and install new…" at bounding box center [535, 213] width 331 height 49
paste textarea "3 tab roof replacement- $5,400 18 sq installed/ $300 per sq - Remove existing r…"
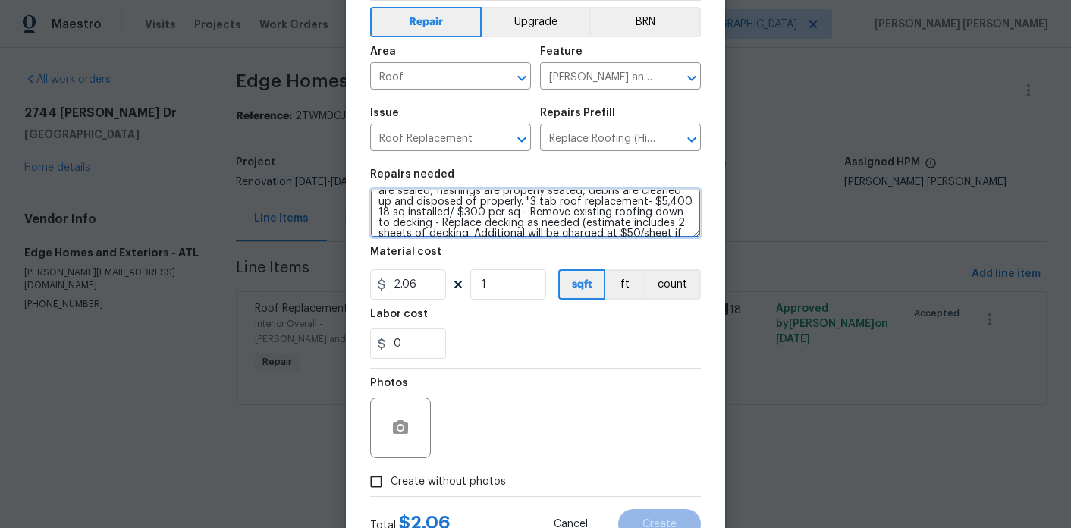
scroll to position [38, 0]
type textarea "Hip Roof: Remove the existing roof covering, prep the substrate and install new…"
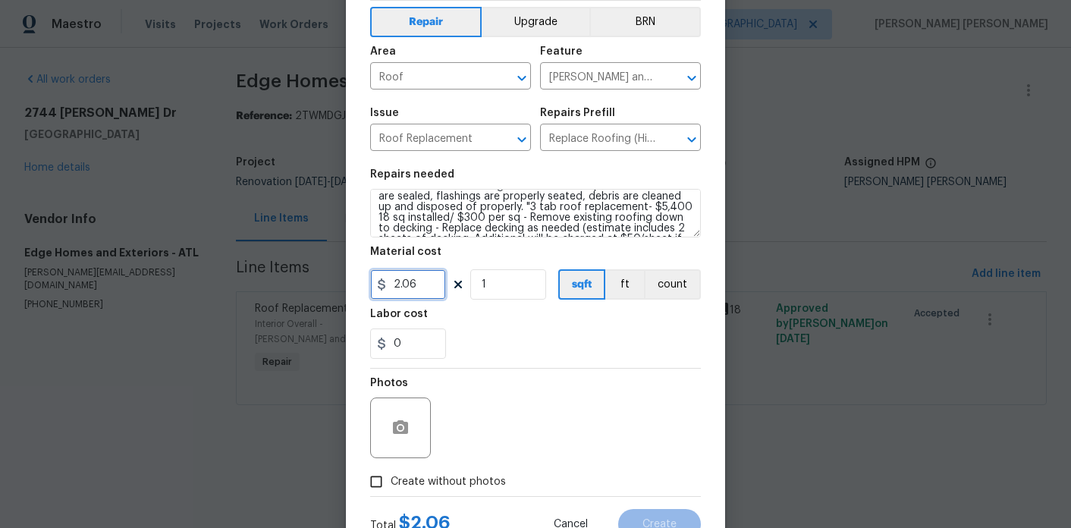
click at [428, 290] on input "2.06" at bounding box center [408, 284] width 76 height 30
type input "300"
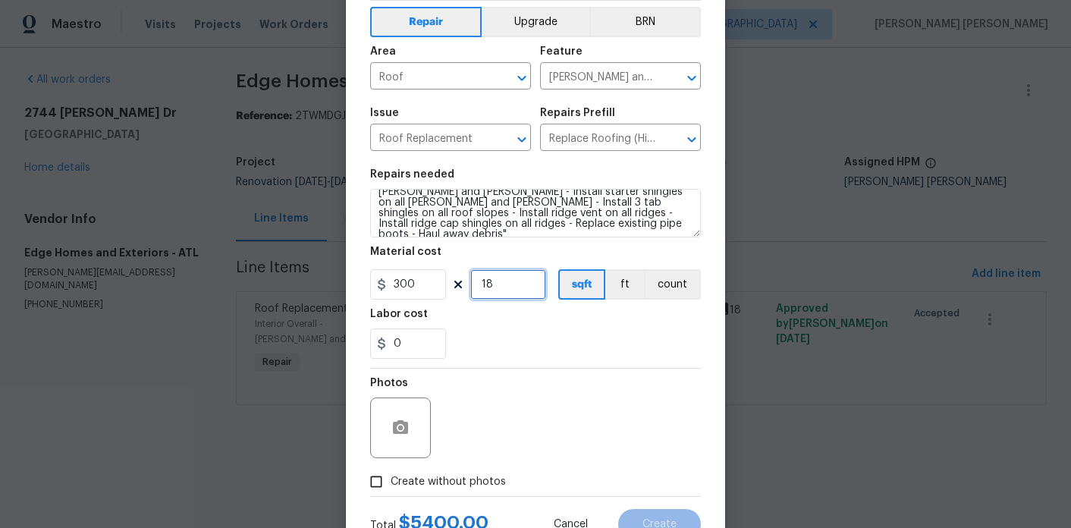
scroll to position [126, 0]
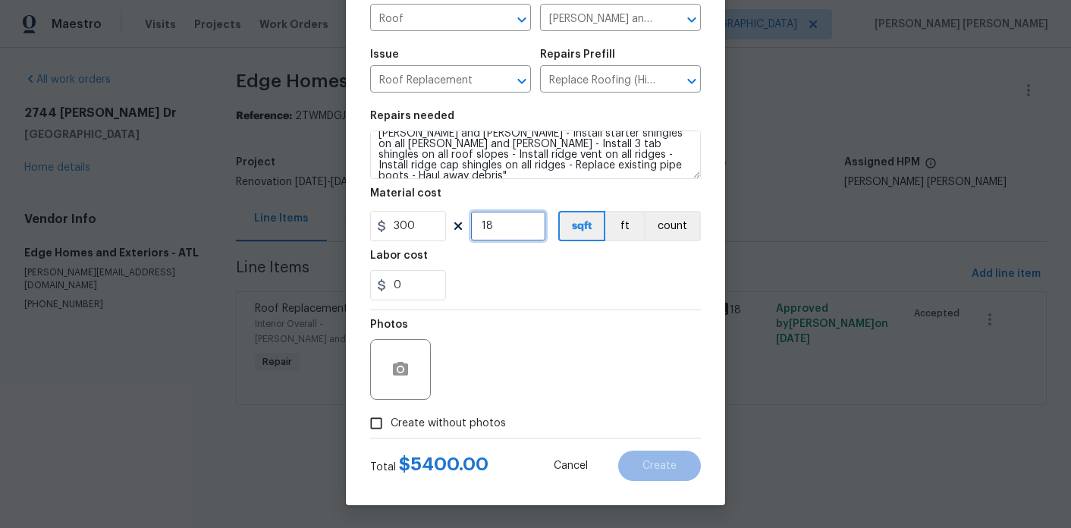
type input "18"
click at [444, 418] on span "Create without photos" at bounding box center [448, 424] width 115 height 16
click at [391, 418] on input "Create without photos" at bounding box center [376, 423] width 29 height 29
checkbox input "true"
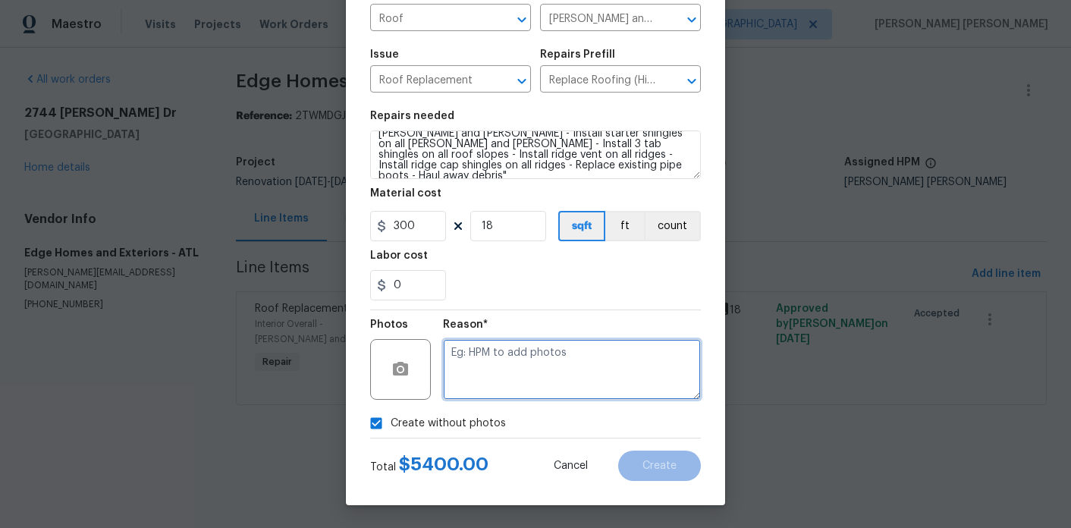
click at [534, 364] on textarea at bounding box center [572, 369] width 258 height 61
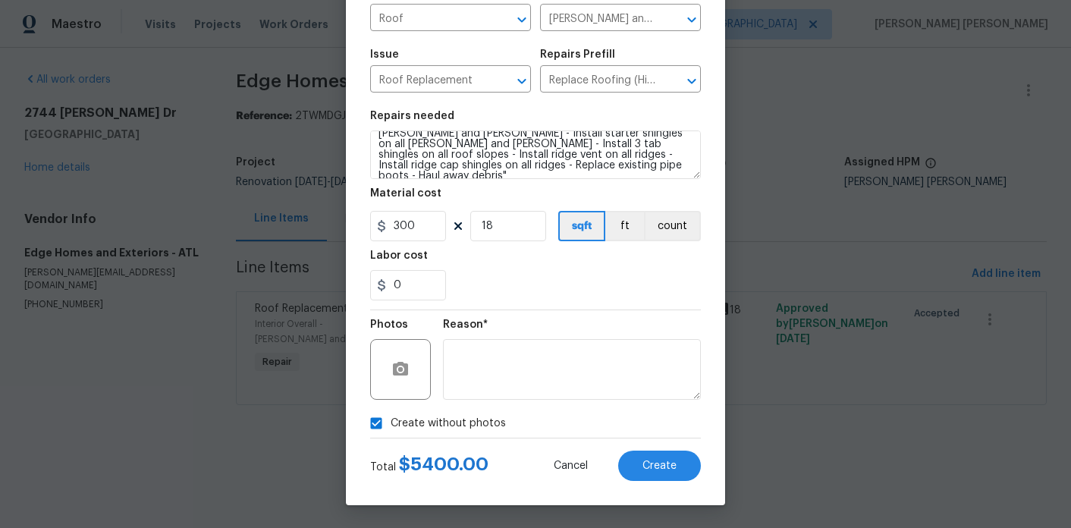
click at [670, 484] on div "Create Line Item Repair Upgrade BRN Area Roof ​ Feature Eaves and Trim ​ Issue …" at bounding box center [535, 202] width 379 height 608
click at [677, 469] on button "Create" at bounding box center [659, 466] width 83 height 30
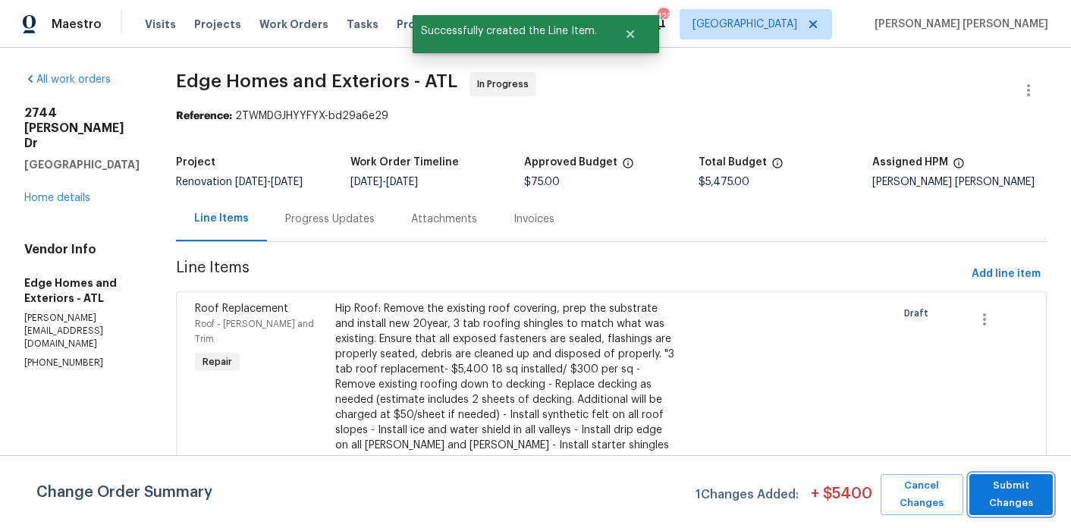
click at [998, 474] on button "Submit Changes" at bounding box center [1012, 494] width 84 height 41
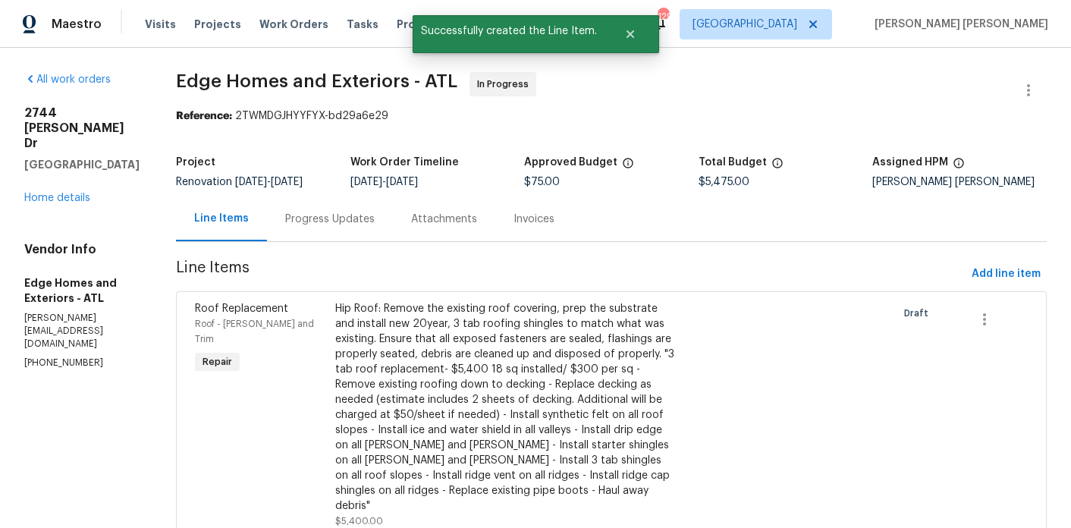
click at [300, 216] on div "Progress Updates" at bounding box center [330, 219] width 90 height 15
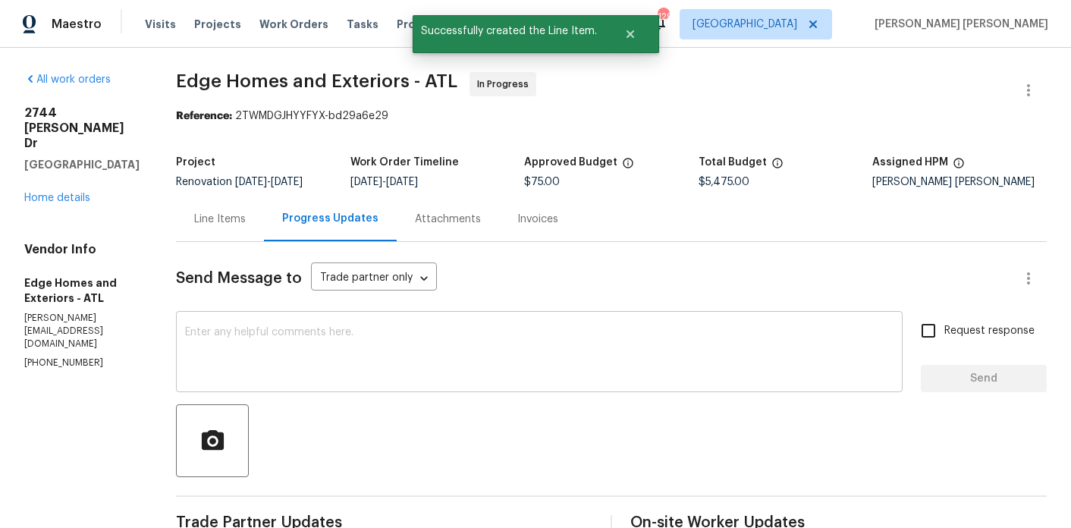
click at [306, 357] on textarea at bounding box center [539, 353] width 709 height 53
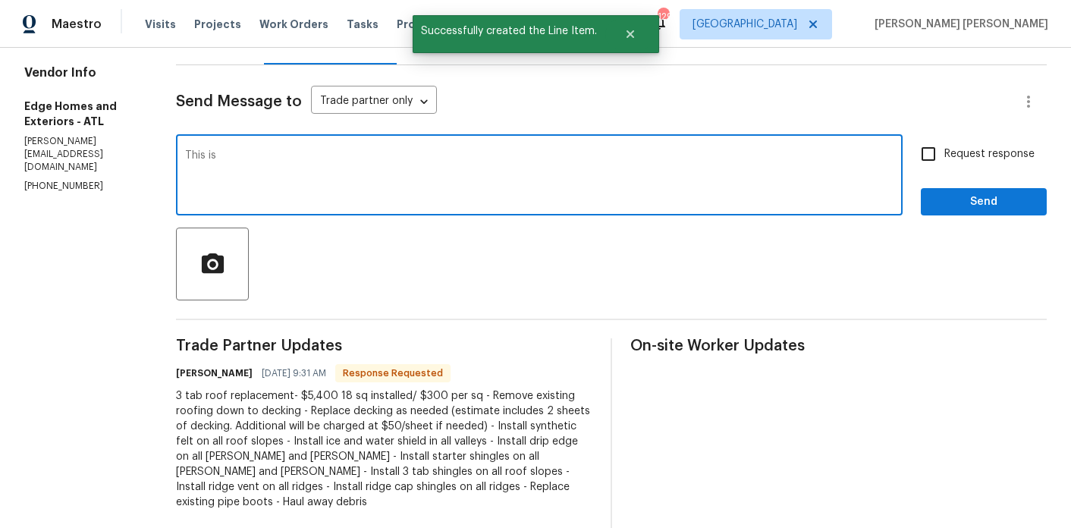
scroll to position [165, 0]
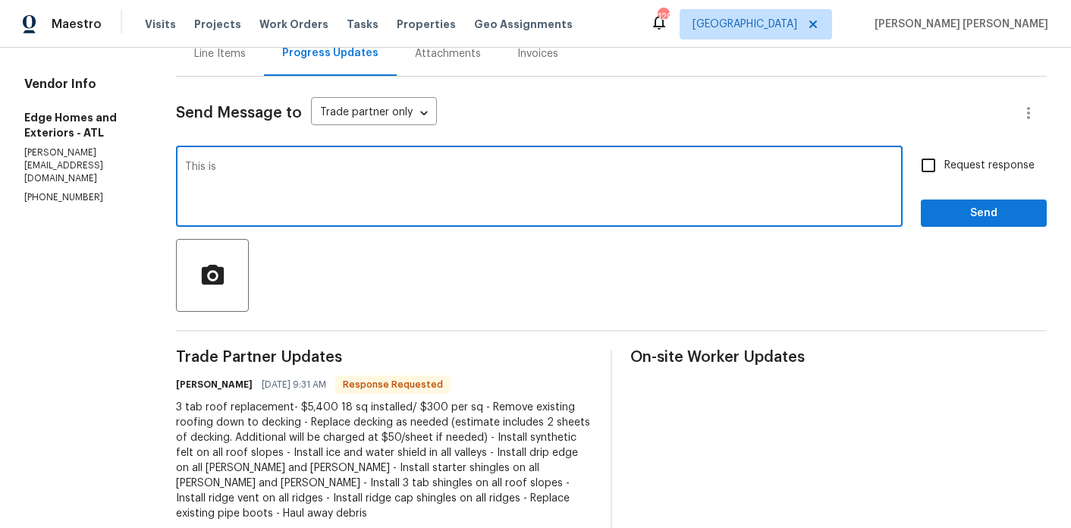
type textarea "This is"
click at [195, 64] on div "Line Items" at bounding box center [220, 53] width 88 height 45
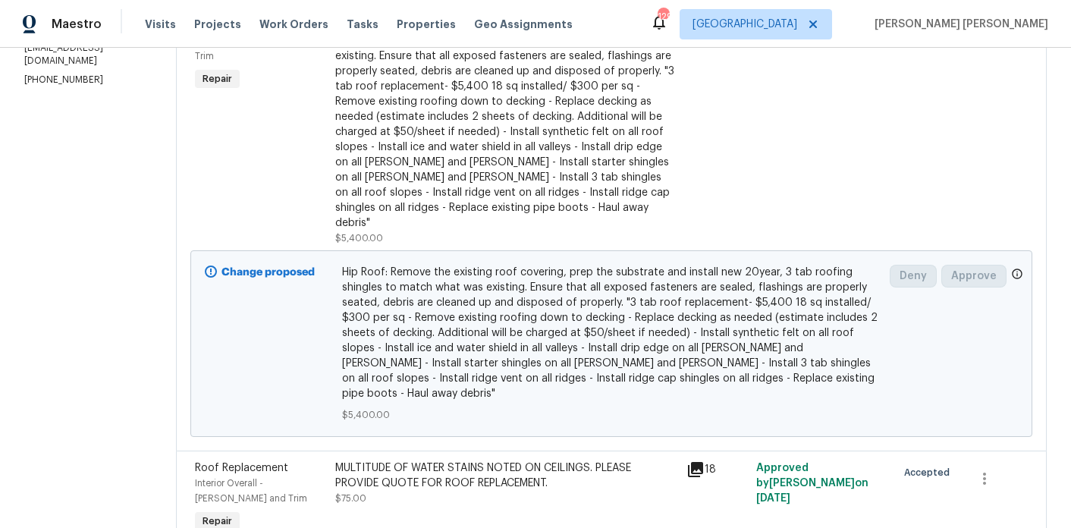
scroll to position [302, 0]
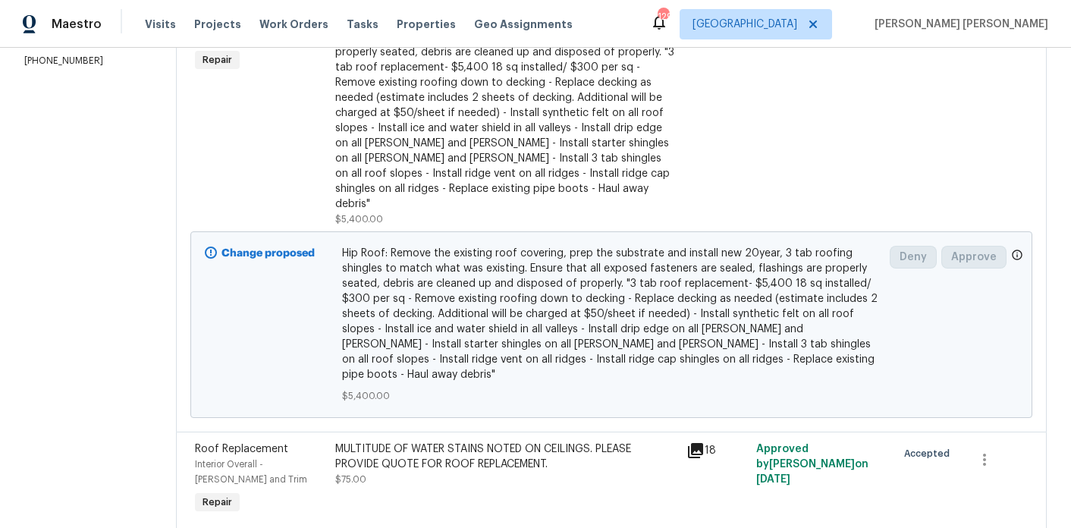
click at [389, 171] on div "Hip Roof: Remove the existing roof covering, prep the substrate and install new…" at bounding box center [506, 105] width 342 height 212
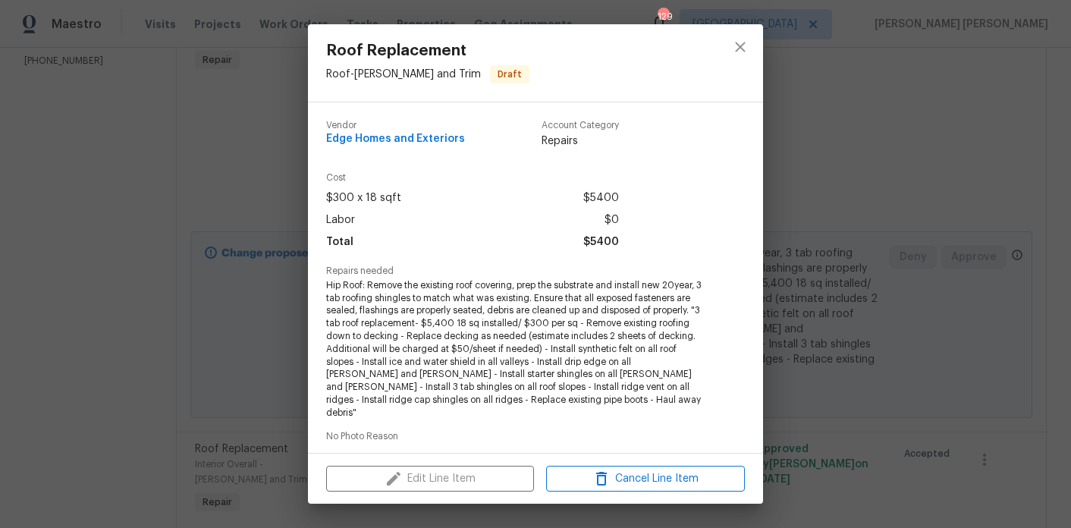
scroll to position [81, 0]
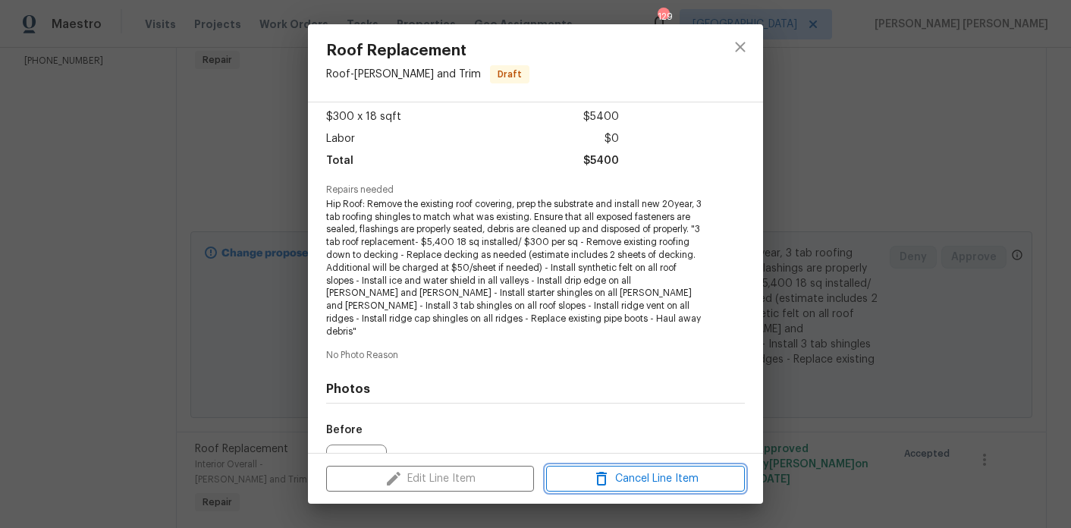
click at [630, 483] on span "Cancel Line Item" at bounding box center [646, 479] width 190 height 19
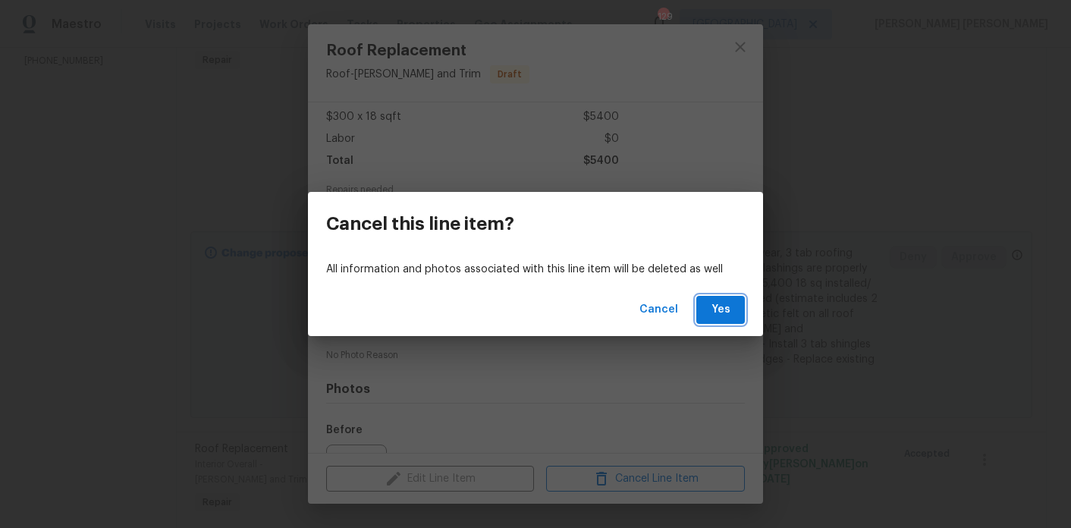
click at [725, 319] on button "Yes" at bounding box center [720, 310] width 49 height 28
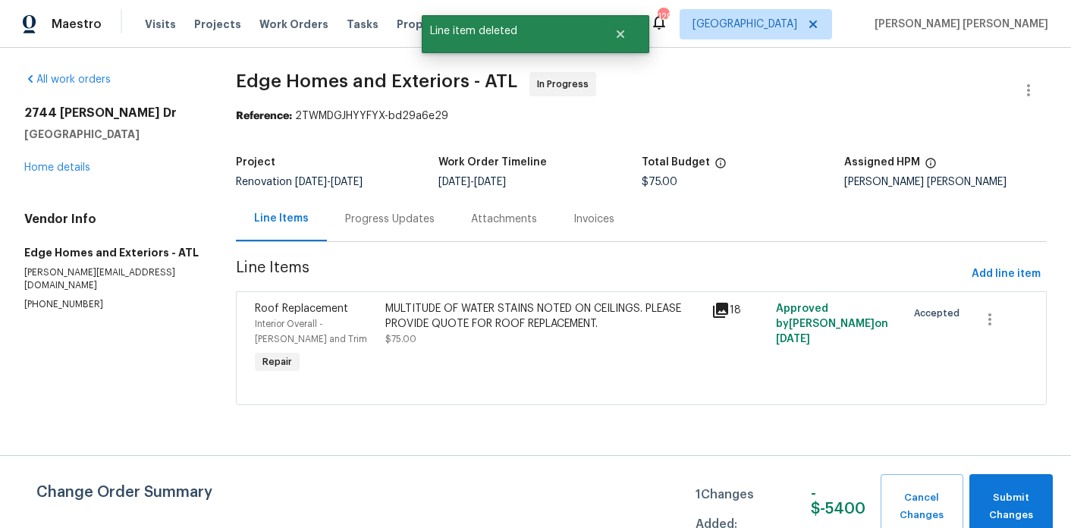
scroll to position [0, 0]
click at [998, 275] on span "Add line item" at bounding box center [1006, 274] width 69 height 19
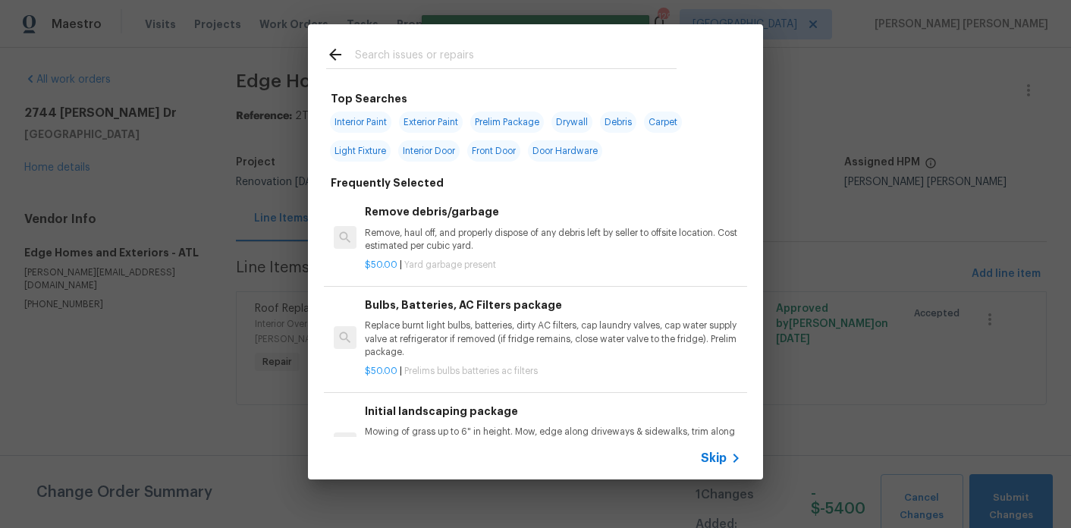
click at [370, 59] on input "text" at bounding box center [516, 57] width 322 height 23
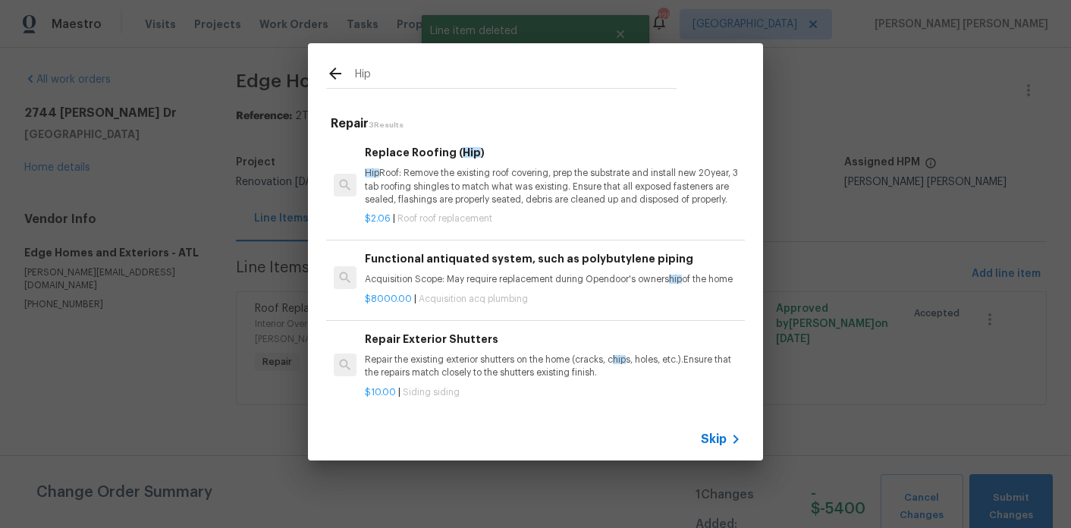
type input "Hip"
click at [427, 169] on p "Hip Roof: Remove the existing roof covering, prep the substrate and install new…" at bounding box center [553, 186] width 376 height 39
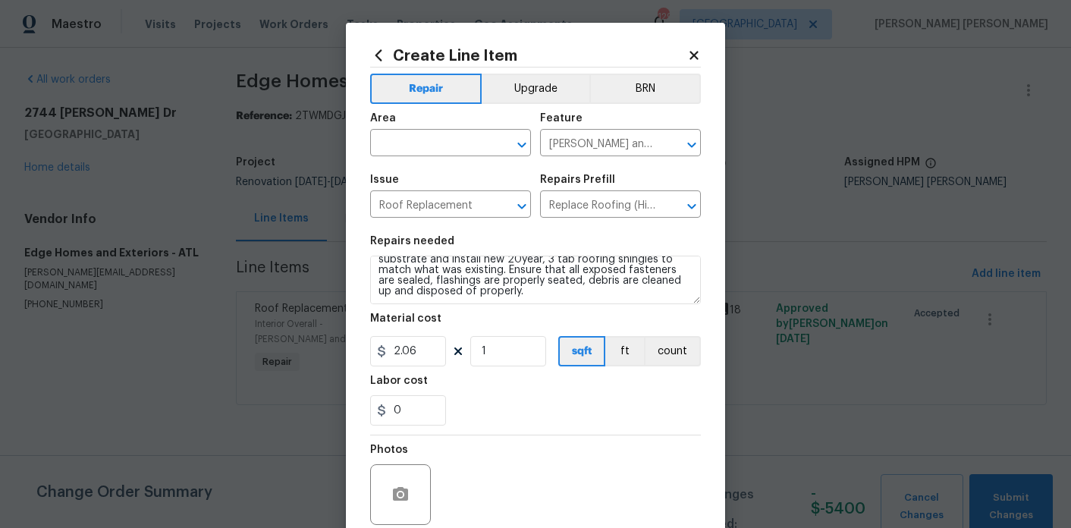
scroll to position [21, 0]
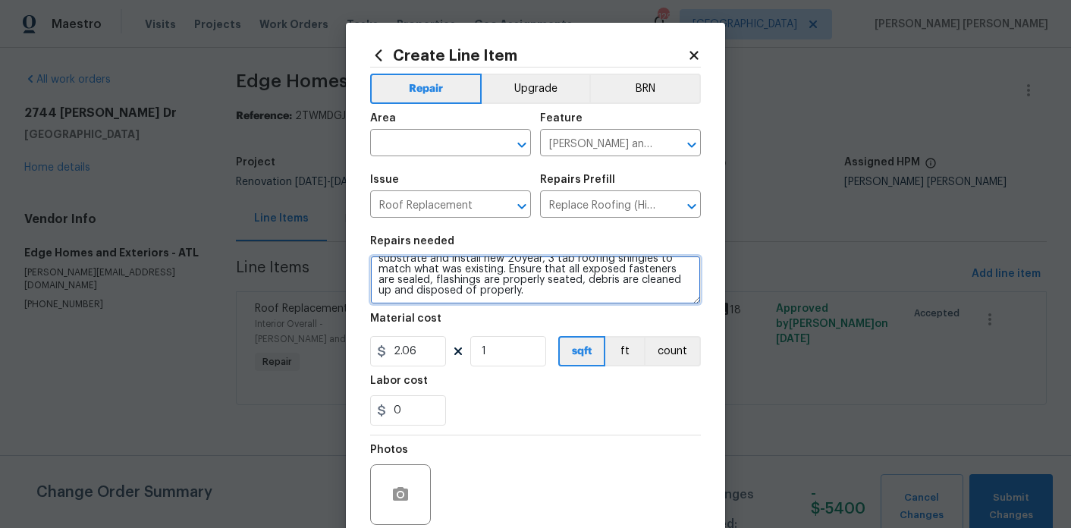
click at [429, 275] on textarea "Hip Roof: Remove the existing roof covering, prep the substrate and install new…" at bounding box center [535, 280] width 331 height 49
click at [524, 291] on textarea "Hip Roof: Remove the existing roof covering, prep the substrate and install new…" at bounding box center [535, 280] width 331 height 49
paste textarea "3 tab roof replacement- $5,400 18 sq installed/ $300 per sq - Remove existing r…"
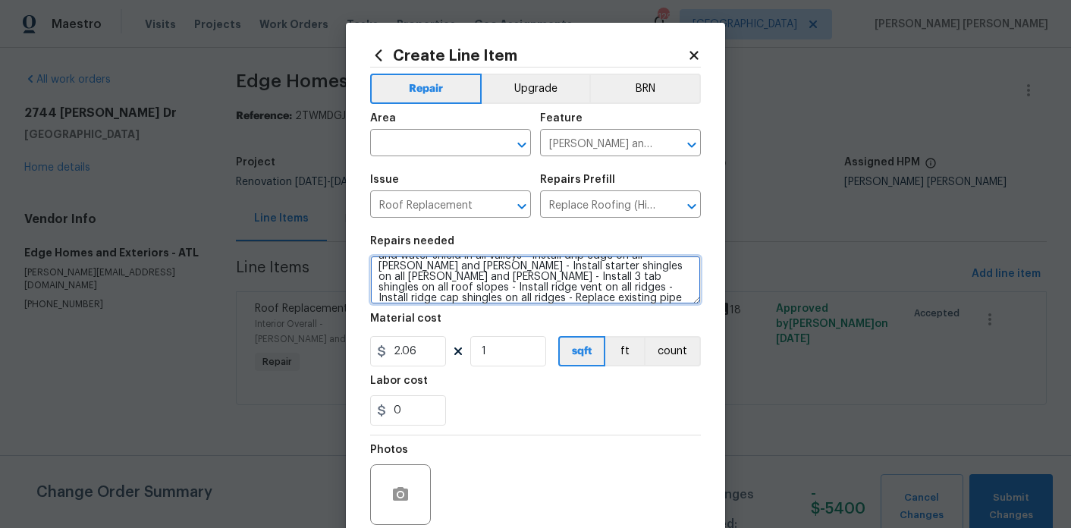
type textarea "Hip Roof: Remove the existing roof covering, prep the substrate and install new…"
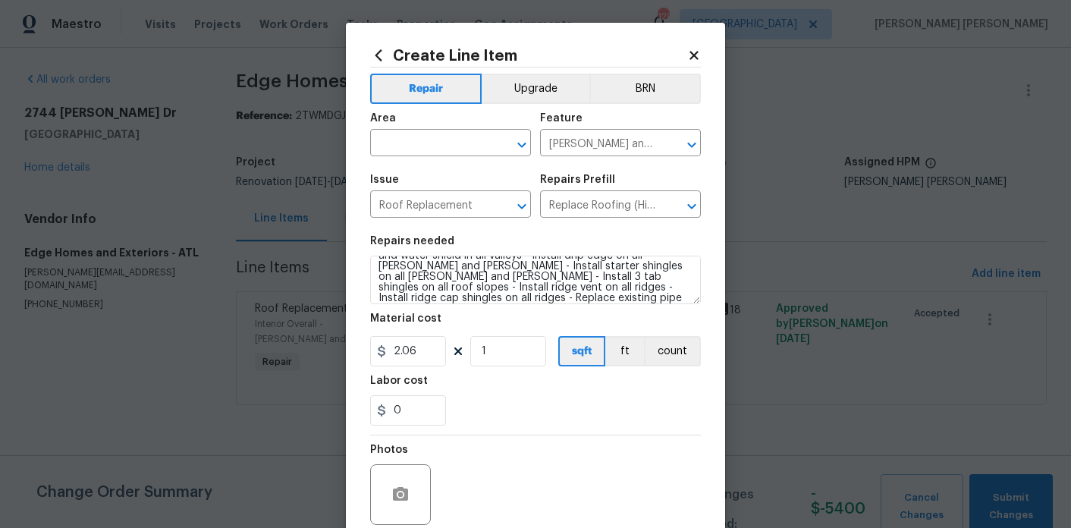
click at [410, 163] on span "Area ​" at bounding box center [450, 134] width 161 height 61
click at [410, 152] on input "text" at bounding box center [429, 145] width 118 height 24
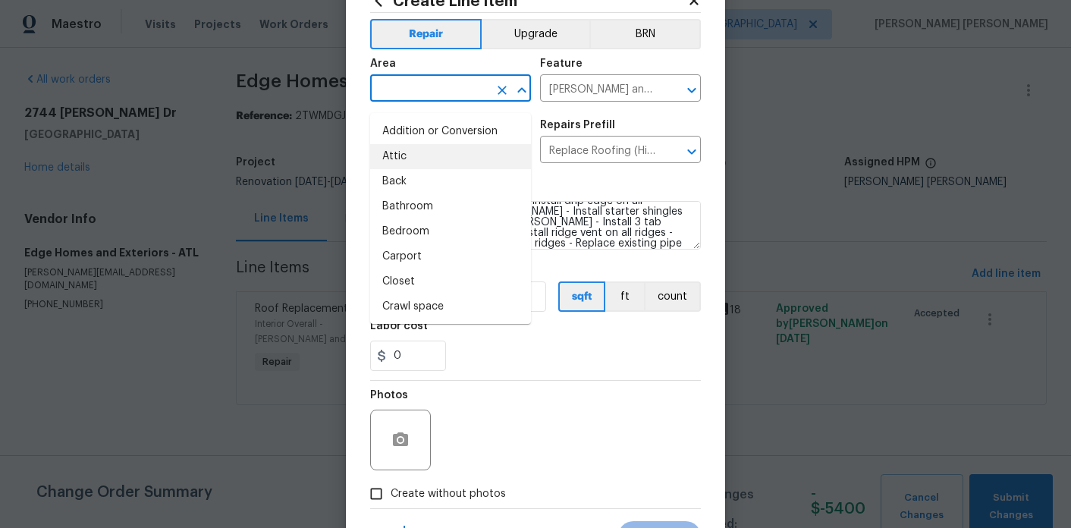
scroll to position [57, 0]
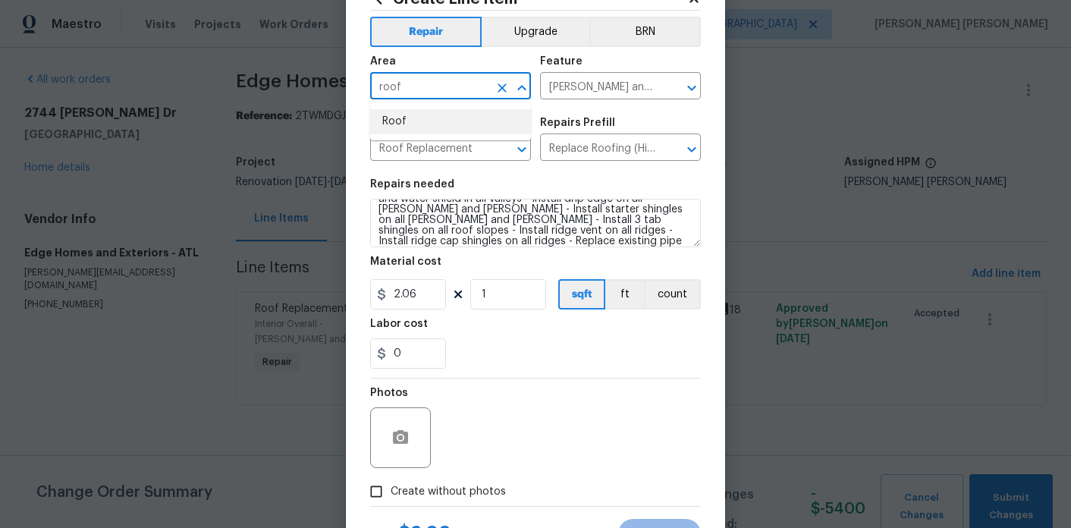
click at [417, 127] on li "Roof" at bounding box center [450, 121] width 161 height 25
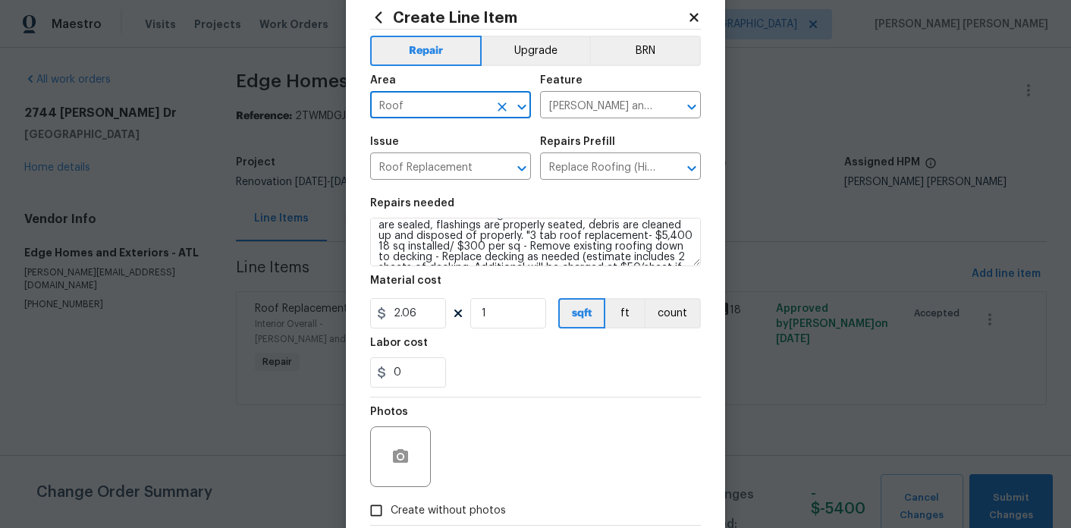
scroll to position [37, 0]
type input "Roof"
click at [419, 319] on input "2.06" at bounding box center [408, 313] width 76 height 30
type input "5325"
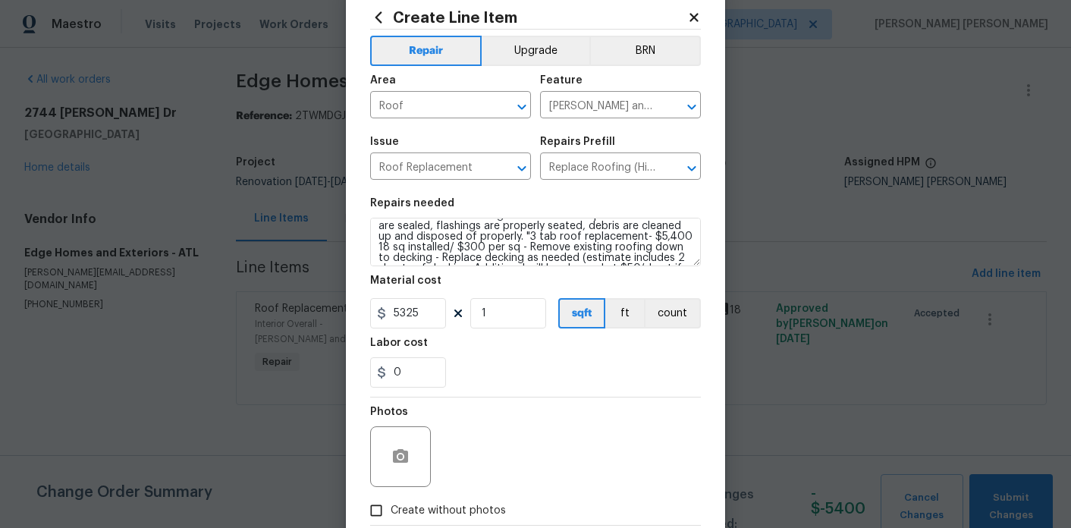
click at [489, 404] on div "Photos" at bounding box center [535, 447] width 331 height 99
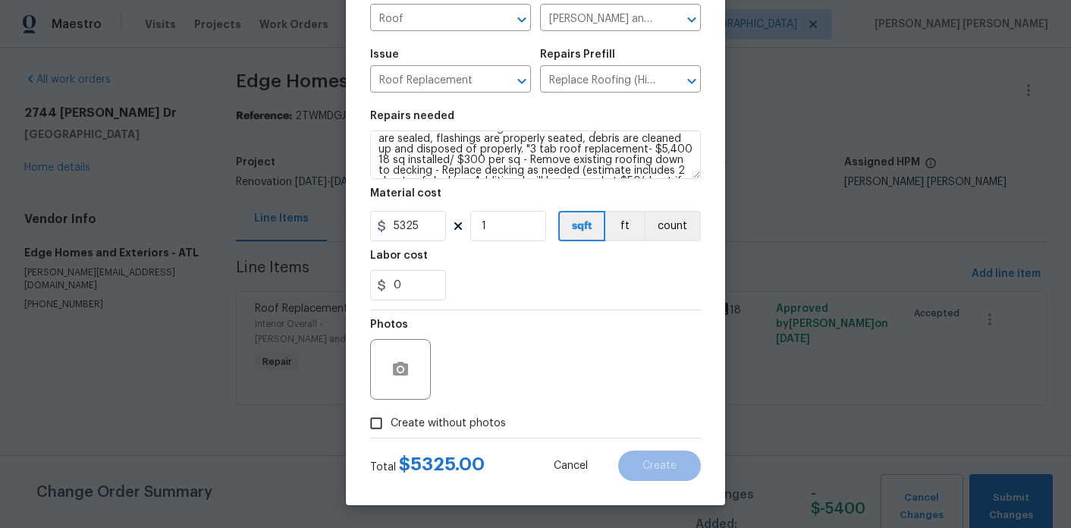
click at [475, 429] on span "Create without photos" at bounding box center [448, 424] width 115 height 16
click at [391, 429] on input "Create without photos" at bounding box center [376, 423] width 29 height 29
checkbox input "true"
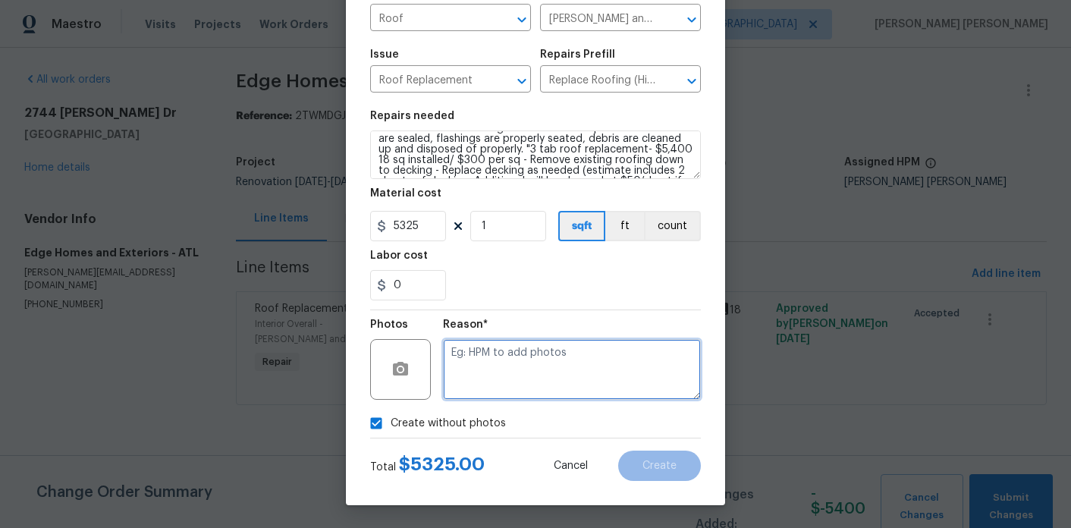
click at [547, 386] on textarea at bounding box center [572, 369] width 258 height 61
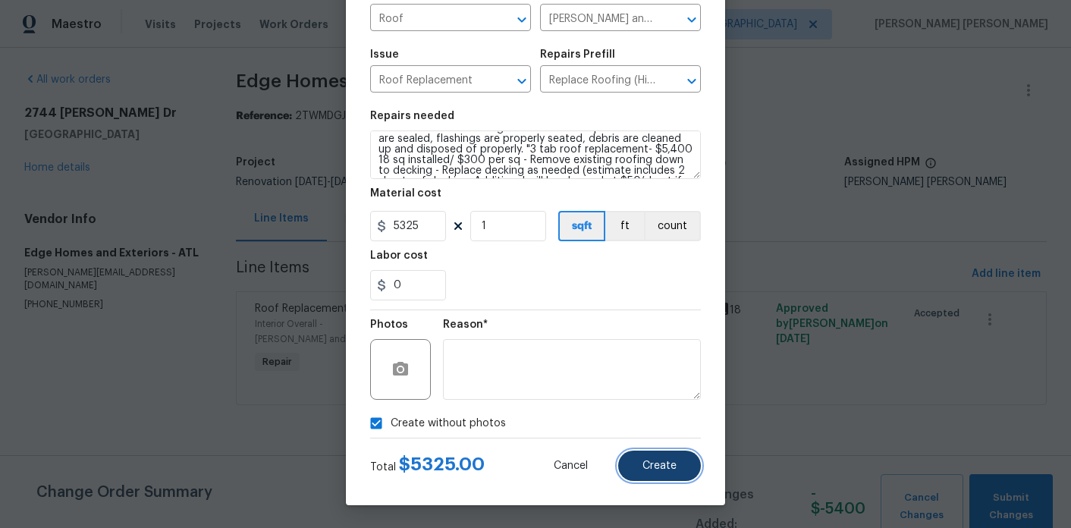
click at [658, 471] on span "Create" at bounding box center [660, 466] width 34 height 11
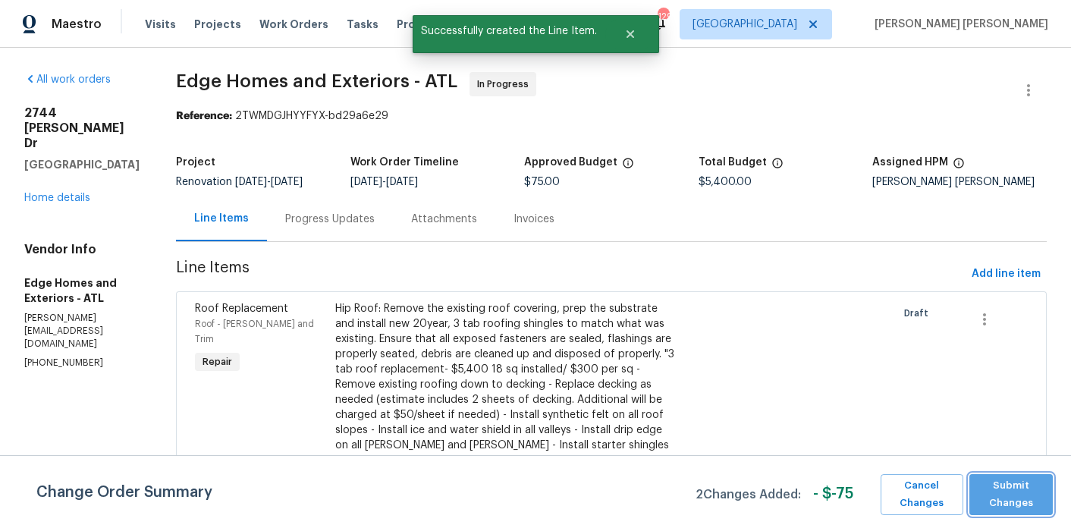
click at [1015, 484] on span "Submit Changes" at bounding box center [1011, 494] width 69 height 35
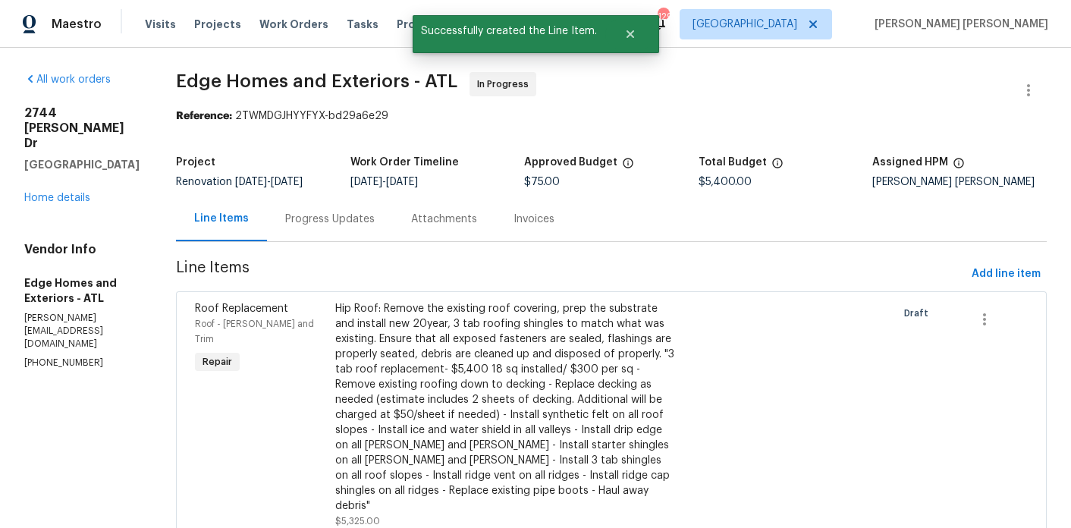
click at [285, 223] on div "Progress Updates" at bounding box center [330, 219] width 90 height 15
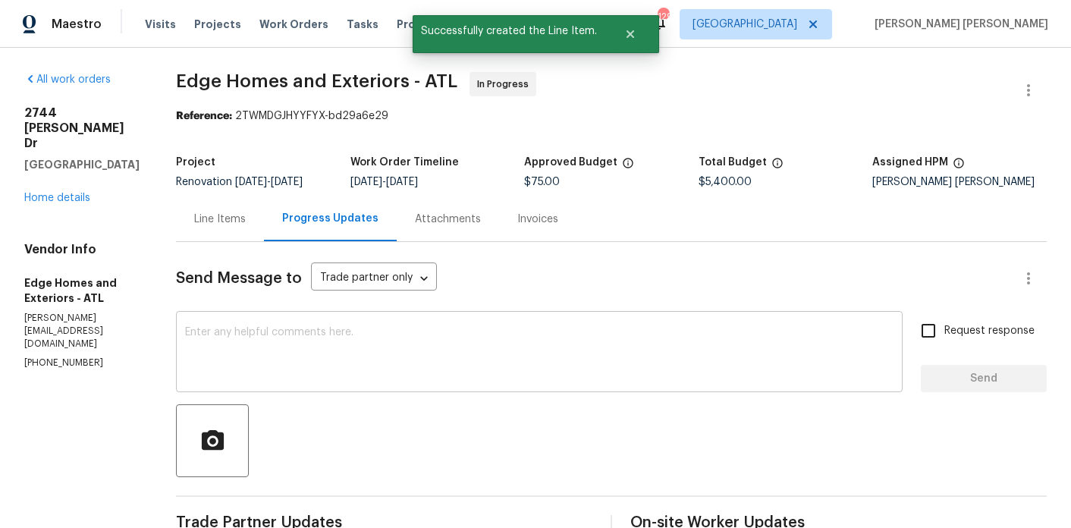
click at [338, 357] on textarea at bounding box center [539, 353] width 709 height 53
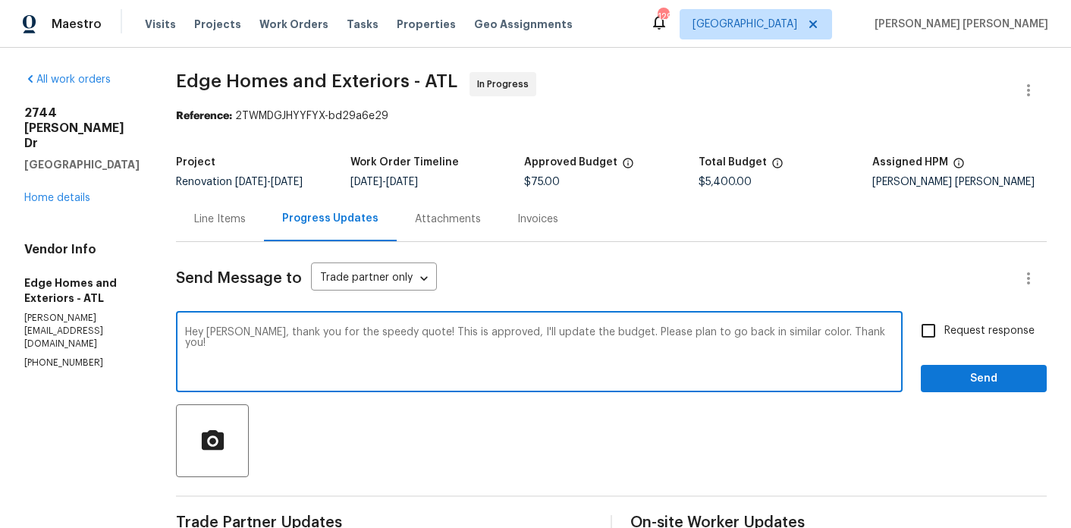
type textarea "Hey Cody, thank you for the speedy quote! This is approved, I'll update the bud…"
click at [952, 355] on div "Request response Send" at bounding box center [984, 353] width 126 height 77
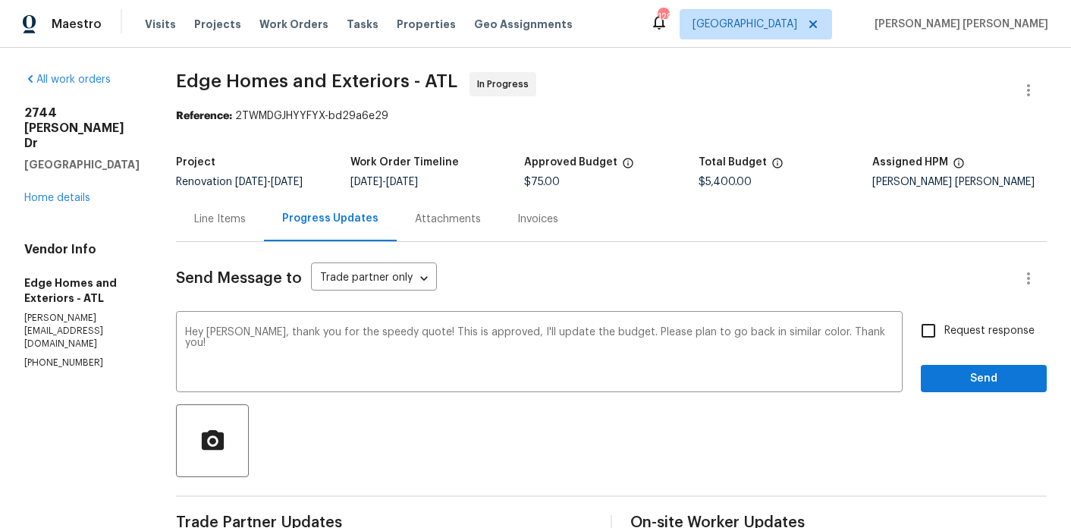
click at [941, 343] on input "Request response" at bounding box center [929, 331] width 32 height 32
checkbox input "true"
click at [951, 374] on span "Send" at bounding box center [984, 378] width 102 height 19
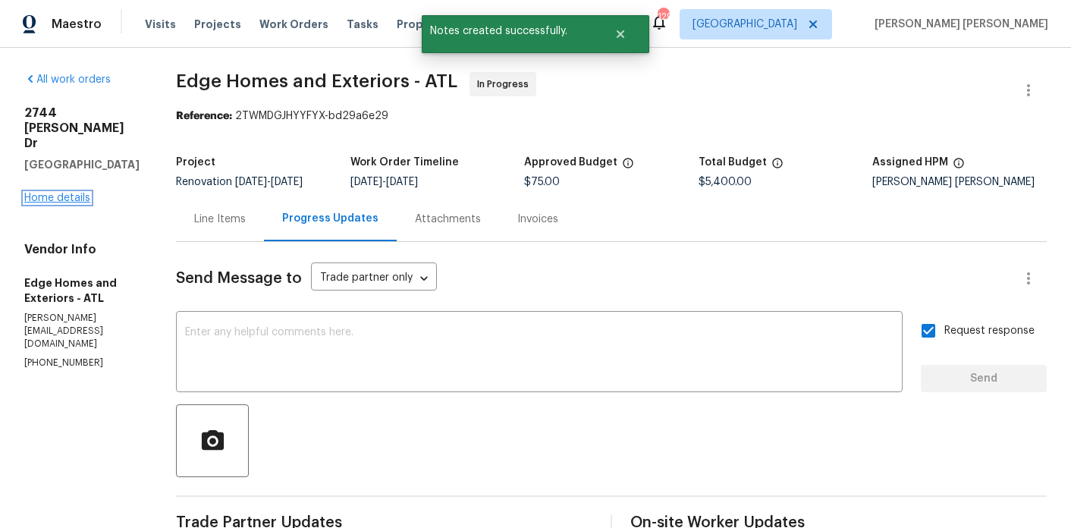
click at [55, 201] on link "Home details" at bounding box center [57, 198] width 66 height 11
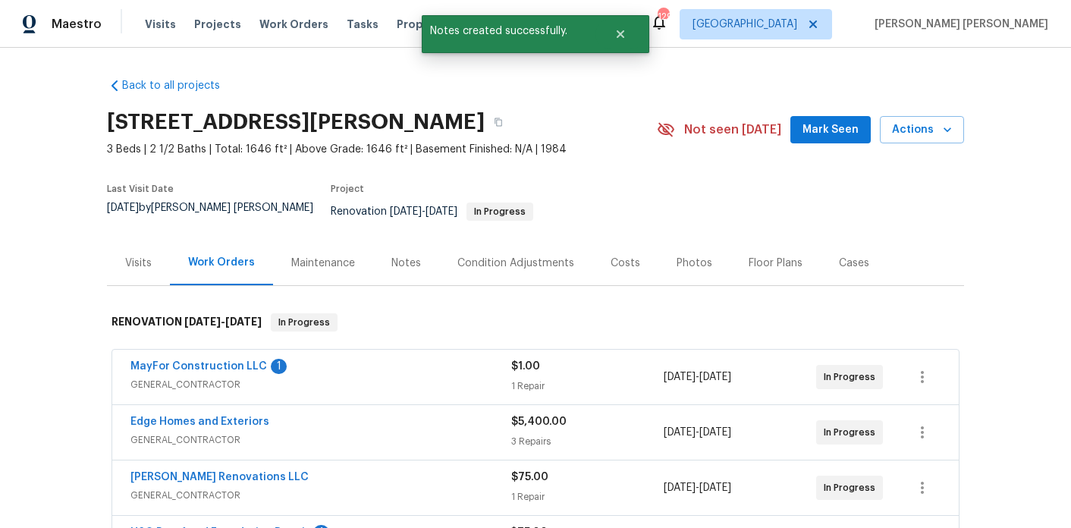
scroll to position [83, 0]
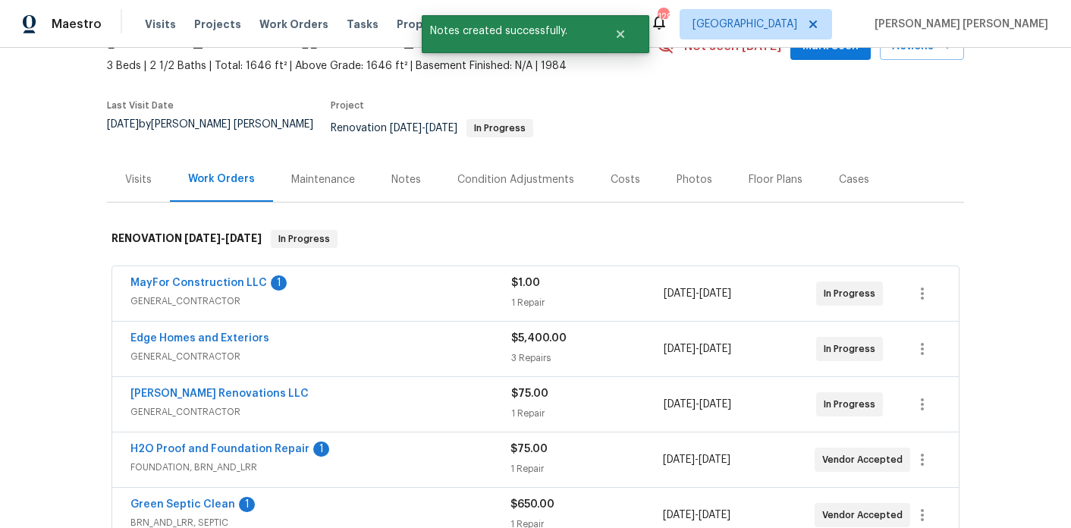
click at [388, 197] on div "Back to all projects 2744 Lisa Dr, Jonesboro, GA 30236 3 Beds | 2 1/2 Baths | T…" at bounding box center [535, 364] width 857 height 762
click at [394, 176] on div "Notes" at bounding box center [406, 179] width 66 height 45
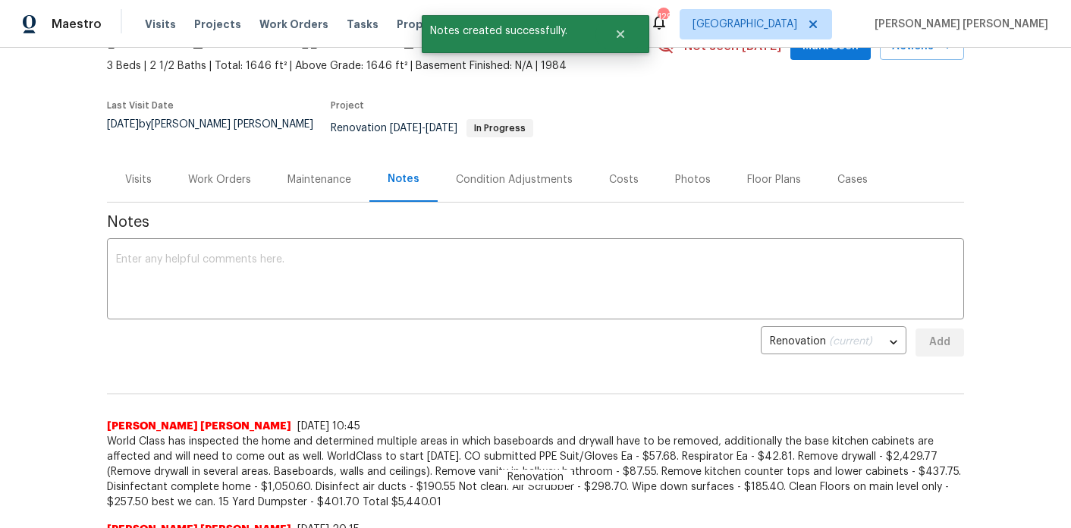
click at [364, 330] on div "Renovation (current) f279fa3e-cb04-4502-be9d-8adda9167571 ​ Add" at bounding box center [535, 342] width 857 height 28
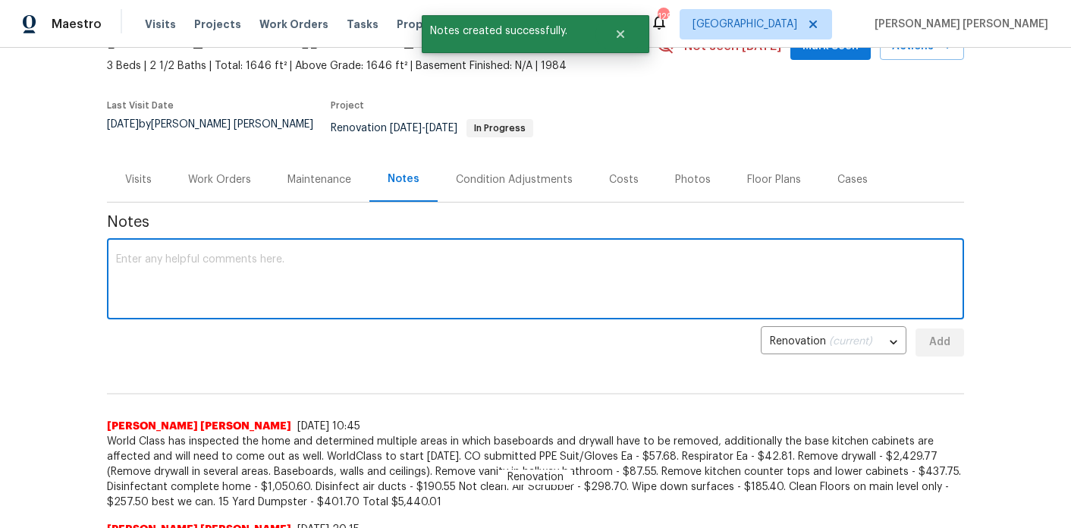
click at [364, 270] on textarea at bounding box center [535, 280] width 839 height 53
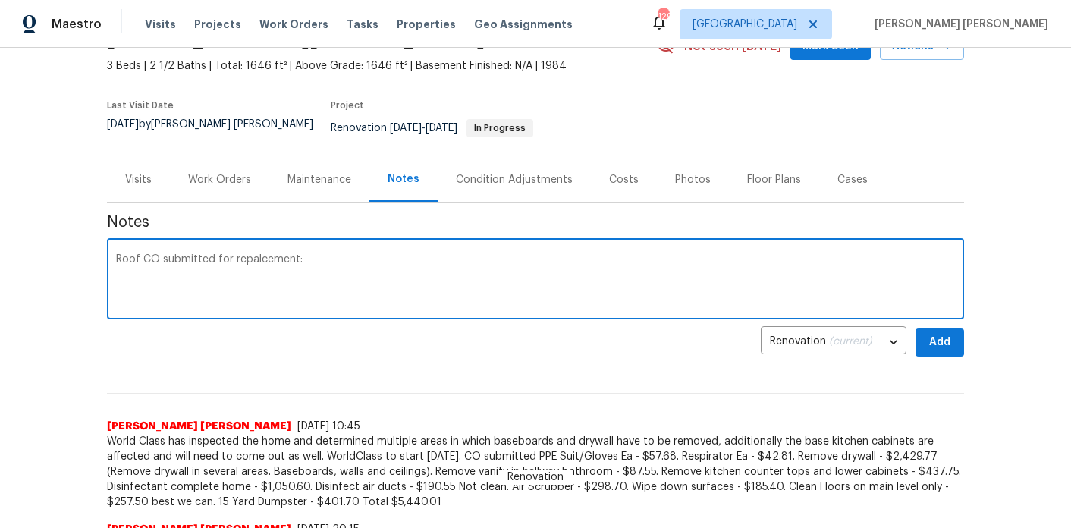
paste textarea "3 tab roof replacement- $5,400 18 sq installed/ $300 per sq - Remove existing r…"
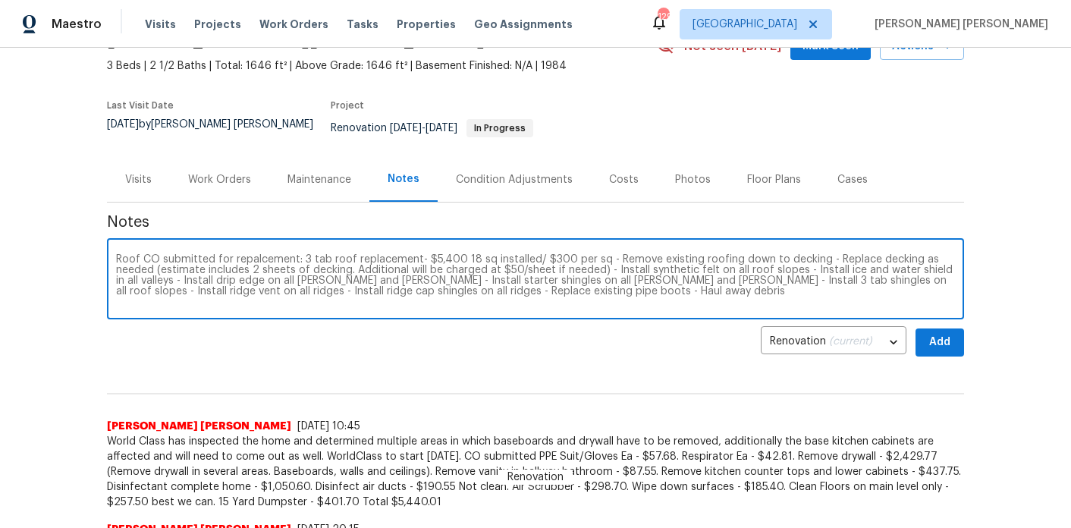
type textarea "Roof CO submitted for repalcement: 3 tab roof replacement- $5,400 18 sq install…"
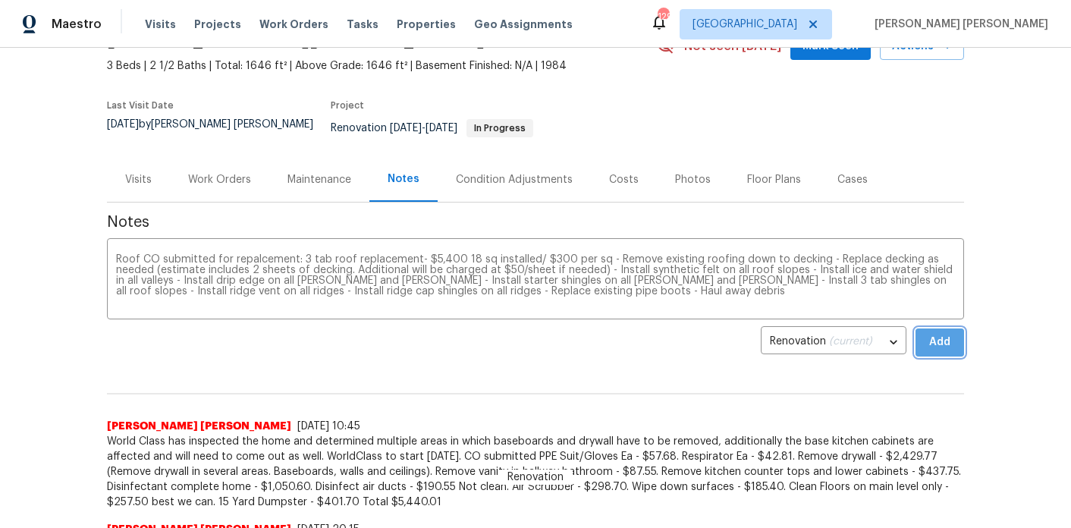
click at [938, 333] on span "Add" at bounding box center [940, 342] width 24 height 19
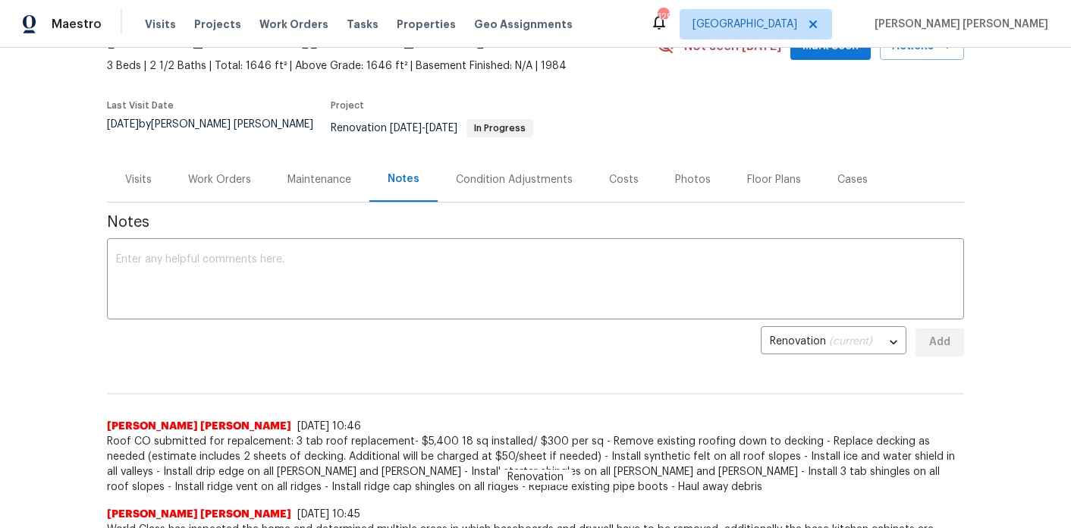
click at [224, 172] on div "Work Orders" at bounding box center [219, 179] width 63 height 15
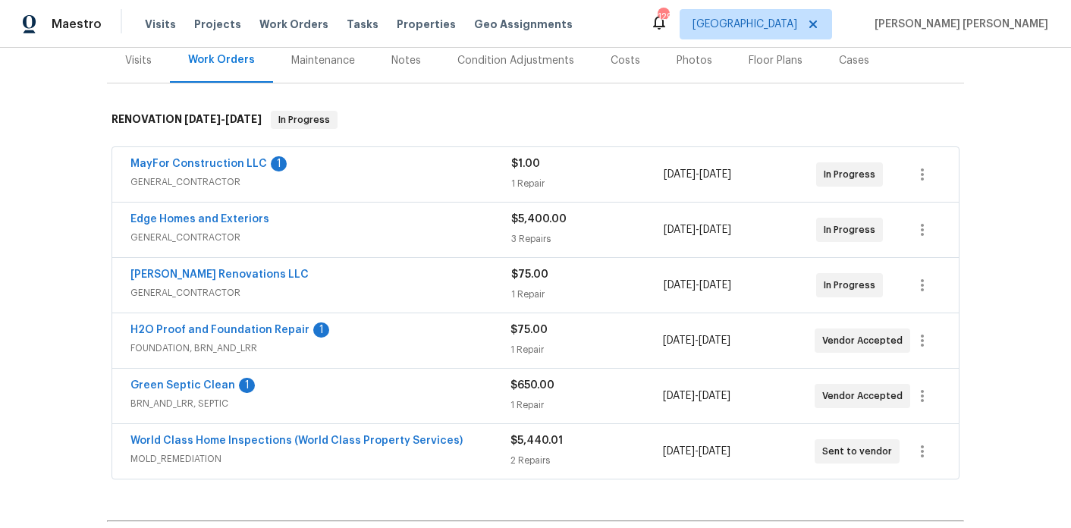
scroll to position [241, 0]
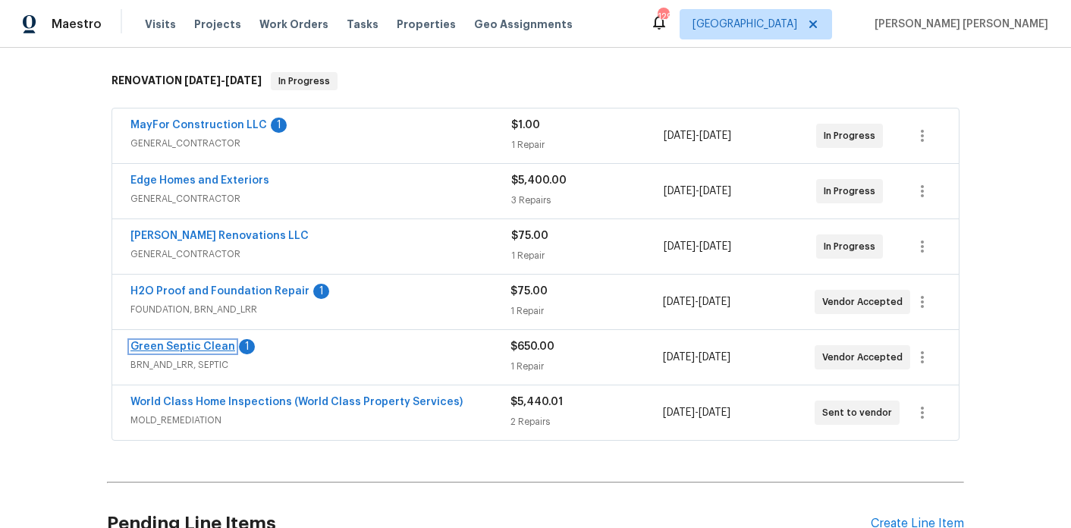
click at [206, 341] on link "Green Septic Clean" at bounding box center [182, 346] width 105 height 11
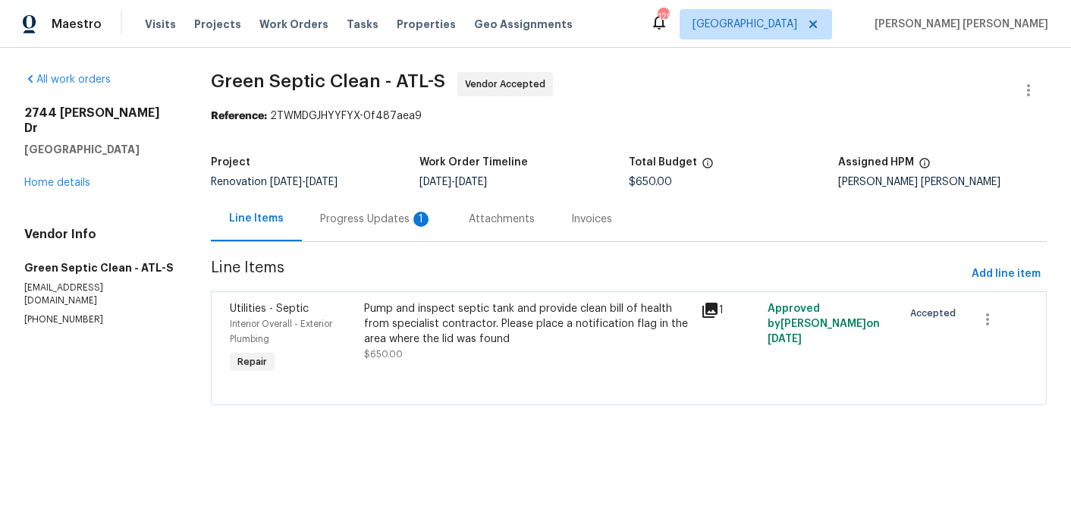
click at [376, 220] on div "Progress Updates 1" at bounding box center [376, 219] width 112 height 15
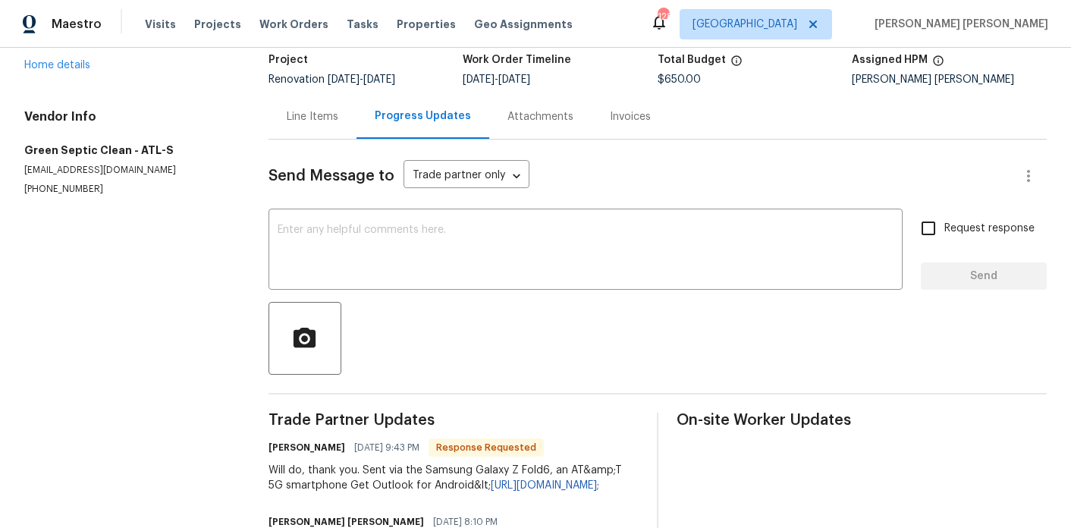
scroll to position [7, 0]
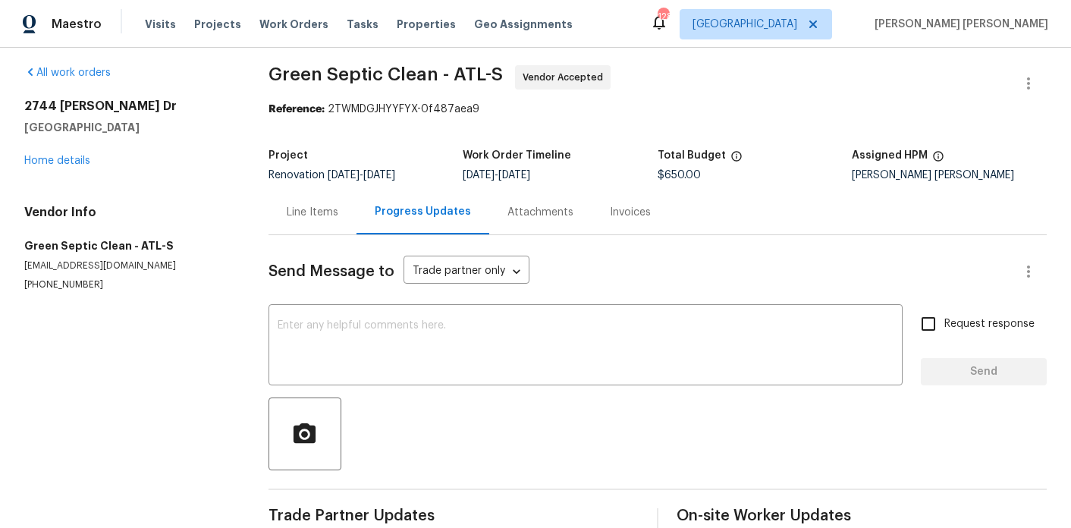
click at [60, 166] on div "2744 Lisa Dr Jonesboro, GA 30236 Home details" at bounding box center [128, 134] width 208 height 70
click at [69, 162] on link "Home details" at bounding box center [57, 161] width 66 height 11
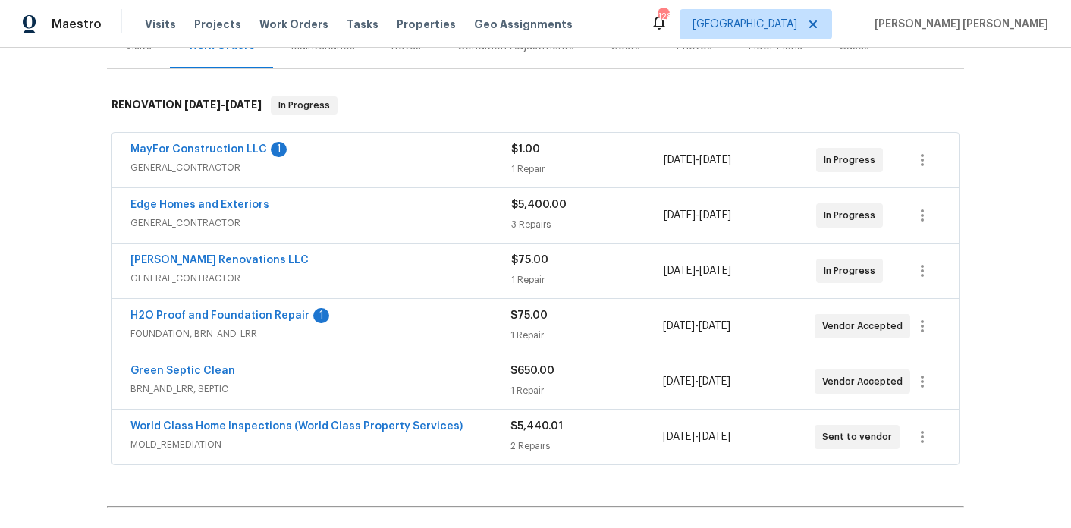
scroll to position [253, 0]
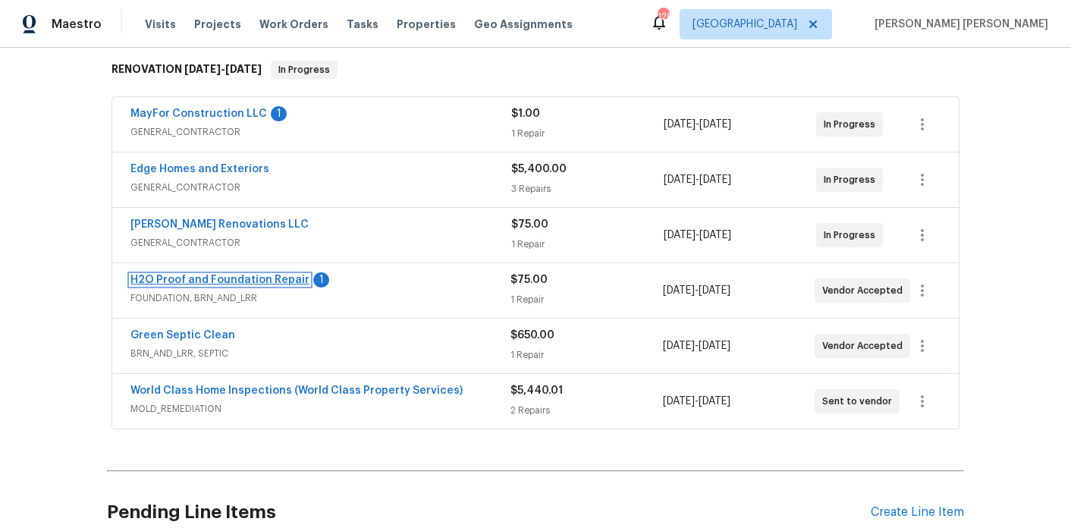
click at [229, 275] on link "H2O Proof and Foundation Repair" at bounding box center [219, 280] width 179 height 11
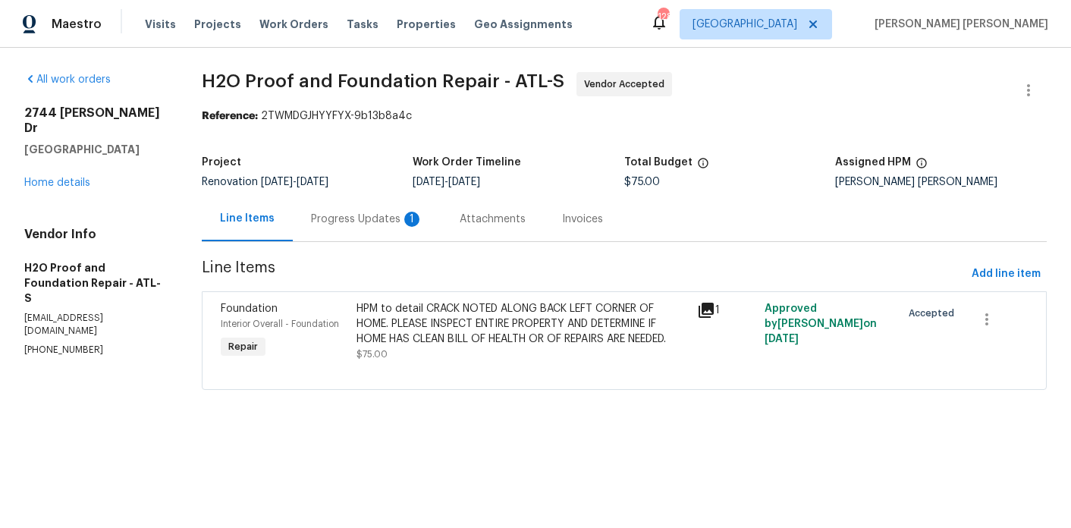
click at [378, 229] on div "Progress Updates 1" at bounding box center [367, 218] width 149 height 45
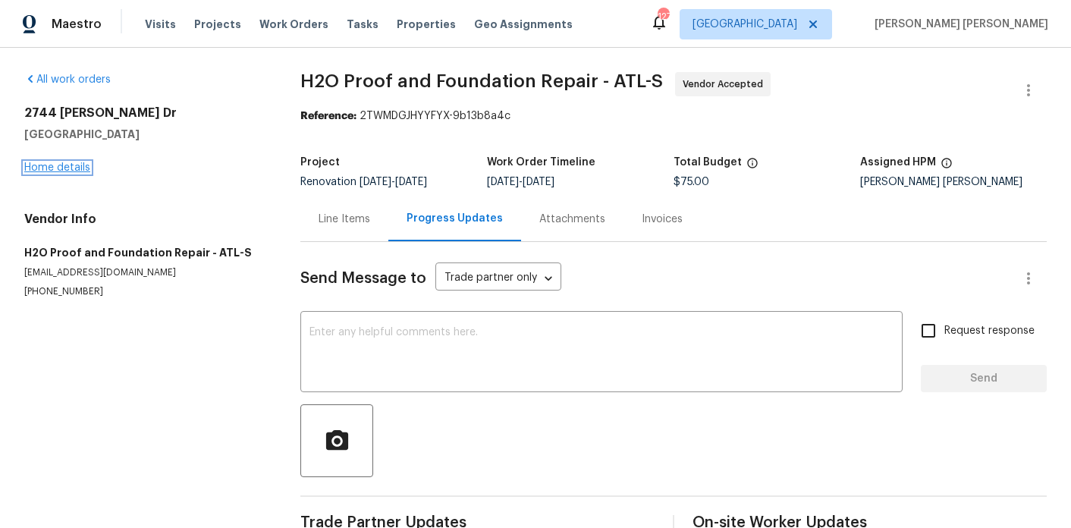
click at [62, 170] on link "Home details" at bounding box center [57, 167] width 66 height 11
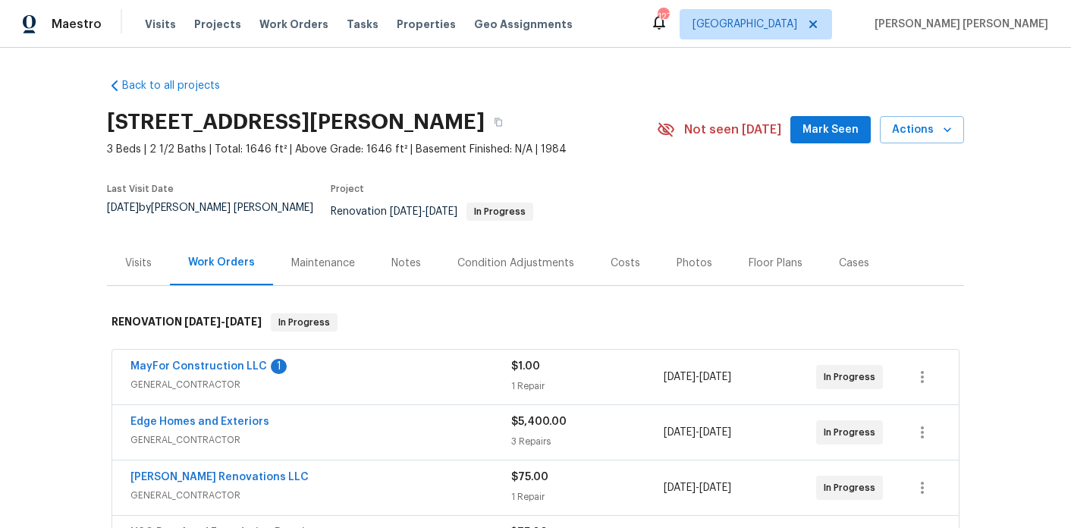
click at [401, 256] on div "Notes" at bounding box center [406, 263] width 30 height 15
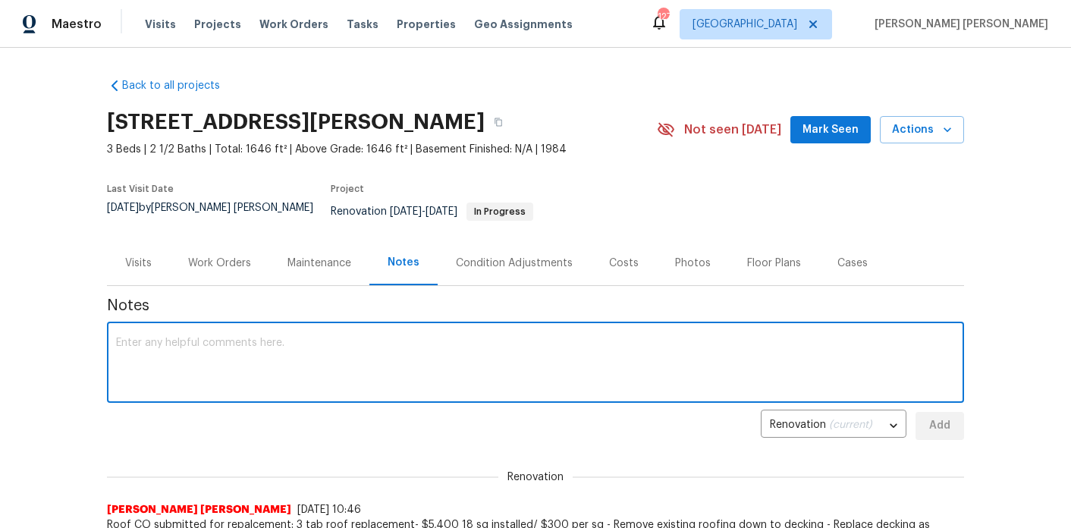
click at [367, 338] on textarea at bounding box center [535, 364] width 839 height 53
type textarea "H2O to inspect foundation on Monday, October 6th."
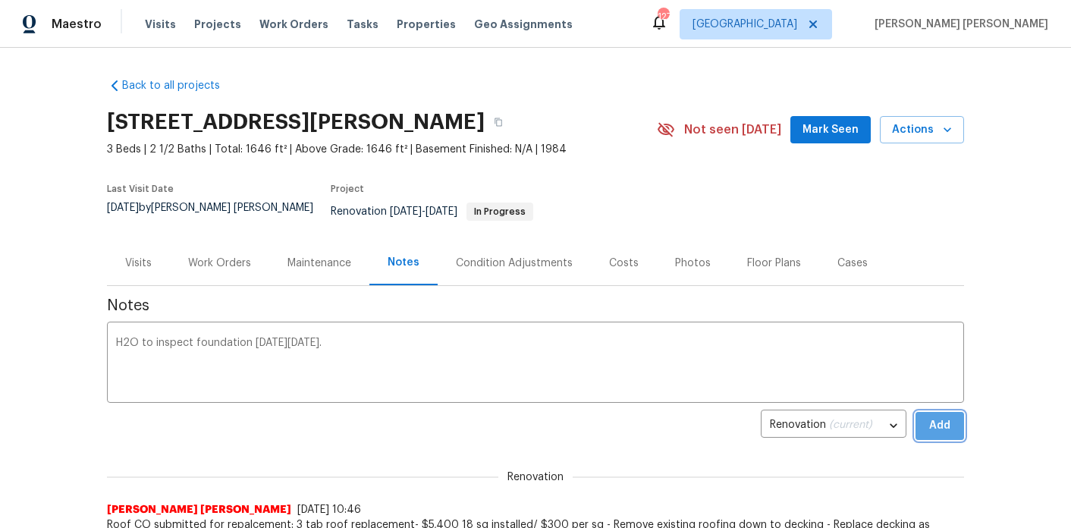
click at [958, 424] on button "Add" at bounding box center [940, 426] width 49 height 28
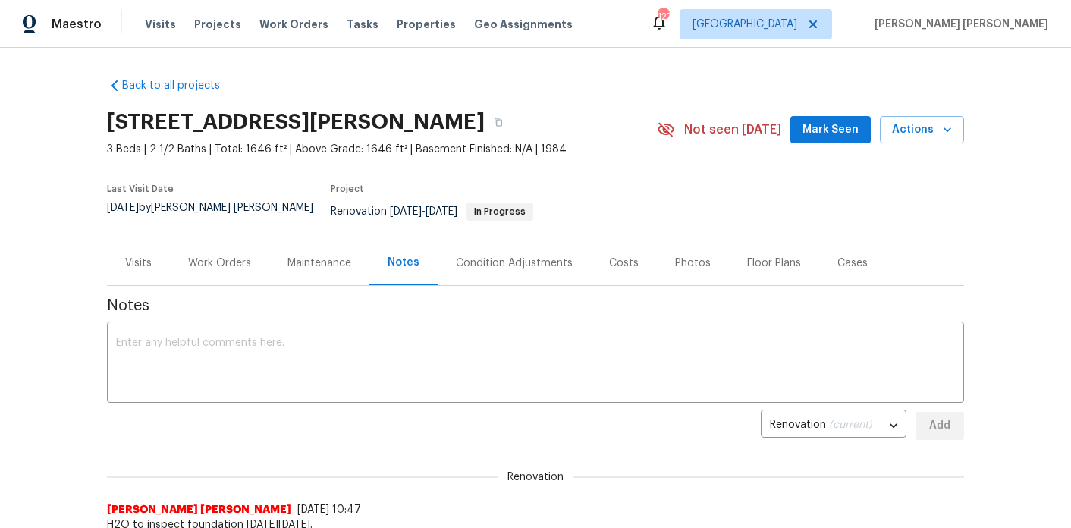
click at [816, 137] on span "Mark Seen" at bounding box center [831, 130] width 56 height 19
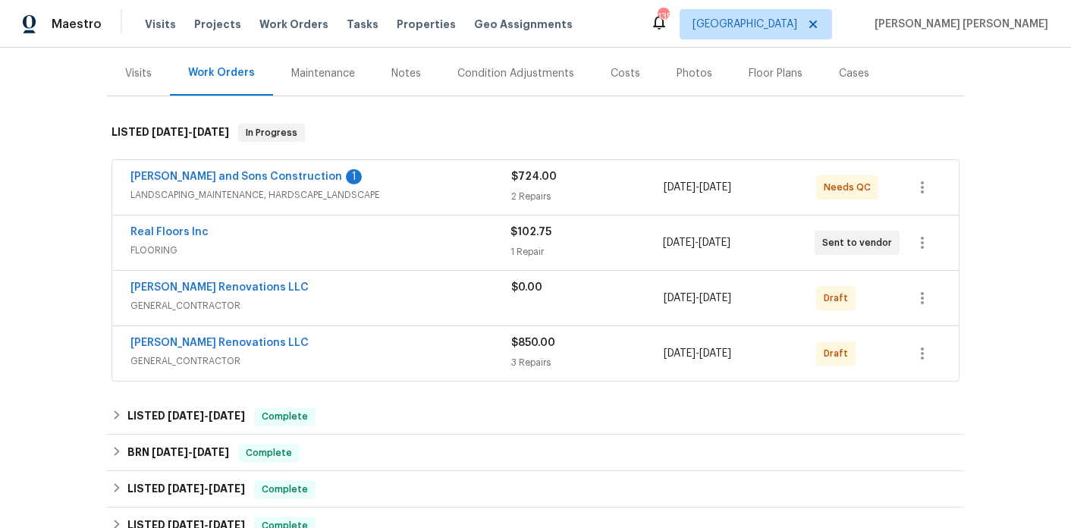
scroll to position [180, 0]
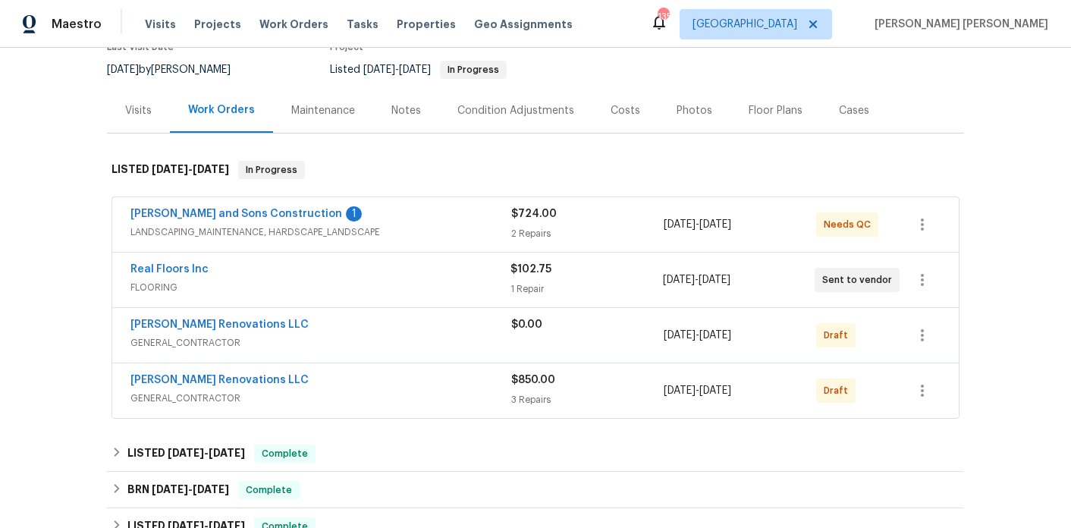
scroll to position [186, 0]
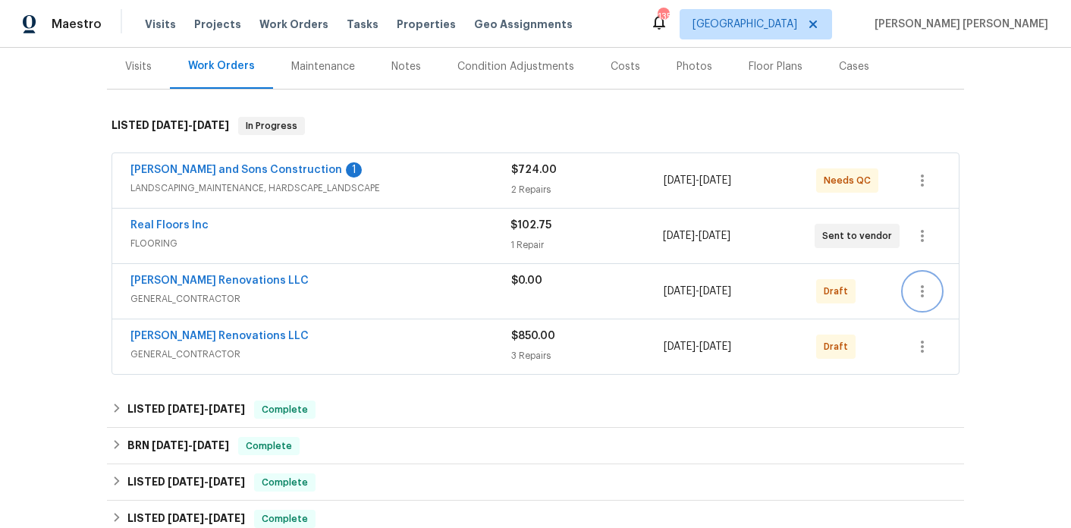
click at [926, 284] on icon "button" at bounding box center [922, 291] width 18 height 18
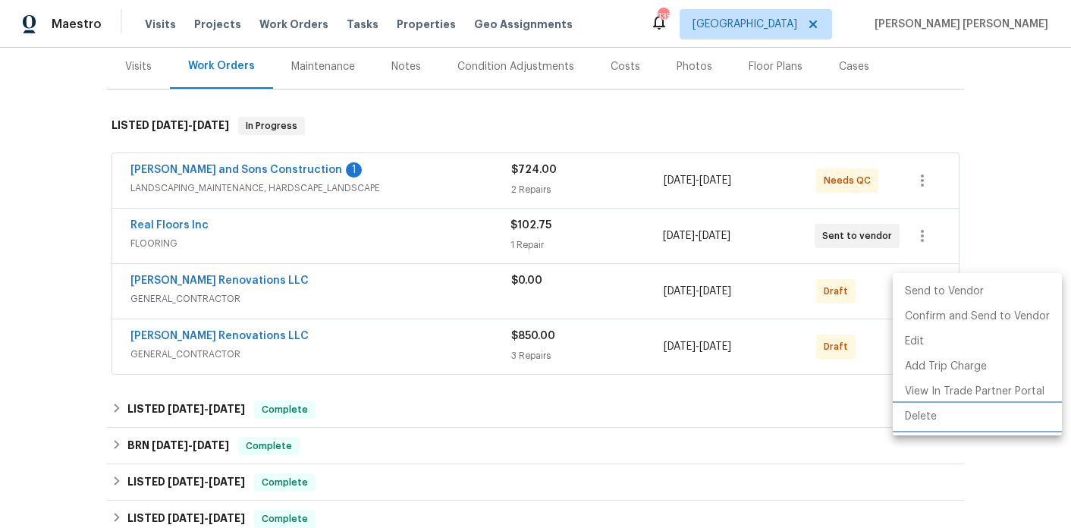
click at [926, 413] on li "Delete" at bounding box center [977, 416] width 169 height 25
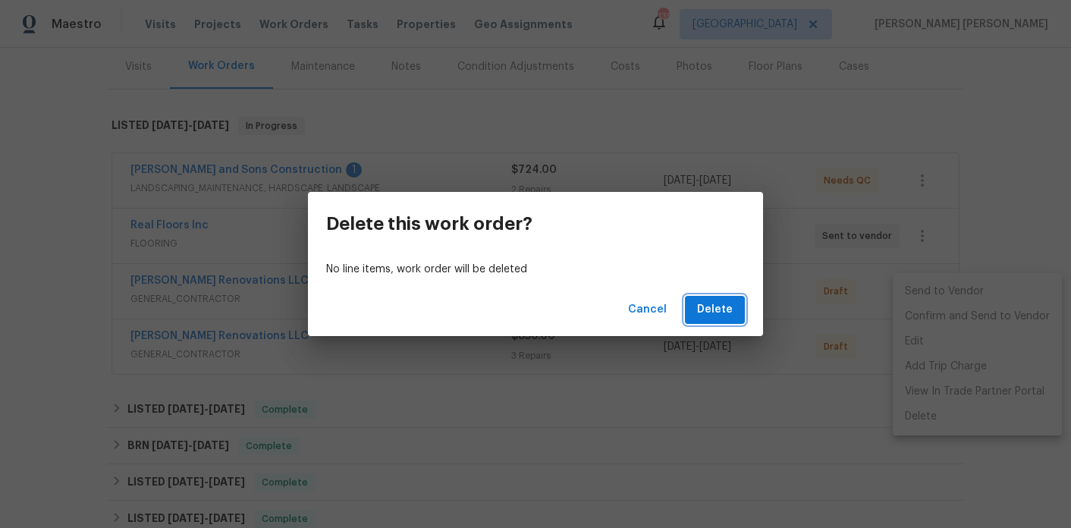
click at [712, 313] on span "Delete" at bounding box center [715, 309] width 36 height 19
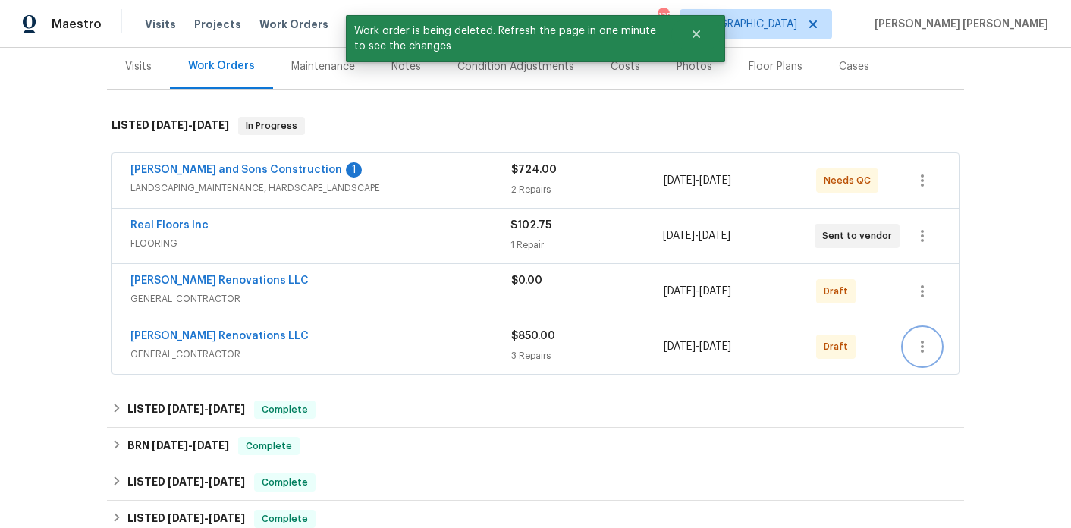
click at [919, 343] on icon "button" at bounding box center [922, 347] width 18 height 18
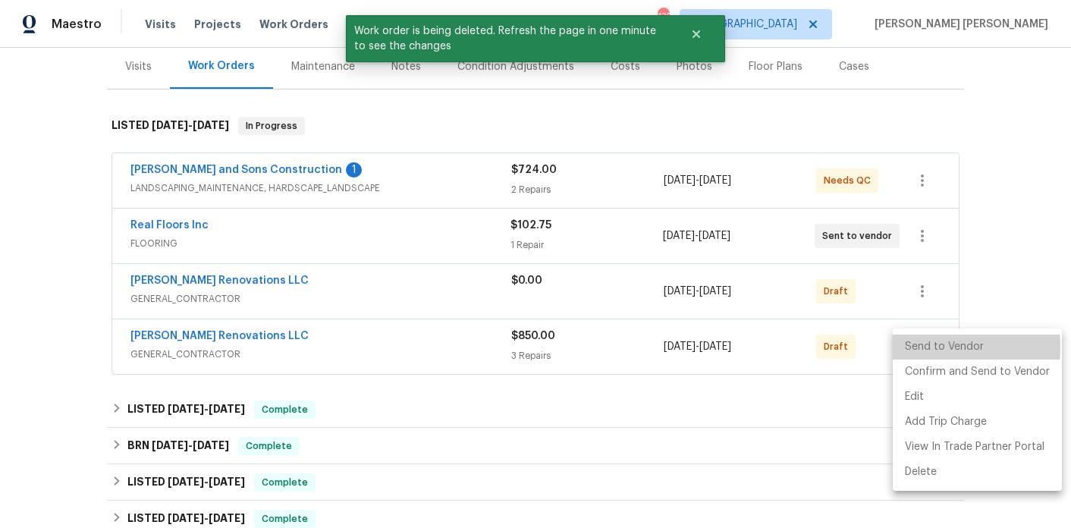
click at [917, 347] on li "Send to Vendor" at bounding box center [977, 347] width 169 height 25
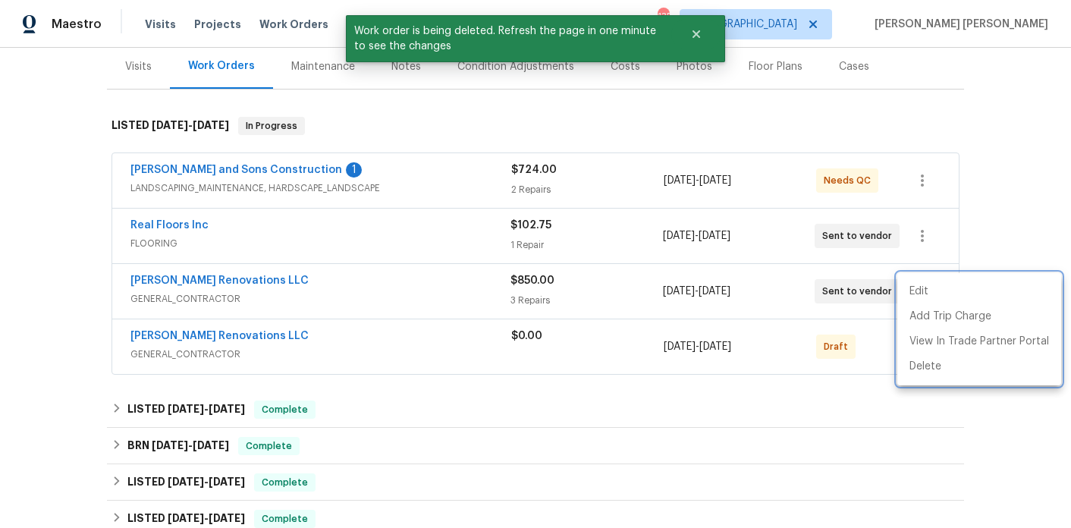
click at [288, 306] on div at bounding box center [535, 264] width 1071 height 528
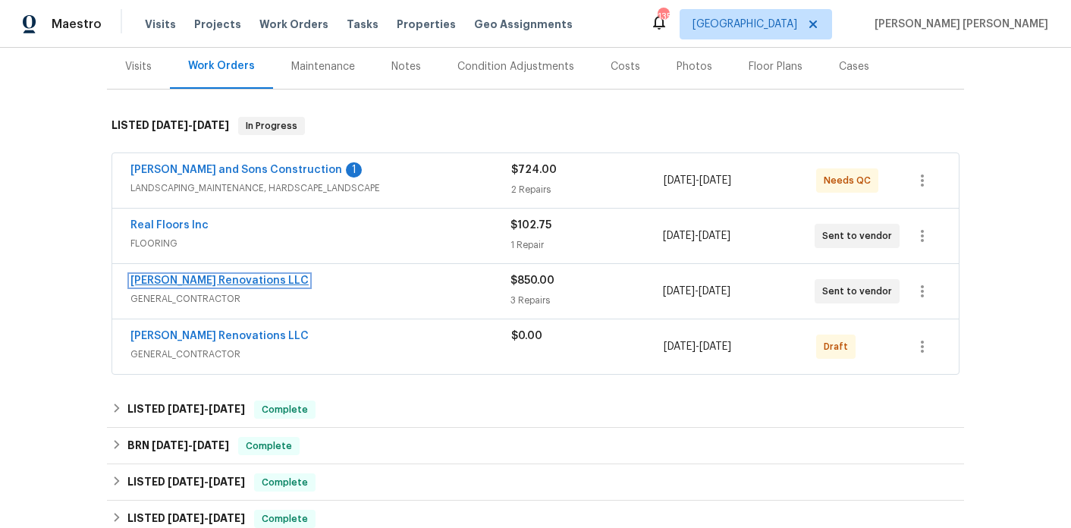
click at [236, 284] on link "[PERSON_NAME] Renovations LLC" at bounding box center [219, 280] width 178 height 11
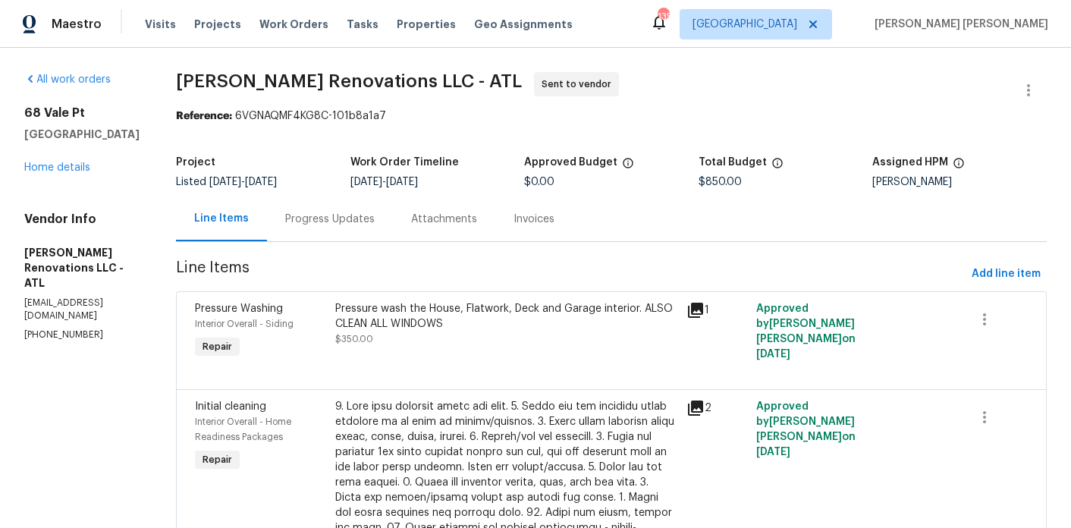
click at [369, 222] on div "Progress Updates" at bounding box center [330, 219] width 90 height 15
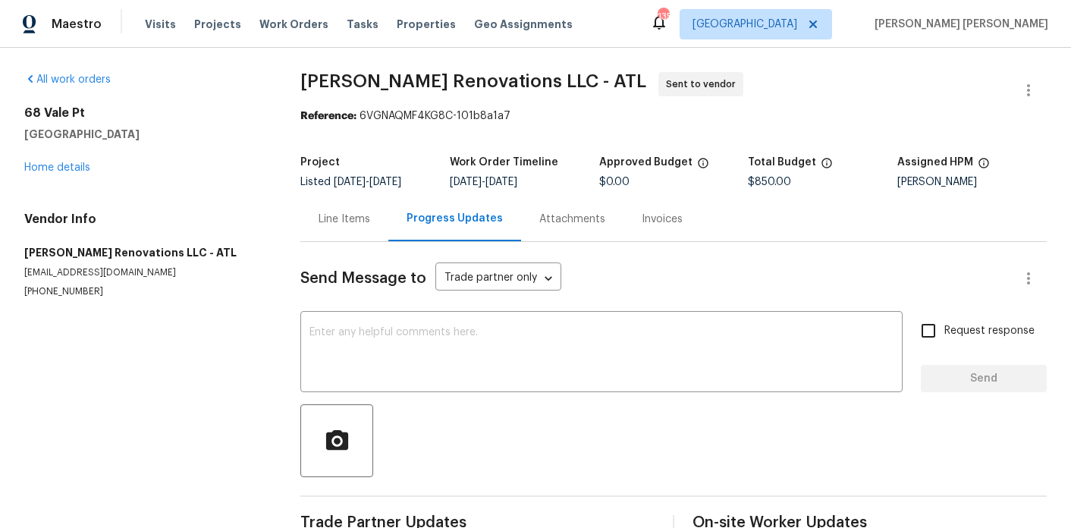
scroll to position [36, 0]
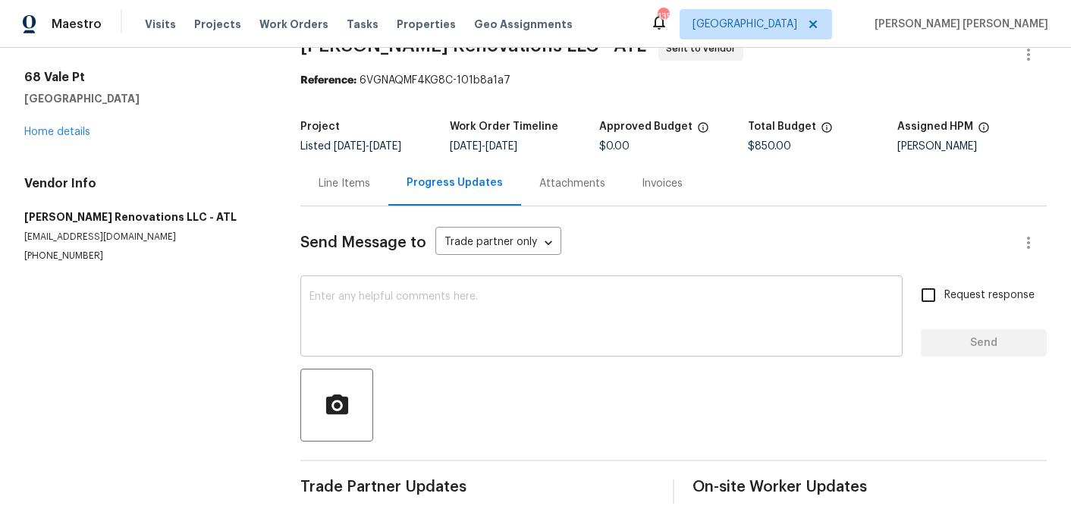
click at [403, 300] on textarea at bounding box center [602, 317] width 584 height 53
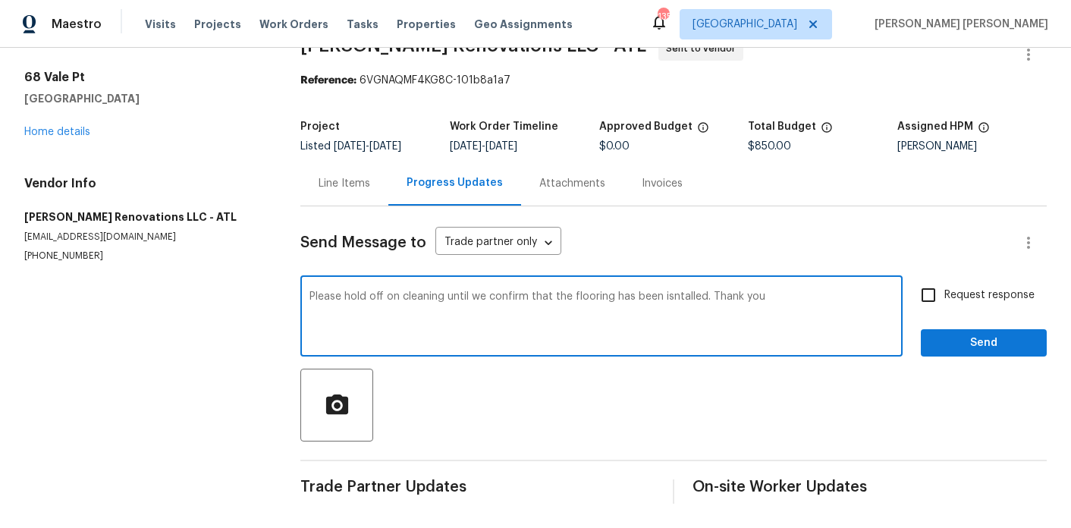
click at [682, 300] on textarea "Please hold off on cleaning until we confirm that the flooring has been isntall…" at bounding box center [602, 317] width 584 height 53
type textarea "Please hold off on cleaning until we confirm that the flooring has been install…"
click at [944, 306] on input "Request response" at bounding box center [929, 295] width 32 height 32
checkbox input "true"
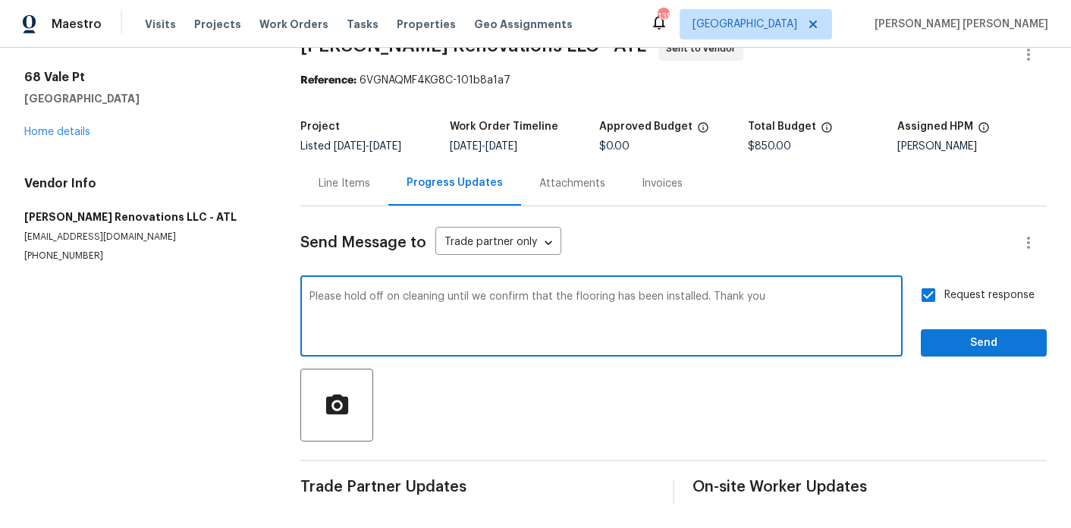
click at [818, 296] on textarea "Please hold off on cleaning until we confirm that the flooring has been install…" at bounding box center [602, 317] width 584 height 53
click at [611, 296] on textarea "Please hold off on cleaning until we confirm that the flooring has been install…" at bounding box center [602, 317] width 584 height 53
type textarea "Please hold off on cleaning until we confirm that the flooring to the kitchen h…"
click at [950, 344] on span "Send" at bounding box center [984, 343] width 102 height 19
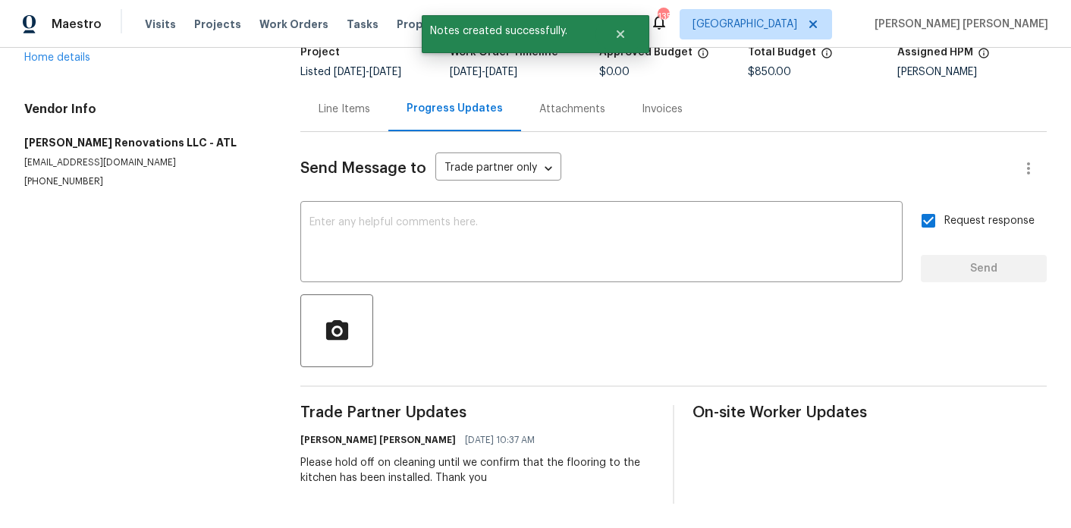
scroll to position [0, 0]
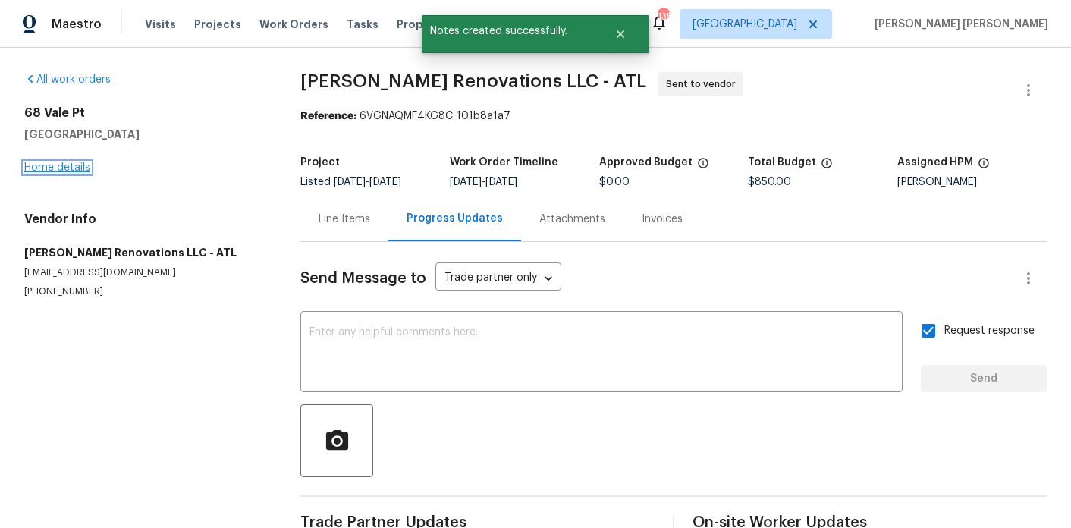
click at [52, 171] on link "Home details" at bounding box center [57, 167] width 66 height 11
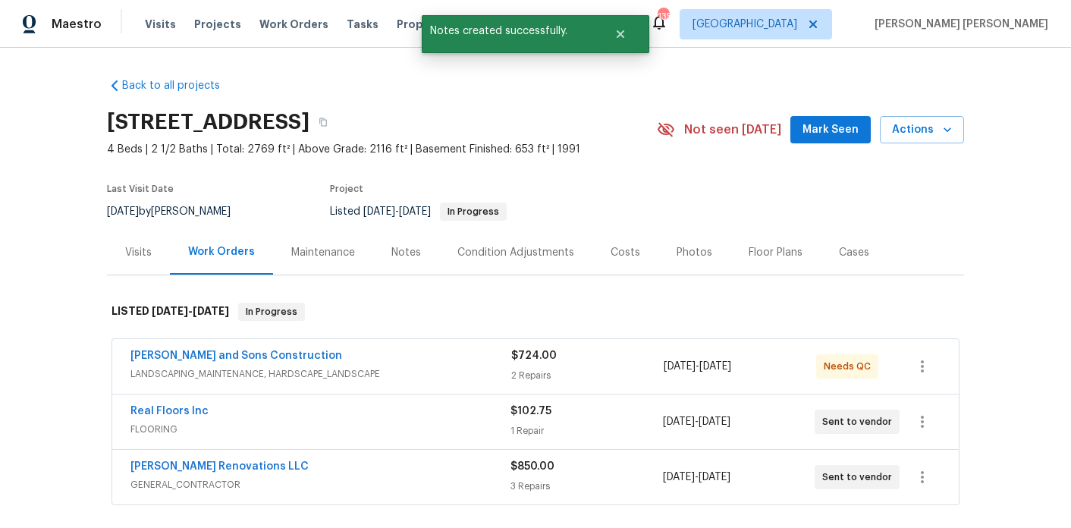
click at [391, 250] on div "Notes" at bounding box center [406, 252] width 30 height 15
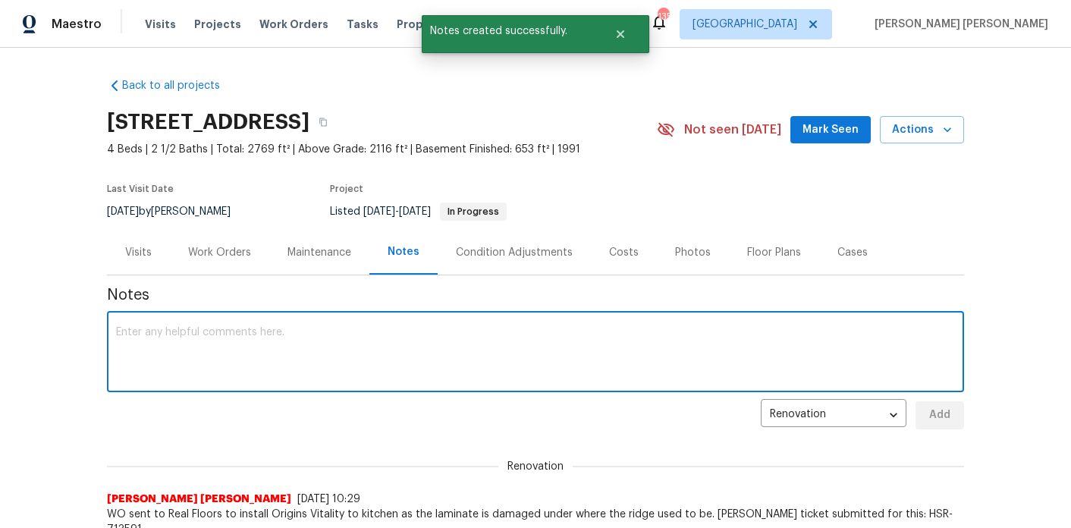
click at [317, 329] on textarea at bounding box center [535, 353] width 839 height 53
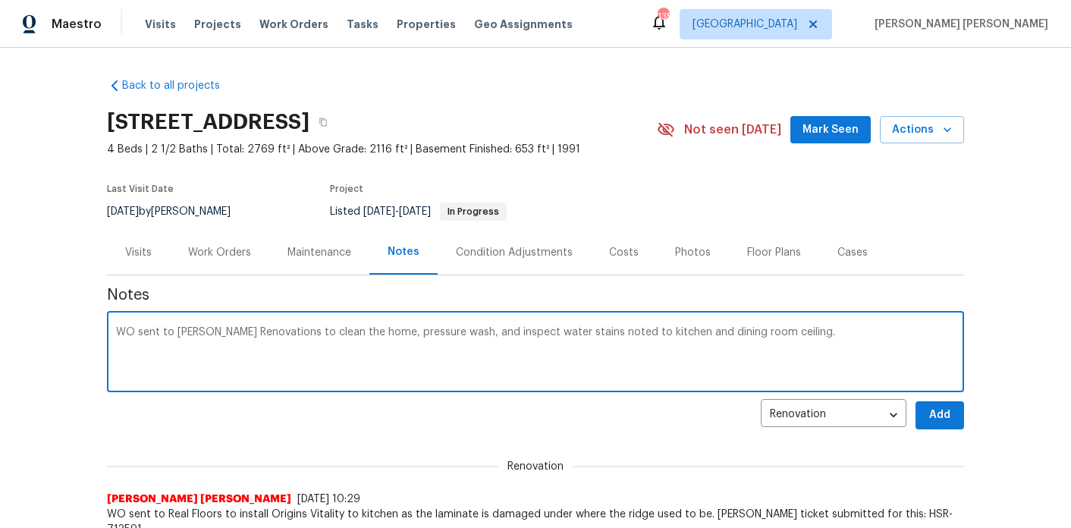
type textarea "WO sent to [PERSON_NAME] Renovations to clean the home, pressure wash, and insp…"
click at [924, 420] on button "Add" at bounding box center [940, 415] width 49 height 28
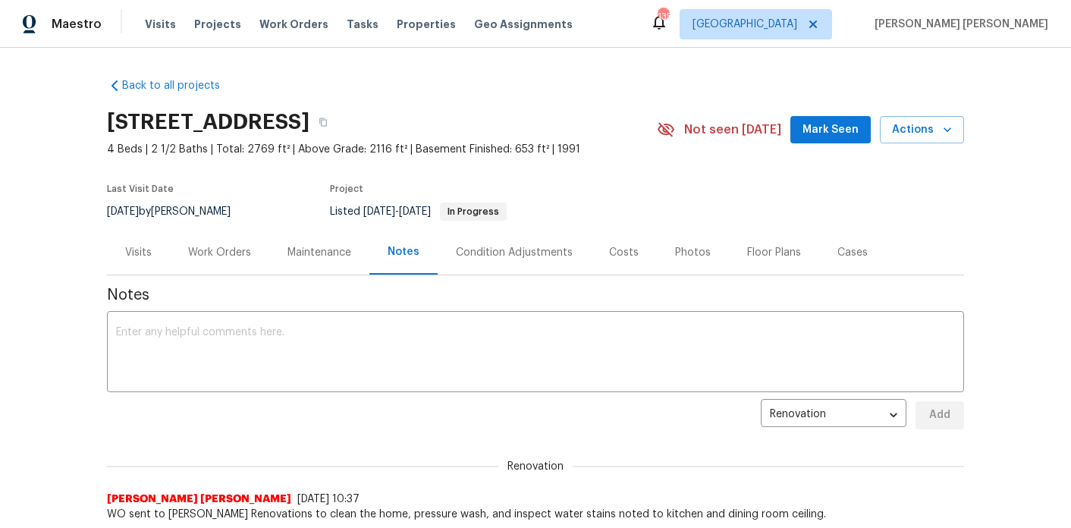
click at [128, 251] on div "Visits" at bounding box center [138, 252] width 27 height 15
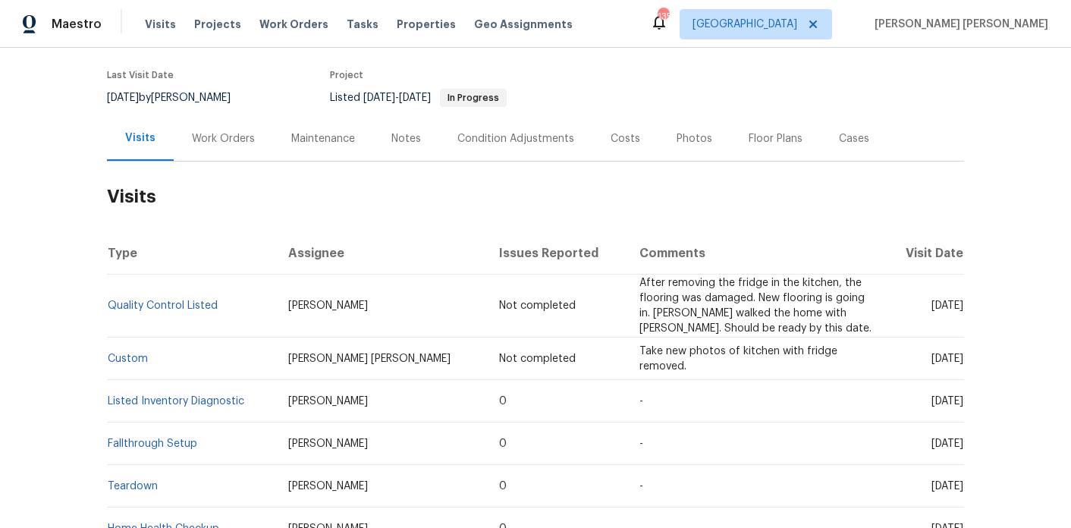
scroll to position [115, 0]
click at [245, 153] on div "Work Orders" at bounding box center [223, 137] width 99 height 45
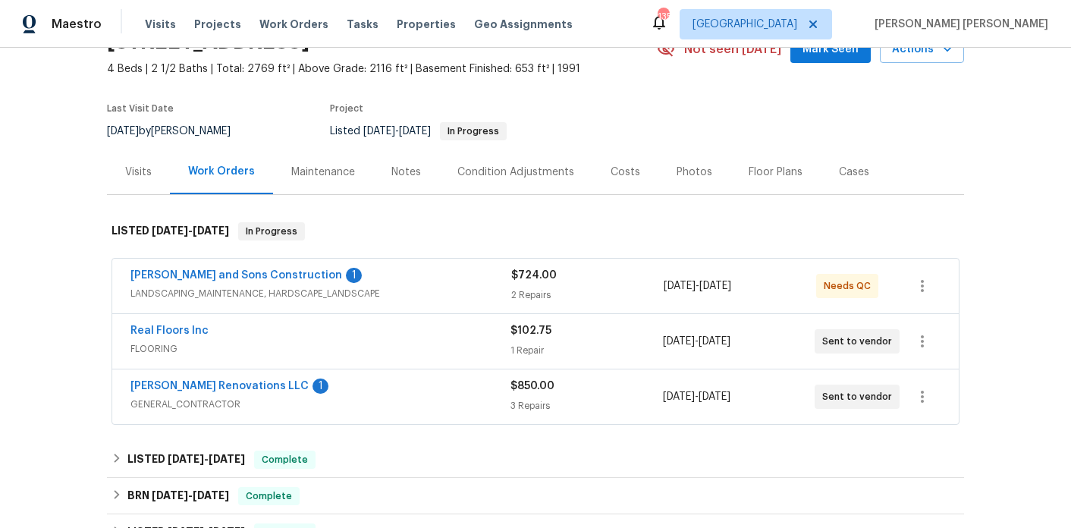
scroll to position [77, 0]
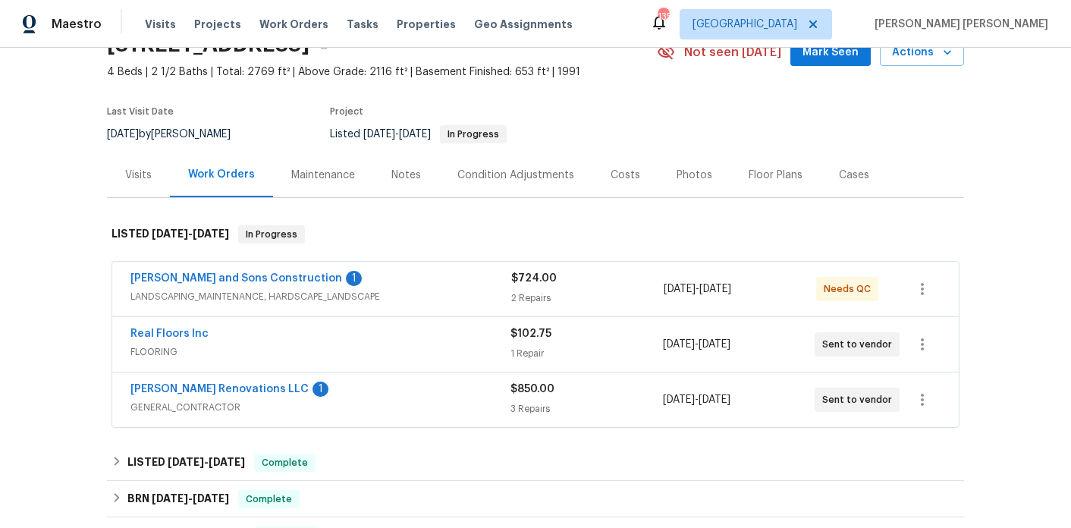
click at [187, 271] on span "Reyes and Sons Construction" at bounding box center [236, 278] width 212 height 15
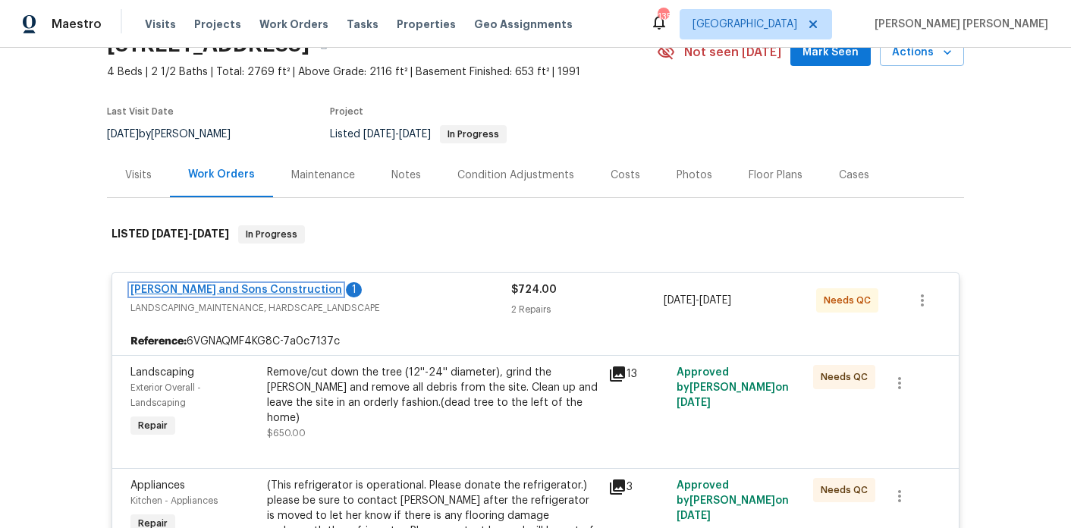
click at [185, 286] on link "Reyes and Sons Construction" at bounding box center [236, 289] width 212 height 11
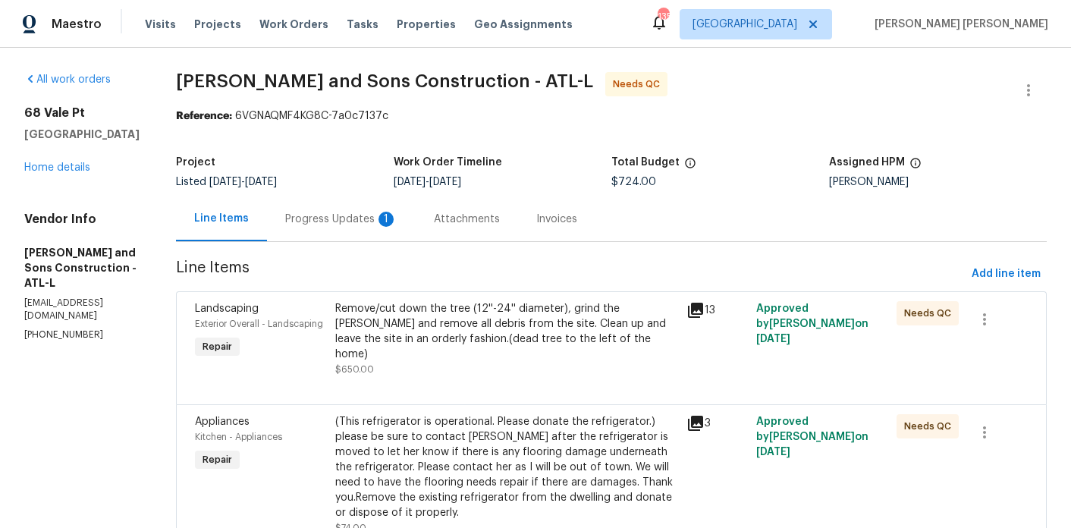
click at [335, 218] on div "Progress Updates 1" at bounding box center [341, 219] width 112 height 15
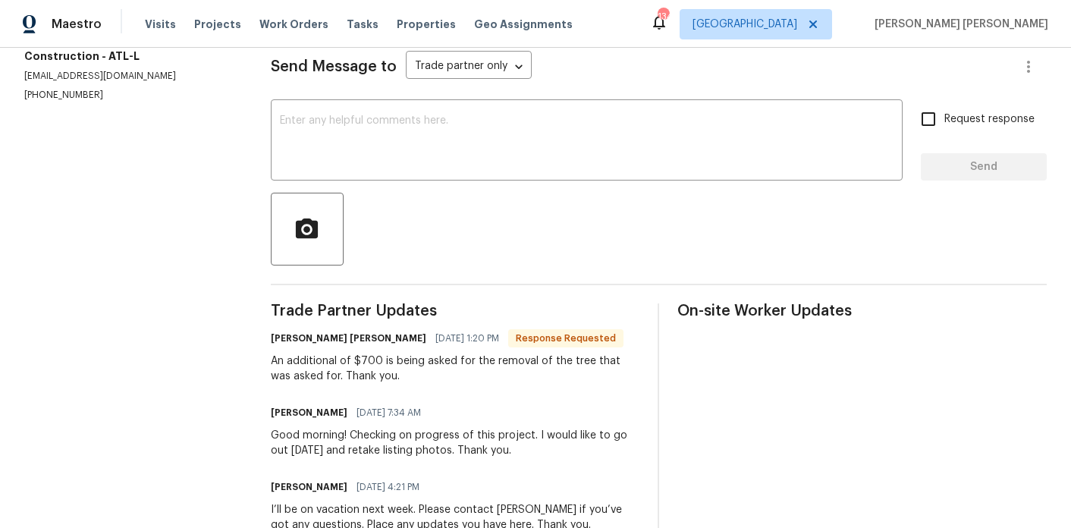
scroll to position [213, 0]
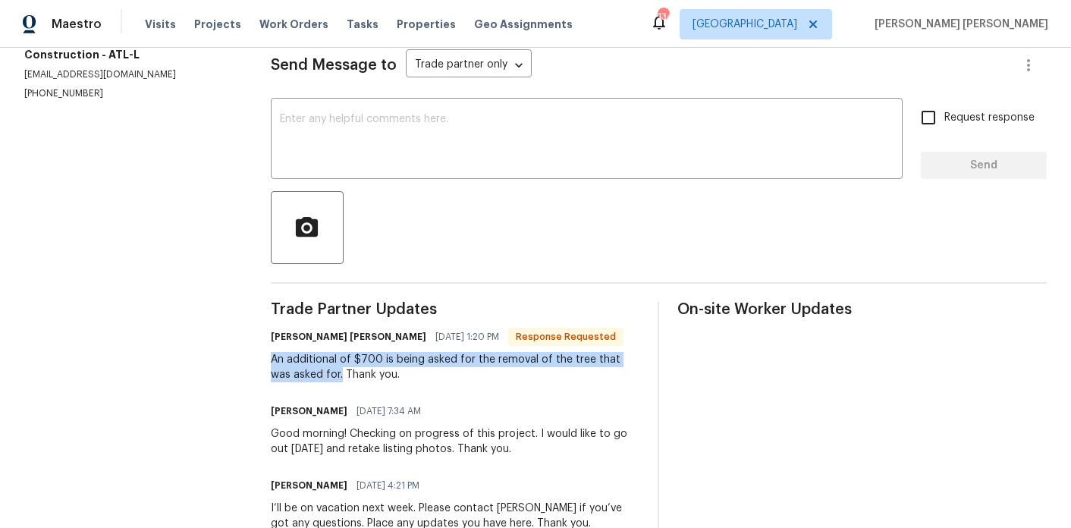
drag, startPoint x: 330, startPoint y: 376, endPoint x: 276, endPoint y: 357, distance: 57.1
click at [276, 357] on div "All work orders 68 Vale Pt Newnan, GA 30265 Home details Vendor Info Reyes and …" at bounding box center [535, 204] width 1071 height 739
copy div "An additional of $700 is being asked for the removal of the tree that was asked…"
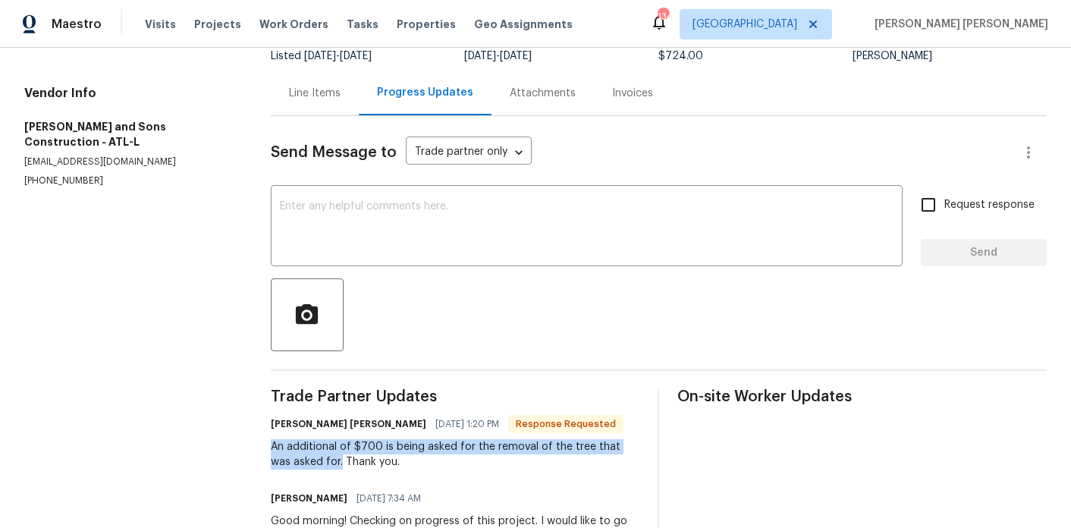
scroll to position [0, 0]
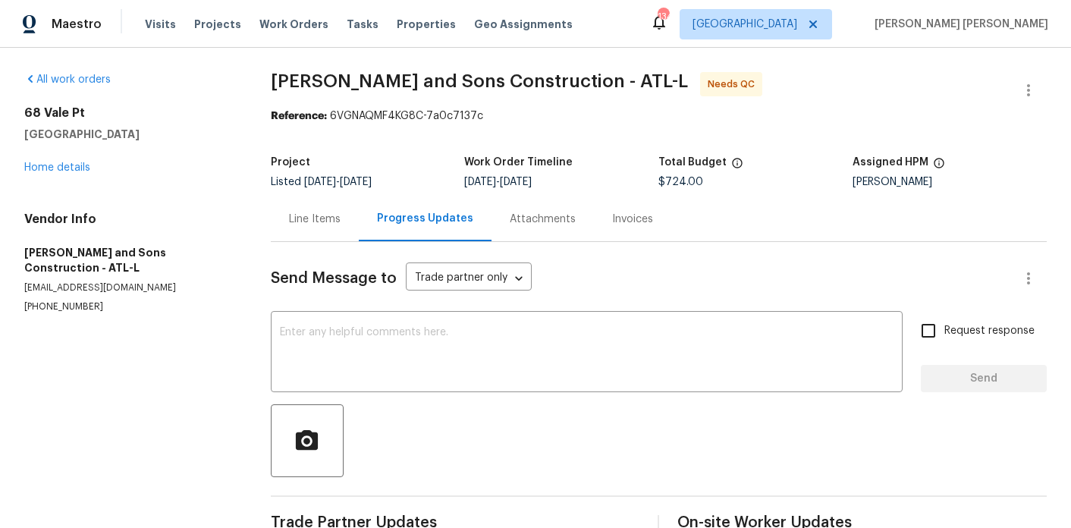
click at [322, 222] on div "Line Items" at bounding box center [315, 219] width 52 height 15
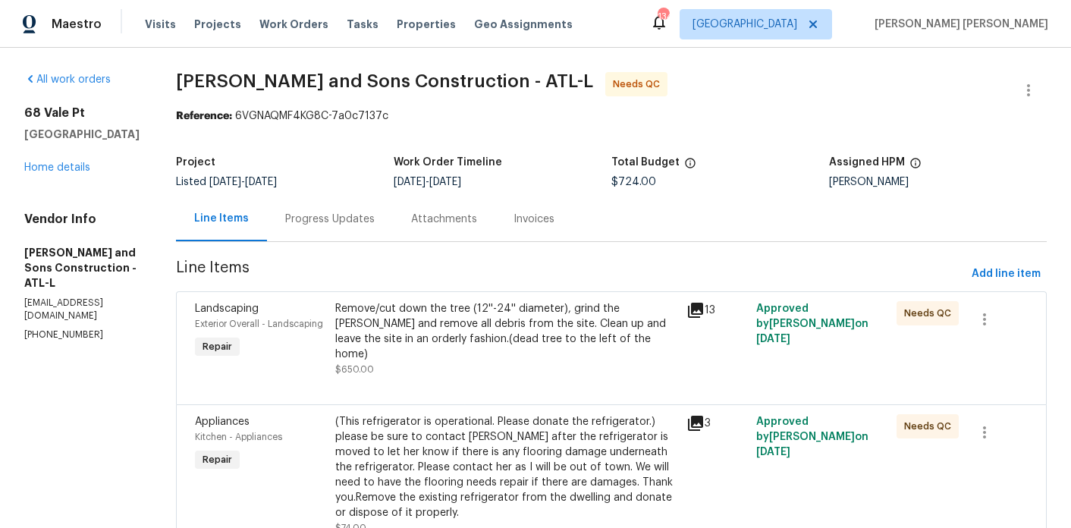
scroll to position [64, 0]
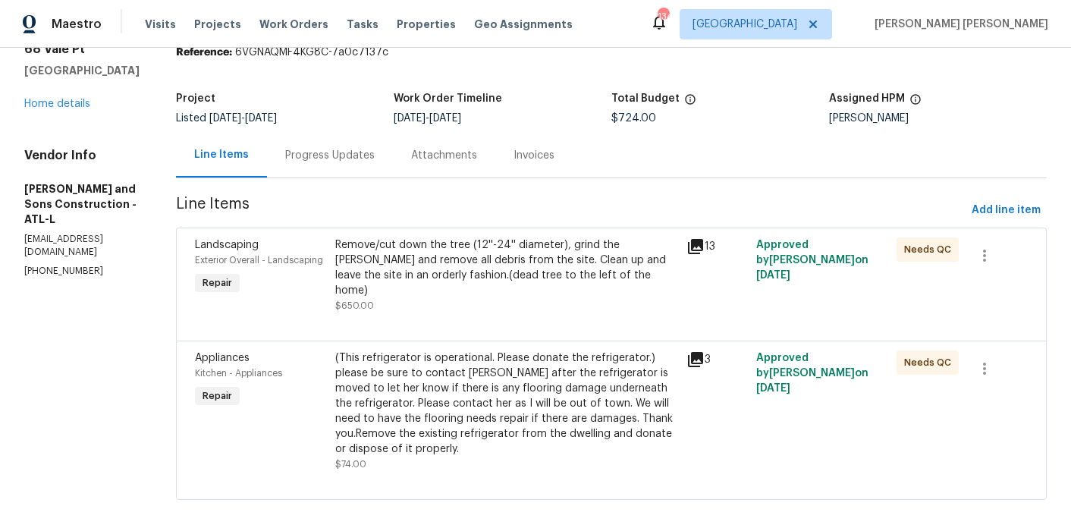
click at [386, 260] on div "Remove/cut down the tree (12''-24'' diameter), grind the stump and remove all d…" at bounding box center [506, 267] width 342 height 61
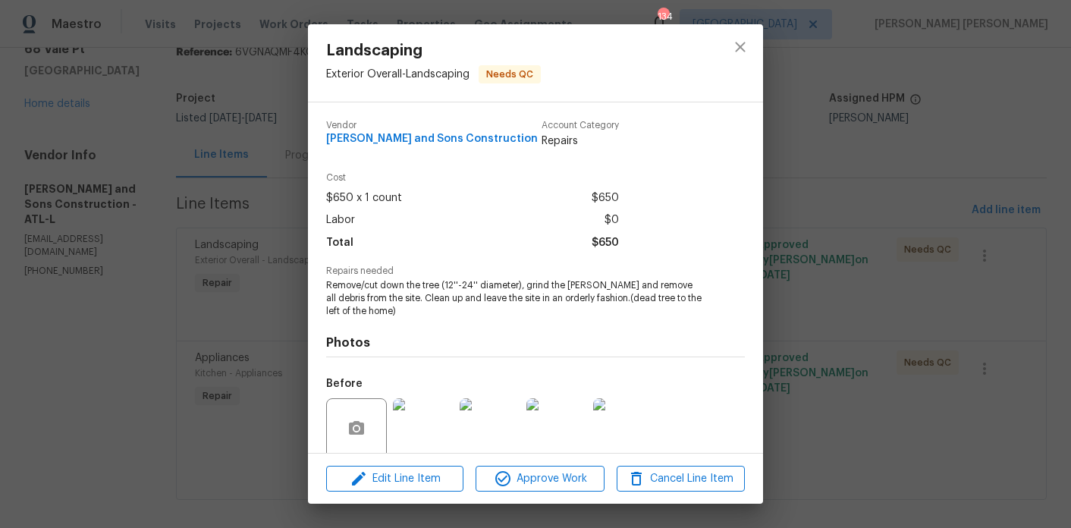
scroll to position [120, 0]
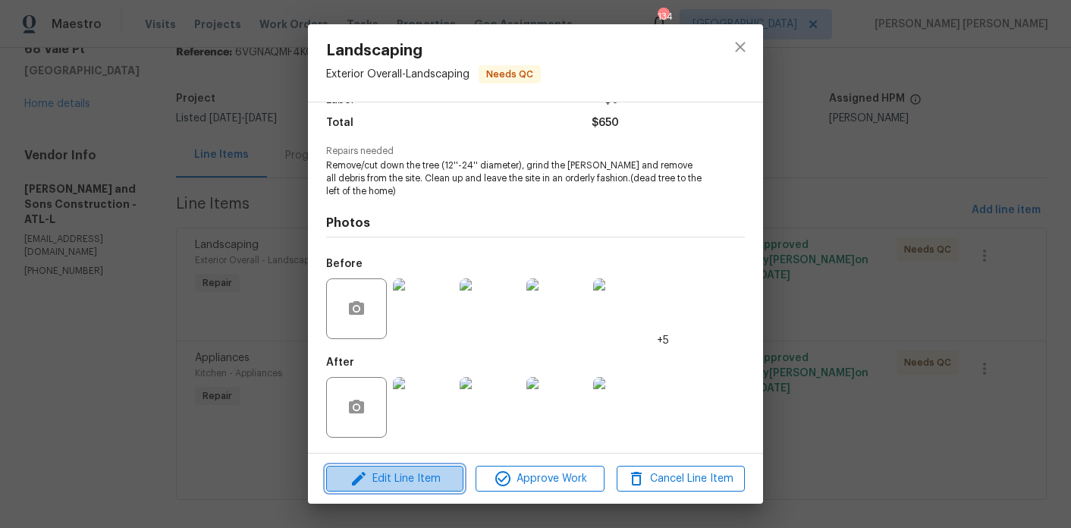
click at [401, 471] on span "Edit Line Item" at bounding box center [395, 479] width 128 height 19
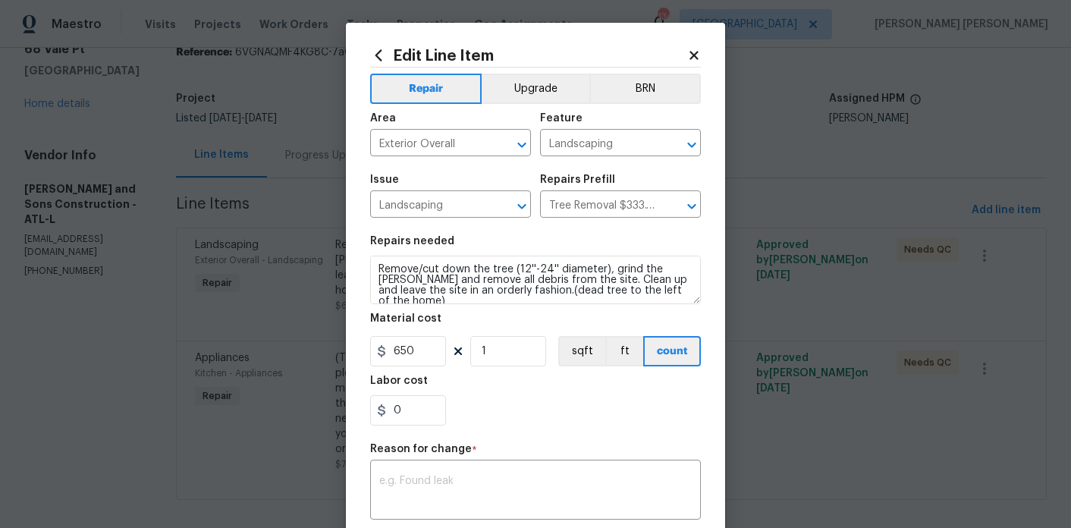
scroll to position [235, 0]
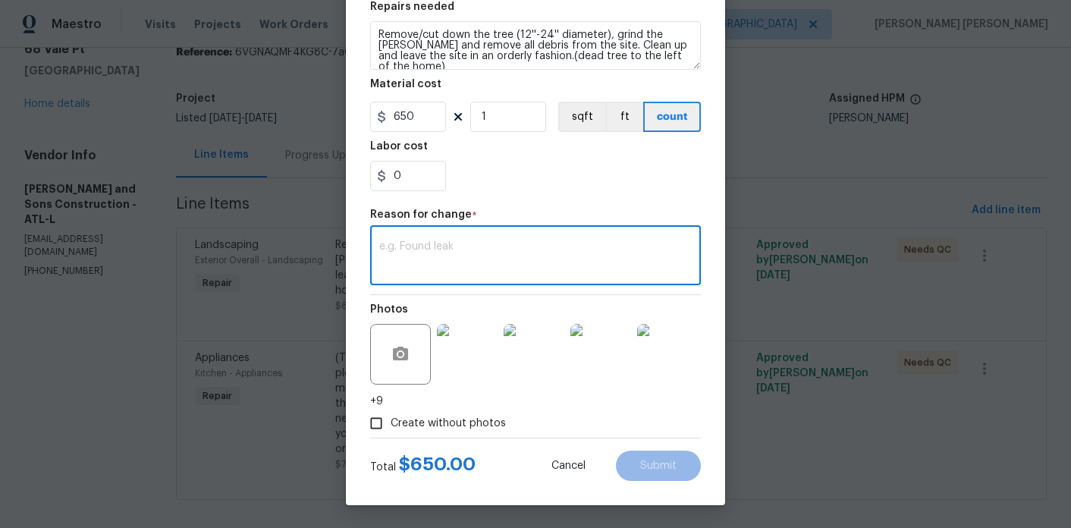
click at [479, 272] on textarea at bounding box center [535, 257] width 313 height 32
paste textarea "An additional of $700 is being asked for the removal of the tree that was asked…"
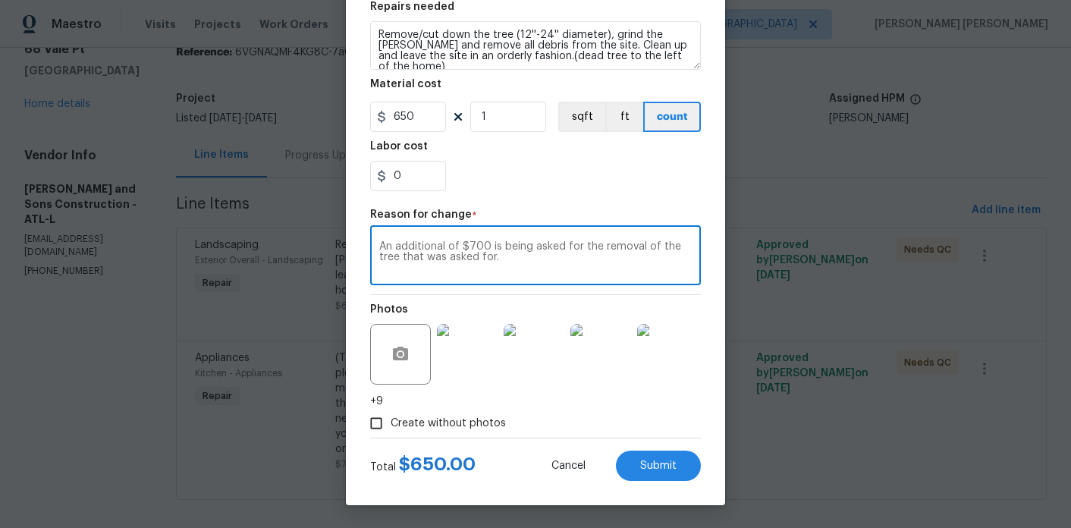
type textarea "An additional of $700 is being asked for the removal of the tree that was asked…"
click at [414, 168] on input "0" at bounding box center [408, 176] width 76 height 30
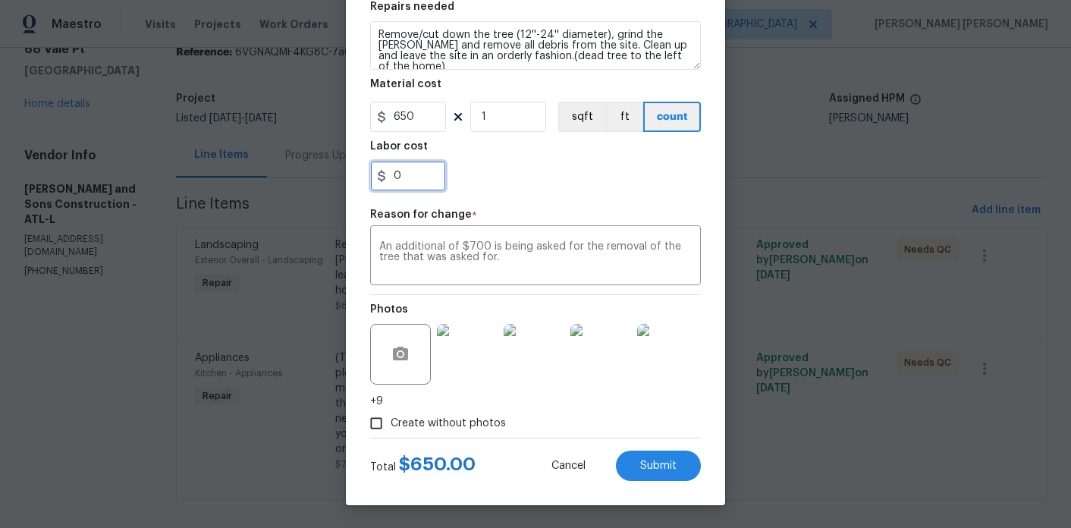
click at [414, 168] on input "0" at bounding box center [408, 176] width 76 height 30
type input "700"
click at [560, 176] on div "700" at bounding box center [535, 176] width 331 height 30
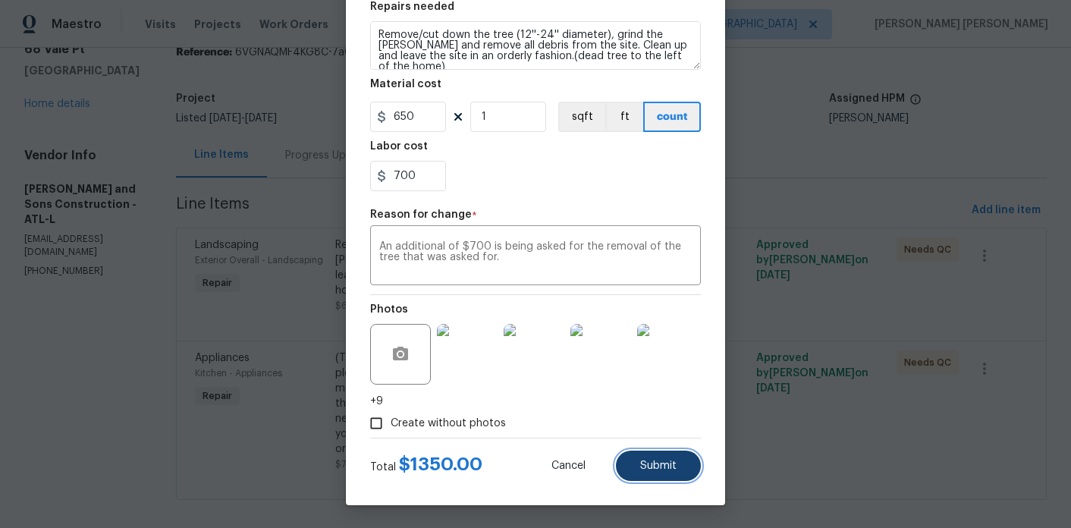
click at [643, 461] on span "Submit" at bounding box center [658, 466] width 36 height 11
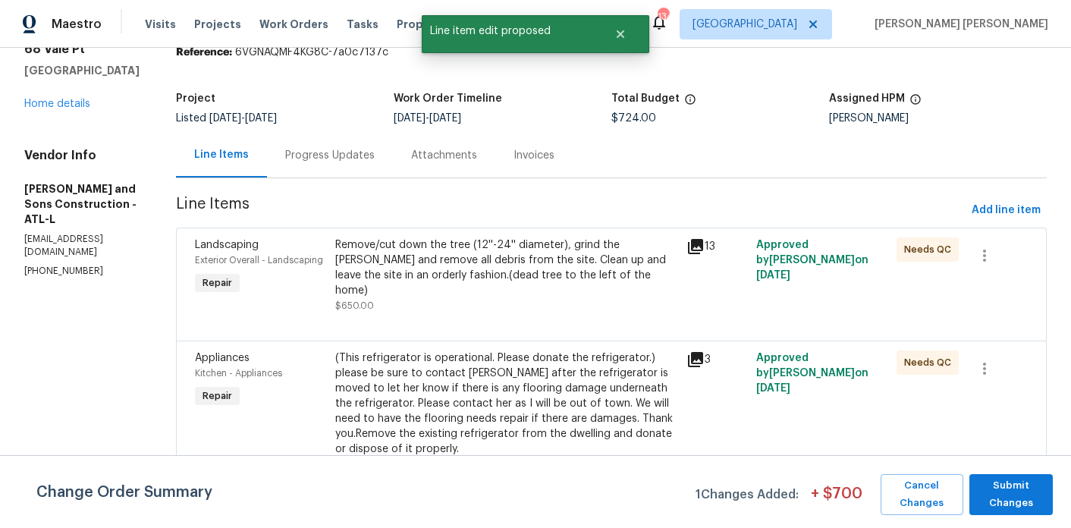
scroll to position [0, 0]
click at [1002, 488] on span "Submit Changes" at bounding box center [1011, 494] width 69 height 35
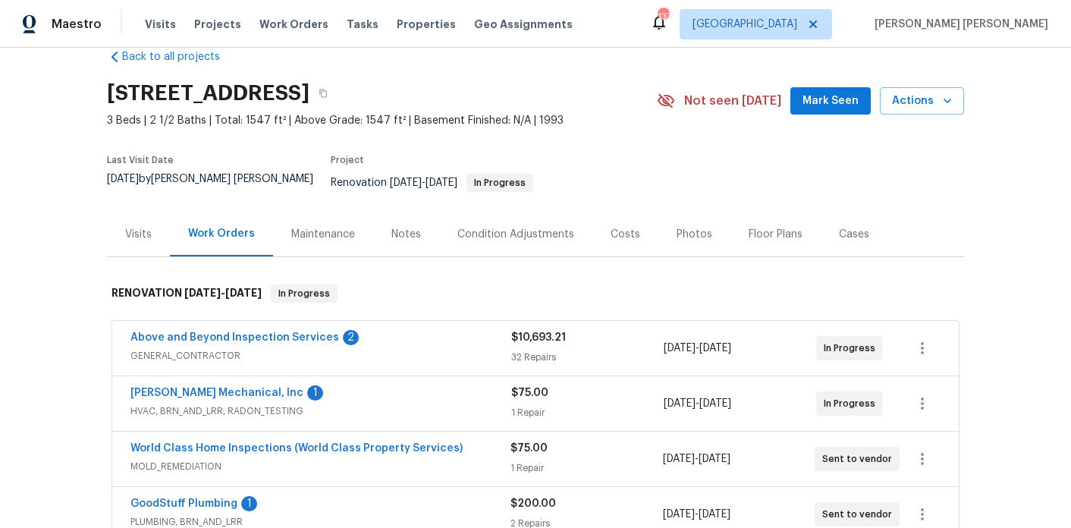
scroll to position [47, 0]
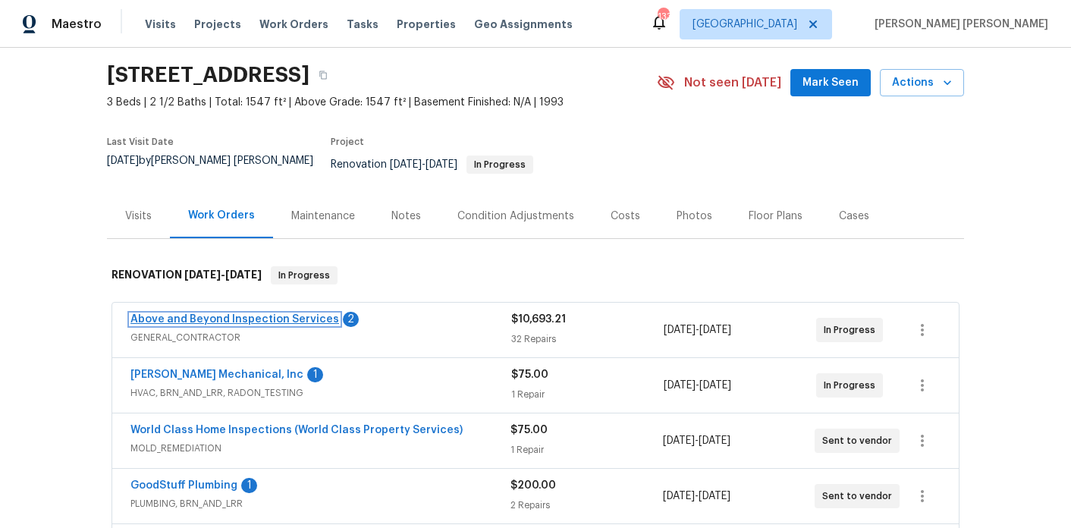
click at [281, 314] on link "Above and Beyond Inspection Services" at bounding box center [234, 319] width 209 height 11
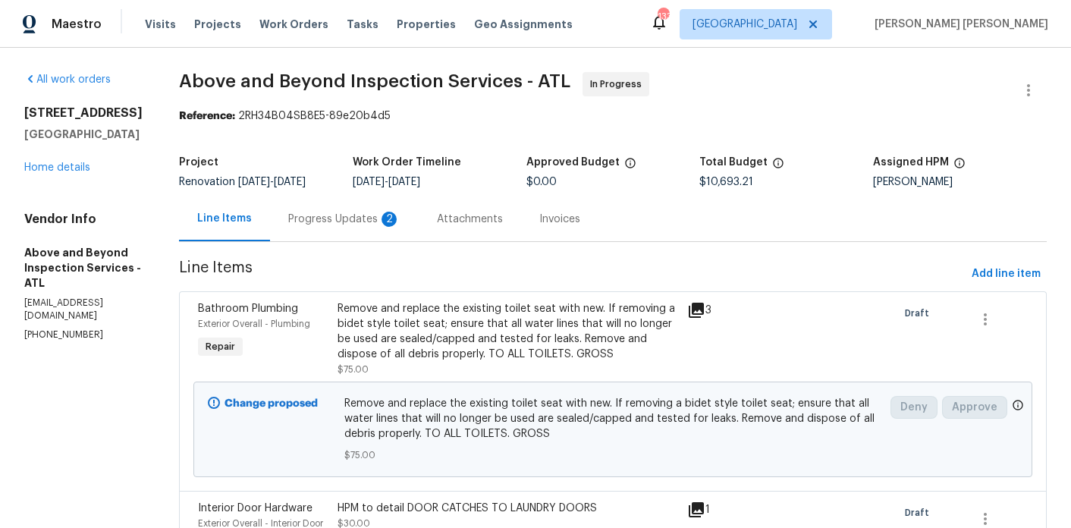
click at [392, 241] on div "Progress Updates 2" at bounding box center [344, 218] width 149 height 45
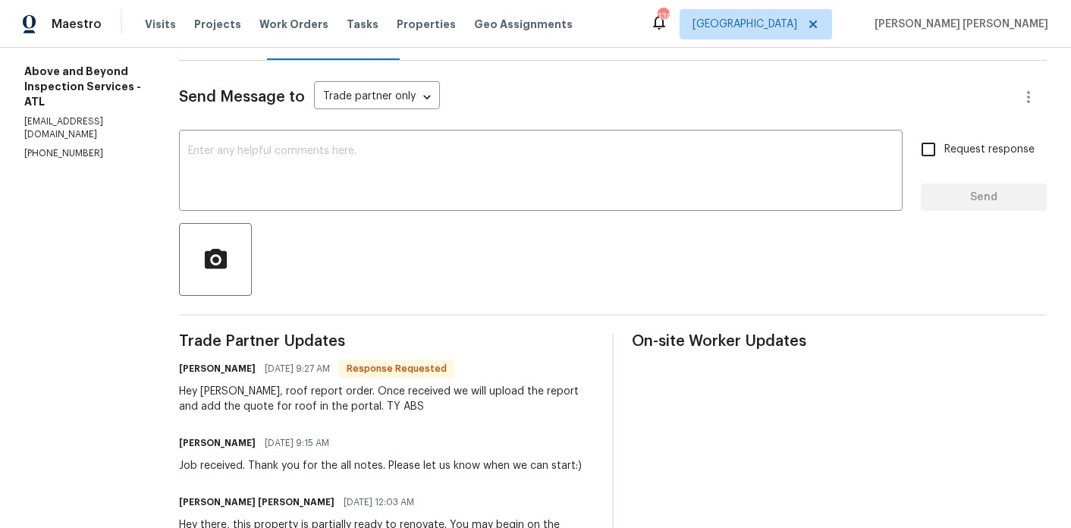
scroll to position [192, 0]
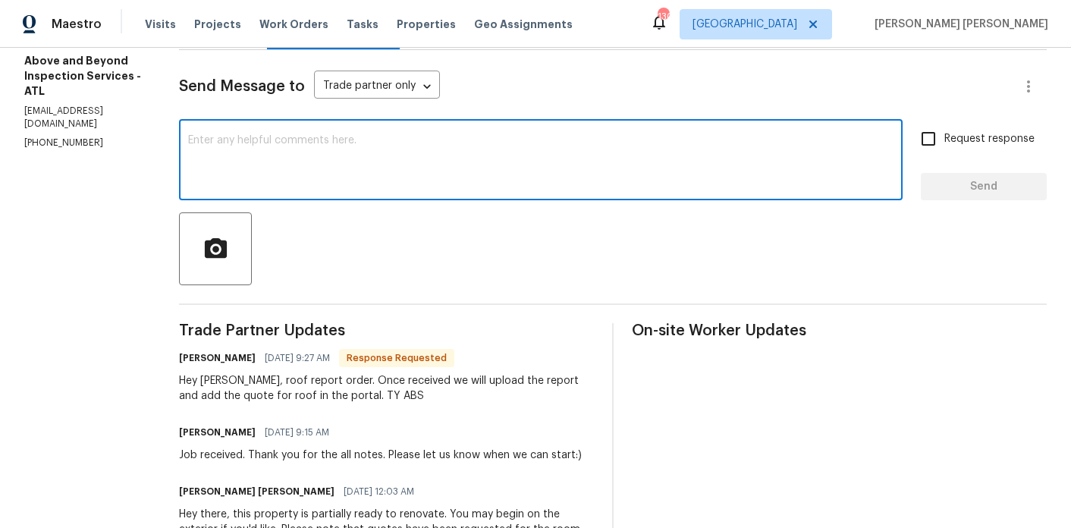
click at [394, 167] on textarea at bounding box center [541, 161] width 706 height 53
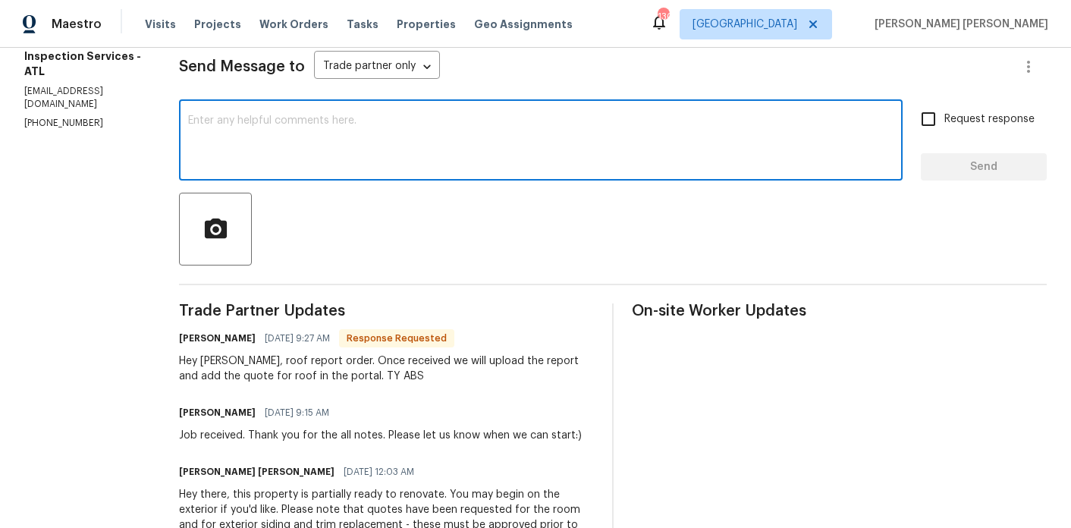
scroll to position [214, 0]
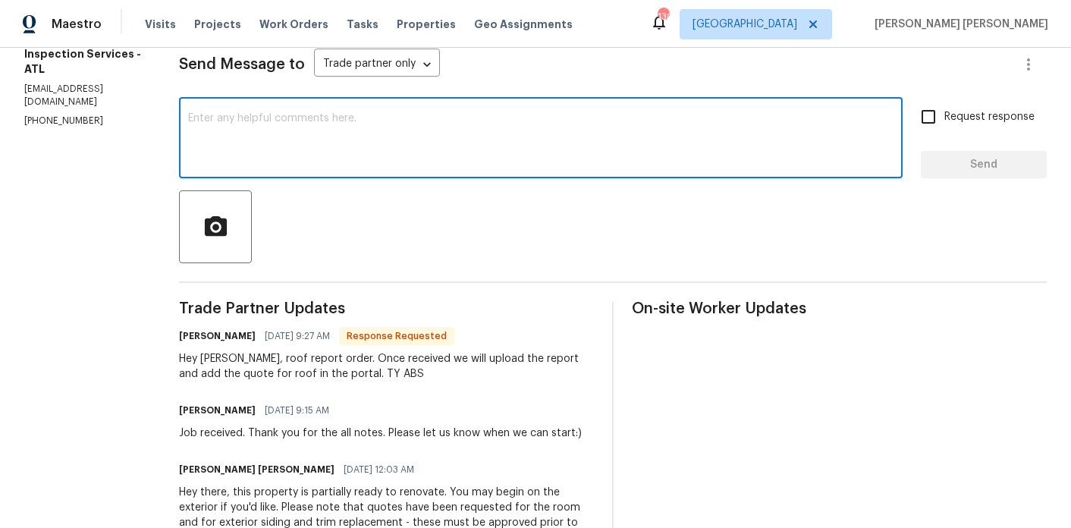
type textarea "T"
type textarea "Awesome, thank you!"
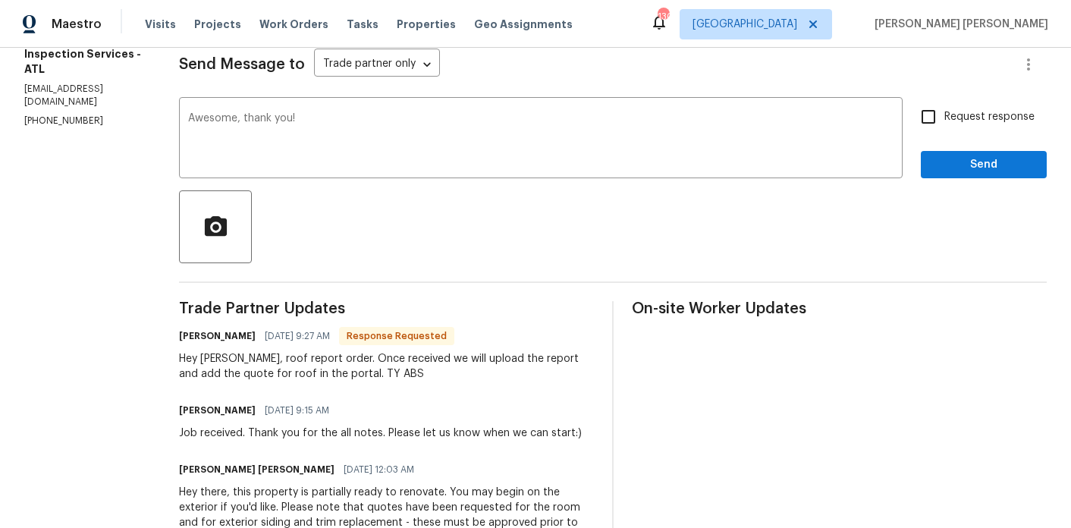
click at [1033, 125] on span "Request response" at bounding box center [990, 117] width 90 height 16
click at [945, 133] on input "Request response" at bounding box center [929, 117] width 32 height 32
click at [1004, 106] on div "Send Message to Trade partner only Trade partner only ​ Awesome, thank you! x ​…" at bounding box center [613, 356] width 868 height 657
click at [1000, 125] on span "Request response" at bounding box center [990, 117] width 90 height 16
click at [945, 129] on input "Request response" at bounding box center [929, 117] width 32 height 32
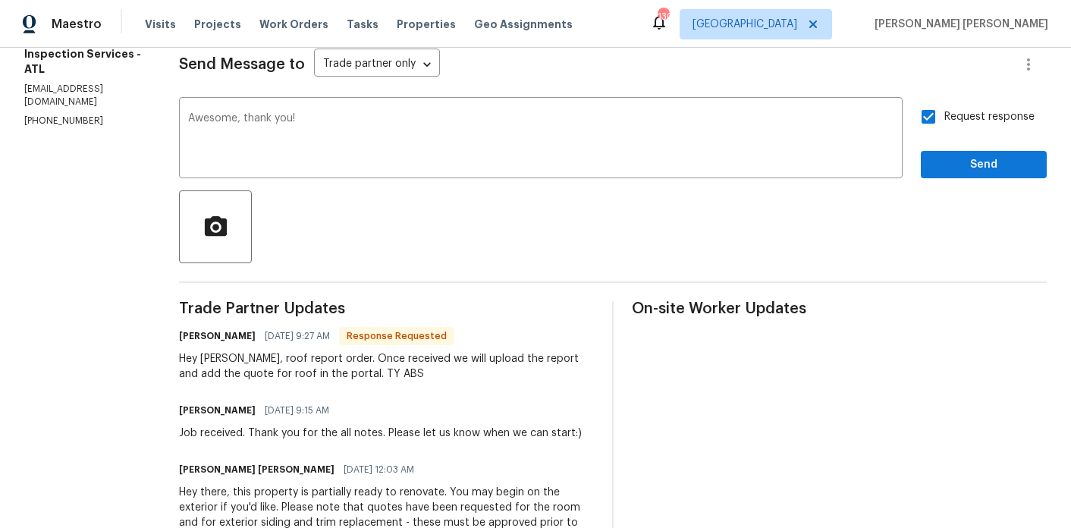
checkbox input "false"
click at [1003, 174] on span "Send" at bounding box center [984, 165] width 102 height 19
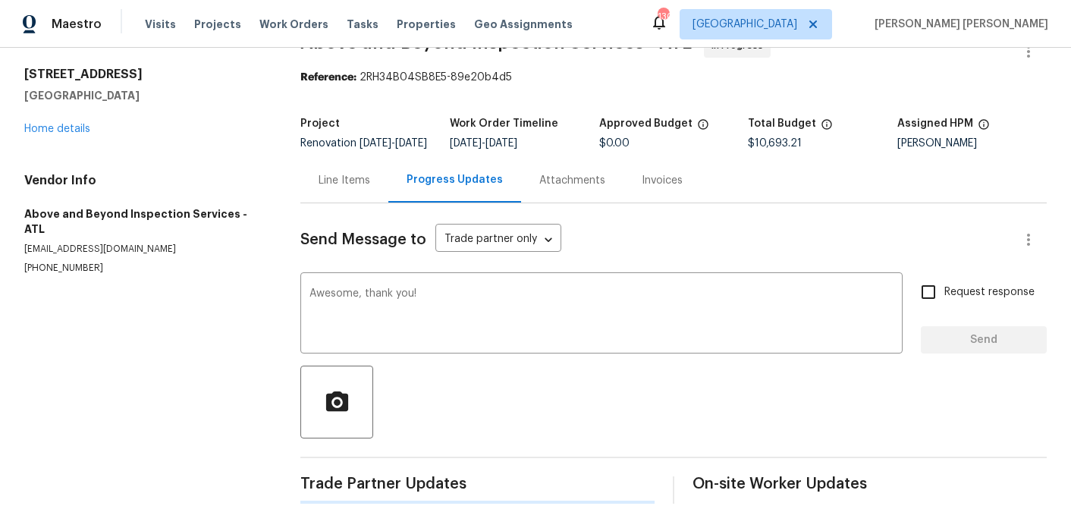
scroll to position [49, 0]
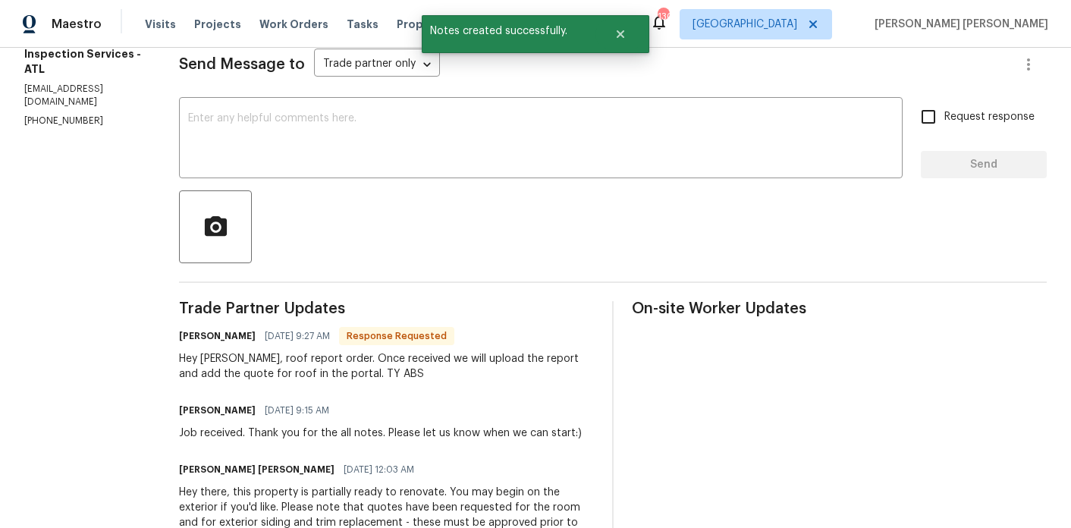
click at [64, 109] on section "All work orders 95 Prestwick Ln Peachtree City, GA 30269 Home details Vendor In…" at bounding box center [83, 271] width 118 height 827
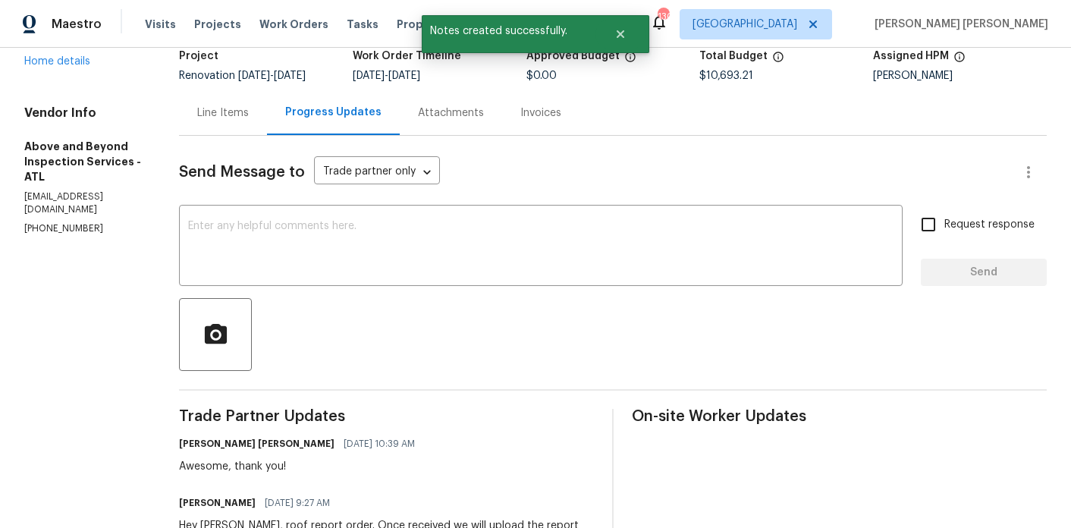
scroll to position [90, 0]
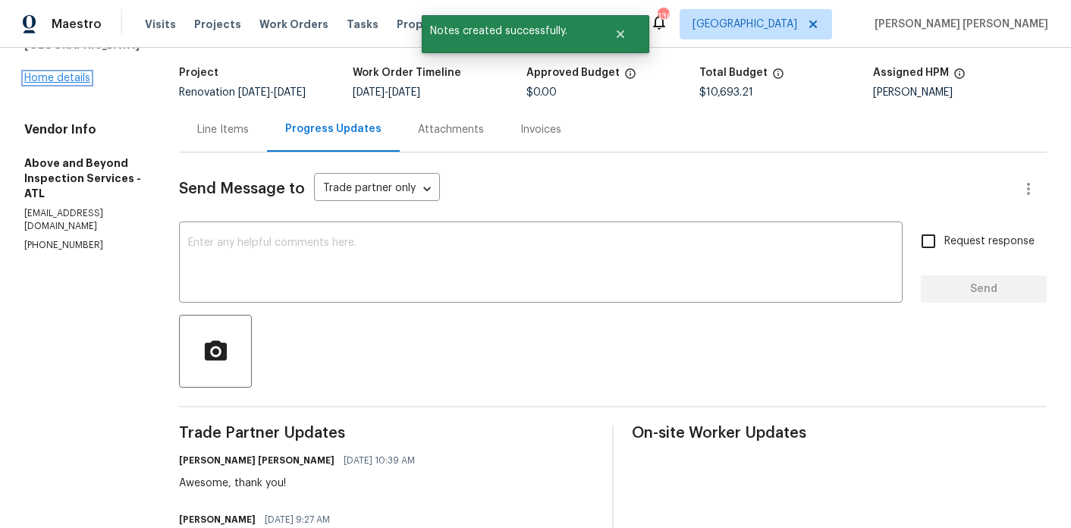
click at [66, 77] on link "Home details" at bounding box center [57, 78] width 66 height 11
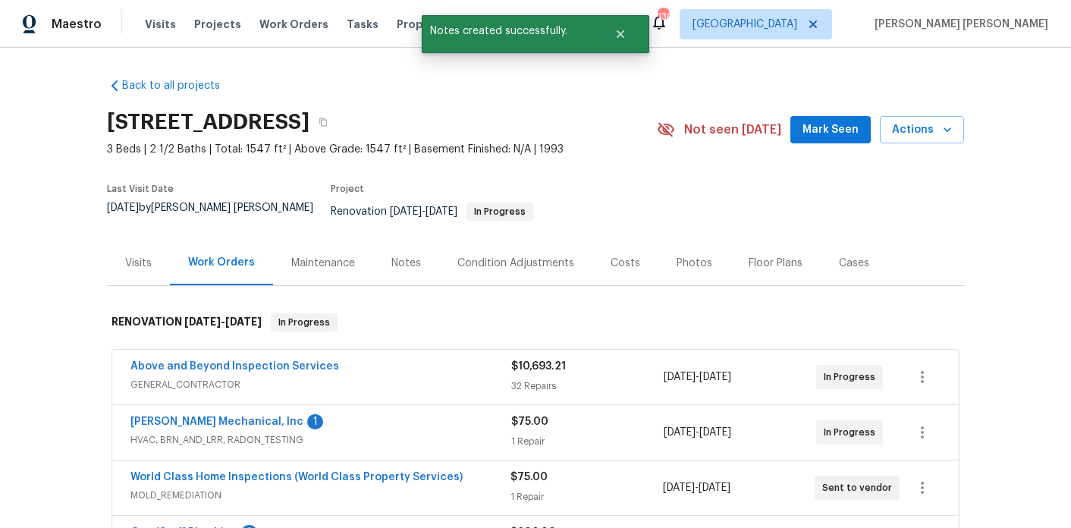
scroll to position [178, 0]
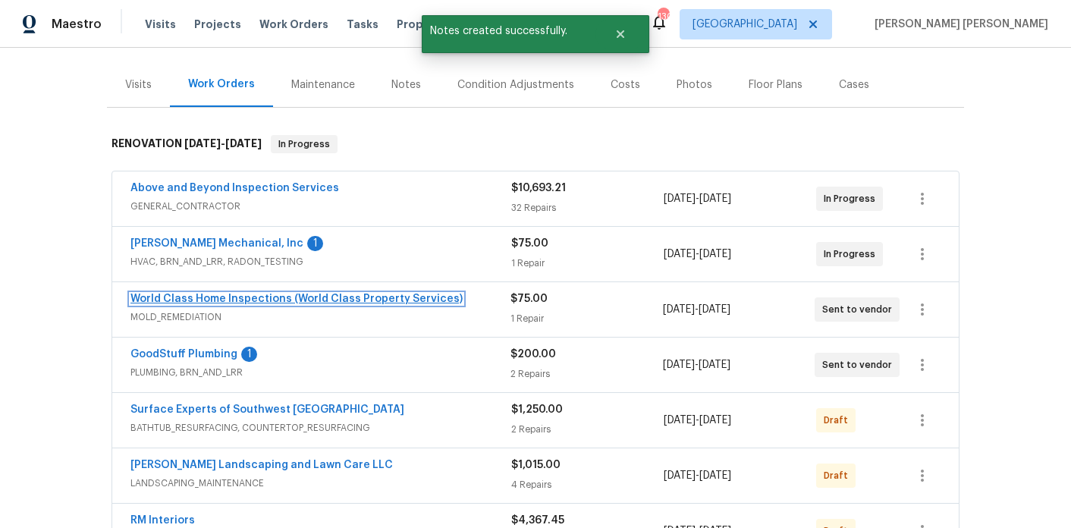
click at [220, 294] on link "World Class Home Inspections (World Class Property Services)" at bounding box center [296, 299] width 332 height 11
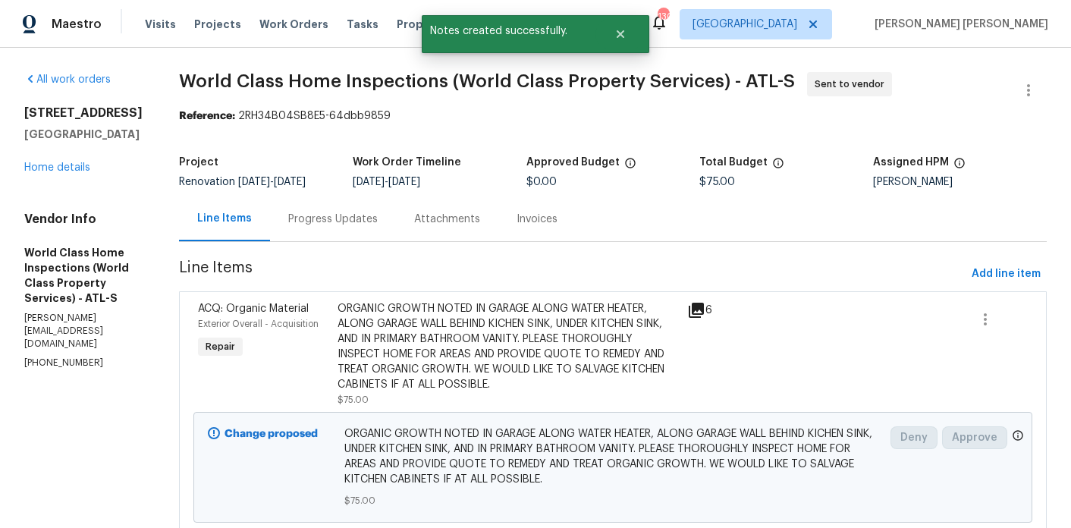
click at [344, 232] on div "Progress Updates" at bounding box center [333, 218] width 126 height 45
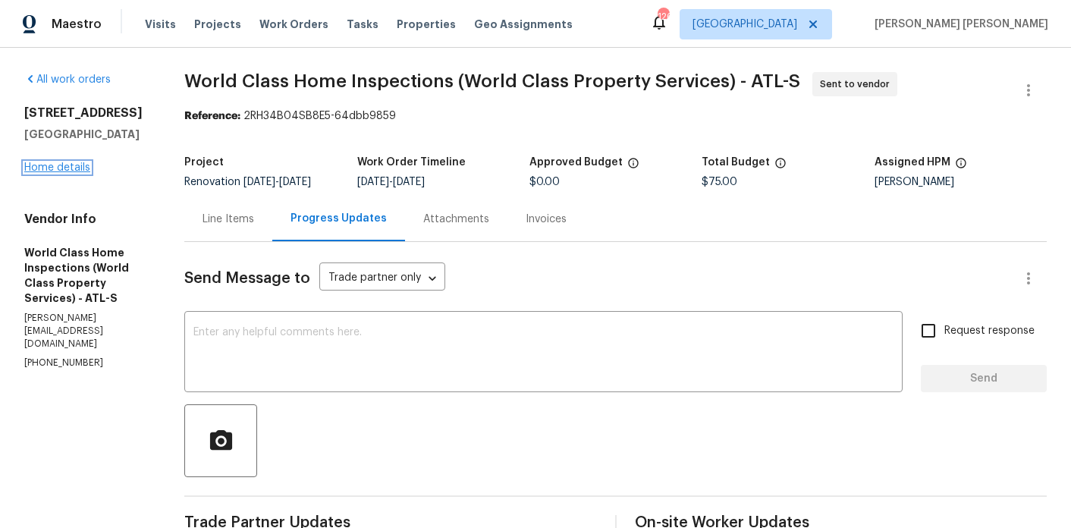
click at [46, 172] on link "Home details" at bounding box center [57, 167] width 66 height 11
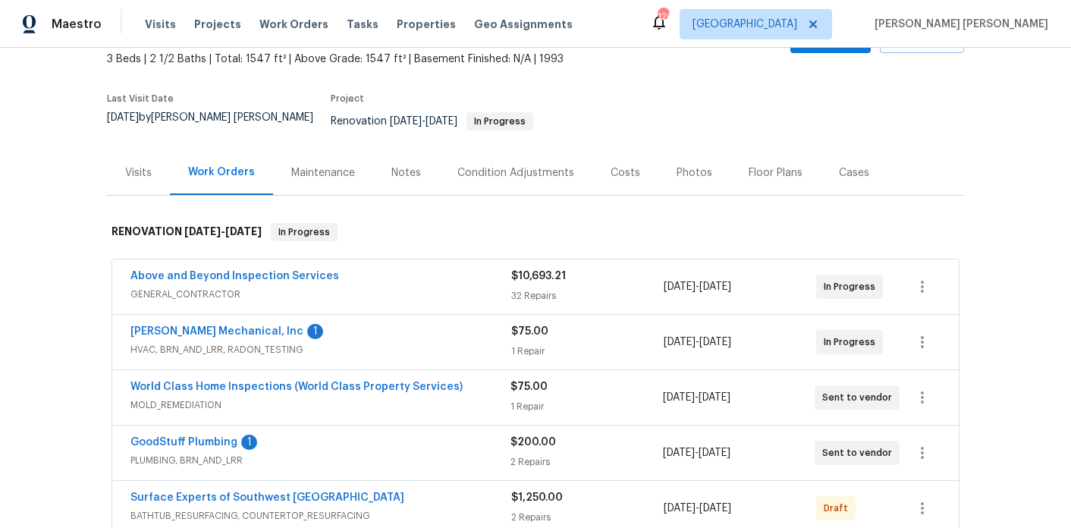
scroll to position [99, 0]
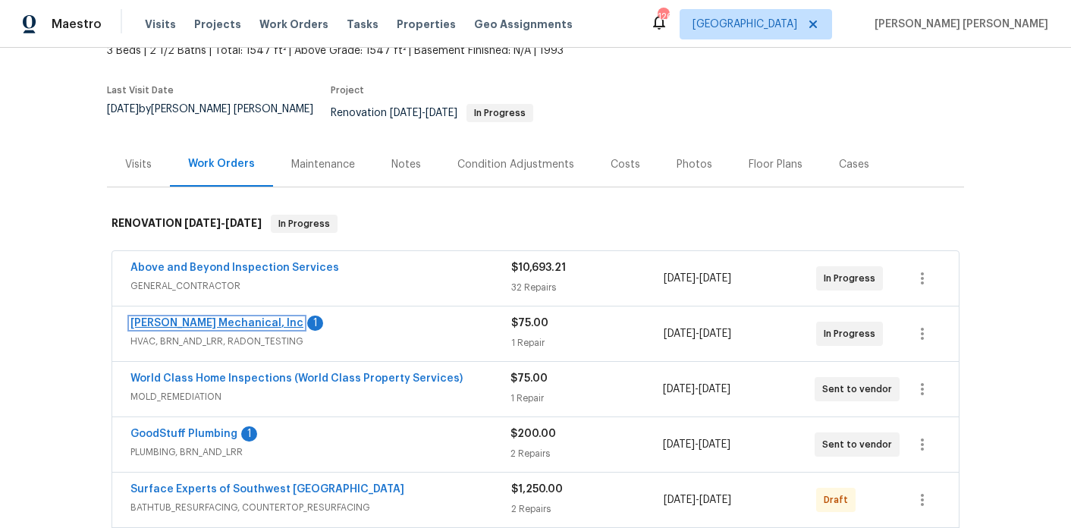
click at [215, 318] on link "[PERSON_NAME] Mechanical, Inc" at bounding box center [216, 323] width 173 height 11
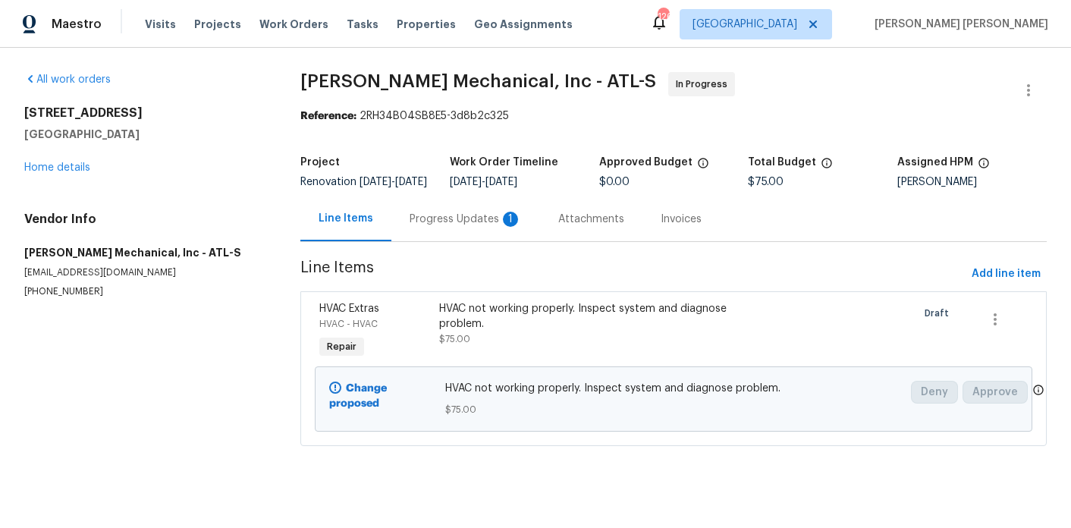
click at [424, 216] on div "Progress Updates 1" at bounding box center [465, 218] width 149 height 45
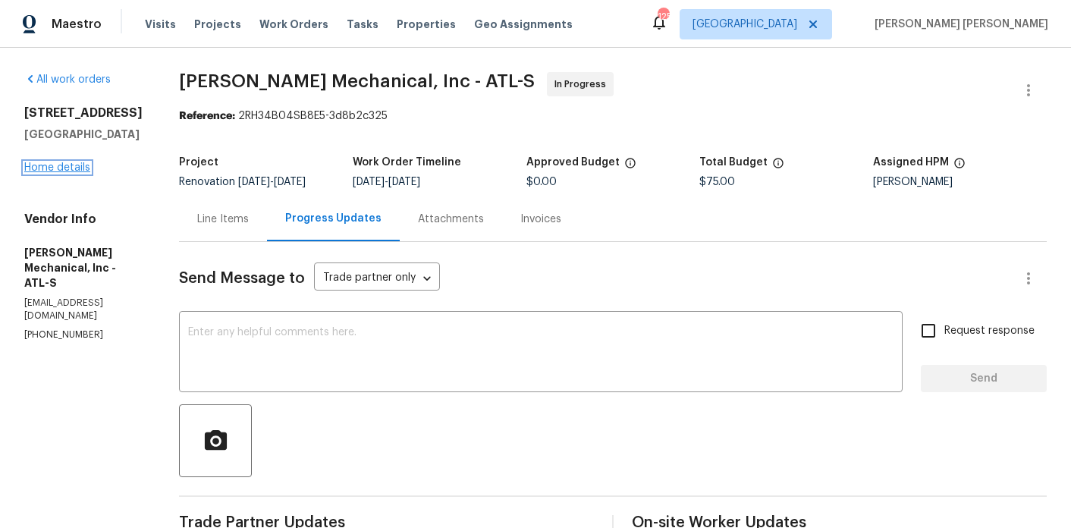
click at [76, 170] on link "Home details" at bounding box center [57, 167] width 66 height 11
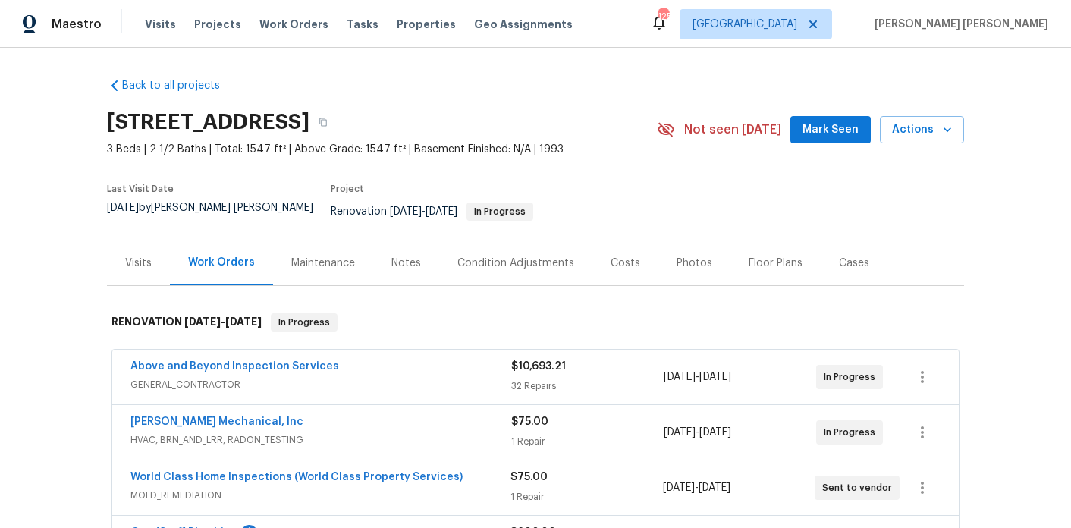
scroll to position [321, 0]
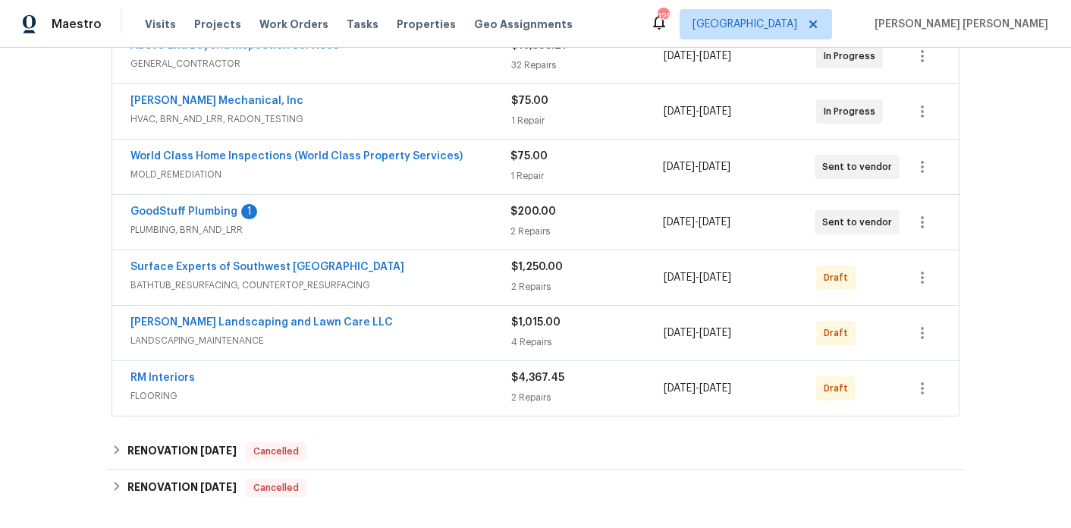
click at [191, 206] on span "GoodStuff Plumbing" at bounding box center [183, 211] width 107 height 15
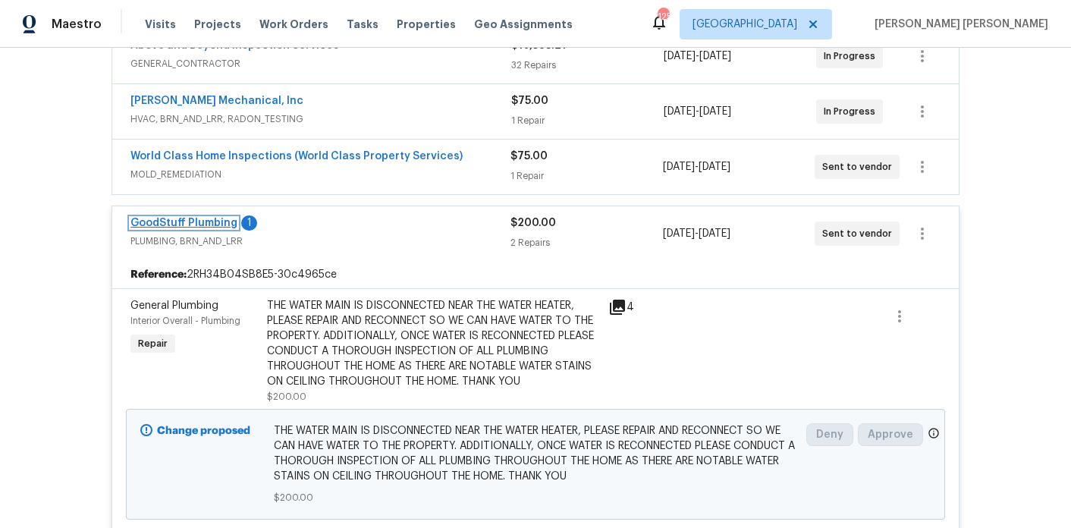
click at [197, 218] on link "GoodStuff Plumbing" at bounding box center [183, 223] width 107 height 11
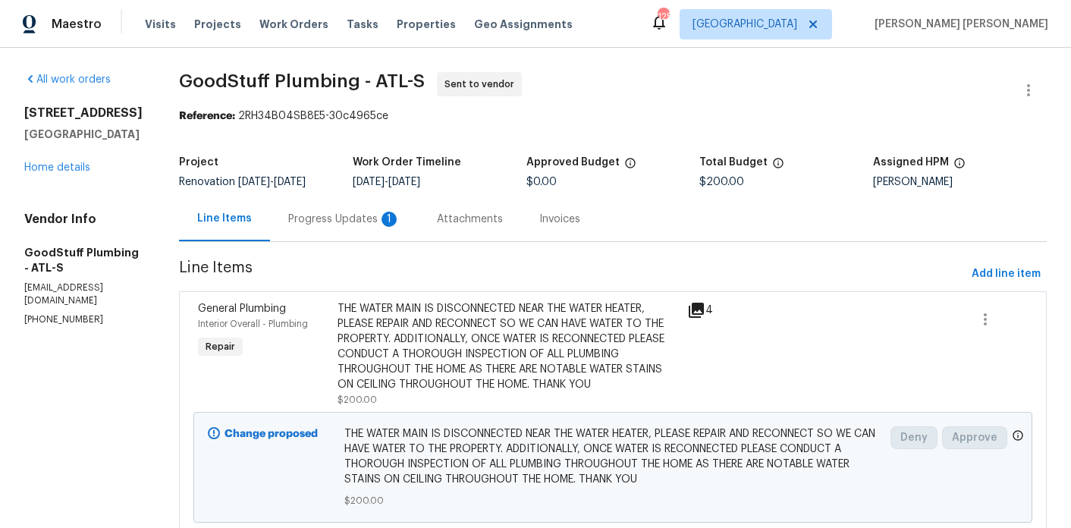
click at [401, 222] on div "Progress Updates 1" at bounding box center [344, 219] width 112 height 15
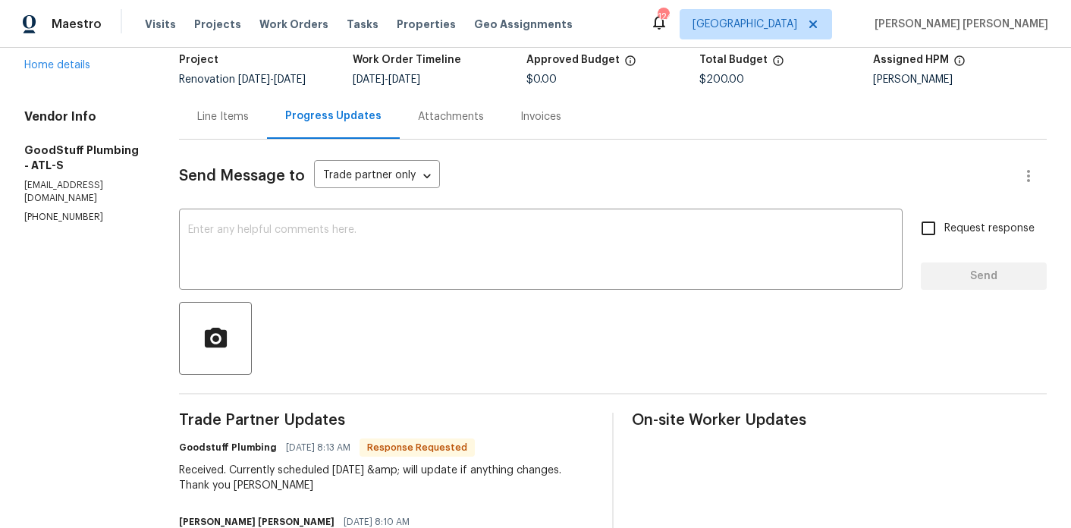
scroll to position [102, 0]
click at [303, 278] on textarea at bounding box center [541, 251] width 706 height 53
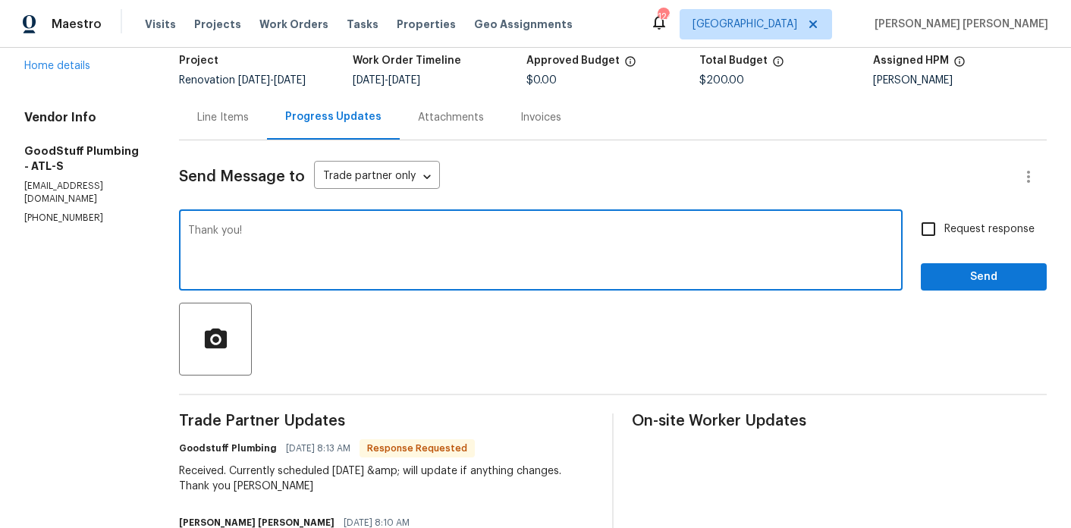
type textarea "Thank you!"
click at [975, 237] on span "Request response" at bounding box center [990, 230] width 90 height 16
click at [945, 237] on input "Request response" at bounding box center [929, 229] width 32 height 32
checkbox input "true"
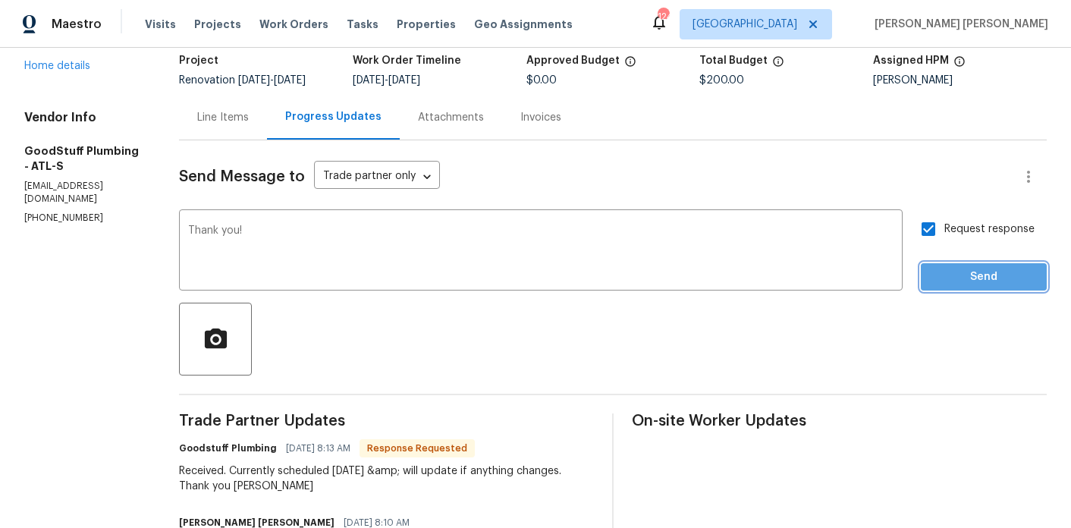
click at [969, 278] on span "Send" at bounding box center [984, 277] width 102 height 19
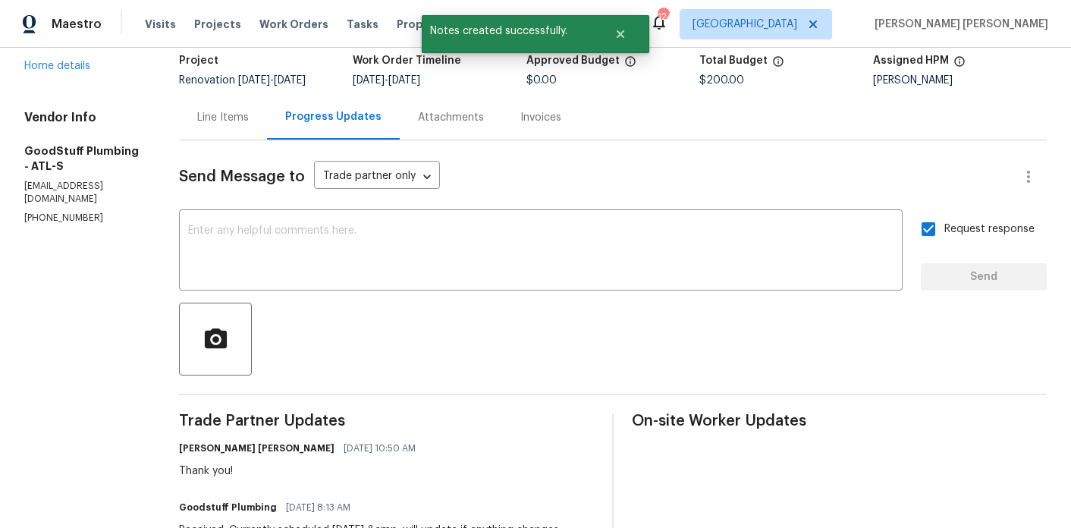
click at [71, 74] on div "All work orders [STREET_ADDRESS] Home details Vendor Info GoodStuff Plumbing - …" at bounding box center [83, 97] width 118 height 254
click at [75, 62] on link "Home details" at bounding box center [57, 66] width 66 height 11
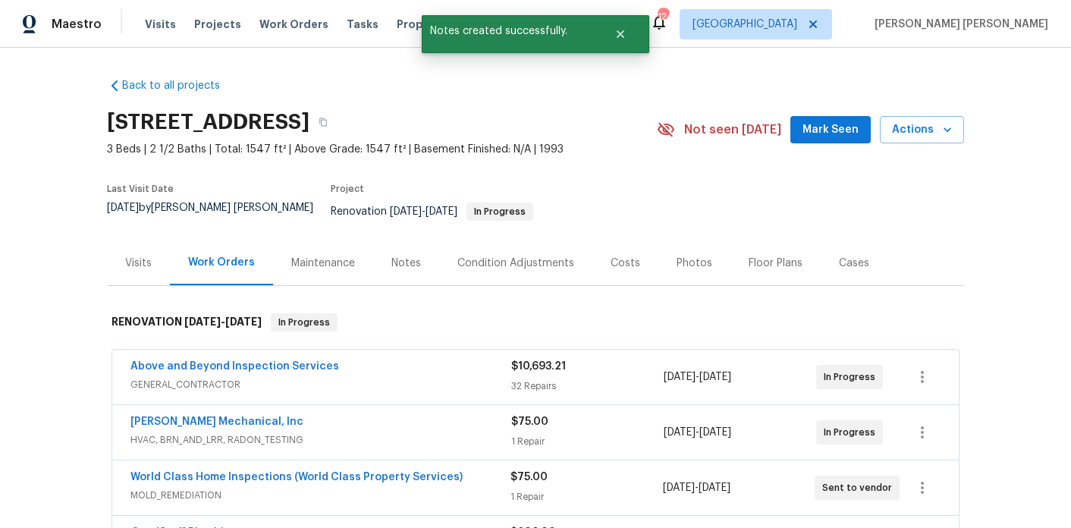
click at [399, 240] on div "Notes" at bounding box center [406, 262] width 66 height 45
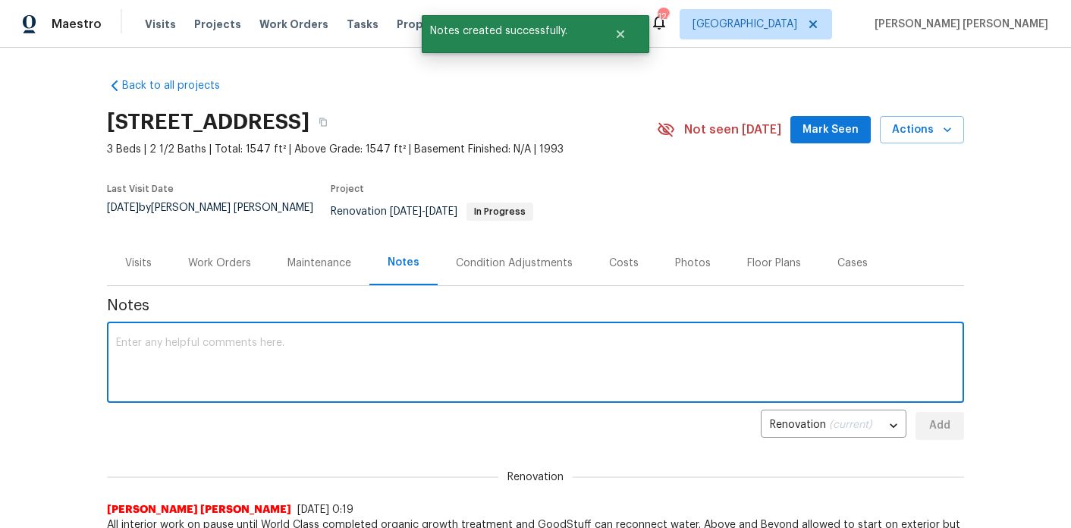
click at [372, 344] on textarea at bounding box center [535, 364] width 839 height 53
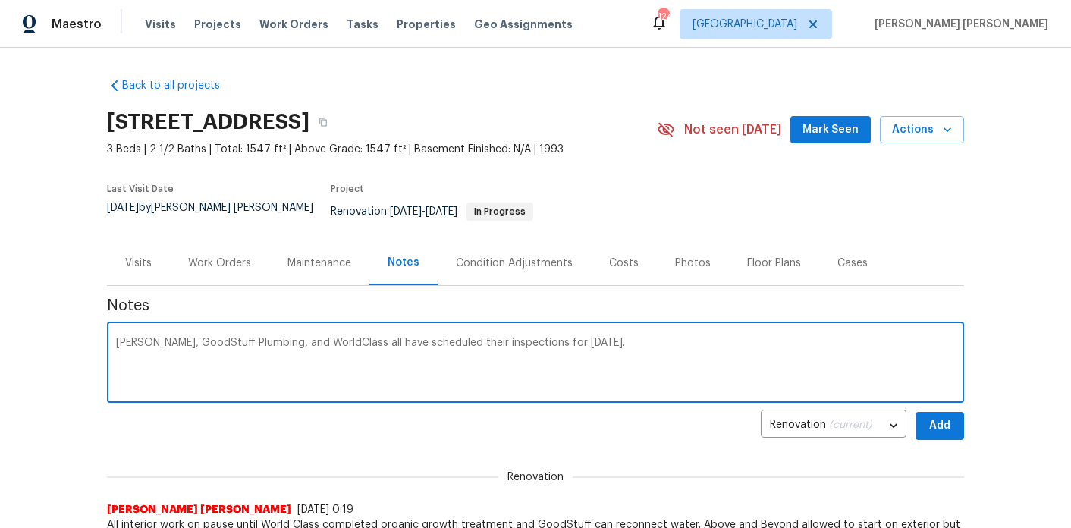
type textarea "[PERSON_NAME], GoodStuff Plumbing, and WorldClass all have scheduled their insp…"
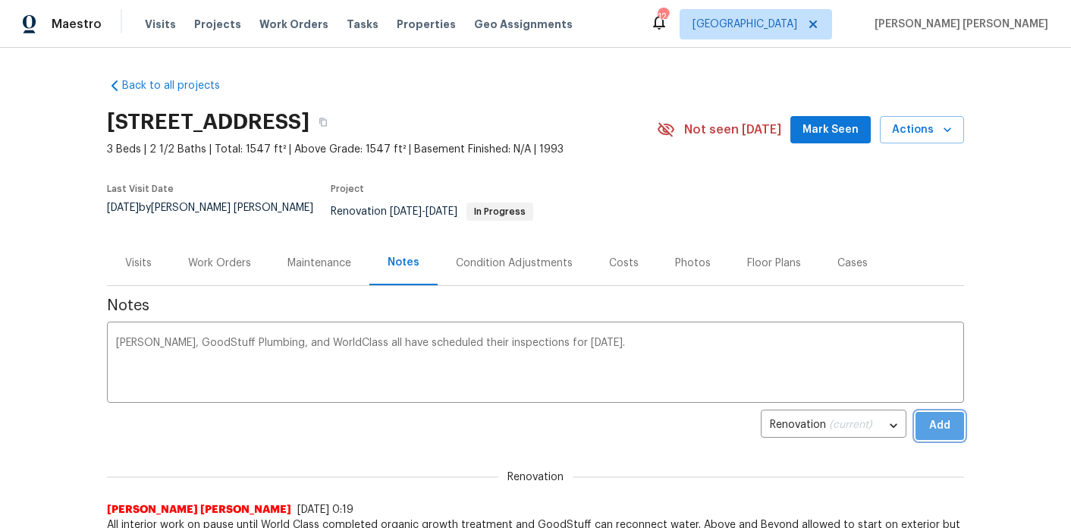
click at [951, 417] on span "Add" at bounding box center [940, 426] width 24 height 19
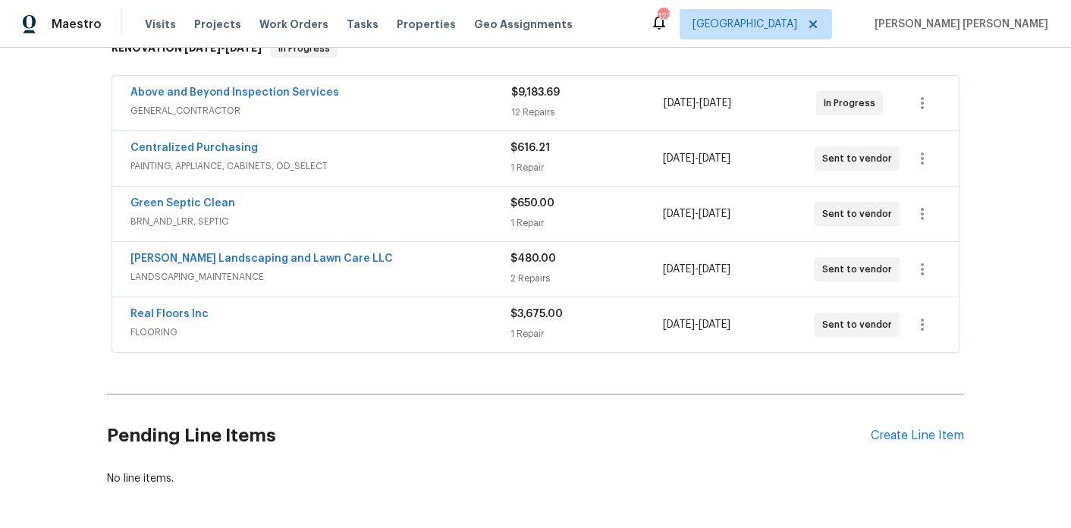
scroll to position [263, 0]
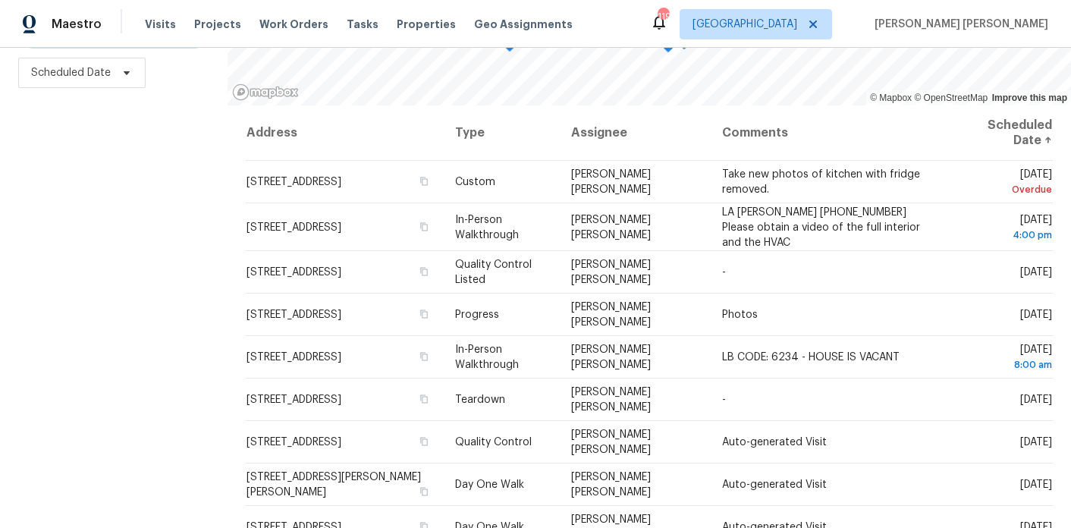
scroll to position [20, 0]
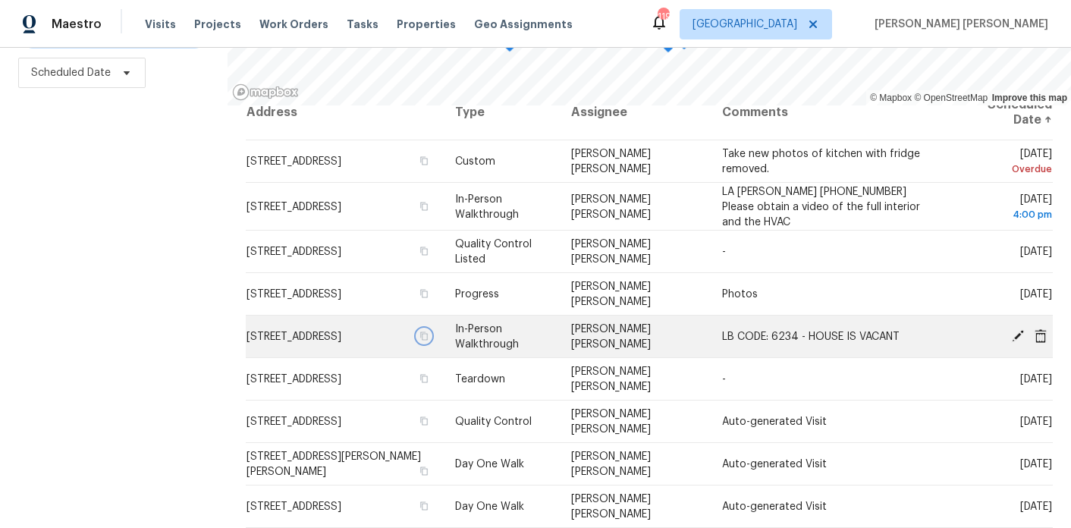
click at [428, 332] on icon "button" at bounding box center [424, 336] width 8 height 8
